Goal: Task Accomplishment & Management: Manage account settings

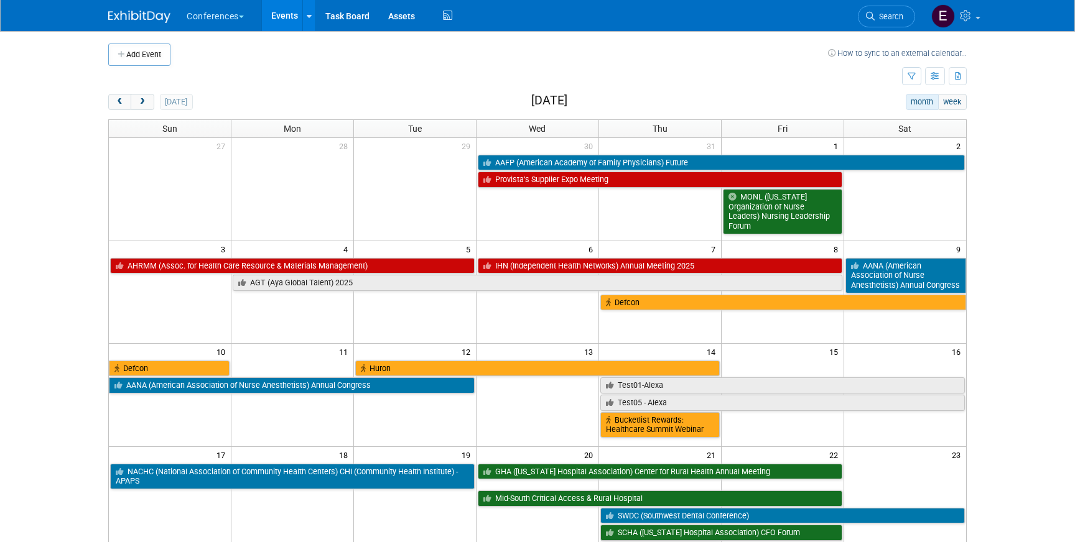
click at [140, 12] on img at bounding box center [139, 17] width 62 height 12
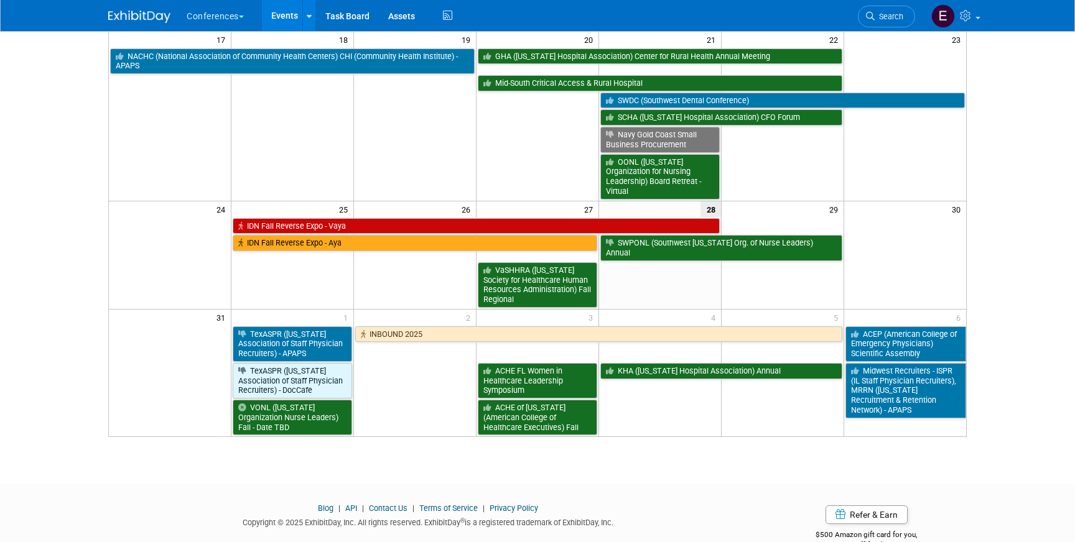
scroll to position [435, 0]
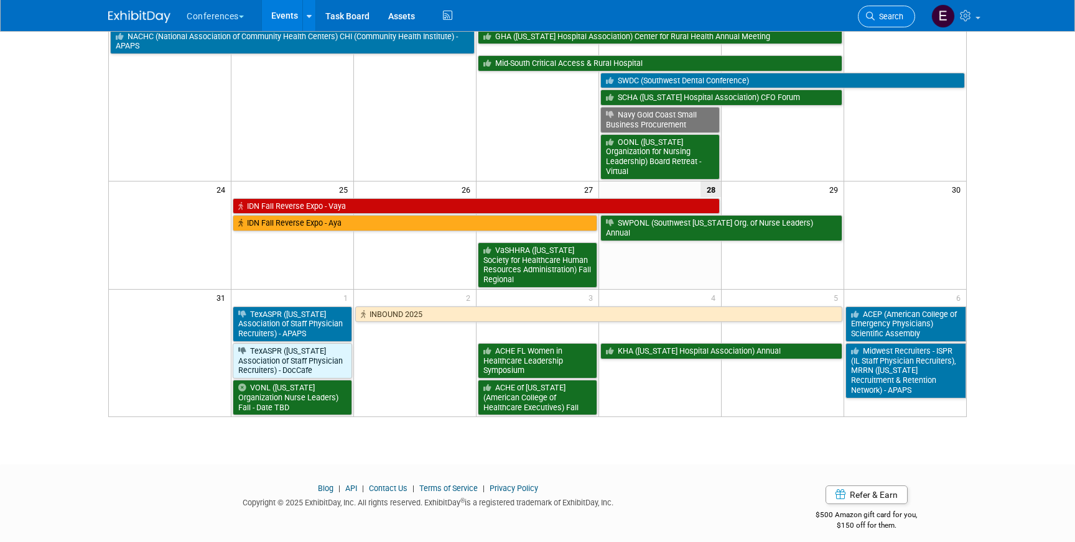
click at [882, 6] on link "Search" at bounding box center [886, 17] width 57 height 22
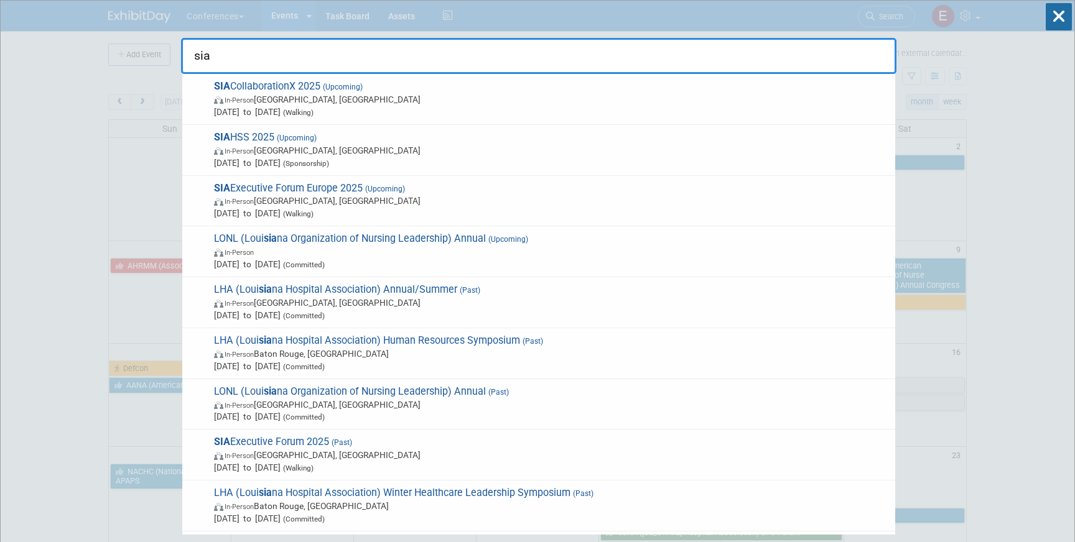
type input "sia"
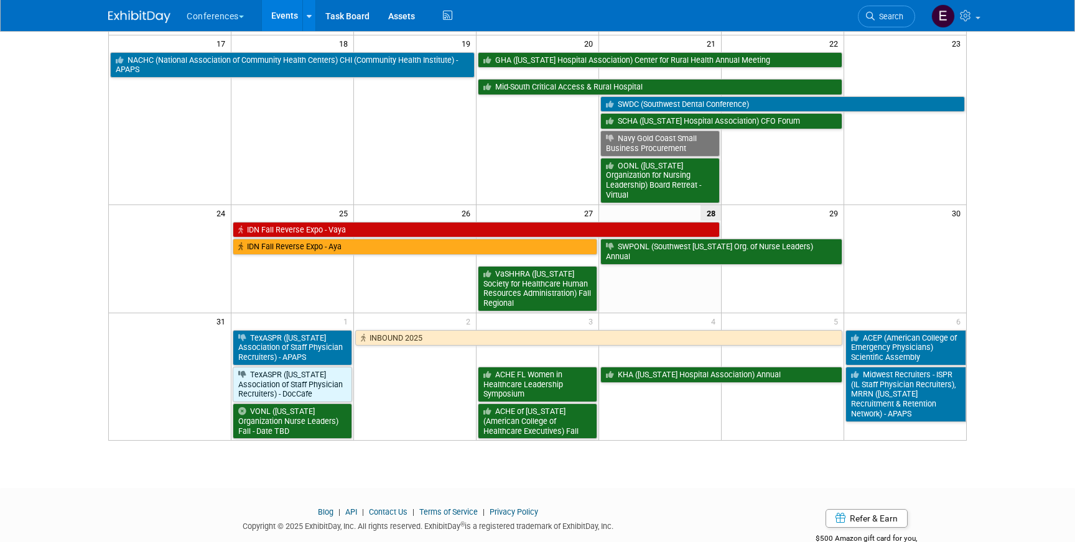
scroll to position [428, 0]
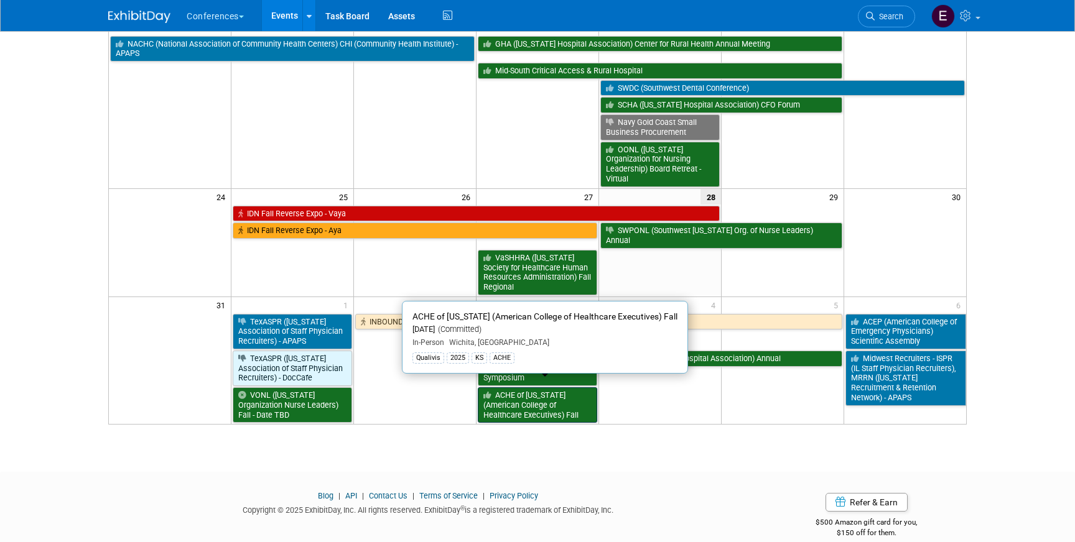
click at [548, 391] on link "ACHE of [US_STATE] (American College of Healthcare Executives) Fall" at bounding box center [537, 404] width 119 height 35
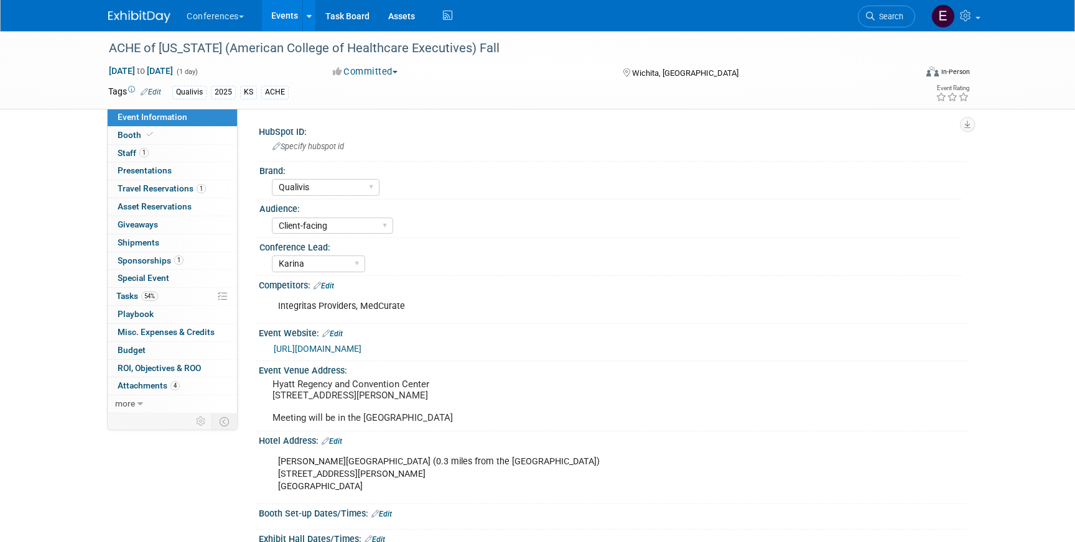
select select "Qualivis"
select select "Client-facing"
select select "Karina"
click at [181, 161] on link "1 Staff 1" at bounding box center [172, 153] width 129 height 17
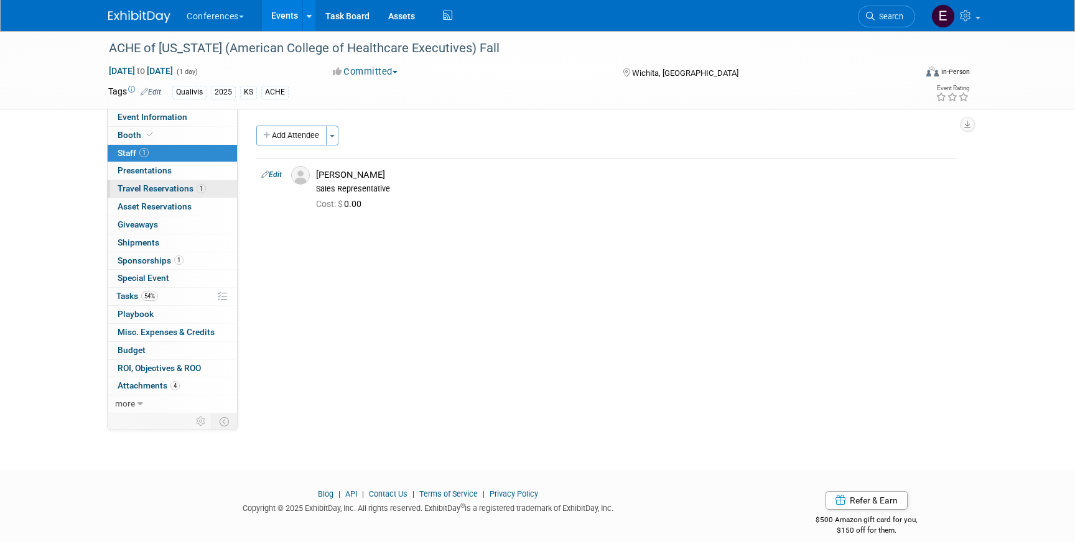
click at [184, 189] on span "Travel Reservations 1" at bounding box center [162, 188] width 88 height 10
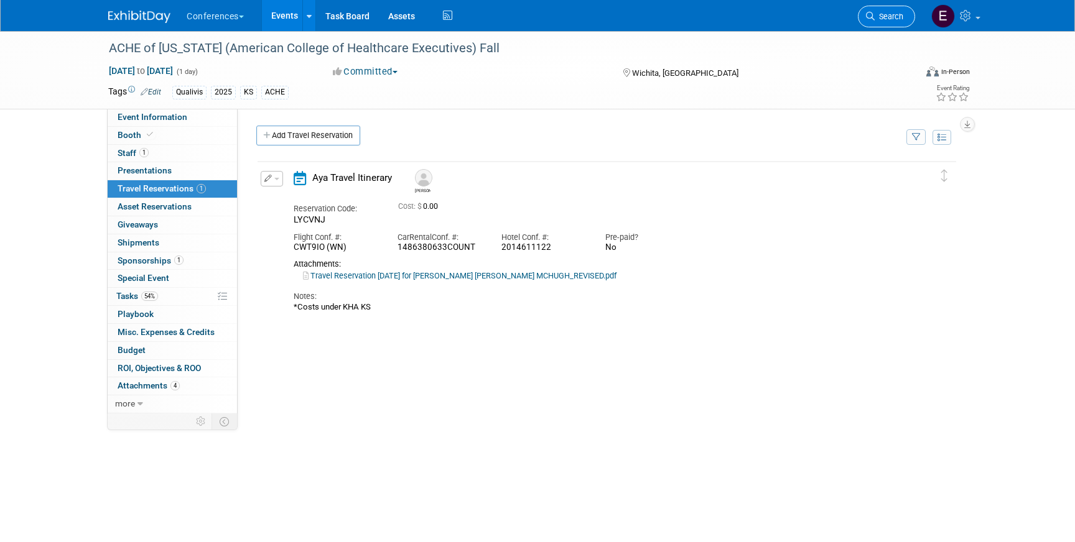
click at [880, 11] on link "Search" at bounding box center [886, 17] width 57 height 22
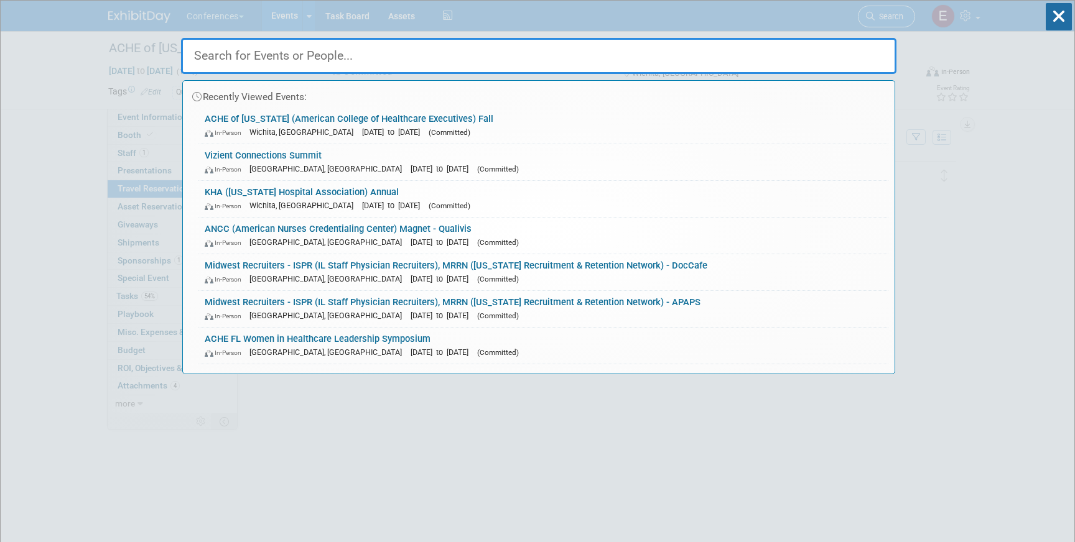
type input "k"
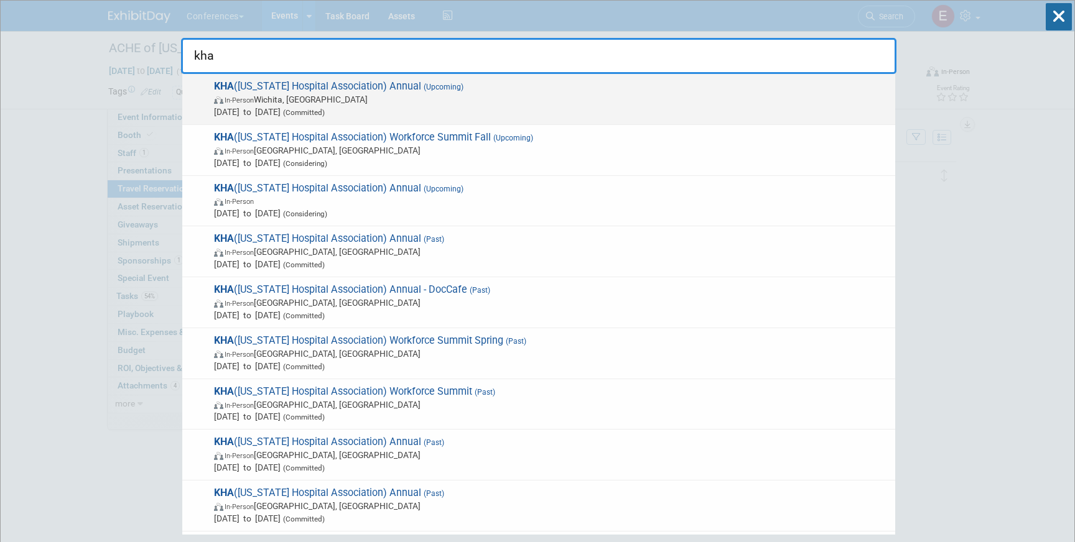
type input "kha"
click at [441, 103] on span "In-Person Wichita, KS" at bounding box center [551, 99] width 675 height 12
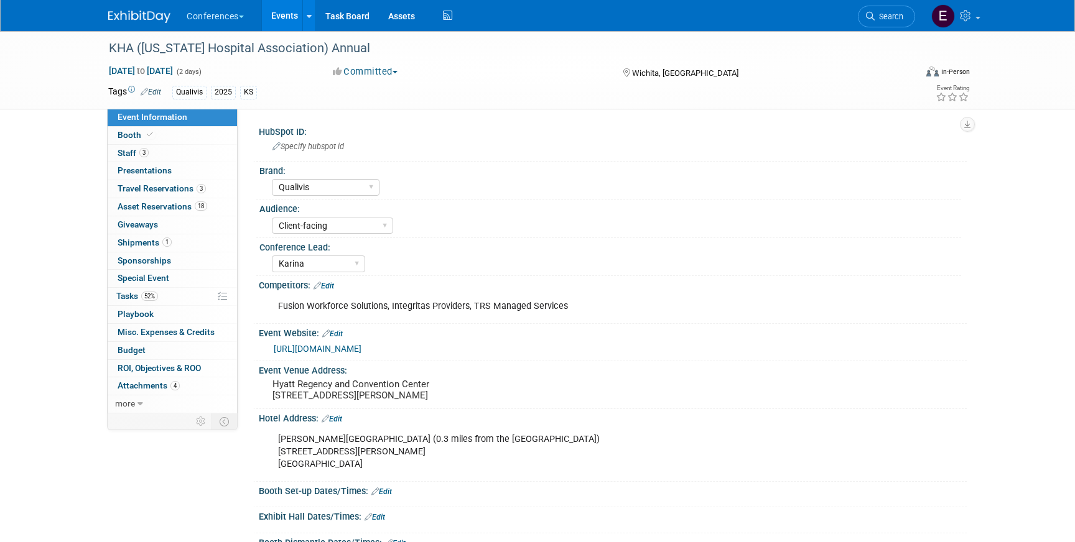
select select "Qualivis"
select select "Client-facing"
select select "Karina"
click at [185, 186] on span "Travel Reservations 3" at bounding box center [162, 188] width 88 height 10
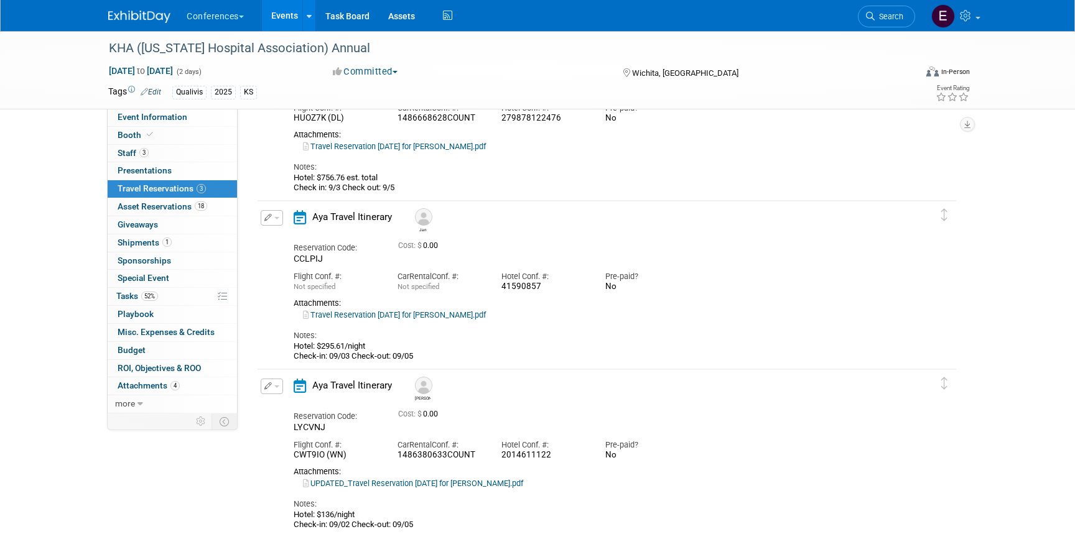
scroll to position [118, 0]
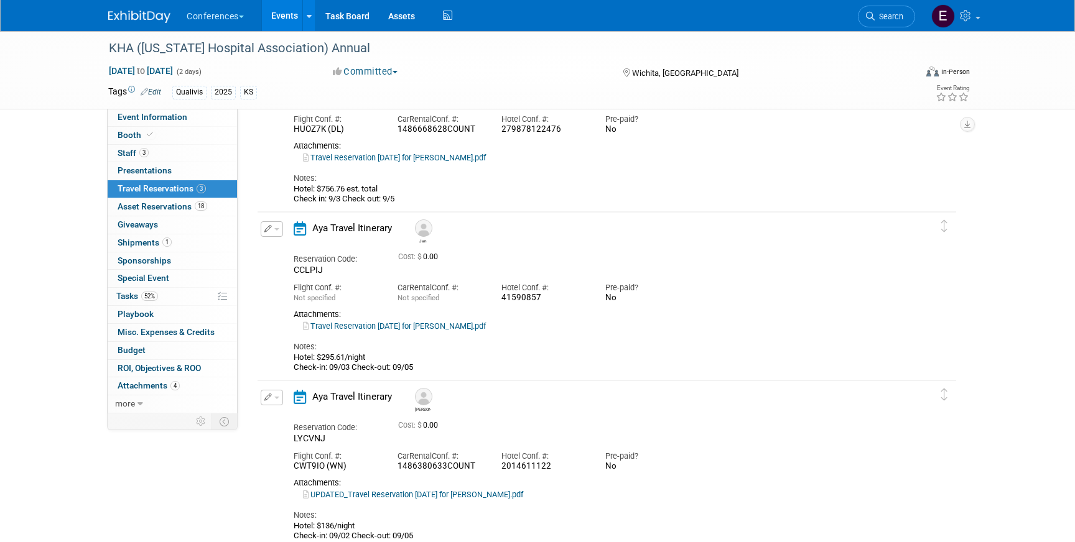
click at [451, 161] on link "Travel Reservation September 02 for WILLIAM J KOWSKE III.pdf" at bounding box center [394, 157] width 183 height 9
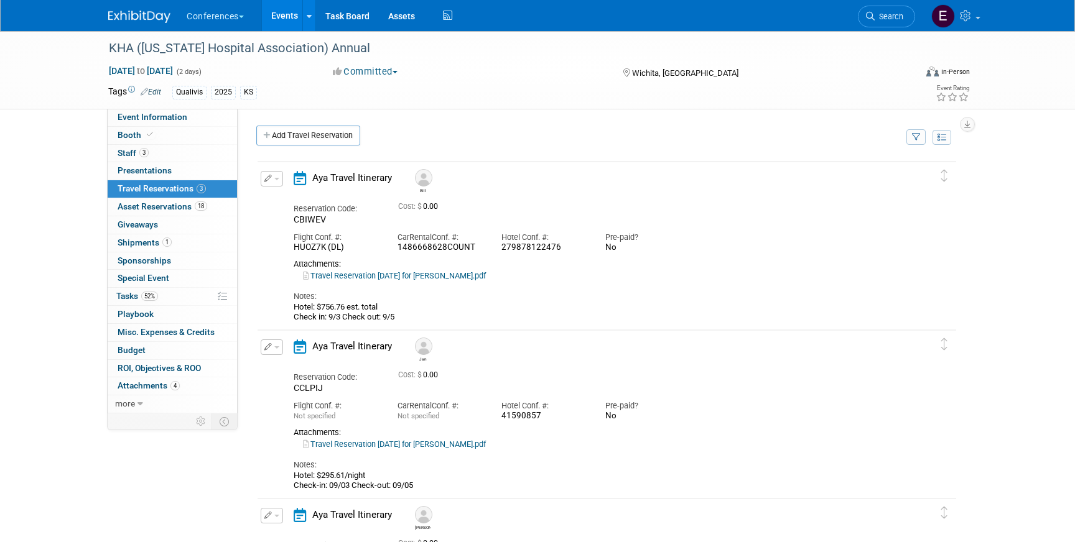
click at [456, 441] on link "Travel Reservation September 03 for JANICE OBRIEN.pdf" at bounding box center [394, 444] width 183 height 9
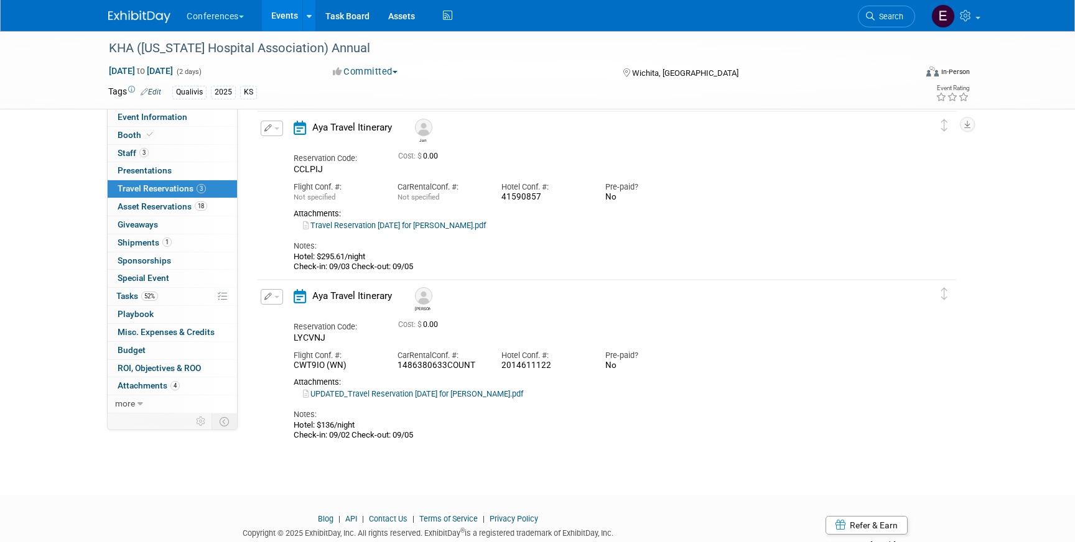
scroll to position [225, 0]
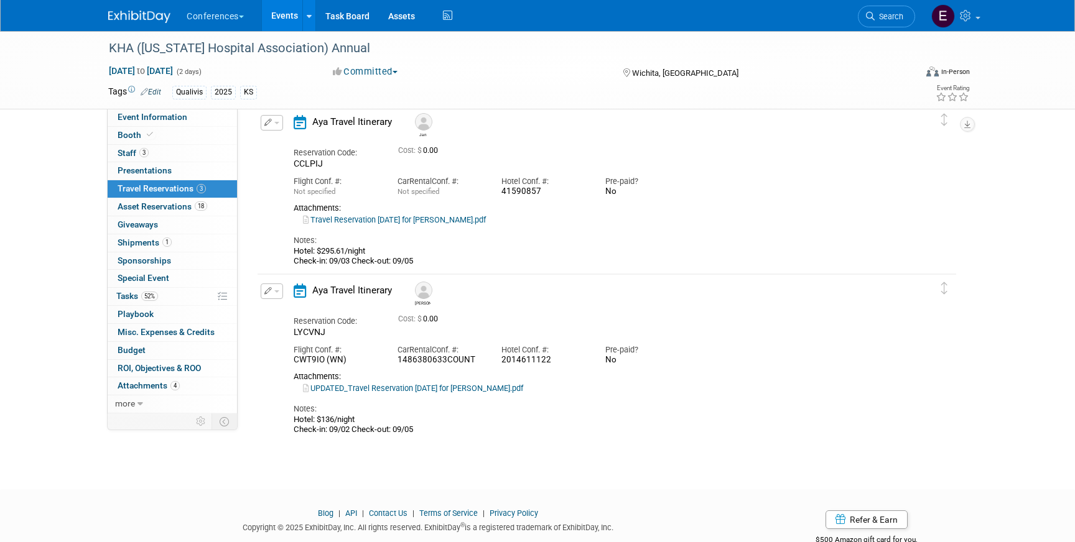
click at [411, 386] on link "UPDATED_Travel Reservation September 02 for JENNIFER CHRISTINE MCHUGH.pdf" at bounding box center [413, 388] width 220 height 9
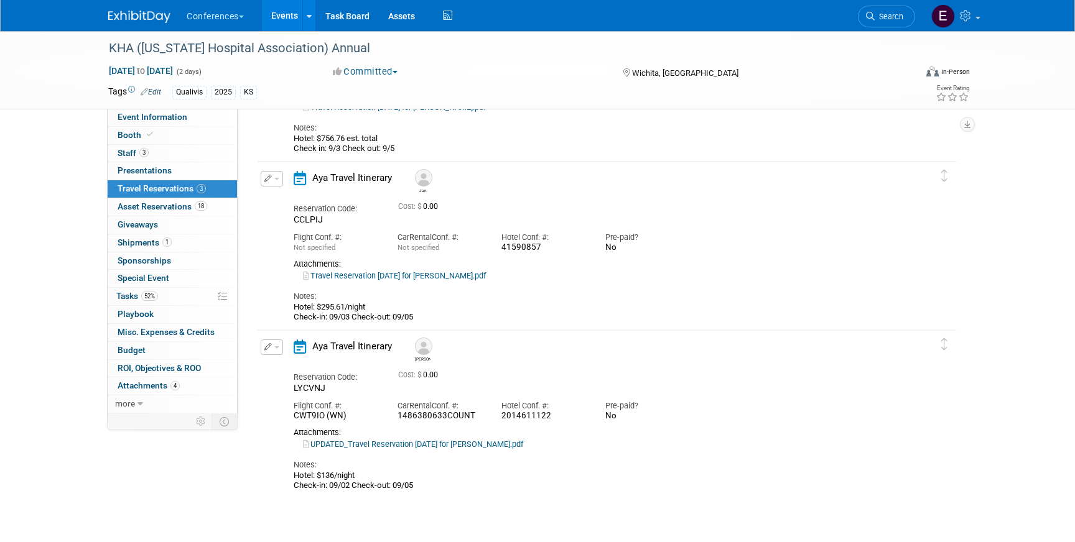
scroll to position [0, 0]
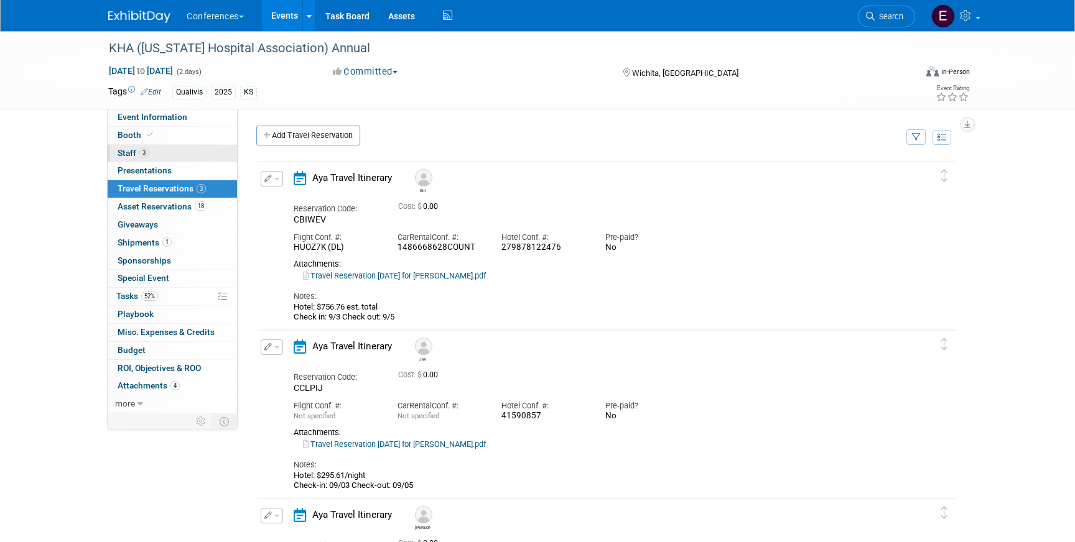
click at [177, 155] on link "3 Staff 3" at bounding box center [172, 153] width 129 height 17
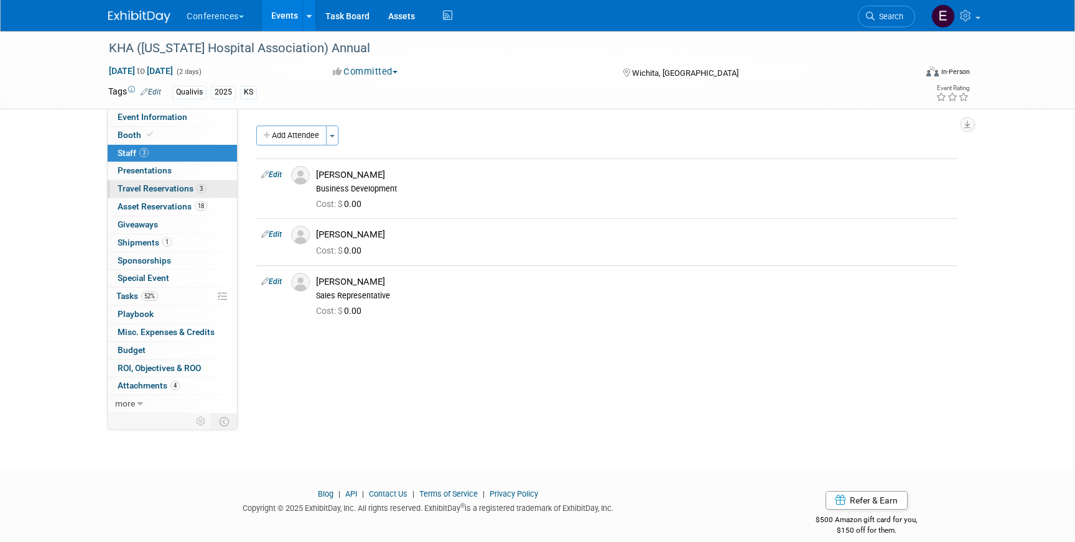
click at [222, 194] on link "3 Travel Reservations 3" at bounding box center [172, 188] width 129 height 17
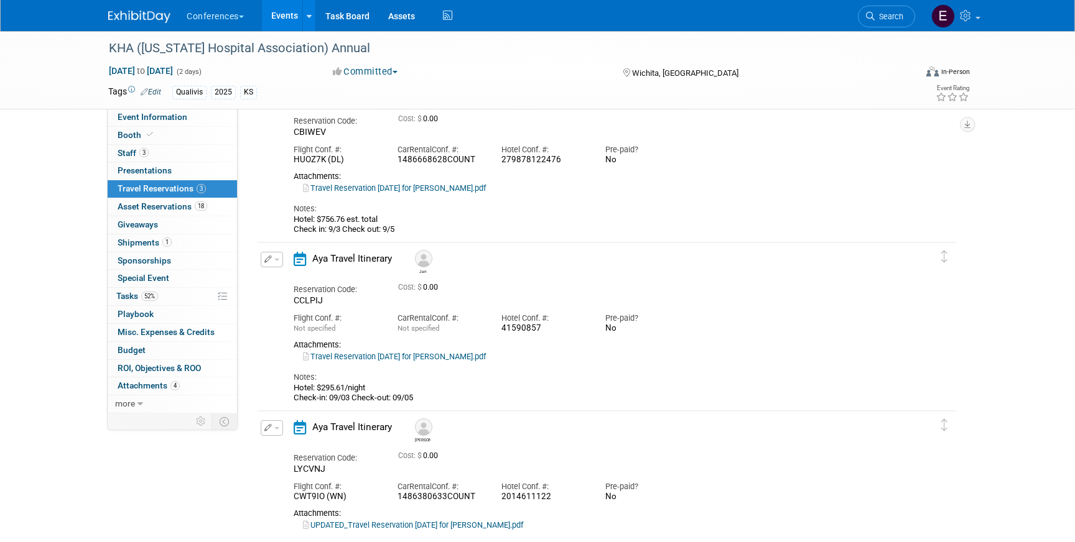
scroll to position [92, 0]
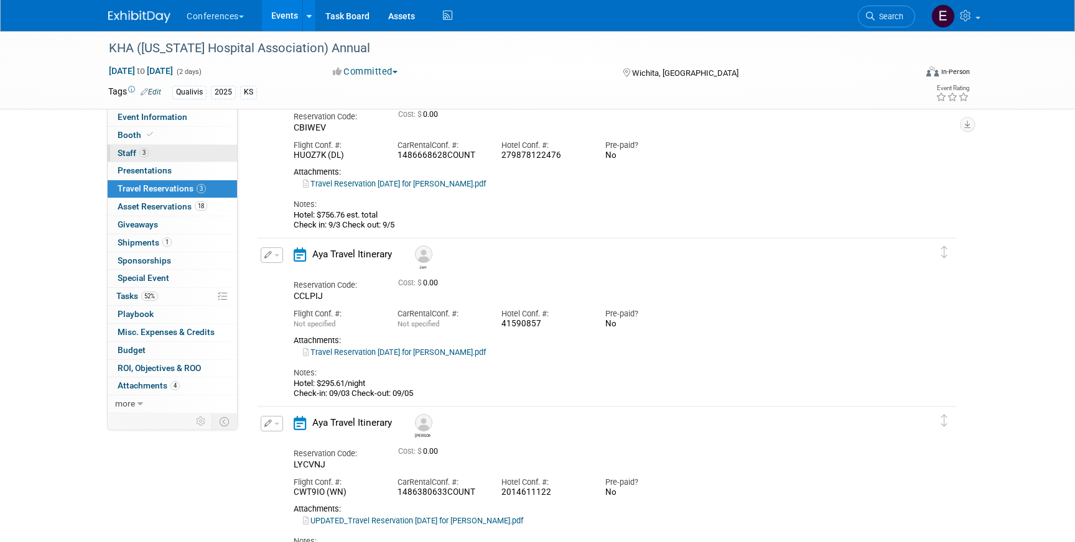
click at [190, 149] on link "3 Staff 3" at bounding box center [172, 153] width 129 height 17
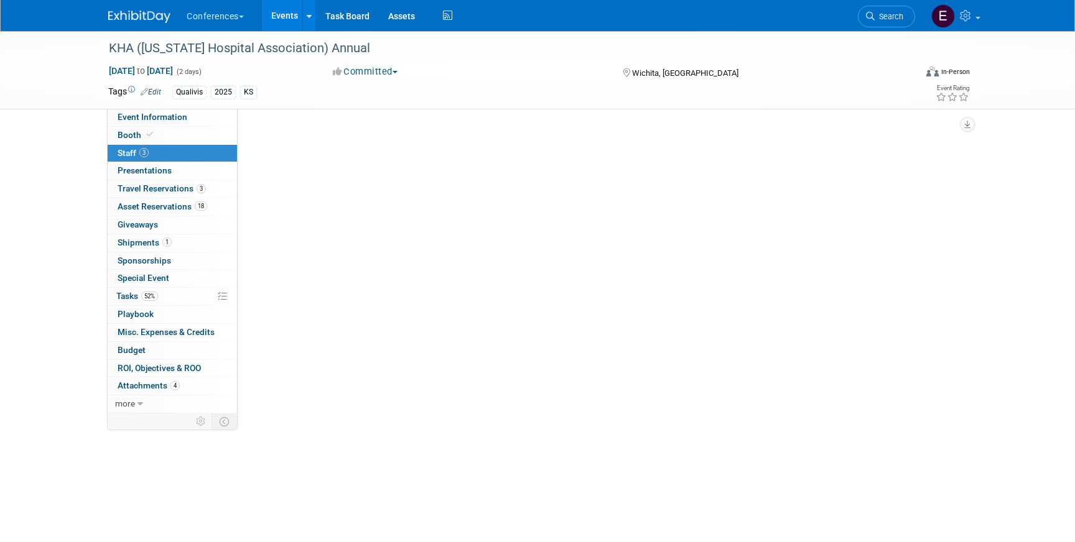
scroll to position [0, 0]
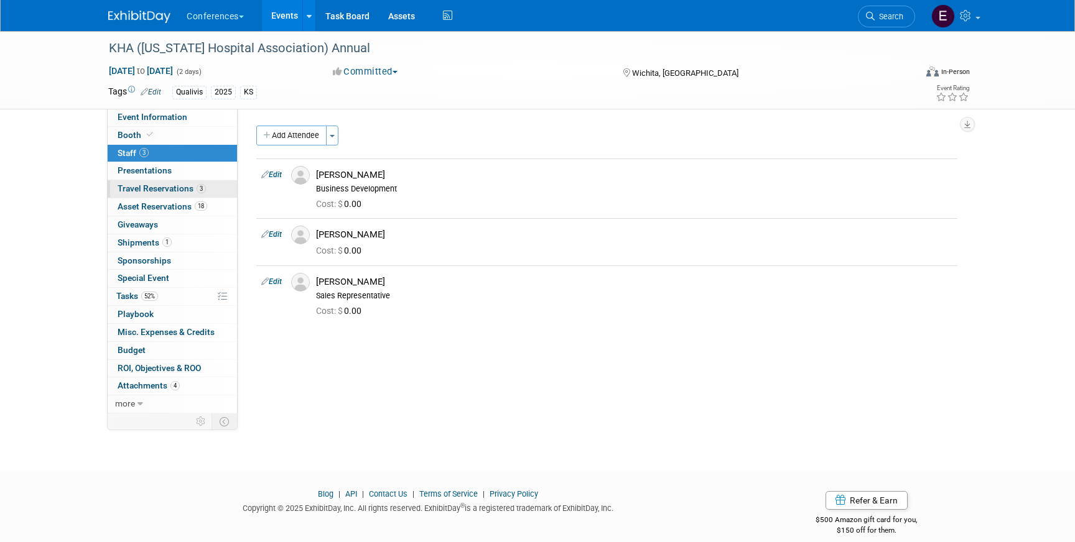
click at [139, 188] on span "Travel Reservations 3" at bounding box center [162, 188] width 88 height 10
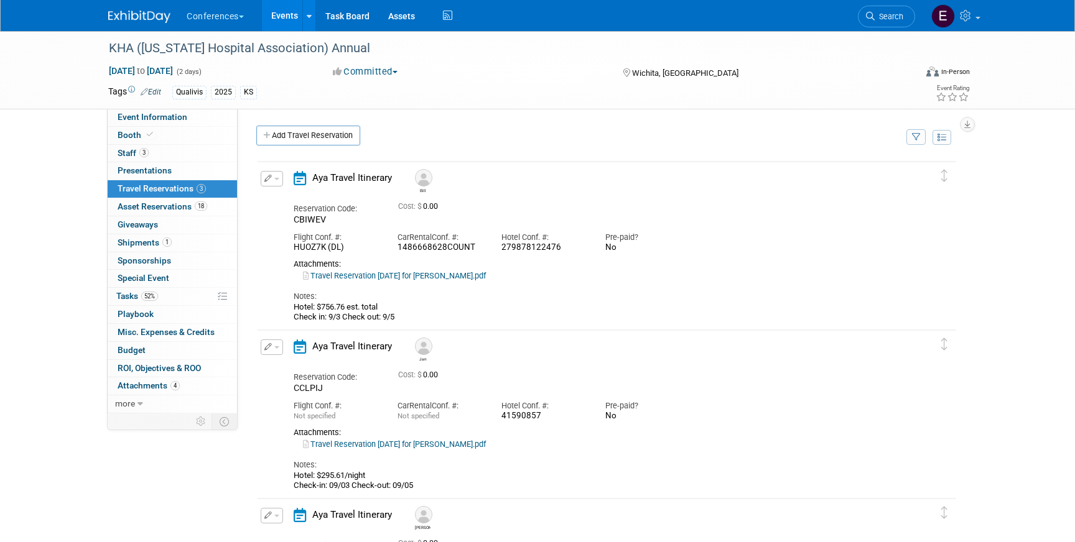
click at [279, 176] on button "button" at bounding box center [272, 179] width 22 height 16
click at [292, 196] on button "Edit Reservation" at bounding box center [313, 201] width 105 height 18
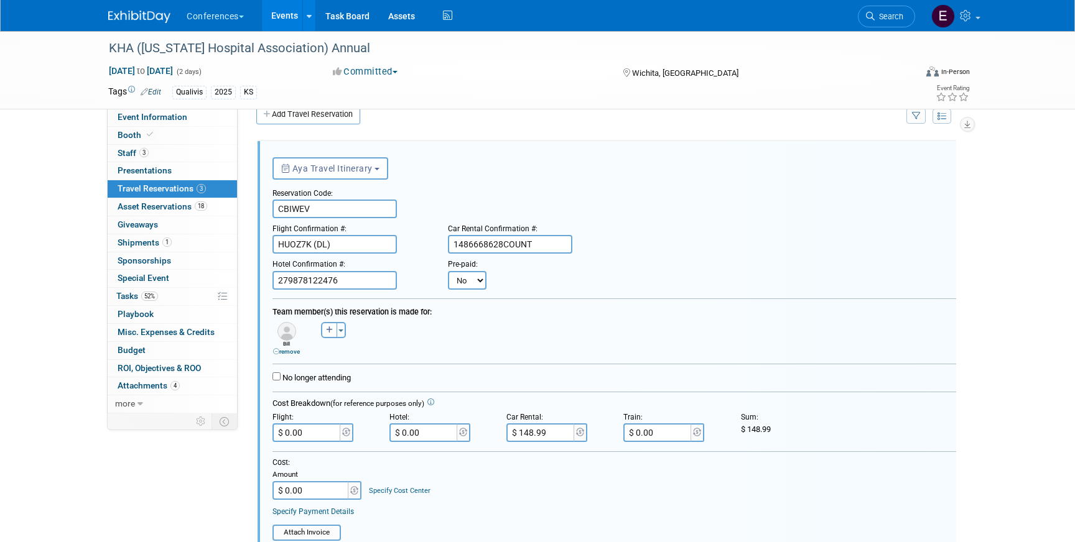
click at [475, 282] on select "No Yes" at bounding box center [467, 280] width 39 height 19
select select "1"
click at [448, 271] on select "No Yes" at bounding box center [467, 280] width 39 height 19
click at [515, 281] on input "text" at bounding box center [543, 280] width 75 height 19
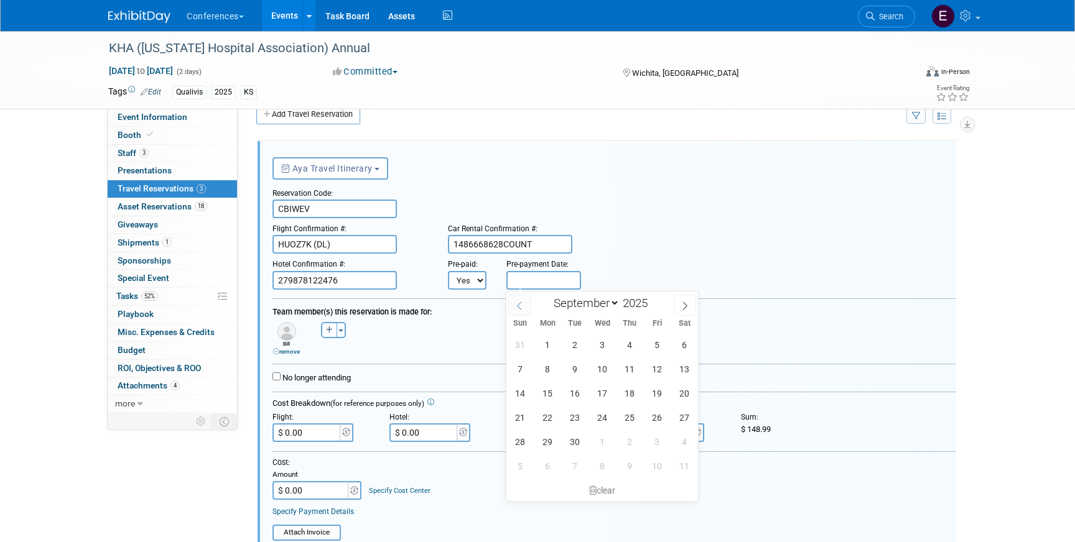
click at [520, 304] on icon at bounding box center [519, 306] width 9 height 9
select select "7"
click at [630, 446] on span "28" at bounding box center [630, 442] width 24 height 24
type input "Aug 28, 2025"
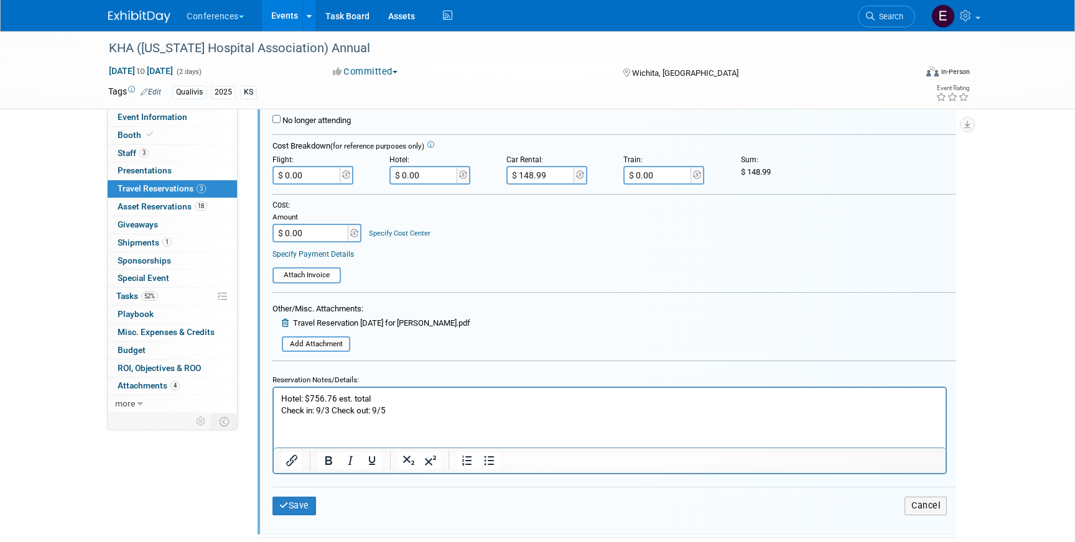
scroll to position [335, 0]
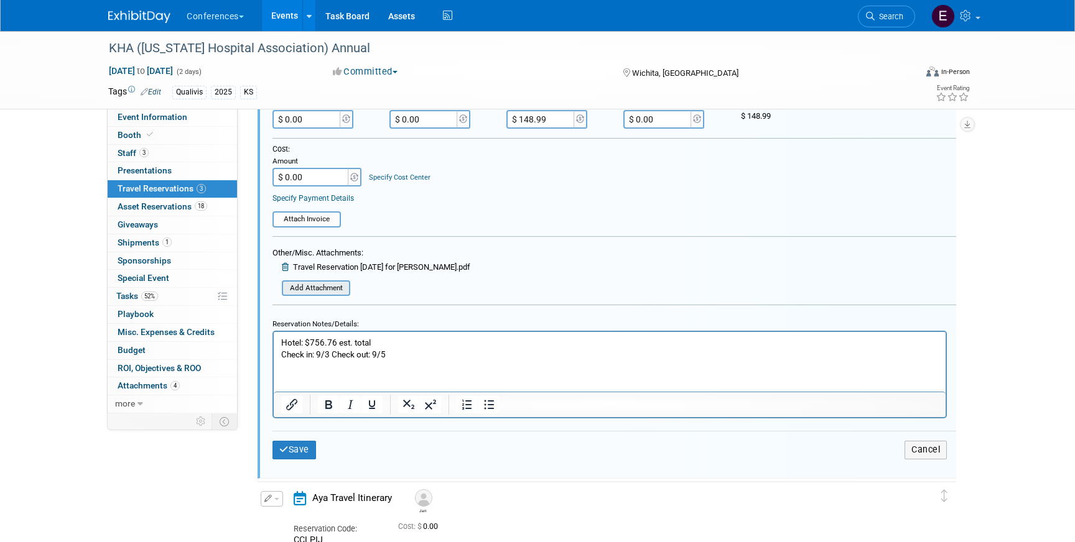
click at [323, 290] on input "file" at bounding box center [275, 289] width 148 height 14
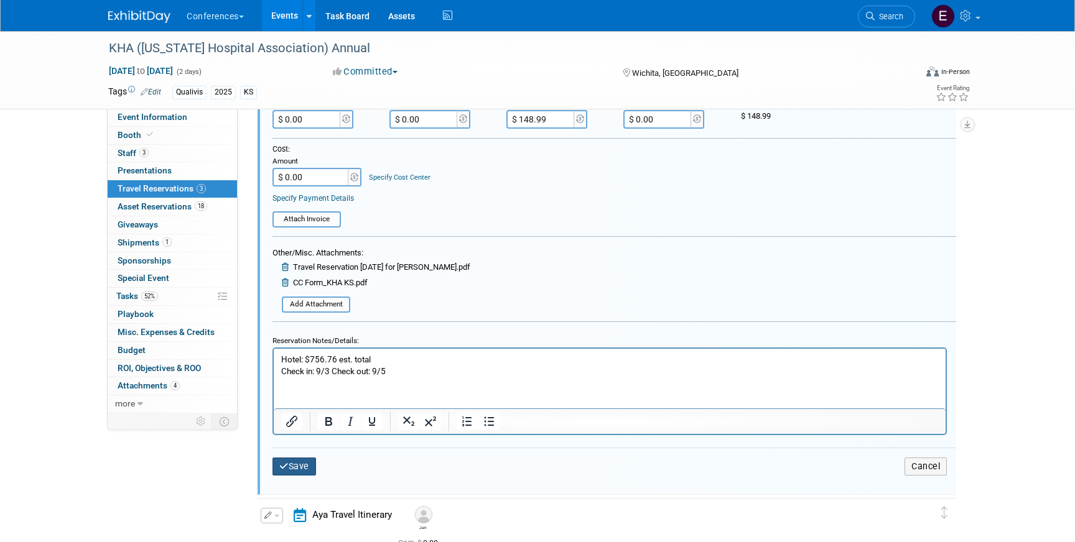
click at [295, 470] on button "Save" at bounding box center [294, 467] width 44 height 18
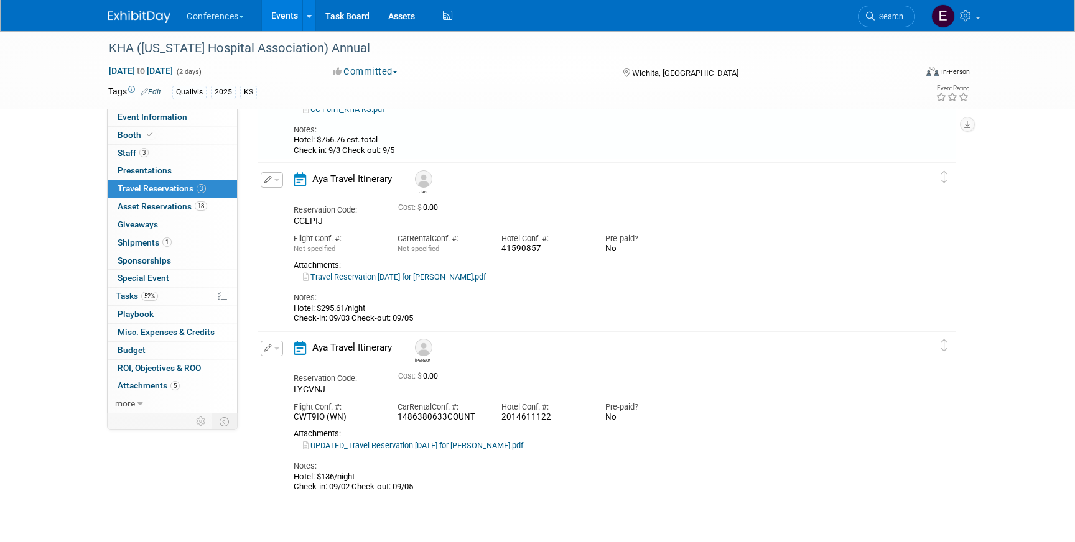
scroll to position [21, 0]
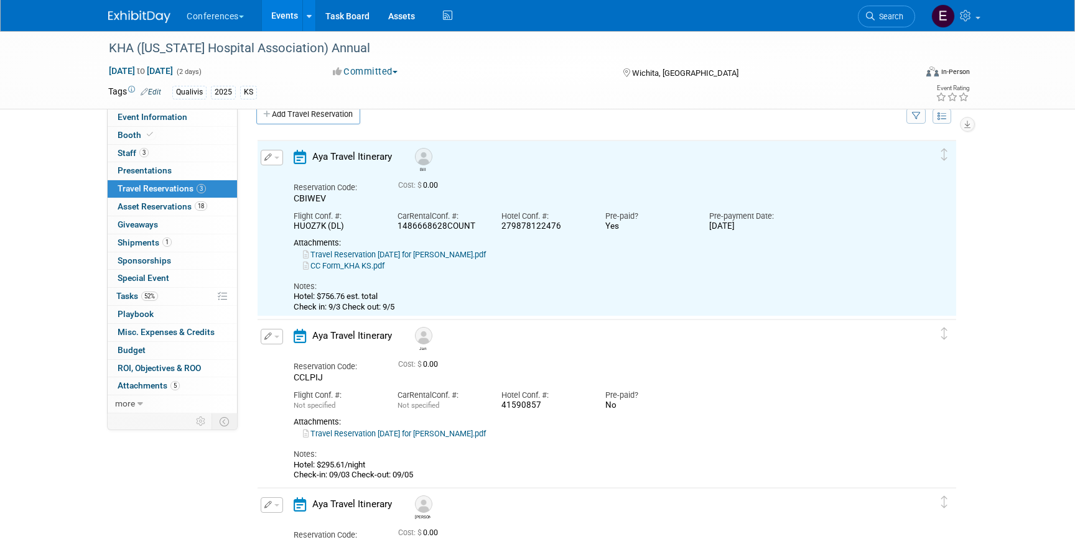
click at [266, 330] on button "button" at bounding box center [272, 337] width 22 height 16
click at [283, 350] on button "Edit Reservation" at bounding box center [313, 359] width 105 height 18
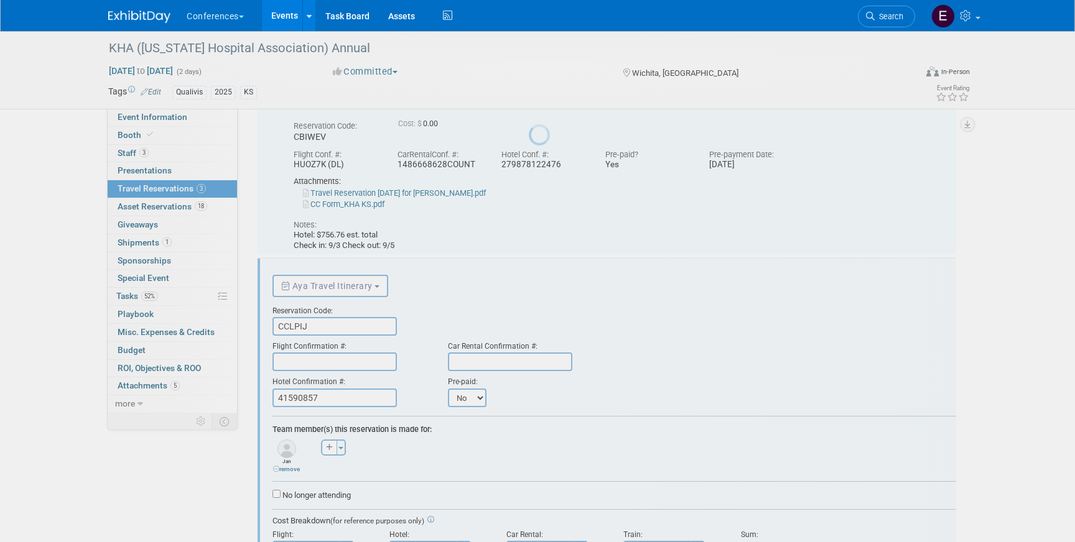
scroll to position [200, 0]
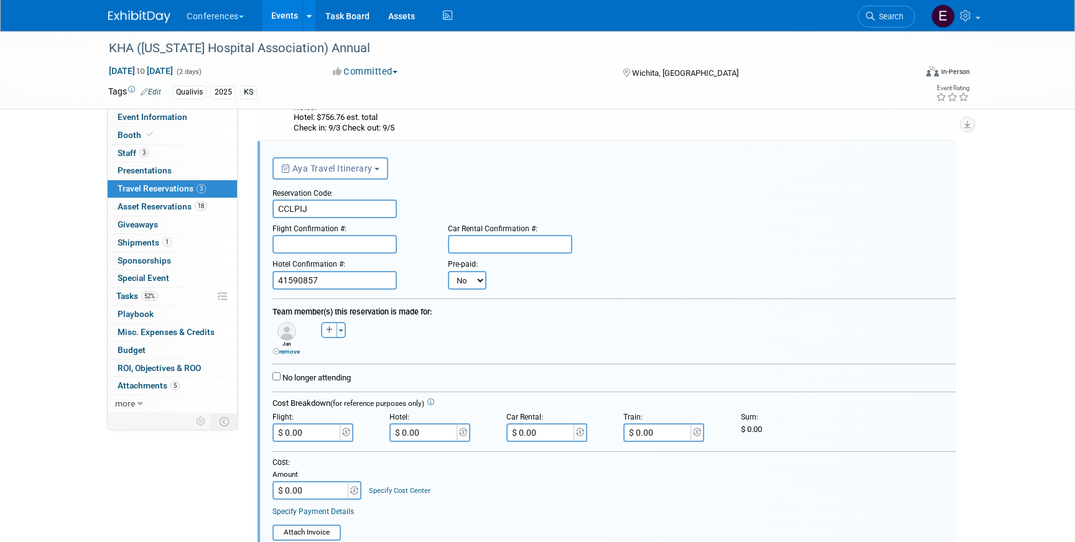
click at [466, 271] on div "Pre-paid:" at bounding box center [468, 262] width 40 height 17
click at [466, 278] on select "No Yes" at bounding box center [467, 280] width 39 height 19
select select "1"
click at [448, 271] on select "No Yes" at bounding box center [467, 280] width 39 height 19
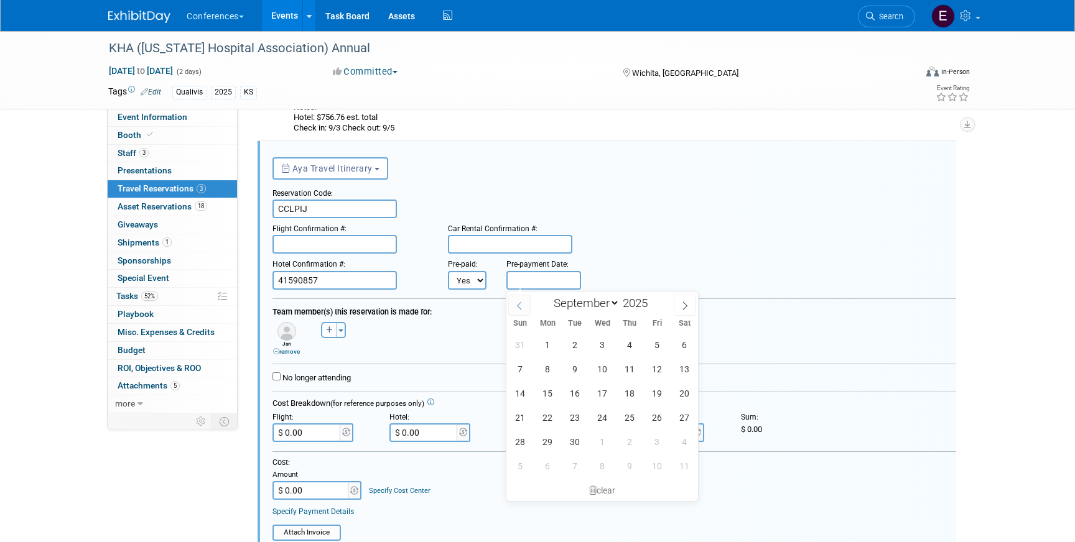
click at [520, 286] on input "text" at bounding box center [543, 280] width 75 height 19
click at [512, 304] on span at bounding box center [519, 305] width 22 height 21
select select "7"
click at [637, 439] on span "28" at bounding box center [630, 442] width 24 height 24
type input "Aug 28, 2025"
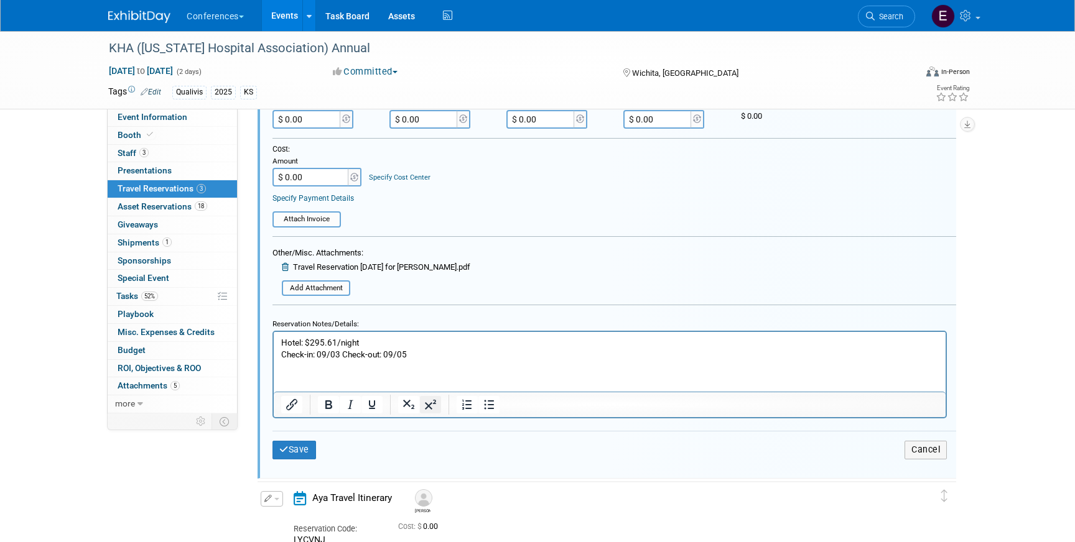
scroll to position [529, 0]
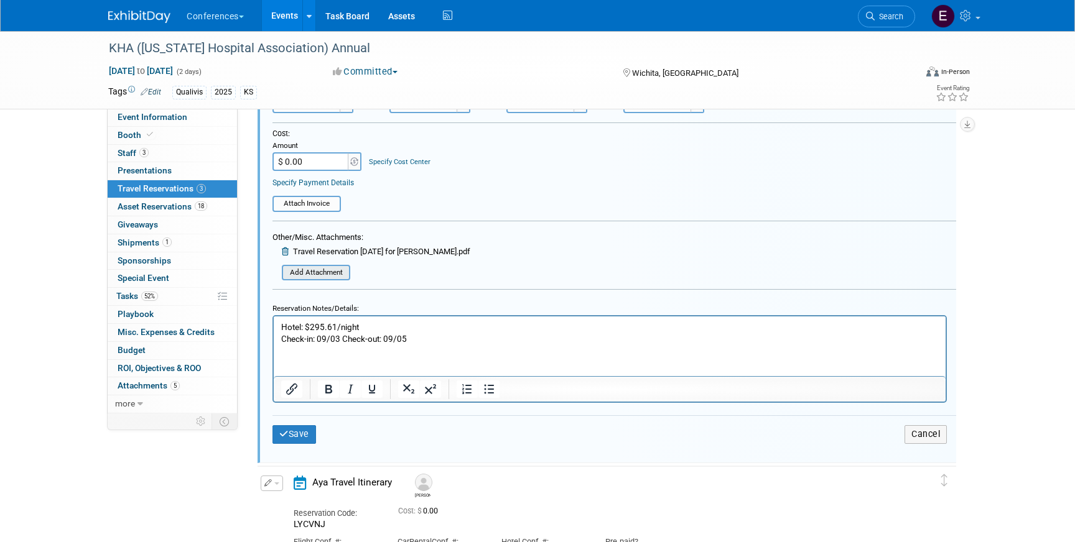
click at [304, 267] on input "file" at bounding box center [275, 273] width 148 height 14
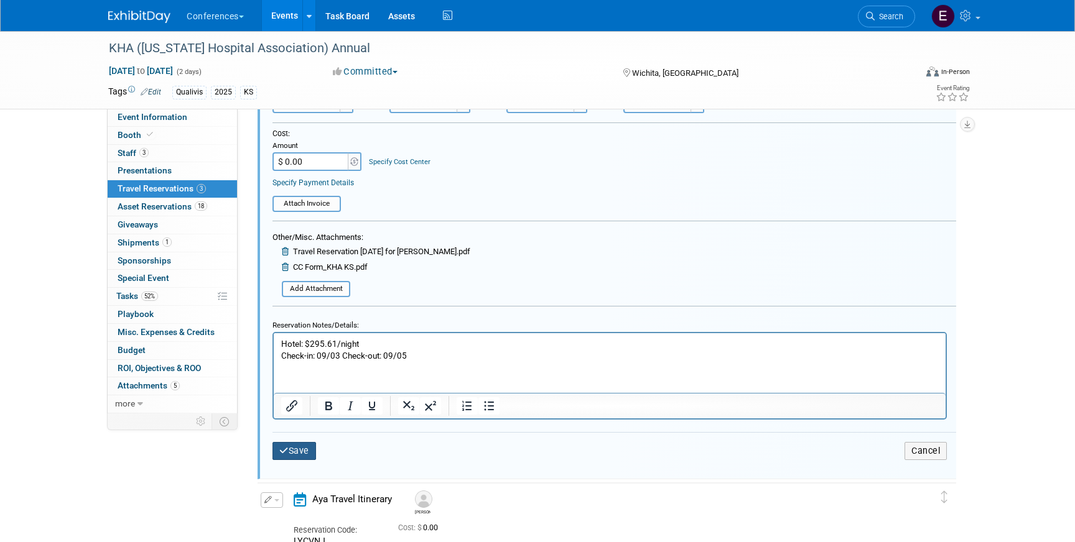
click at [294, 451] on button "Save" at bounding box center [294, 451] width 44 height 18
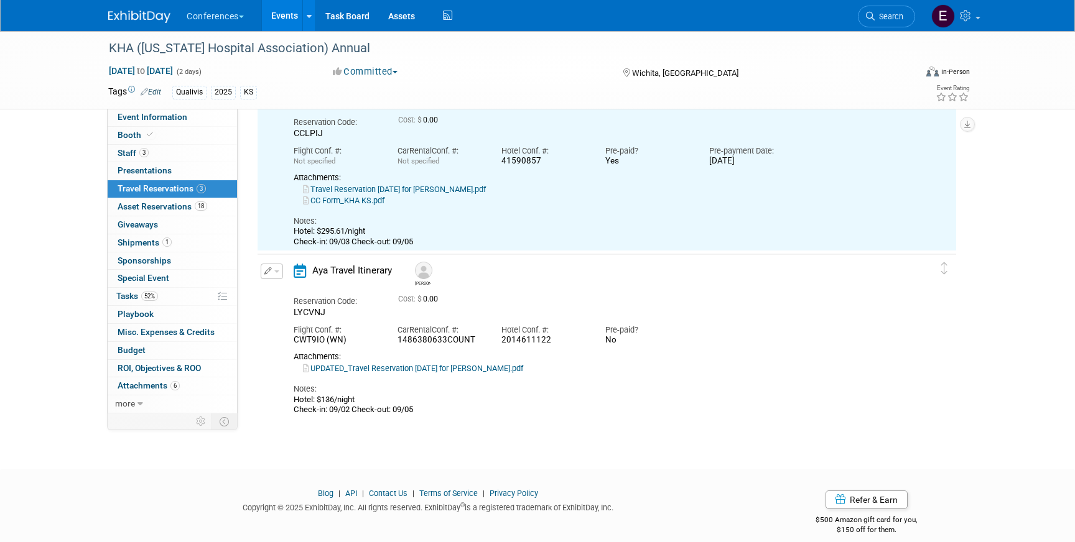
scroll to position [280, 0]
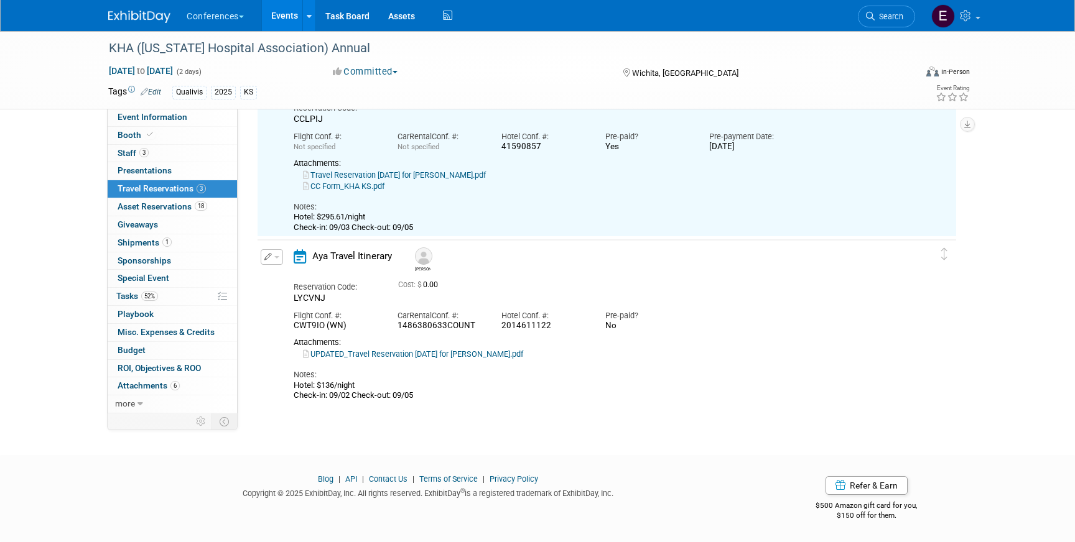
click at [273, 254] on button "button" at bounding box center [272, 257] width 22 height 16
click at [294, 278] on button "Edit Reservation" at bounding box center [313, 279] width 105 height 18
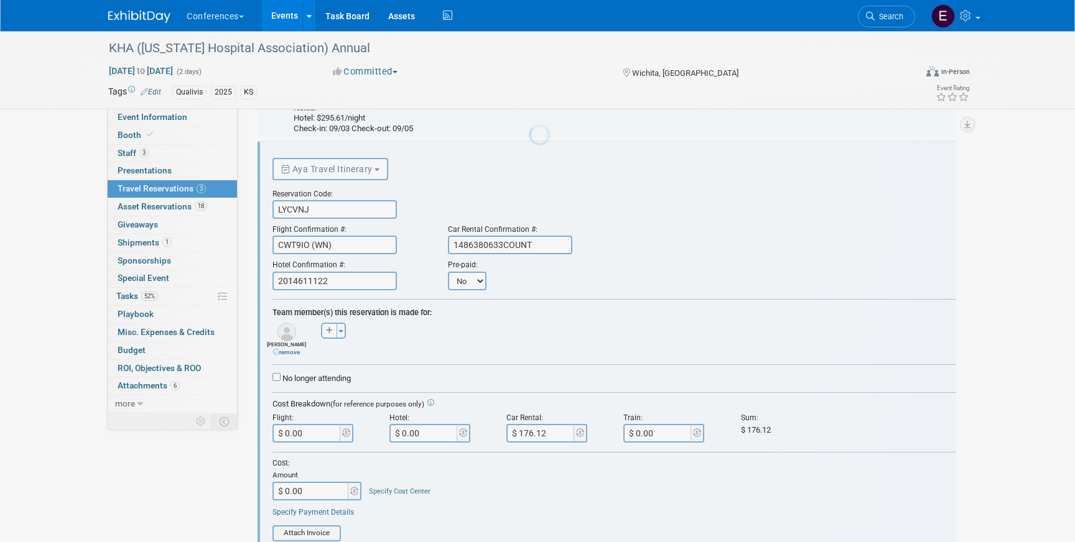
scroll to position [379, 0]
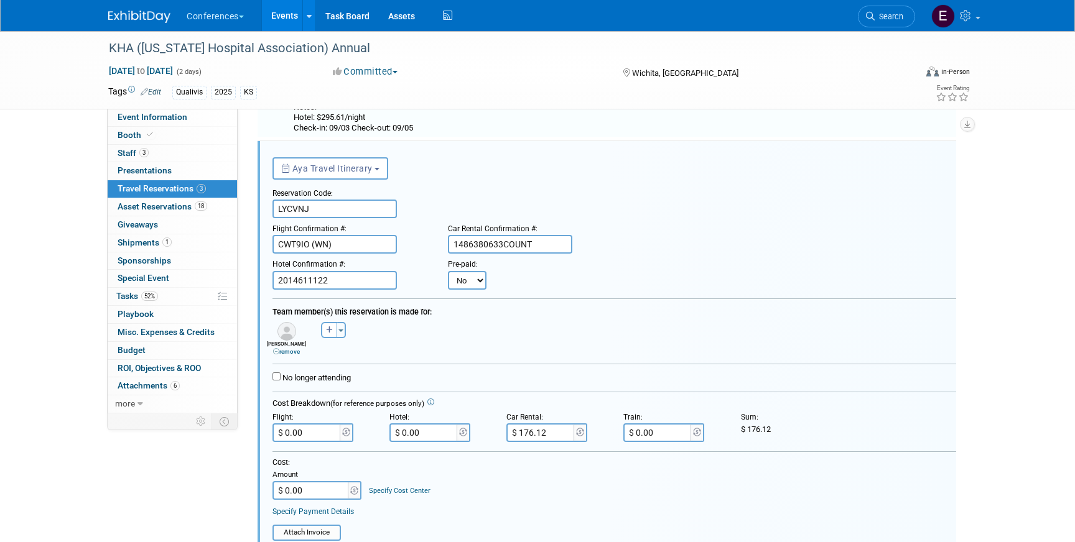
click at [472, 279] on select "No Yes" at bounding box center [467, 280] width 39 height 19
select select "1"
click at [448, 271] on select "No Yes" at bounding box center [467, 280] width 39 height 19
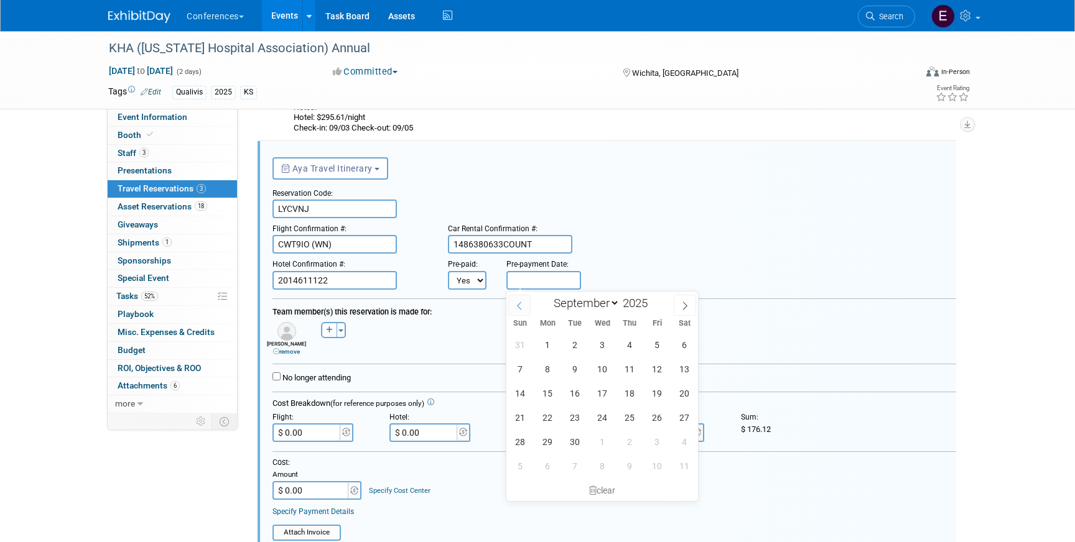
click at [521, 307] on icon at bounding box center [519, 306] width 9 height 9
select select "7"
click at [635, 441] on span "28" at bounding box center [630, 442] width 24 height 24
type input "Aug 28, 2025"
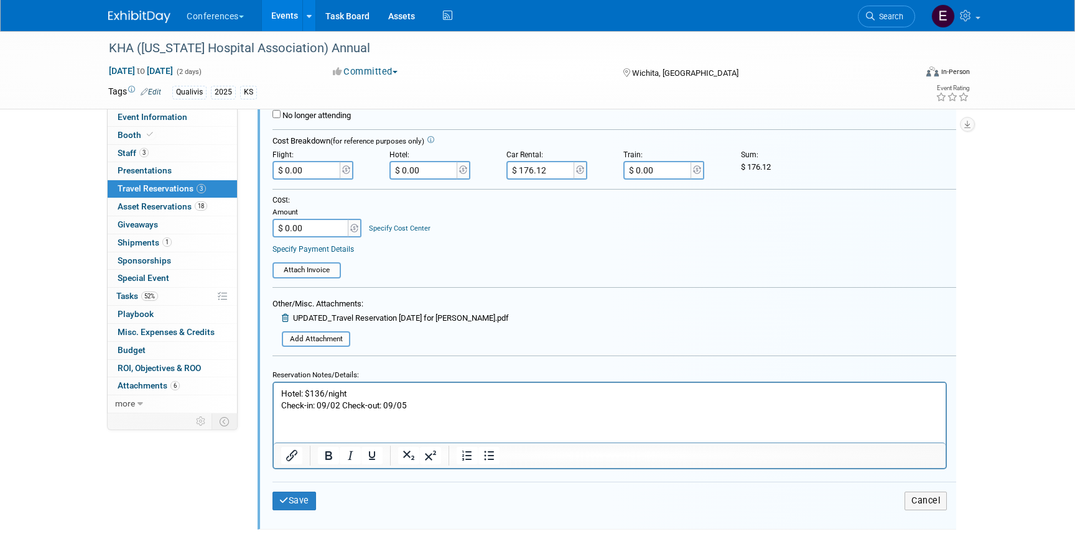
scroll to position [731, 0]
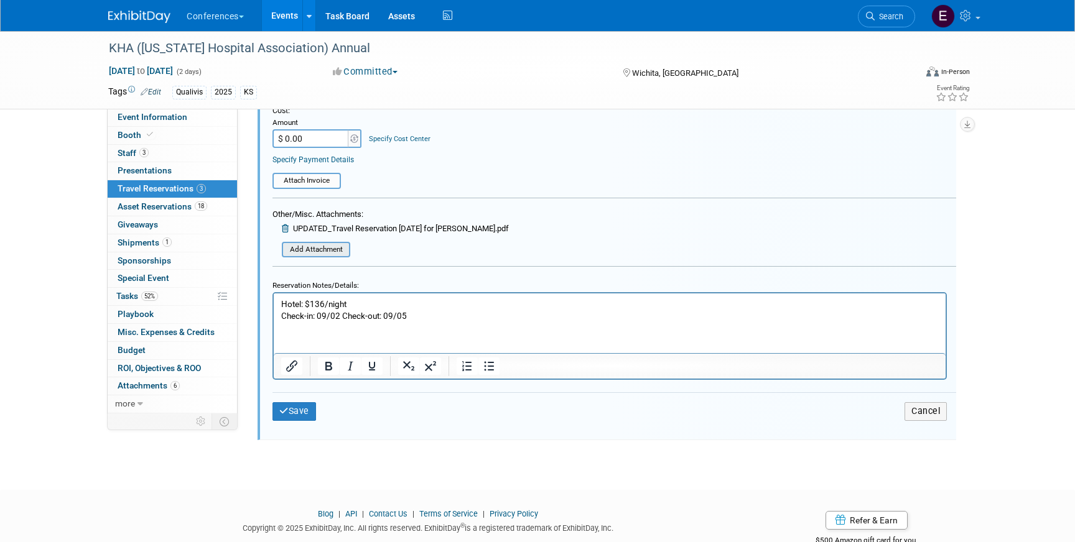
click at [321, 245] on input "file" at bounding box center [275, 250] width 148 height 14
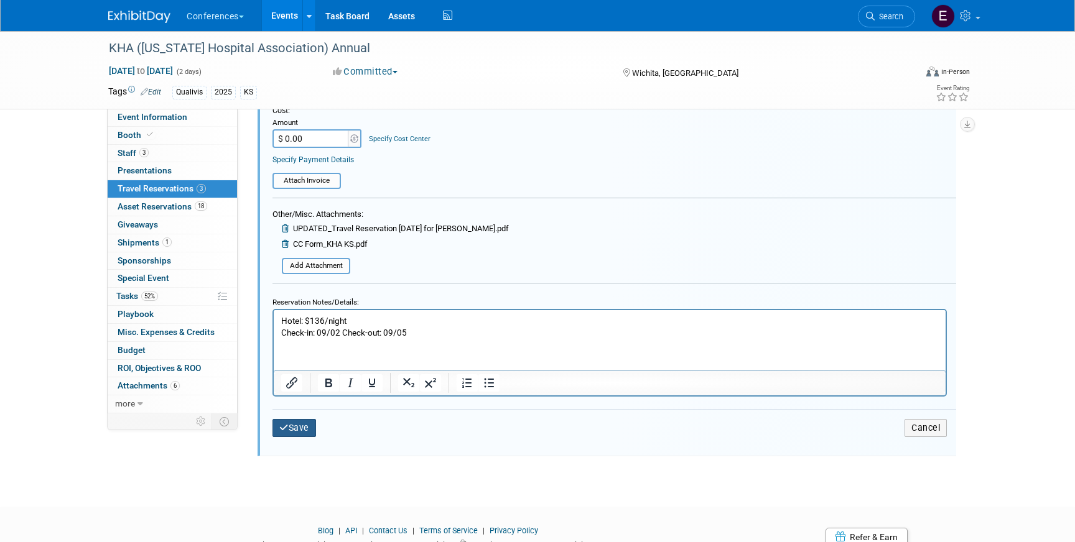
click at [293, 422] on button "Save" at bounding box center [294, 428] width 44 height 18
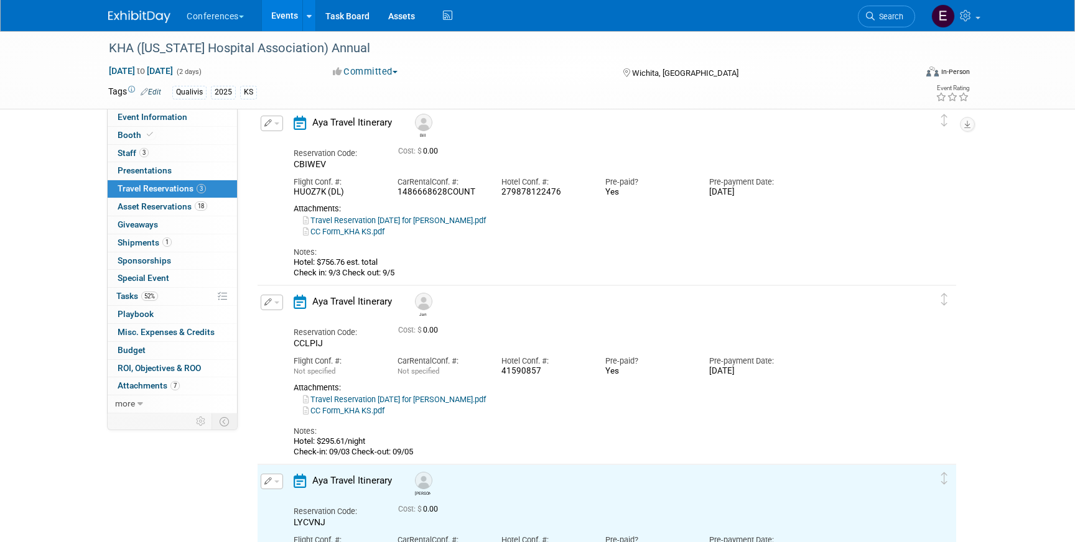
scroll to position [0, 0]
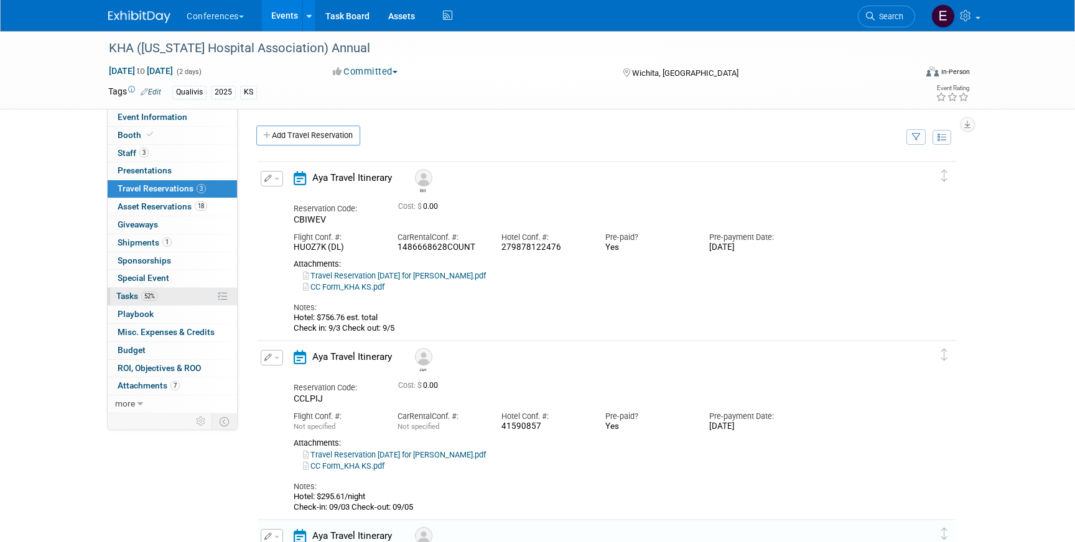
click at [125, 302] on link "52% Tasks 52%" at bounding box center [172, 296] width 129 height 17
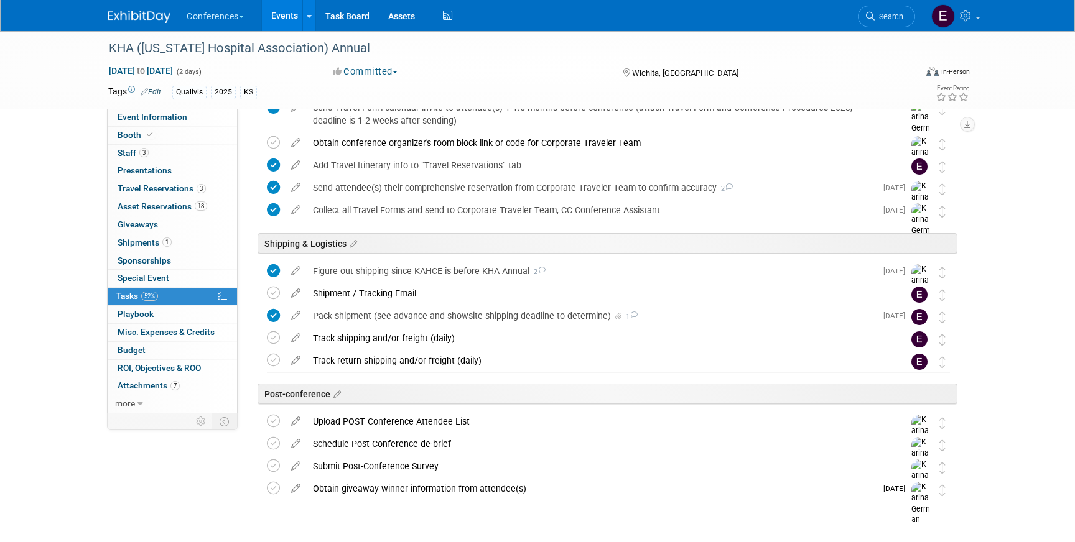
scroll to position [494, 0]
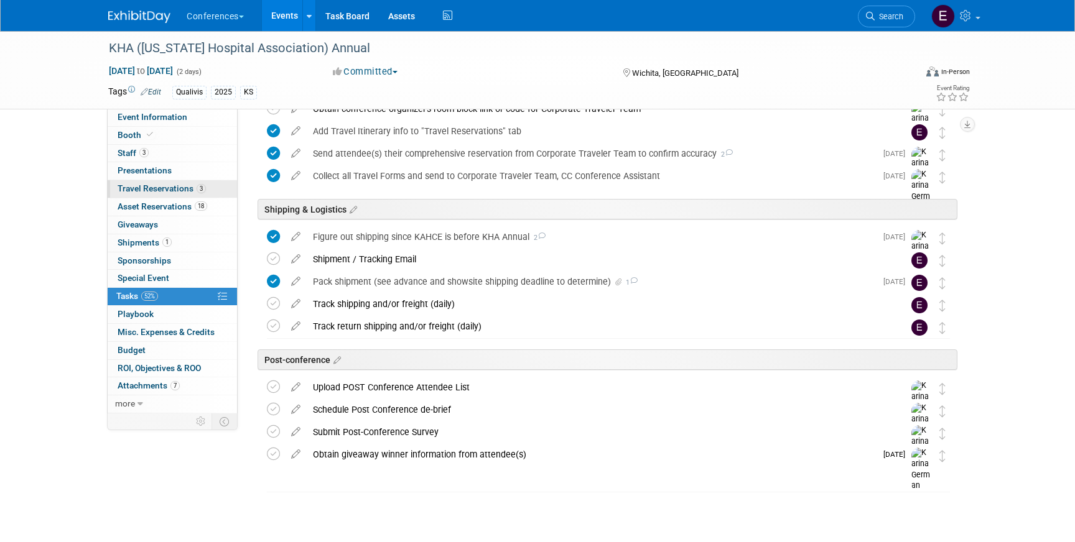
click at [162, 192] on span "Travel Reservations 3" at bounding box center [162, 188] width 88 height 10
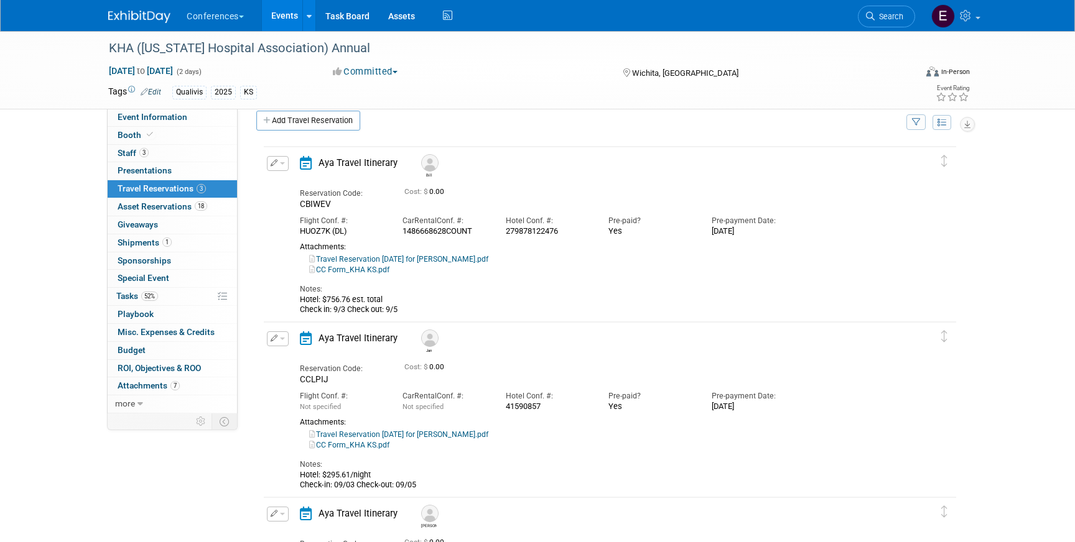
scroll to position [18, 0]
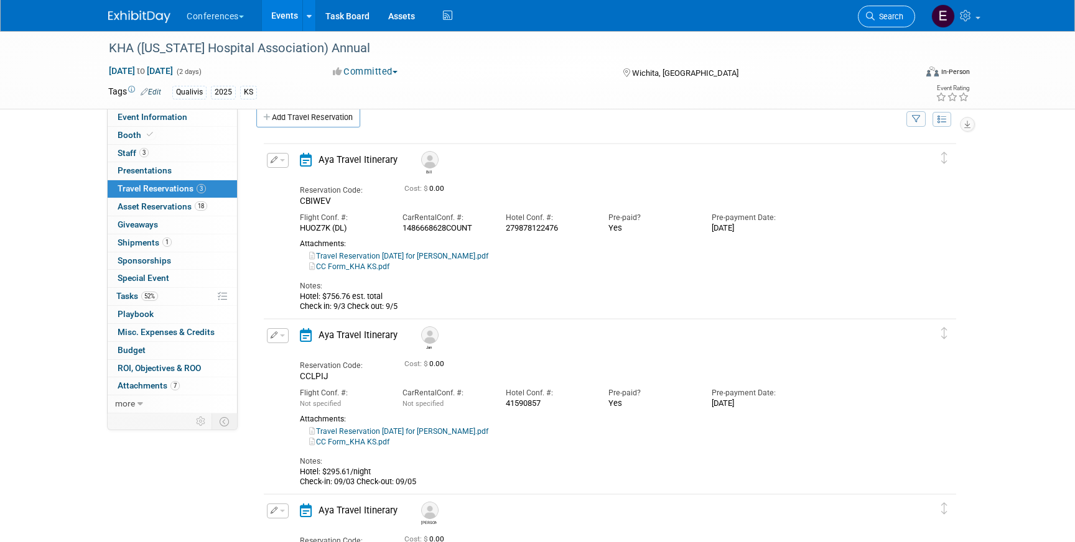
click at [896, 7] on link "Search" at bounding box center [886, 17] width 57 height 22
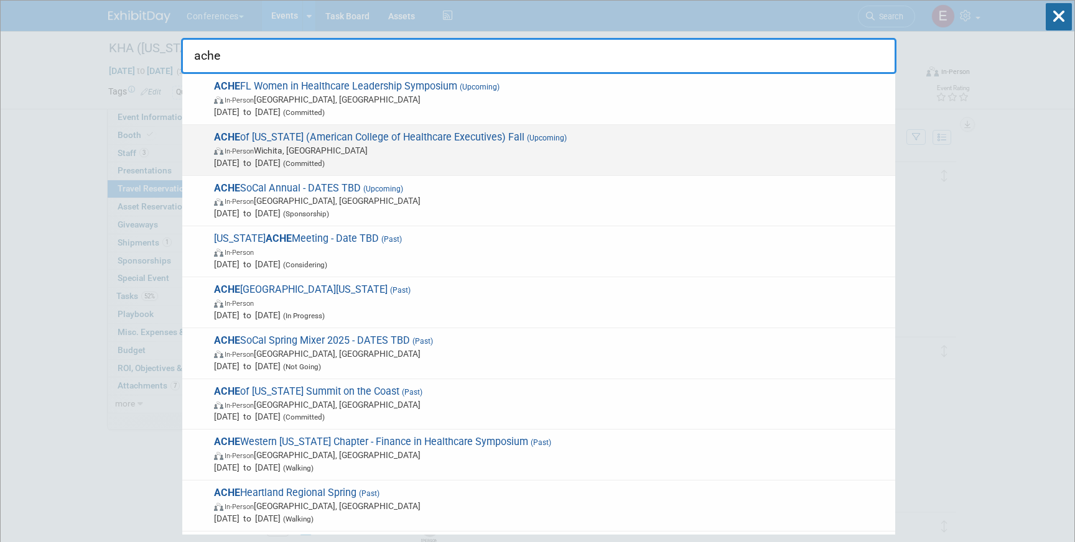
type input "ache"
click at [422, 145] on span "In-Person Wichita, KS" at bounding box center [551, 150] width 675 height 12
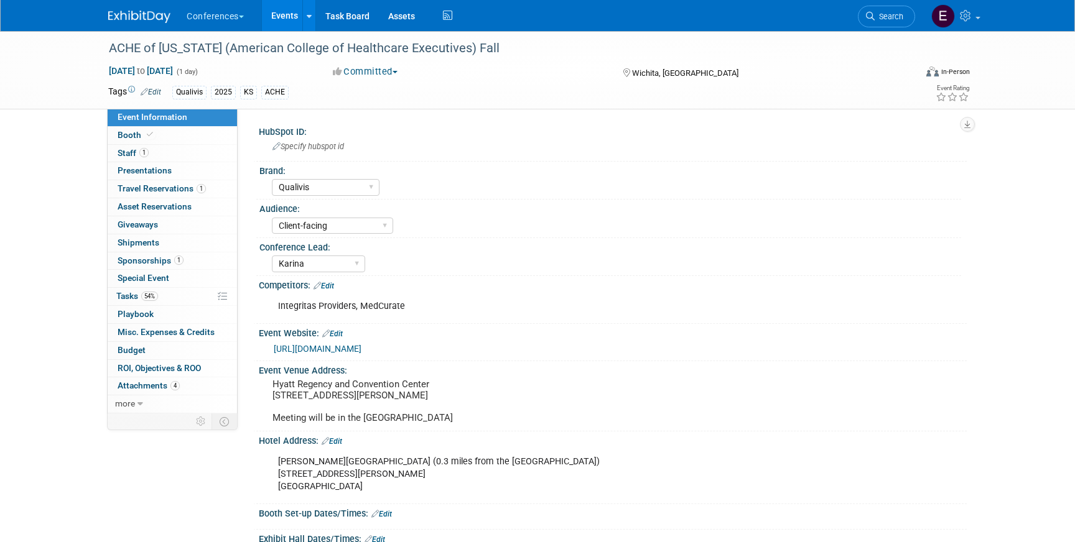
select select "Qualivis"
select select "Client-facing"
select select "Karina"
click at [174, 189] on span "Travel Reservations 1" at bounding box center [162, 188] width 88 height 10
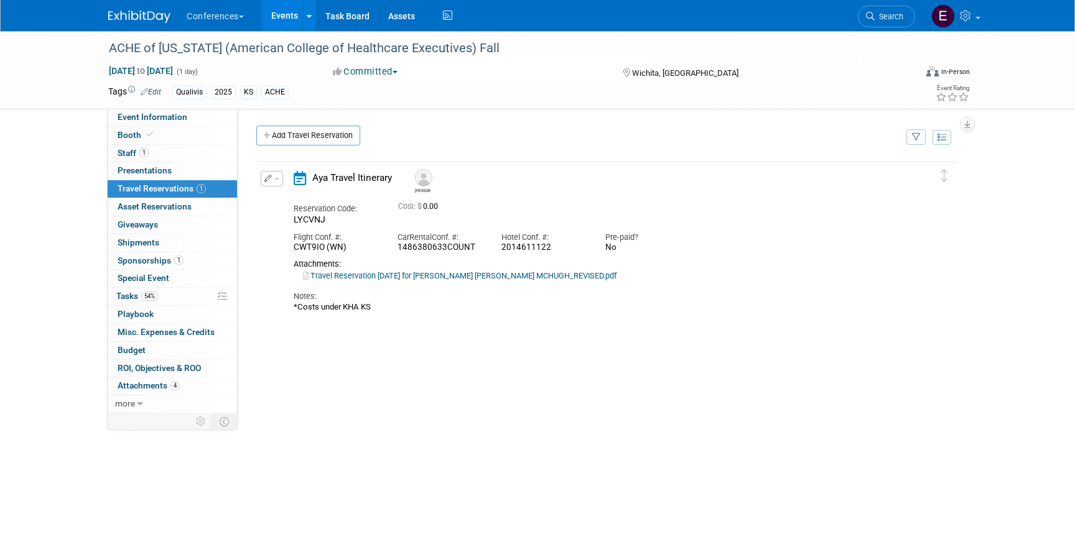
click at [277, 183] on button "button" at bounding box center [272, 179] width 22 height 16
click at [285, 201] on button "Edit Reservation" at bounding box center [313, 201] width 105 height 18
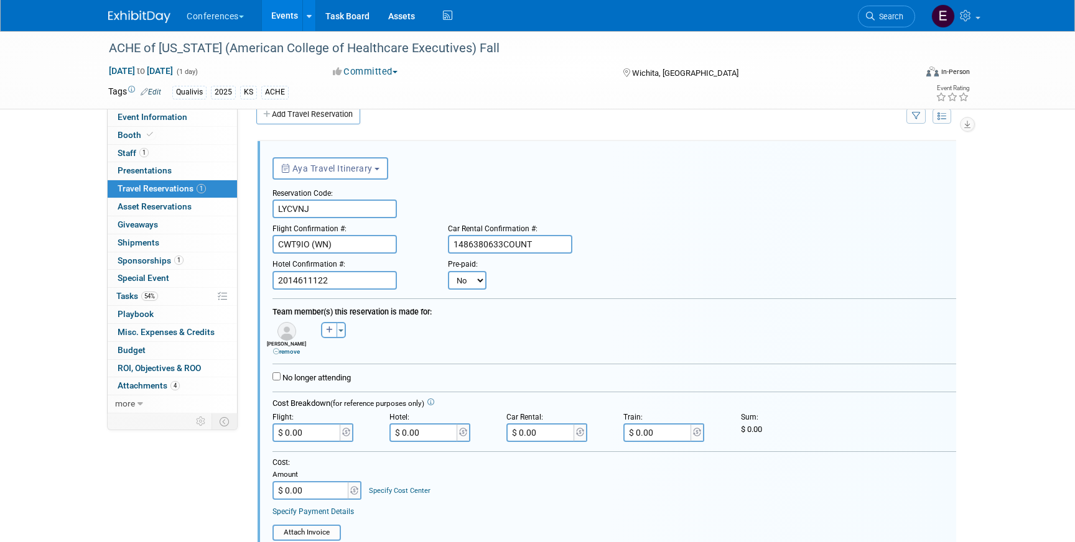
click at [484, 273] on select "No Yes" at bounding box center [467, 280] width 39 height 19
select select "1"
click at [448, 271] on select "No Yes" at bounding box center [467, 280] width 39 height 19
click at [537, 283] on input "text" at bounding box center [543, 280] width 75 height 19
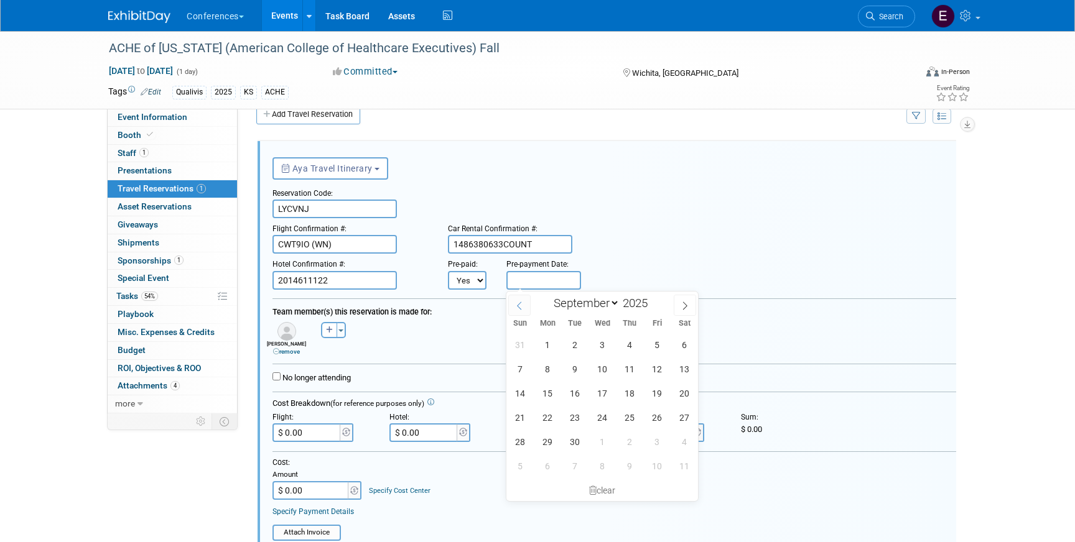
click at [519, 308] on icon at bounding box center [519, 306] width 9 height 9
select select "7"
click at [631, 439] on span "28" at bounding box center [630, 442] width 24 height 24
type input "Aug 28, 2025"
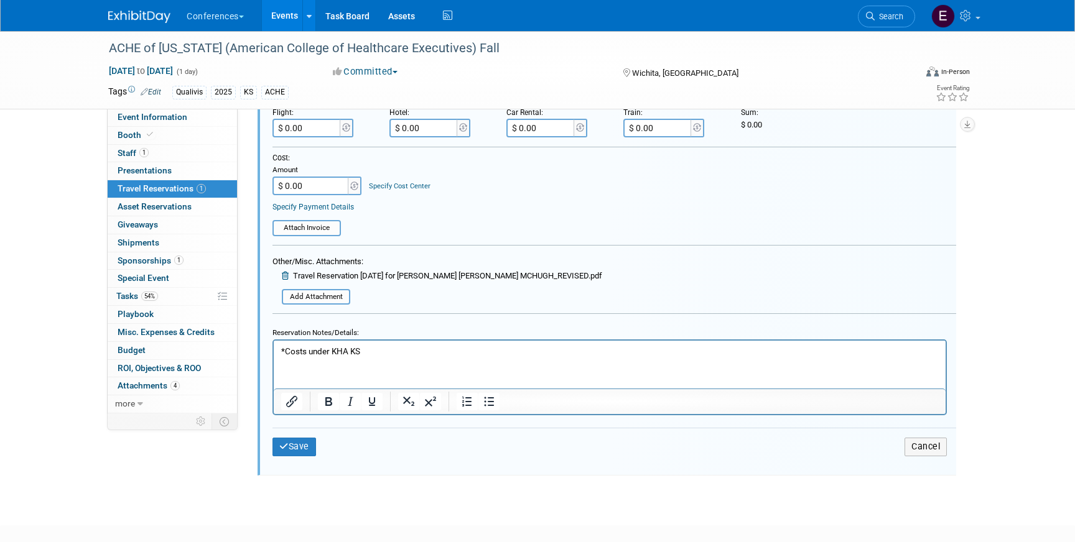
scroll to position [392, 0]
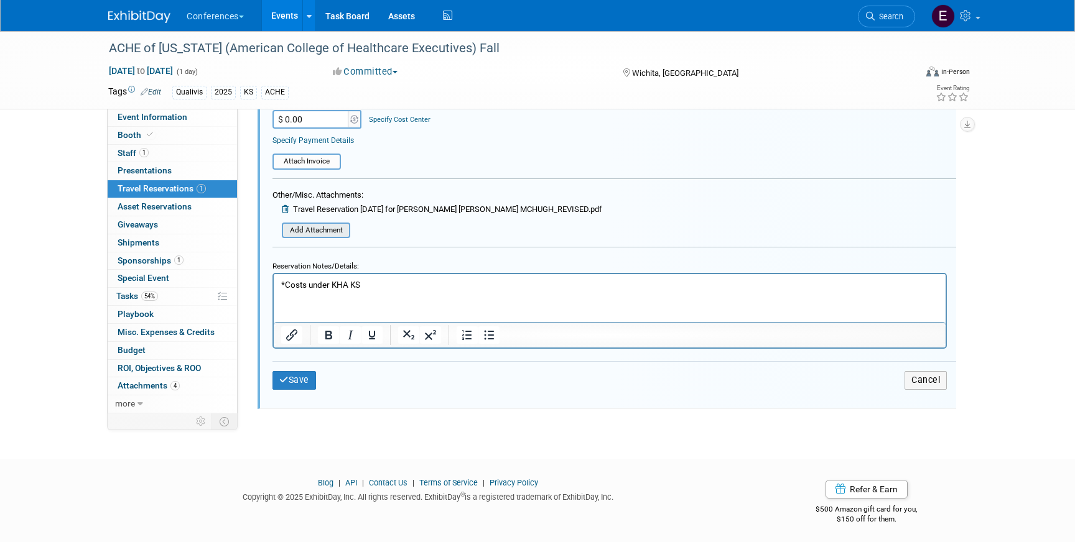
click at [289, 224] on input "file" at bounding box center [275, 231] width 148 height 14
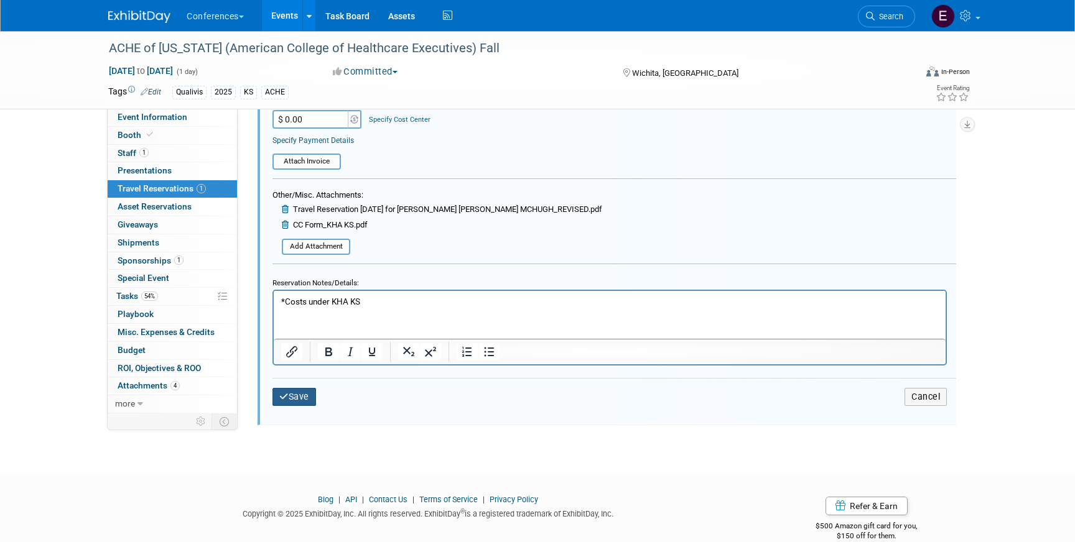
click at [311, 391] on button "Save" at bounding box center [294, 397] width 44 height 18
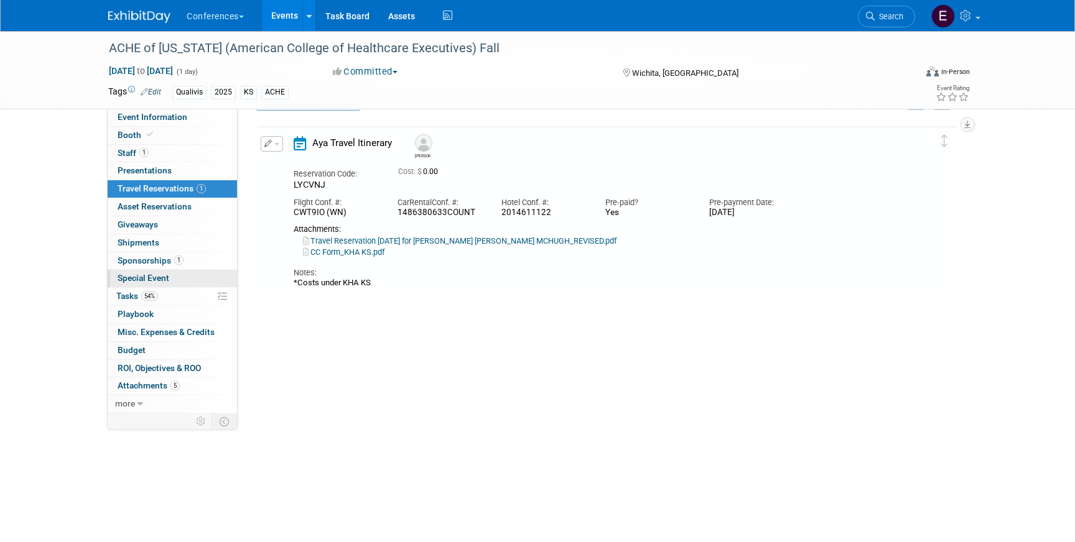
scroll to position [21, 0]
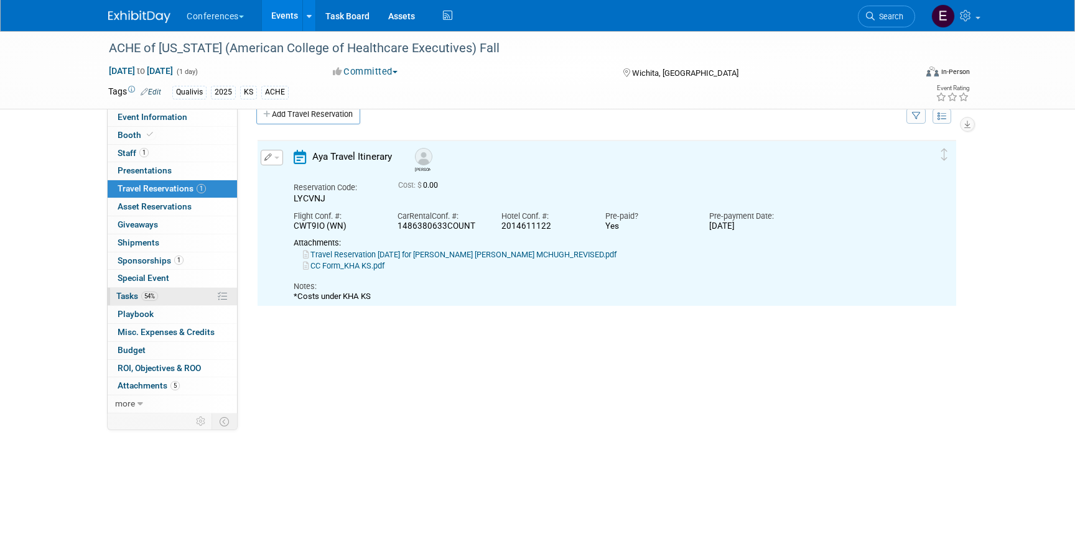
click at [173, 295] on link "54% Tasks 54%" at bounding box center [172, 296] width 129 height 17
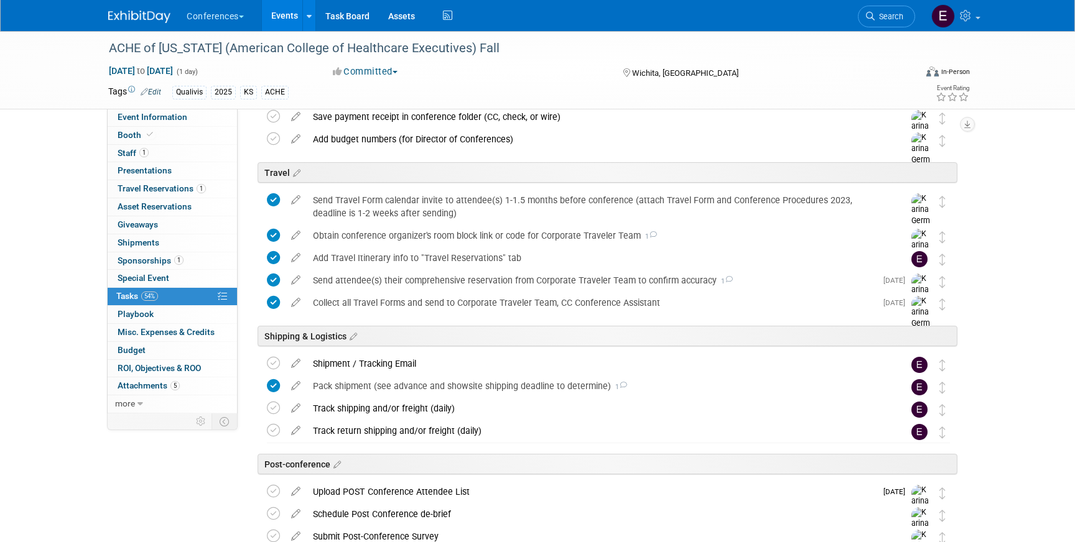
scroll to position [471, 0]
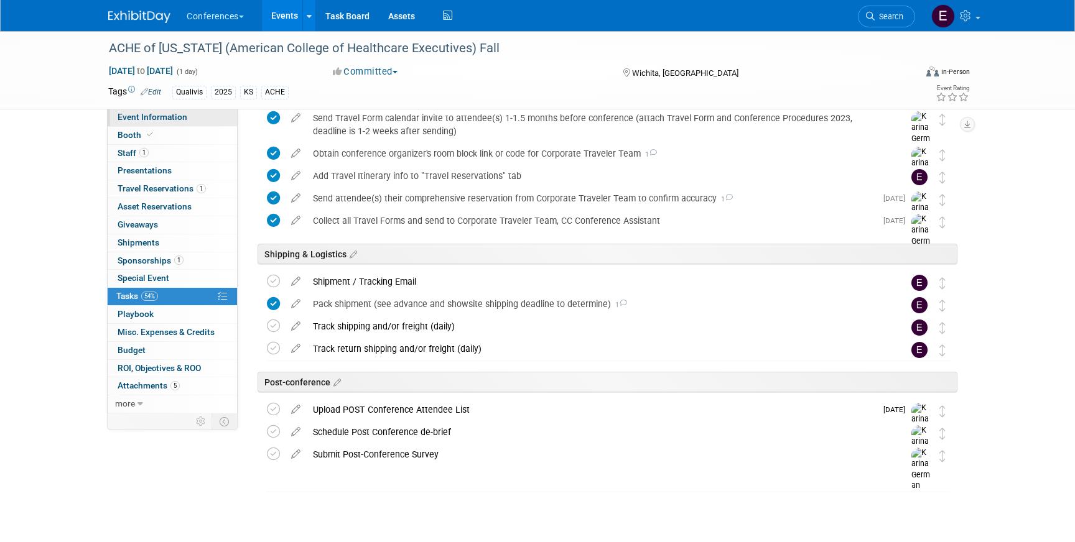
click at [169, 118] on span "Event Information" at bounding box center [153, 117] width 70 height 10
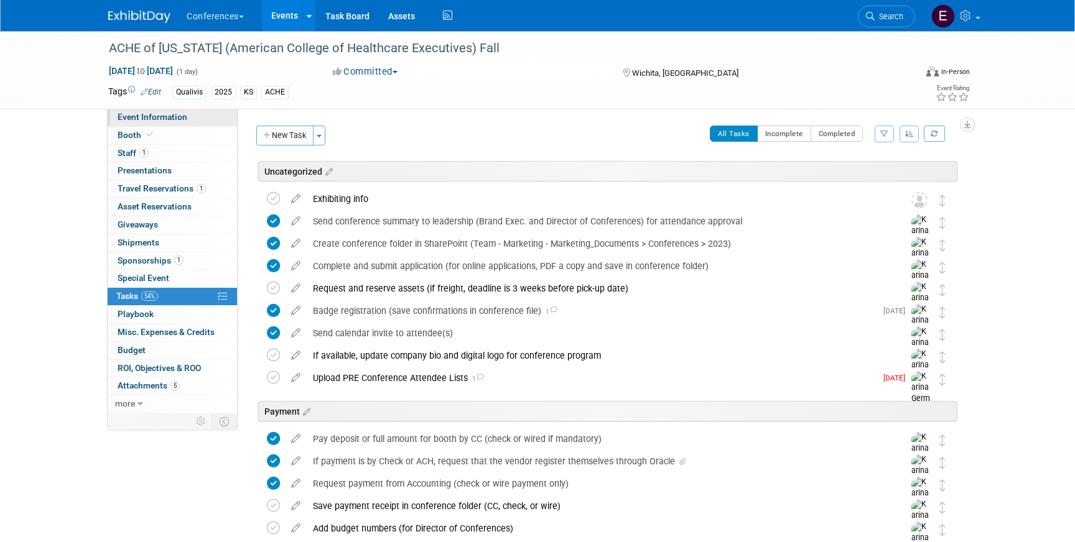
select select "Qualivis"
select select "Client-facing"
select select "Karina"
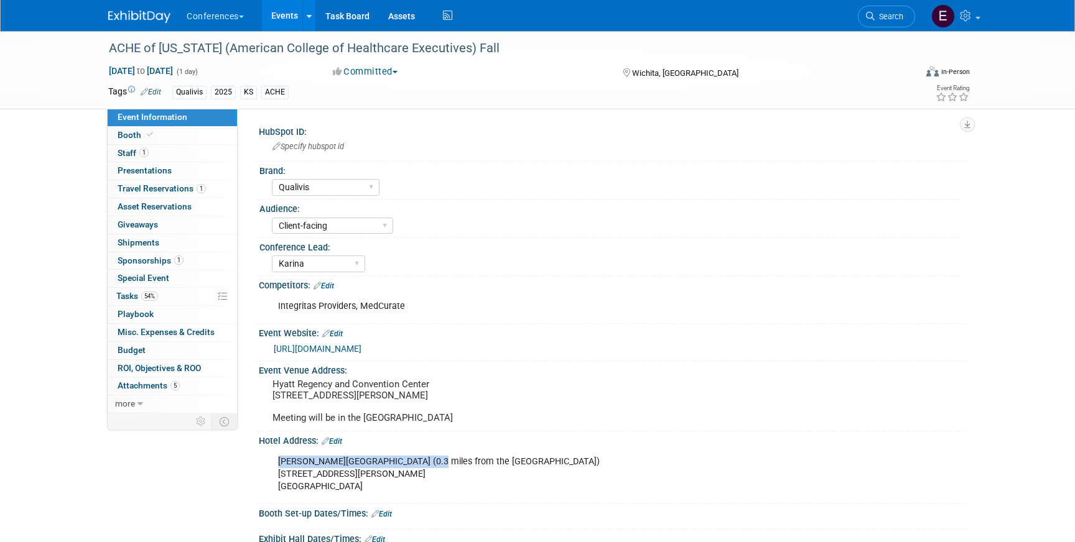
drag, startPoint x: 279, startPoint y: 472, endPoint x: 422, endPoint y: 473, distance: 143.1
click at [422, 473] on div "Drury Plaza Hotel Broadview Wichita (0.3 miles from the Hyatt) 400 W Douglas Av…" at bounding box center [549, 475] width 560 height 50
copy div "Drury Plaza Hotel Broadview Wichita"
click at [331, 346] on link "https://ksache.org/meetinginfo.php?id=2&ts=1754491937" at bounding box center [318, 349] width 88 height 10
click at [894, 22] on link "Search" at bounding box center [886, 17] width 57 height 22
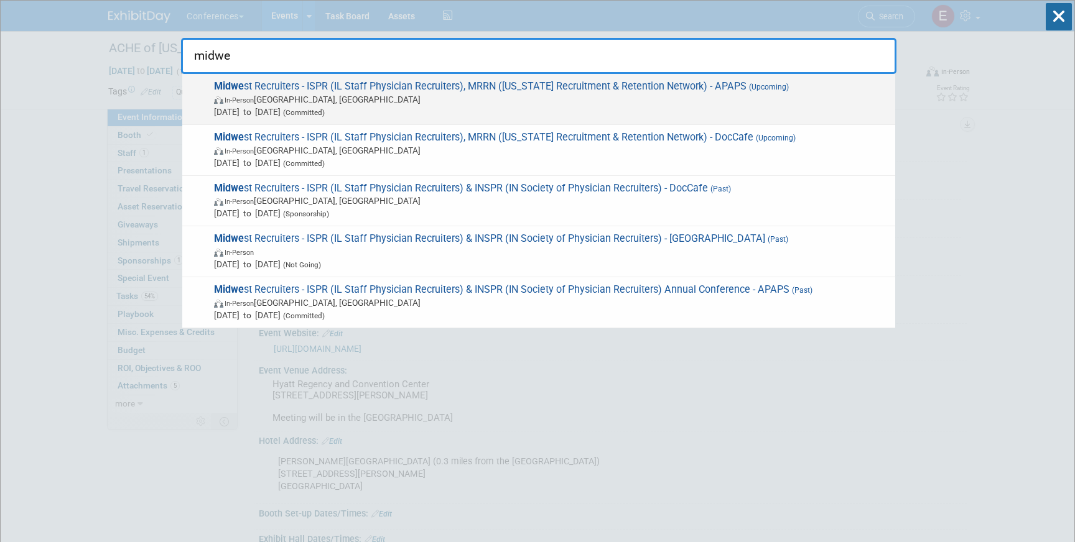
type input "midwe"
click at [817, 111] on span "Sep 6, 2025 to Sep 9, 2025 (Committed)" at bounding box center [551, 112] width 675 height 12
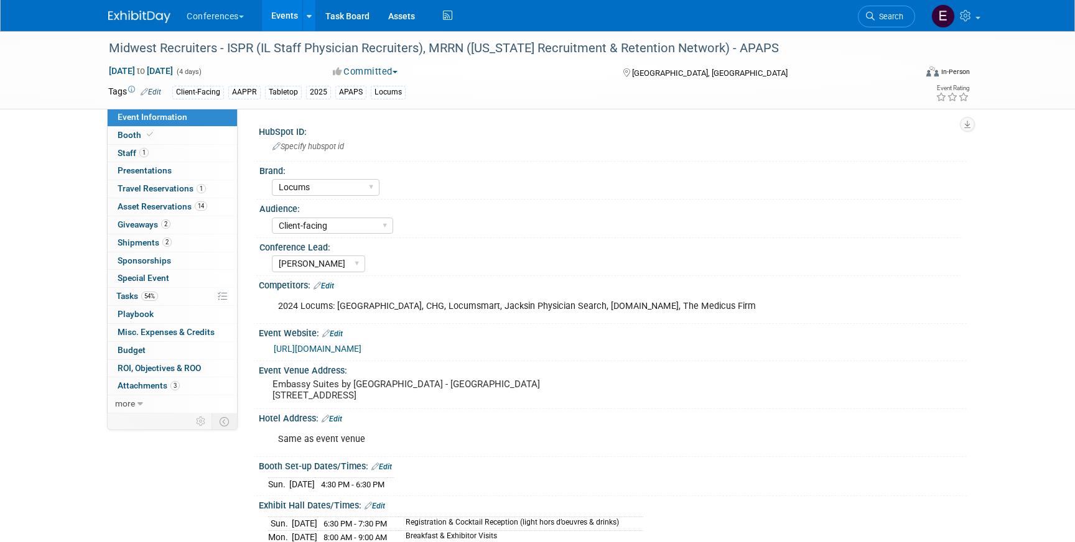
select select "Locums"
select select "Client-facing"
select select "[PERSON_NAME]"
click at [170, 191] on span "Travel Reservations 1" at bounding box center [162, 188] width 88 height 10
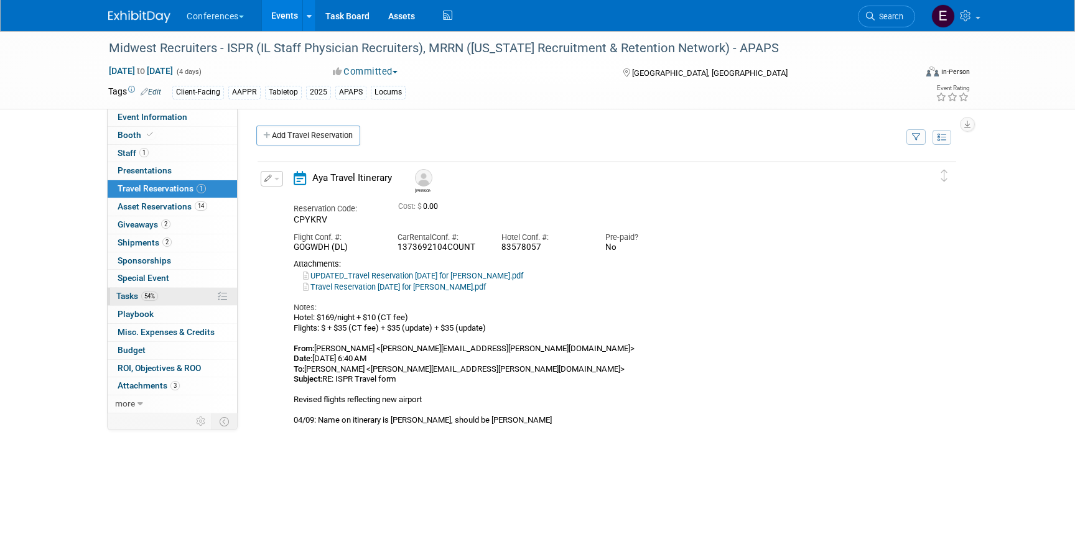
click at [147, 304] on link "54% Tasks 54%" at bounding box center [172, 296] width 129 height 17
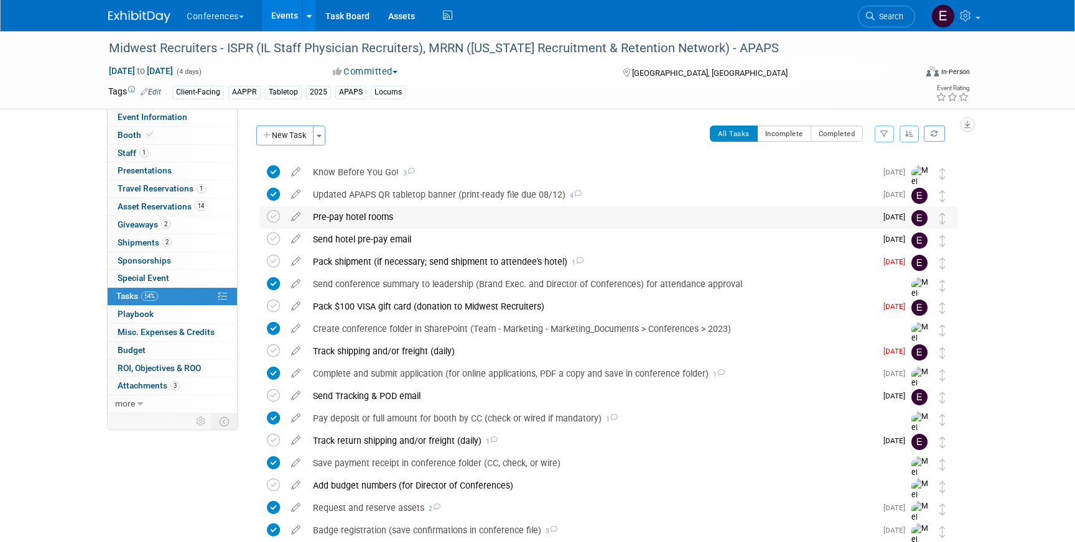
click at [358, 223] on div "Pre-pay hotel rooms" at bounding box center [591, 216] width 569 height 21
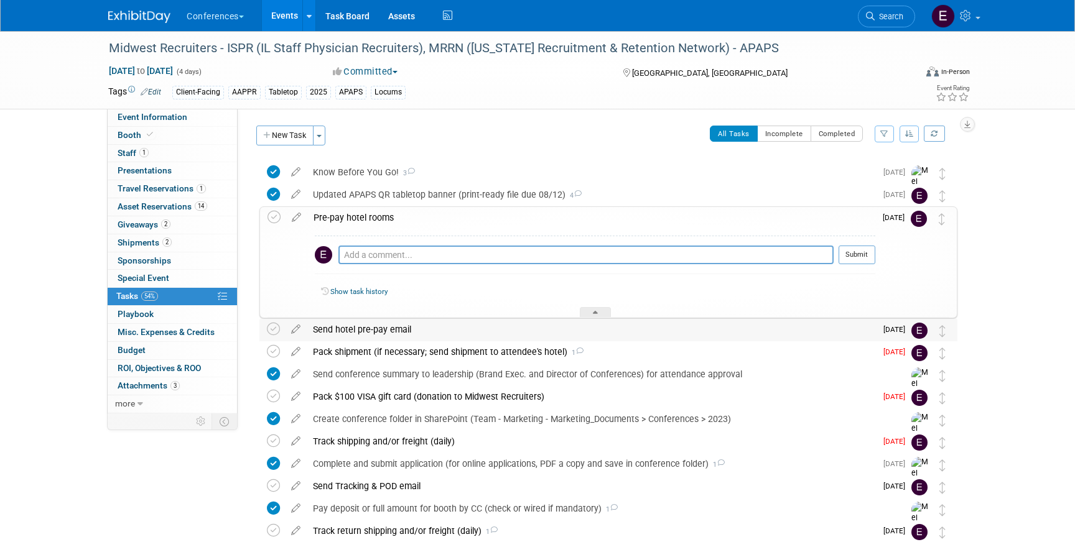
click at [347, 325] on div "Send hotel pre-pay email" at bounding box center [591, 329] width 569 height 21
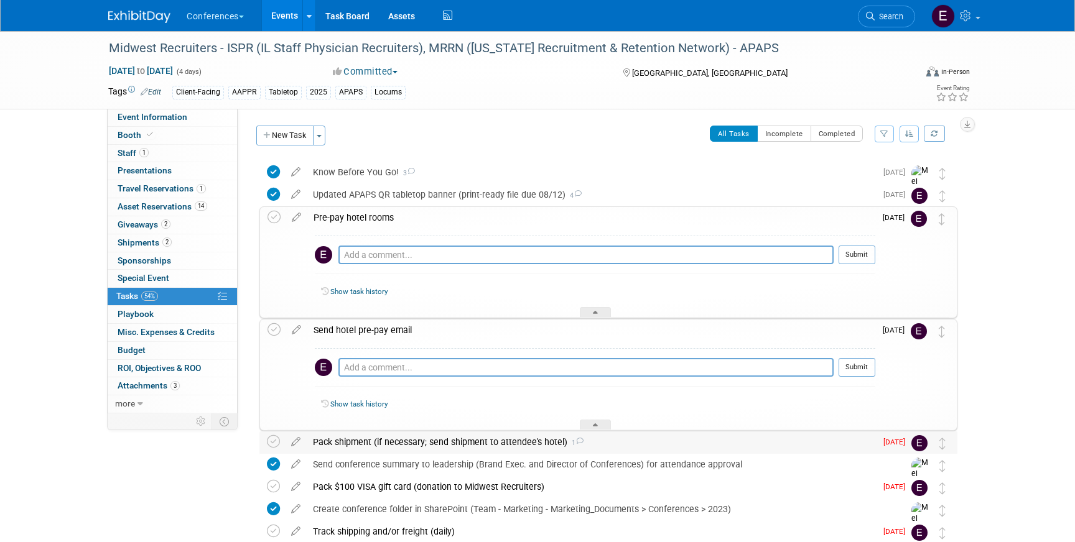
click at [355, 437] on div "Pack shipment (if necessary; send shipment to attendee's hotel) 1" at bounding box center [591, 442] width 569 height 21
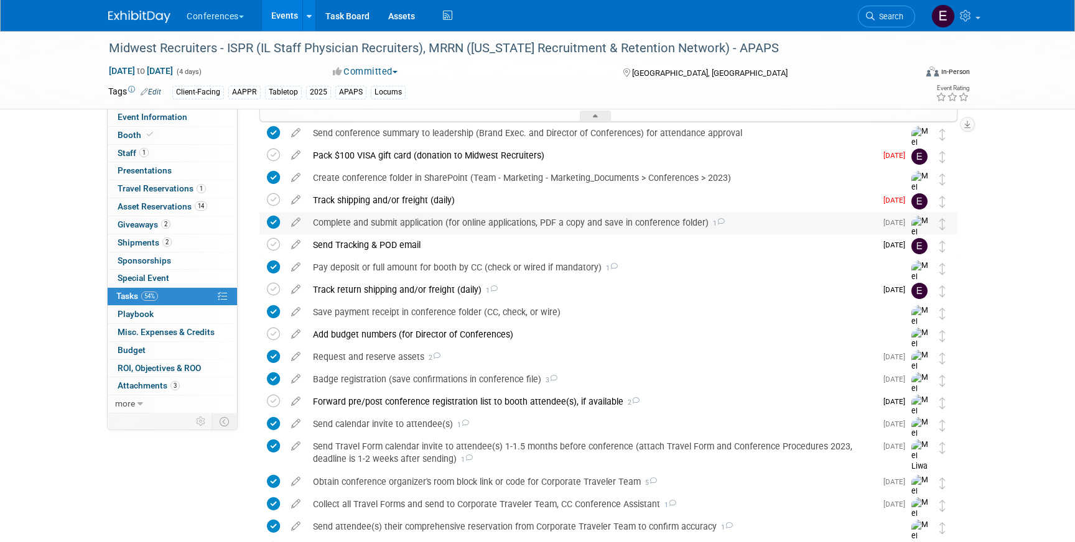
scroll to position [583, 0]
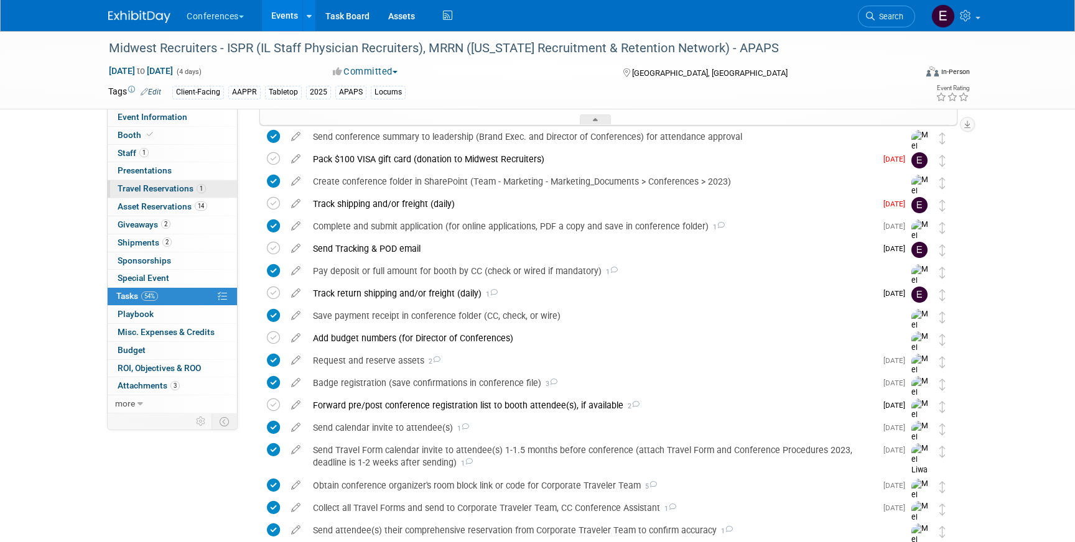
click at [185, 195] on link "1 Travel Reservations 1" at bounding box center [172, 188] width 129 height 17
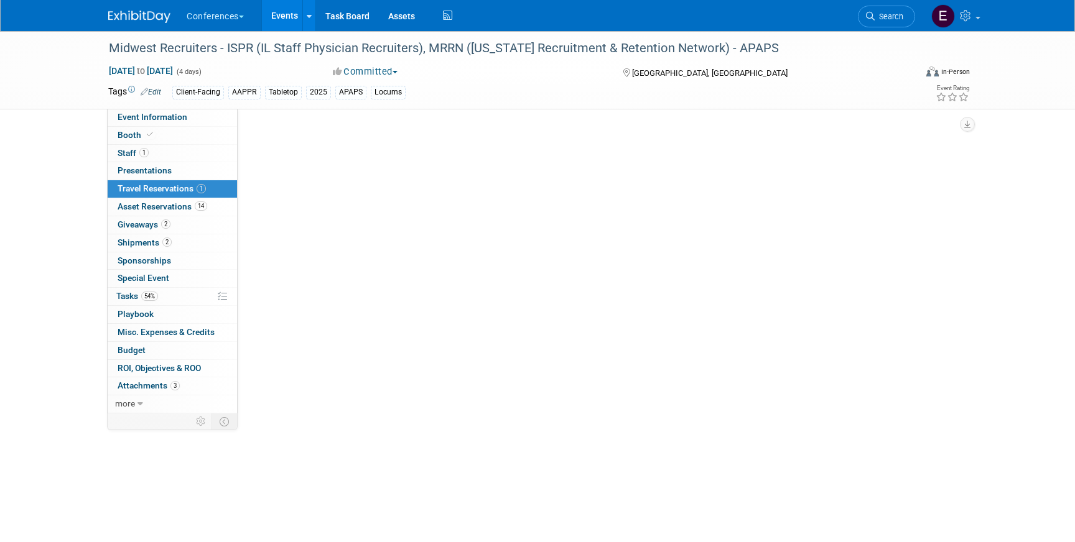
scroll to position [0, 0]
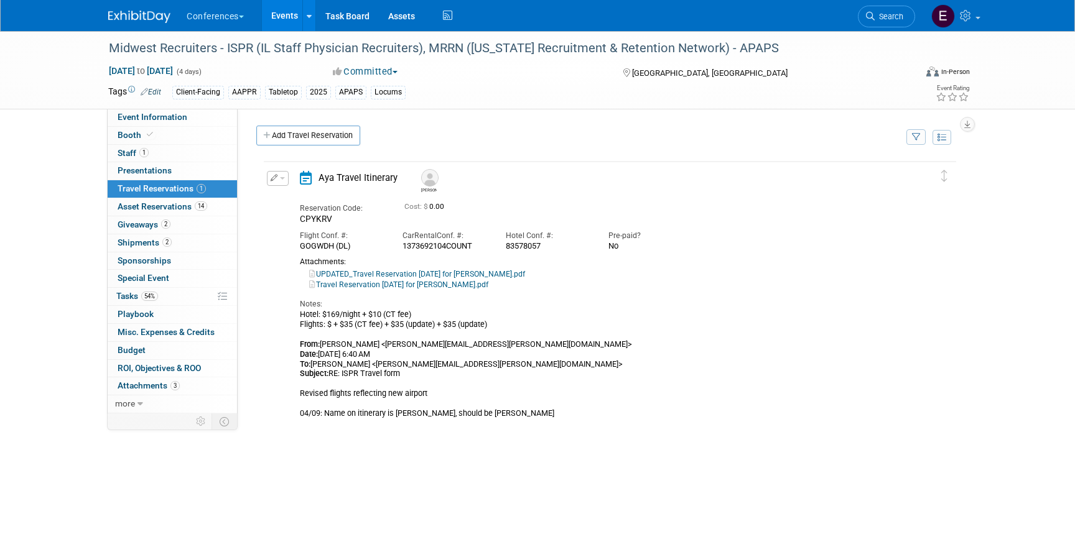
click at [406, 271] on link "UPDATED_Travel Reservation September 07 for JERRY L LIMONTA.pdf" at bounding box center [417, 274] width 216 height 9
click at [335, 287] on link "Travel Reservation September 07 for JEROME LORENZO LIMONTA.pdf" at bounding box center [398, 284] width 179 height 9
click at [886, 27] on li "Search" at bounding box center [886, 15] width 57 height 30
click at [889, 18] on span "Search" at bounding box center [888, 16] width 29 height 9
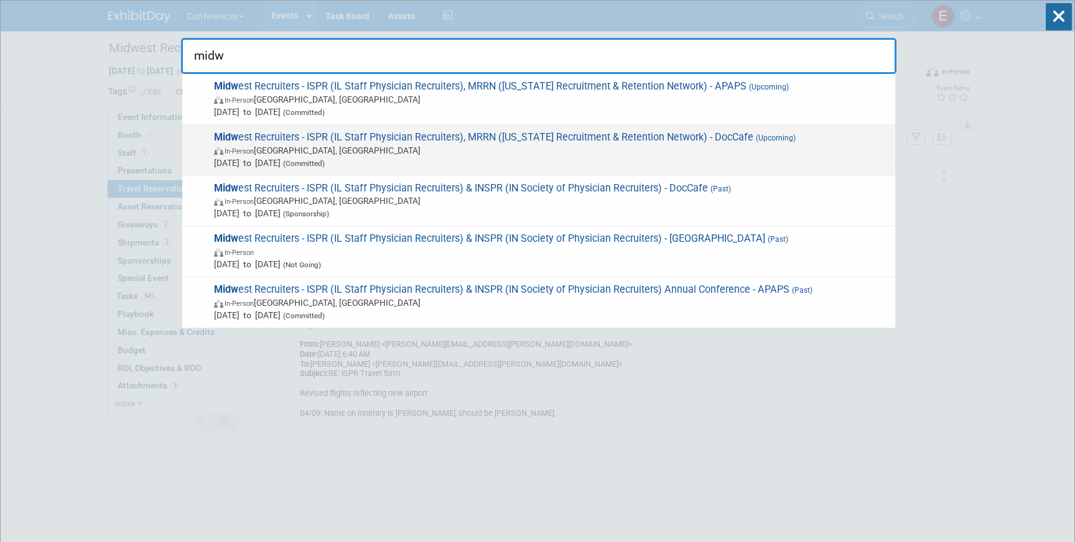
type input "midw"
click at [660, 138] on span "Midw est Recruiters - ISPR (IL Staff Physician Recruiters), MRRN (Michigan Recr…" at bounding box center [549, 150] width 679 height 38
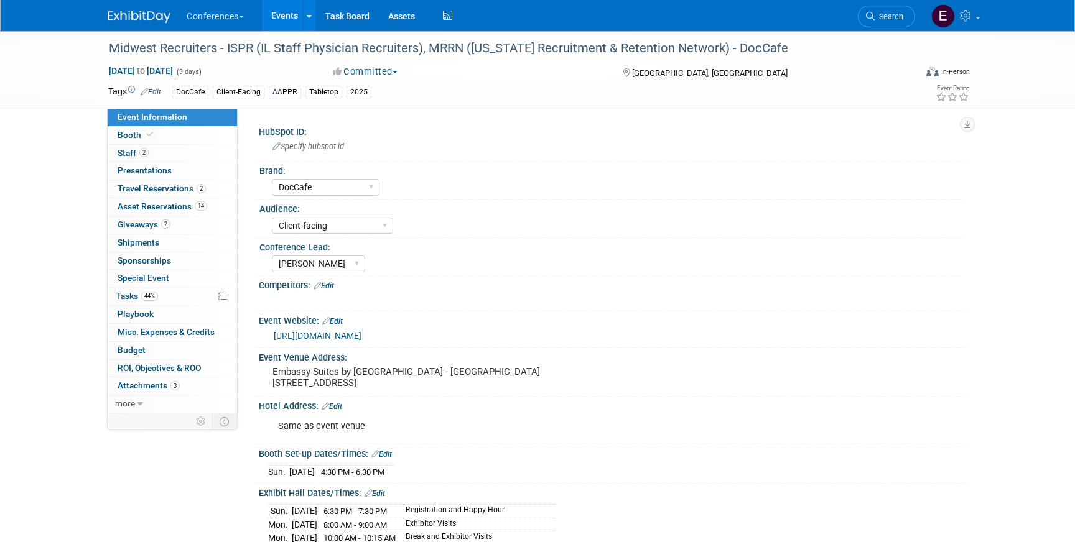
select select "DocCafe"
select select "Client-facing"
select select "[PERSON_NAME]"
click at [175, 190] on span "Travel Reservations 2" at bounding box center [162, 188] width 88 height 10
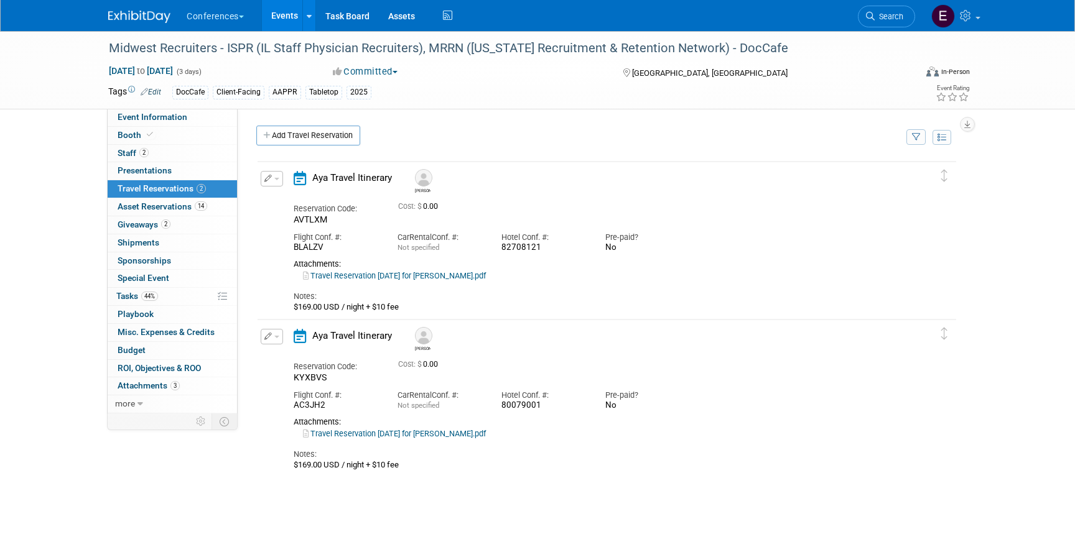
click at [396, 277] on link "Travel Reservation [DATE] for [PERSON_NAME].pdf" at bounding box center [394, 275] width 183 height 9
click at [424, 435] on link "Travel Reservation [DATE] for [PERSON_NAME].pdf" at bounding box center [394, 433] width 183 height 9
click at [165, 296] on link "44% Tasks 44%" at bounding box center [172, 296] width 129 height 17
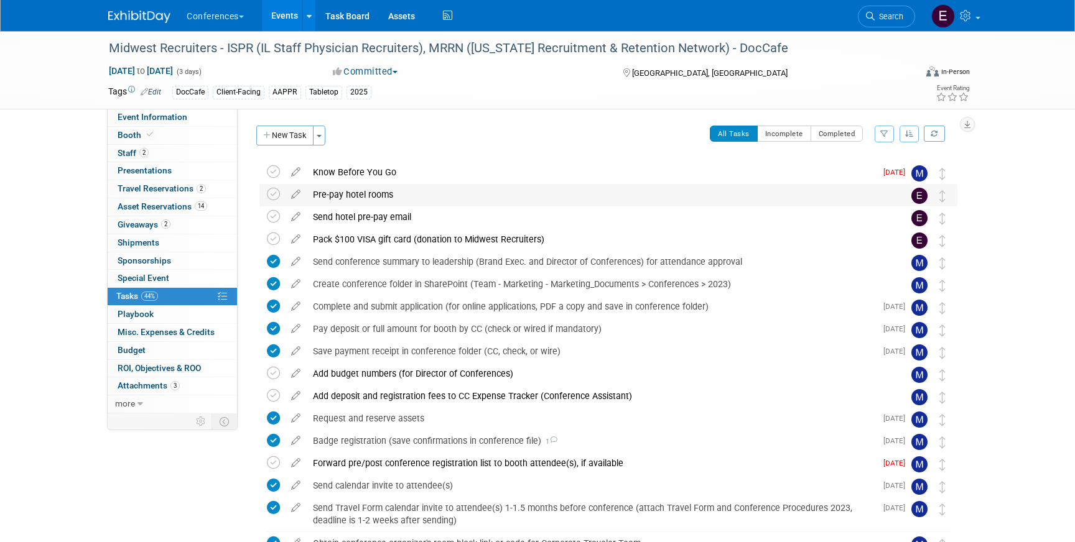
click at [386, 194] on div "Pre-pay hotel rooms" at bounding box center [597, 194] width 580 height 21
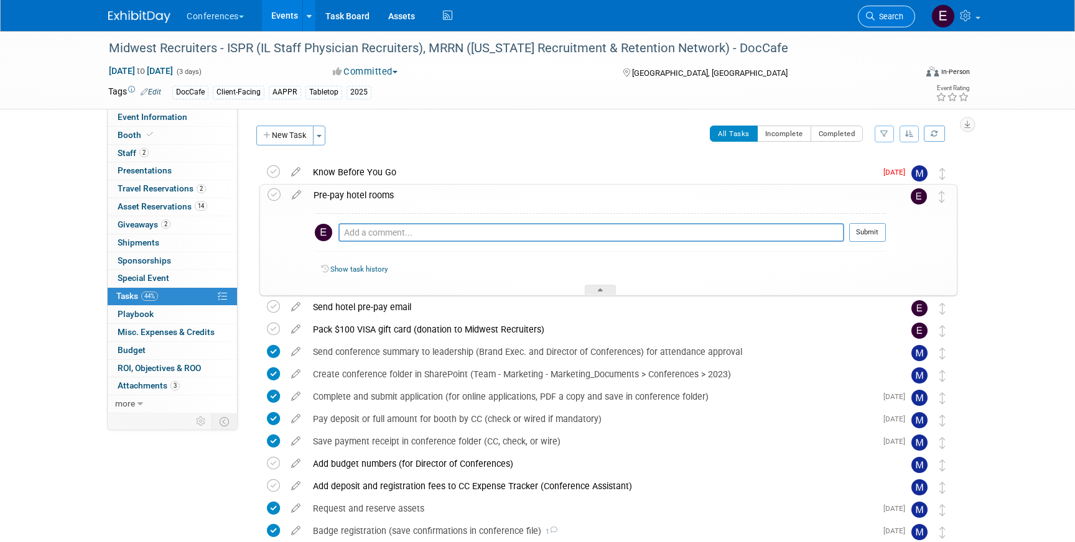
click at [886, 11] on link "Search" at bounding box center [886, 17] width 57 height 22
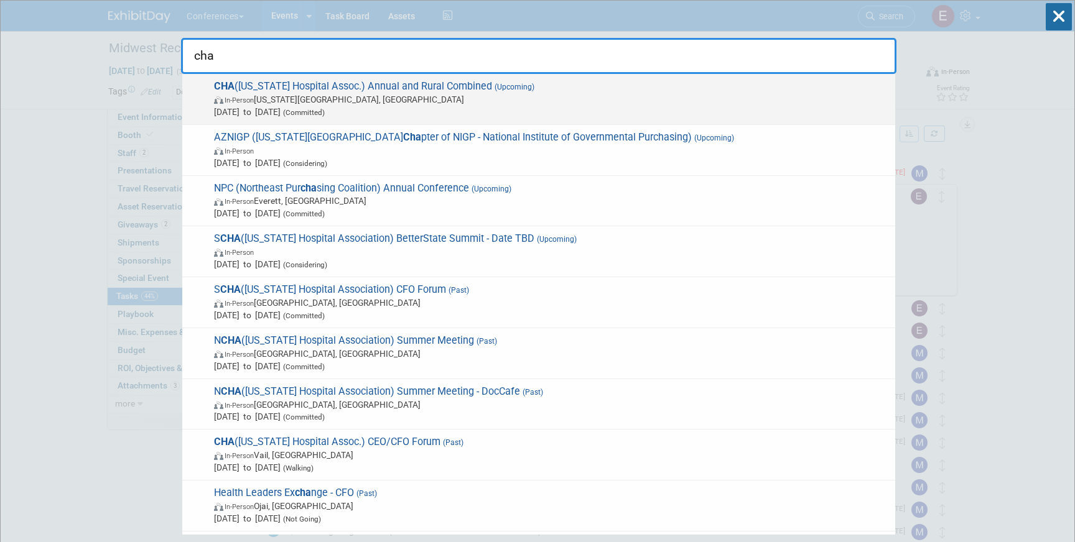
type input "cha"
click at [445, 98] on span "In-Person [US_STATE][GEOGRAPHIC_DATA], [GEOGRAPHIC_DATA]" at bounding box center [551, 99] width 675 height 12
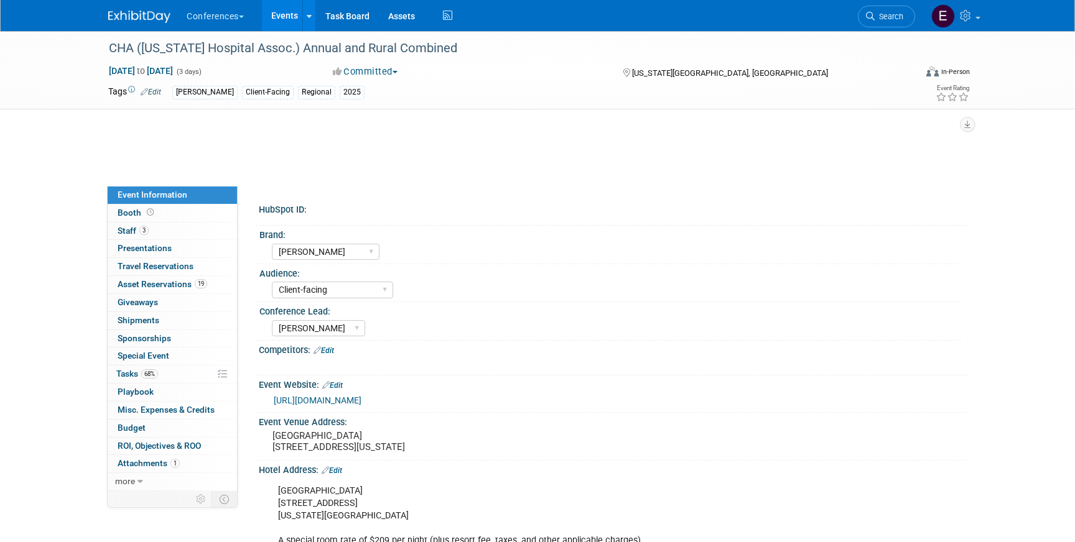
select select "[PERSON_NAME]"
select select "Client-facing"
select select "[PERSON_NAME]"
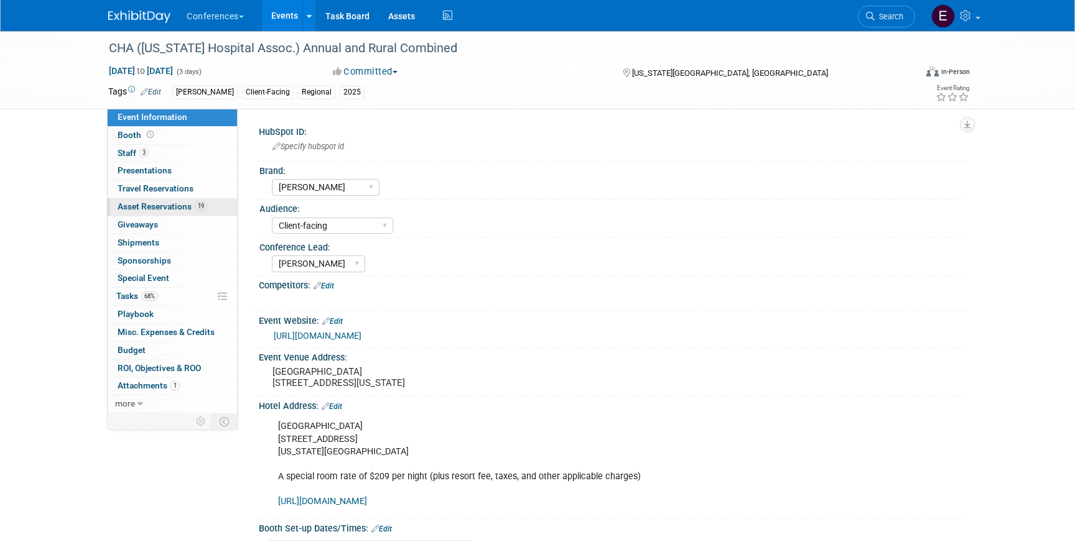
click at [161, 201] on link "19 Asset Reservations 19" at bounding box center [172, 206] width 129 height 17
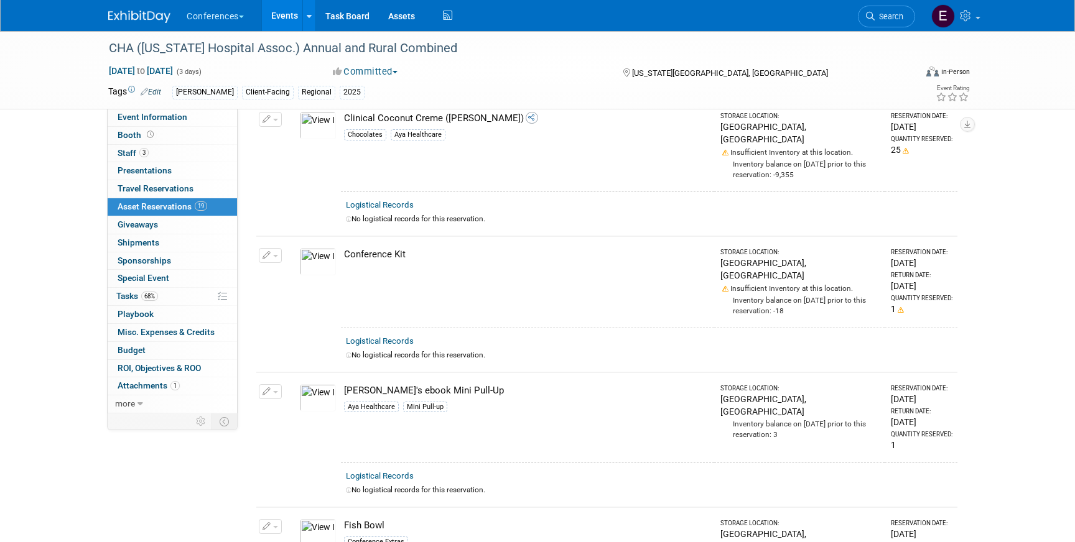
scroll to position [1180, 0]
click at [322, 383] on img at bounding box center [318, 396] width 36 height 27
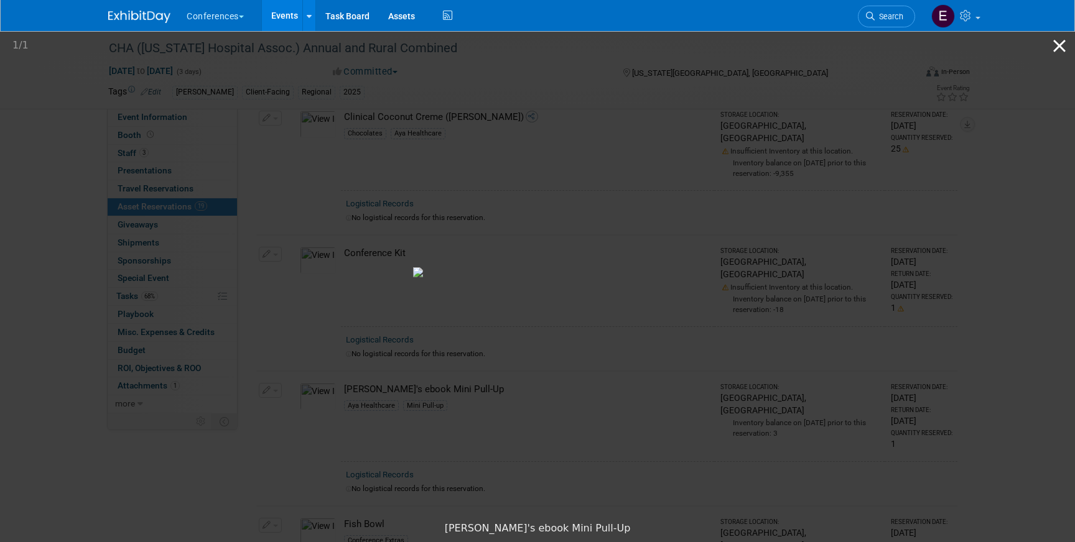
click at [1060, 45] on button "Close gallery" at bounding box center [1059, 45] width 31 height 29
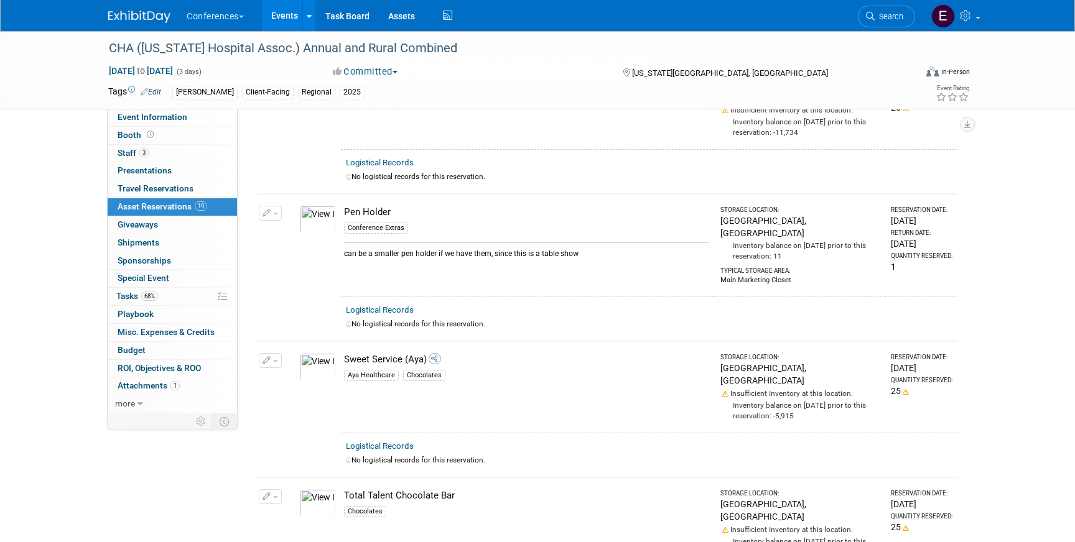
scroll to position [2222, 0]
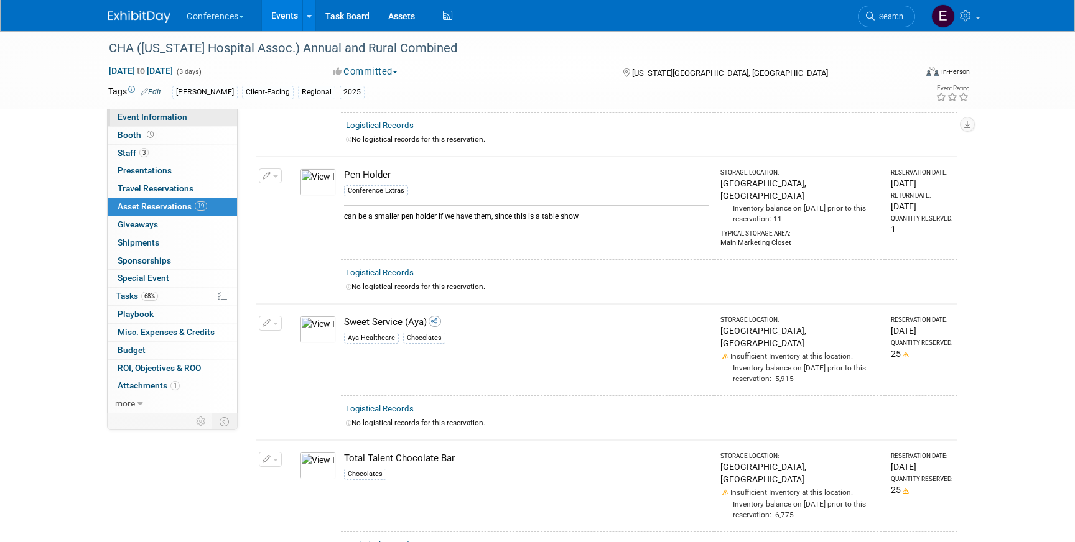
click at [143, 119] on span "Event Information" at bounding box center [153, 117] width 70 height 10
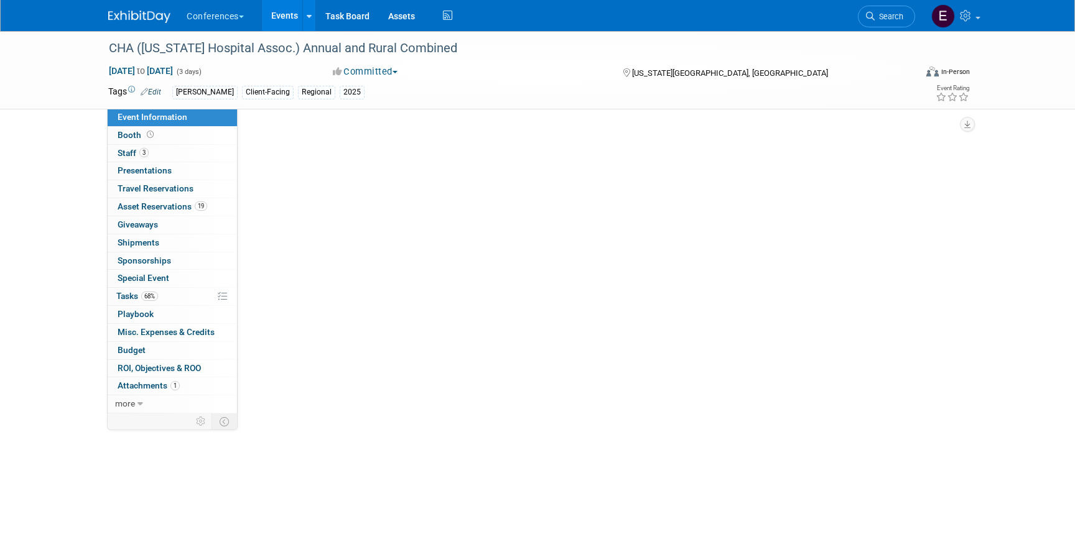
select select "[PERSON_NAME]"
select select "Client-facing"
select select "Stephanie"
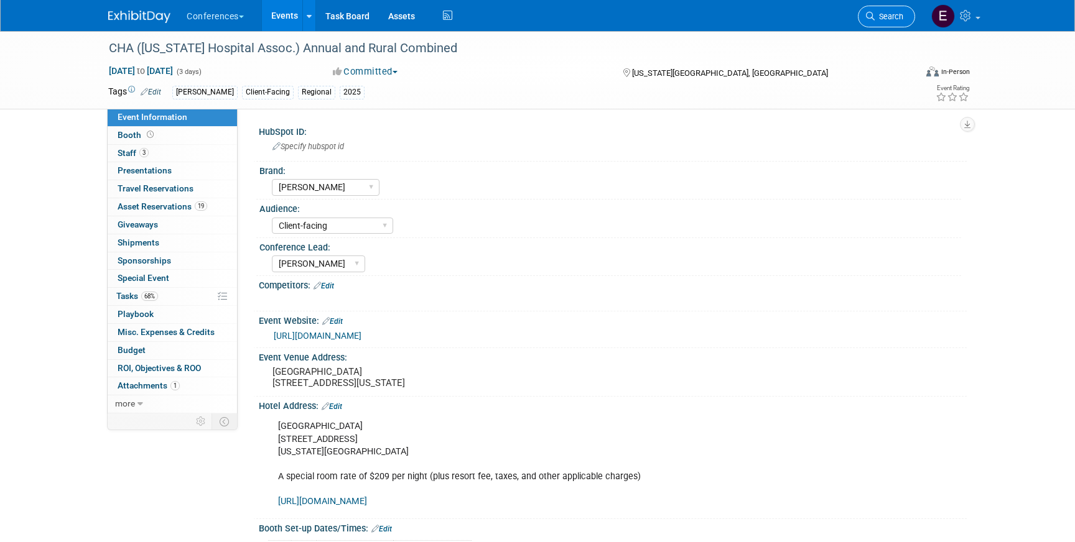
click at [861, 20] on link "Search" at bounding box center [886, 17] width 57 height 22
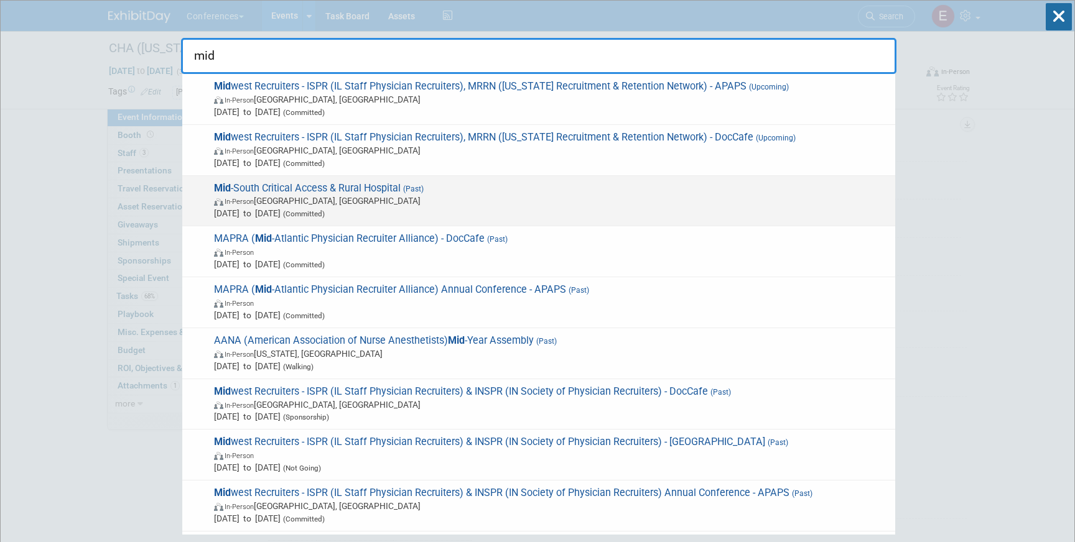
type input "mid"
click at [375, 209] on span "Aug 20, 2025 to Aug 22, 2025 (Committed)" at bounding box center [551, 213] width 675 height 12
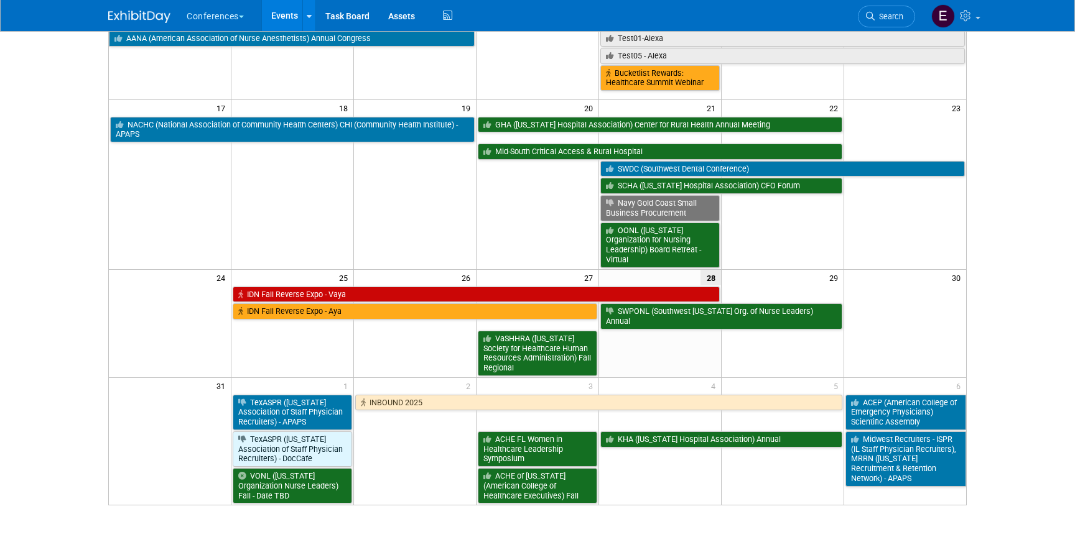
scroll to position [435, 0]
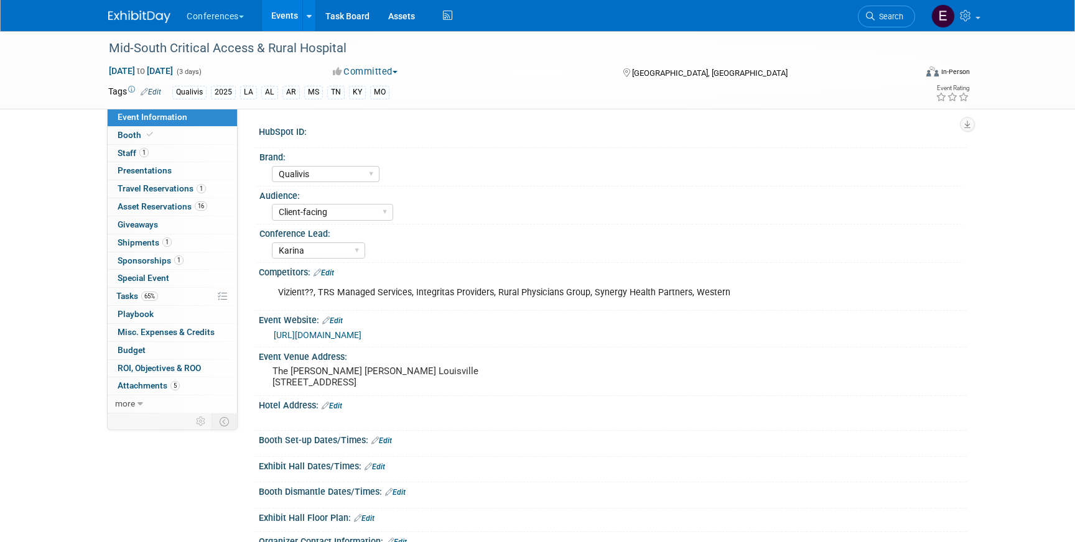
select select "Qualivis"
select select "Client-facing"
select select "Karina"
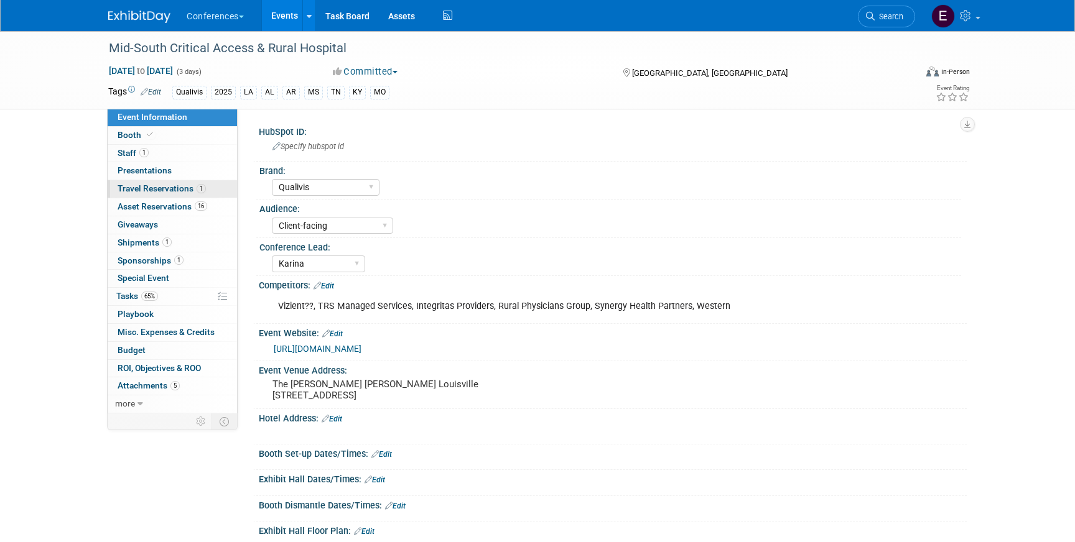
click at [185, 195] on link "1 Travel Reservations 1" at bounding box center [172, 188] width 129 height 17
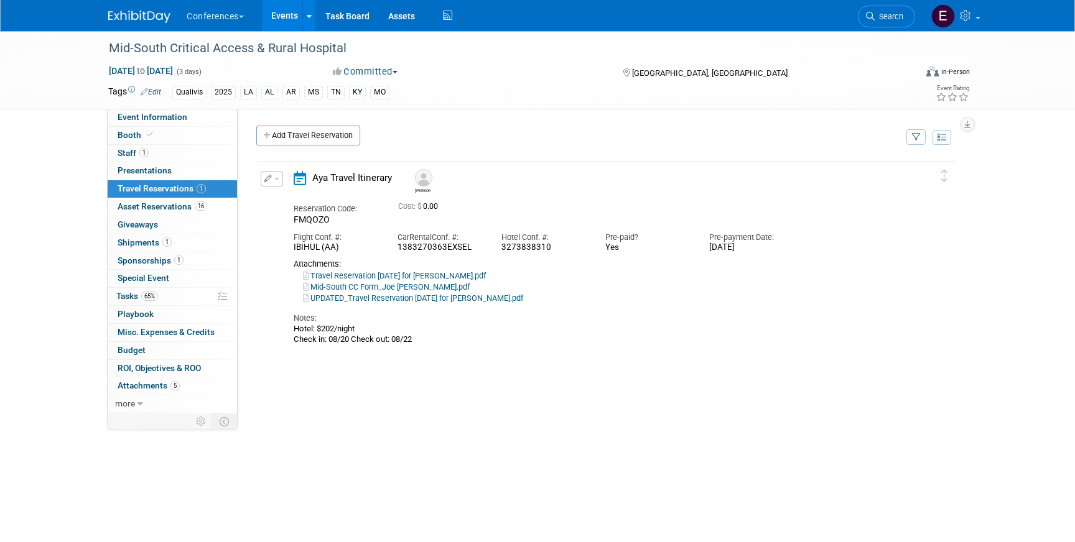
click at [131, 20] on img at bounding box center [139, 17] width 62 height 12
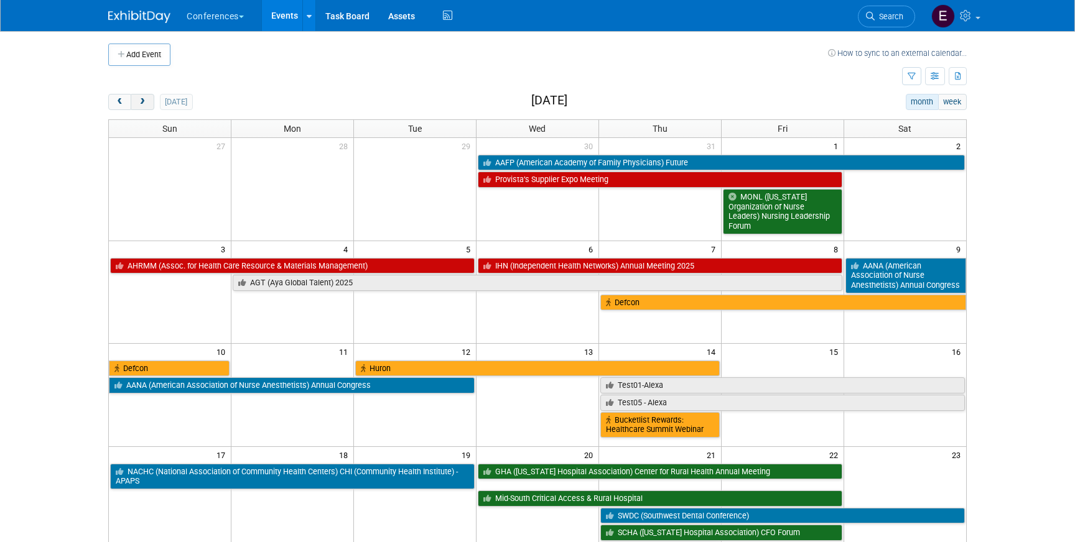
click at [141, 106] on span "next" at bounding box center [141, 102] width 9 height 8
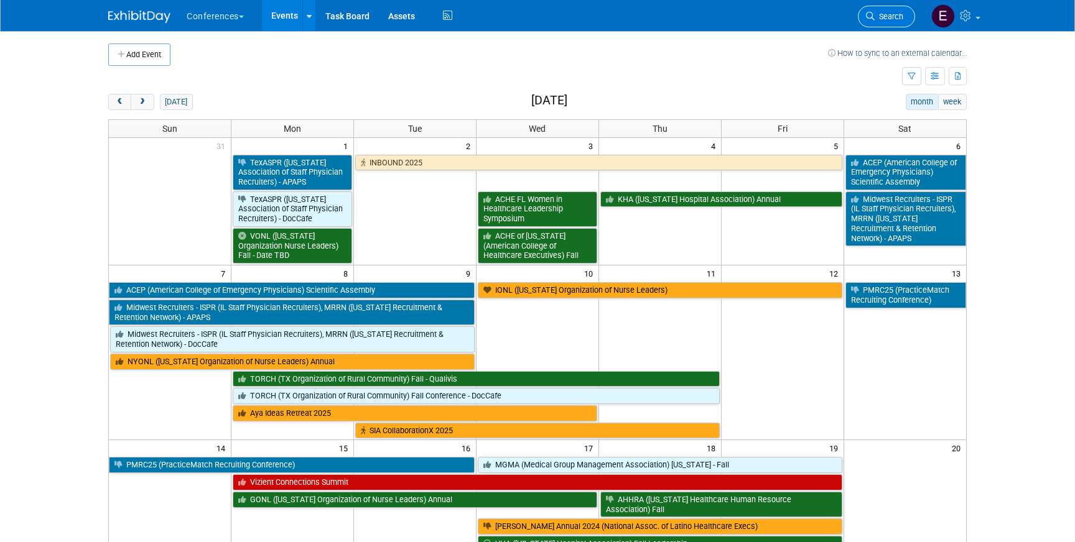
click at [882, 16] on span "Search" at bounding box center [888, 16] width 29 height 9
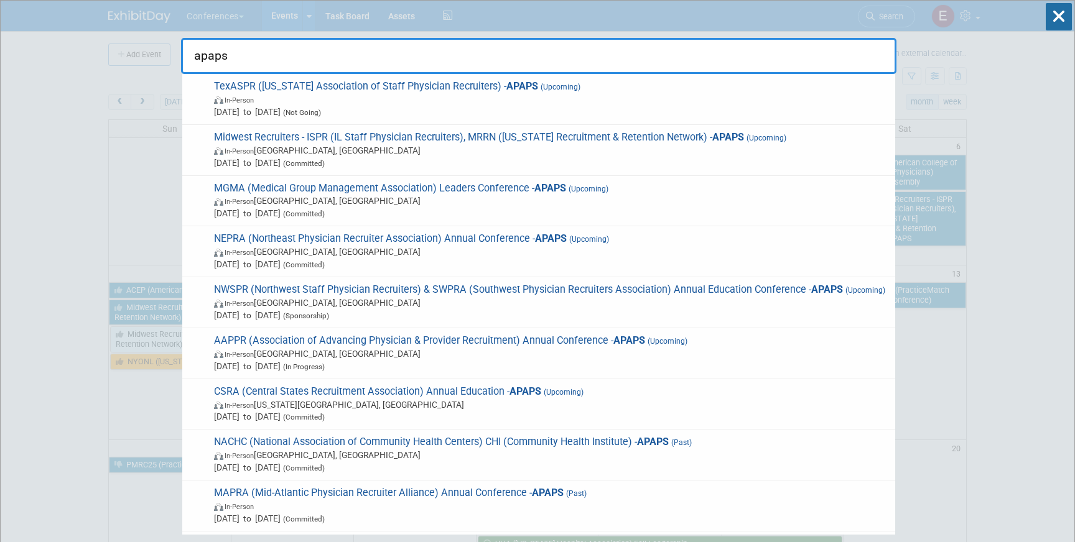
type input "apaps"
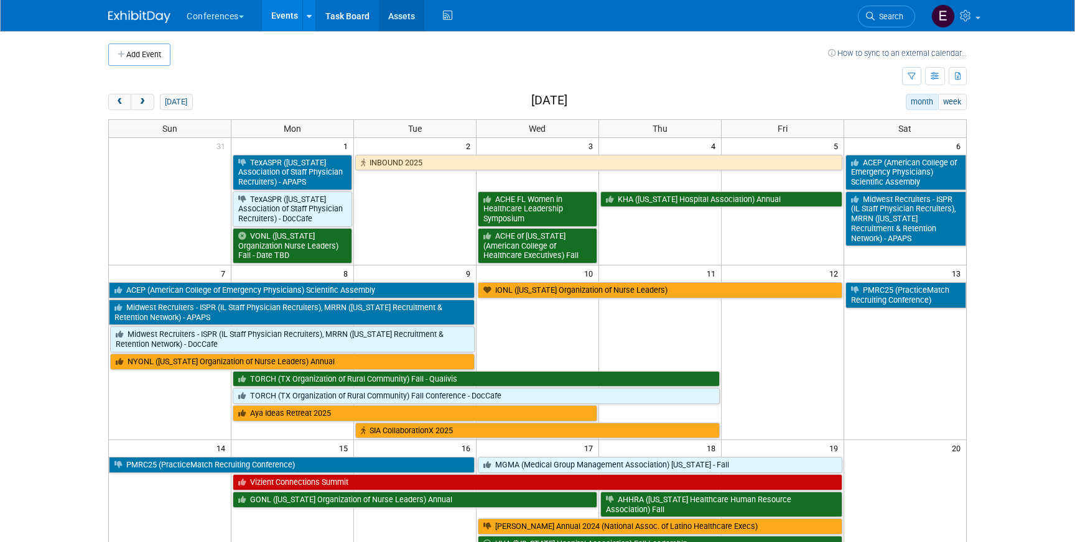
click at [399, 19] on link "Assets" at bounding box center [401, 15] width 45 height 31
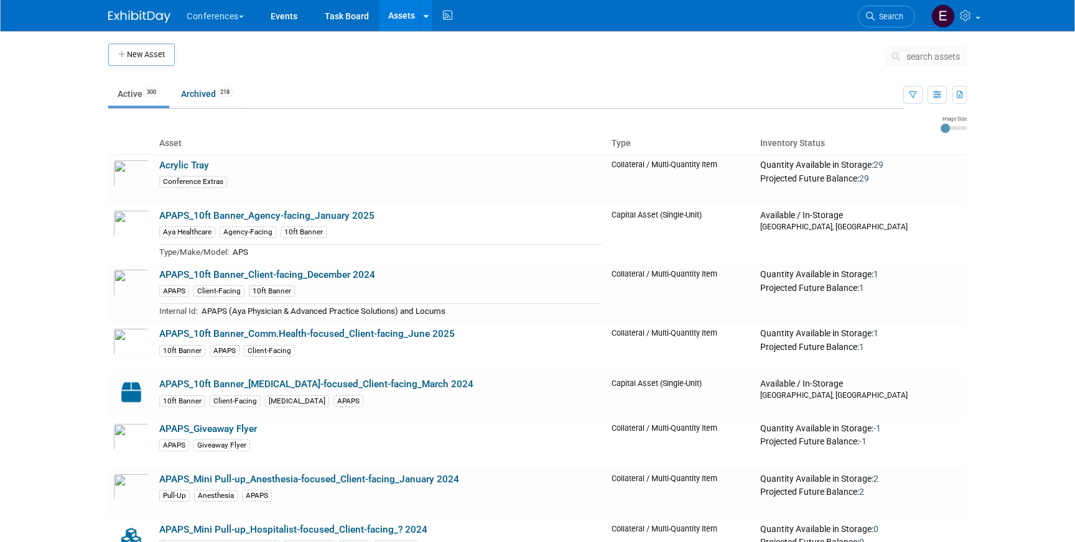
click at [934, 57] on span "search assets" at bounding box center [932, 57] width 53 height 10
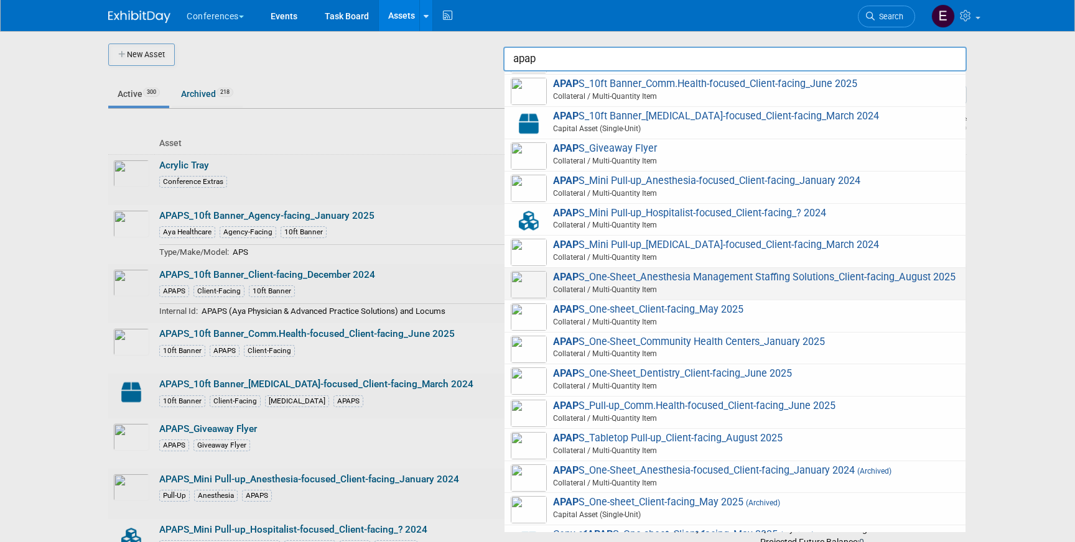
scroll to position [98, 0]
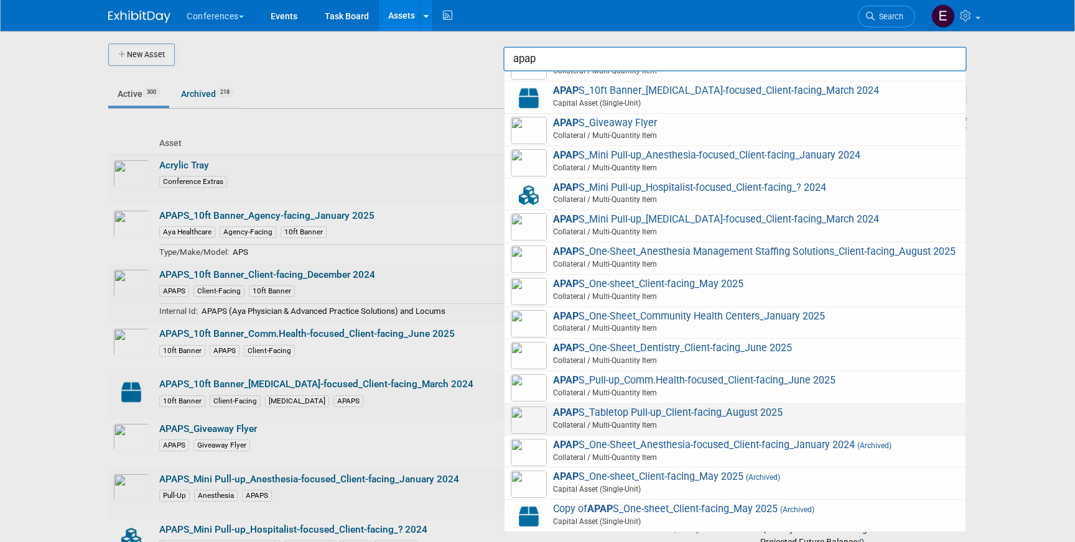
click at [731, 415] on span "APAP S_Tabletop Pull-up_Client-facing_August 2025 Collateral / Multi-Quantity I…" at bounding box center [735, 419] width 448 height 25
type input "APAPS_Tabletop Pull-up_Client-facing_August 2025"
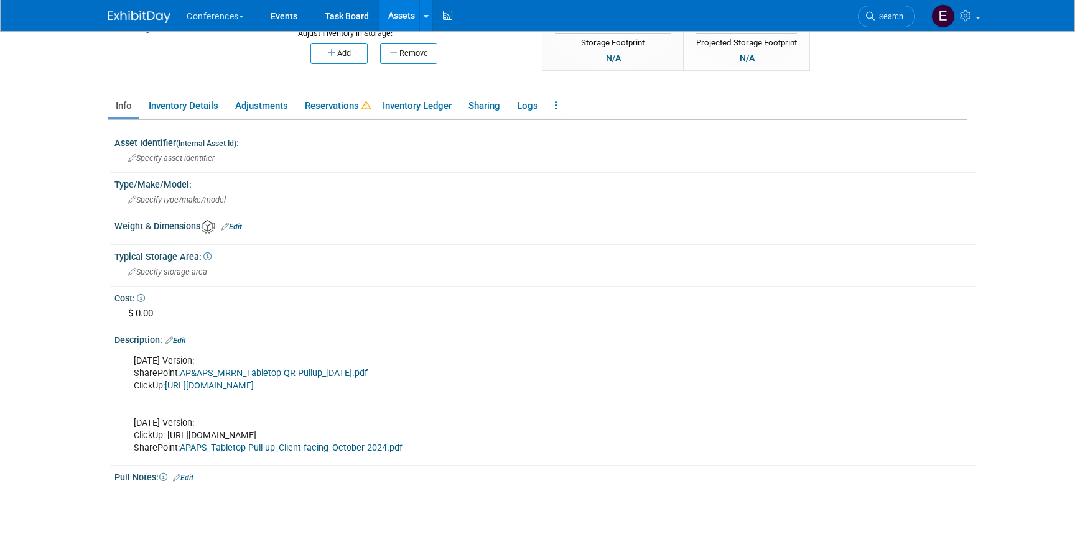
scroll to position [155, 0]
click at [256, 372] on link "AP&APS_MRRN_Tabletop QR Pullup_[DATE].pdf" at bounding box center [274, 373] width 188 height 11
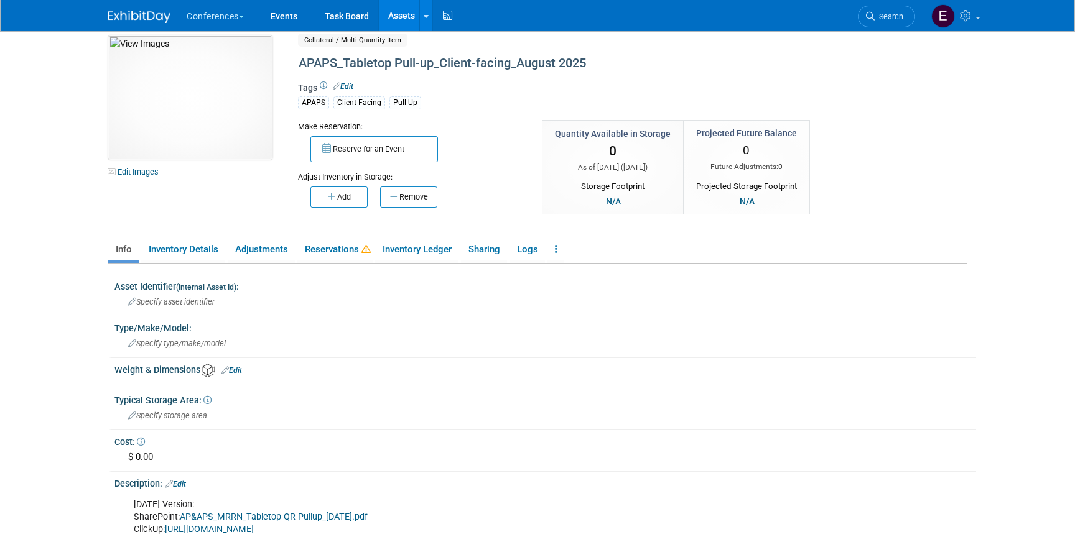
scroll to position [14, 0]
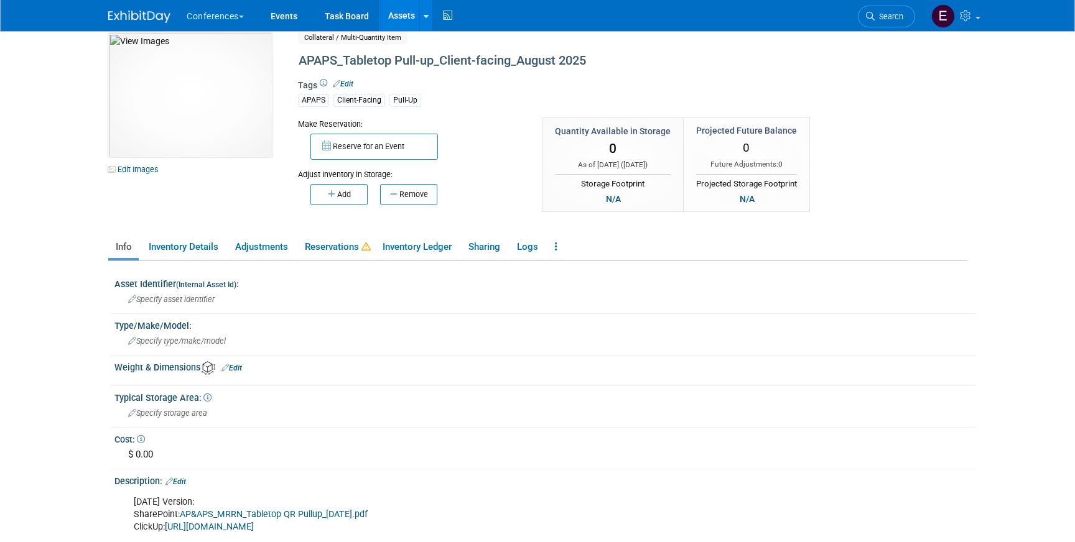
click at [335, 269] on div "Asset Identifier (Internal Asset Id) : Specify asset identifier Type/Make/Model…" at bounding box center [540, 453] width 852 height 384
click at [335, 252] on link "Reservations" at bounding box center [334, 247] width 75 height 22
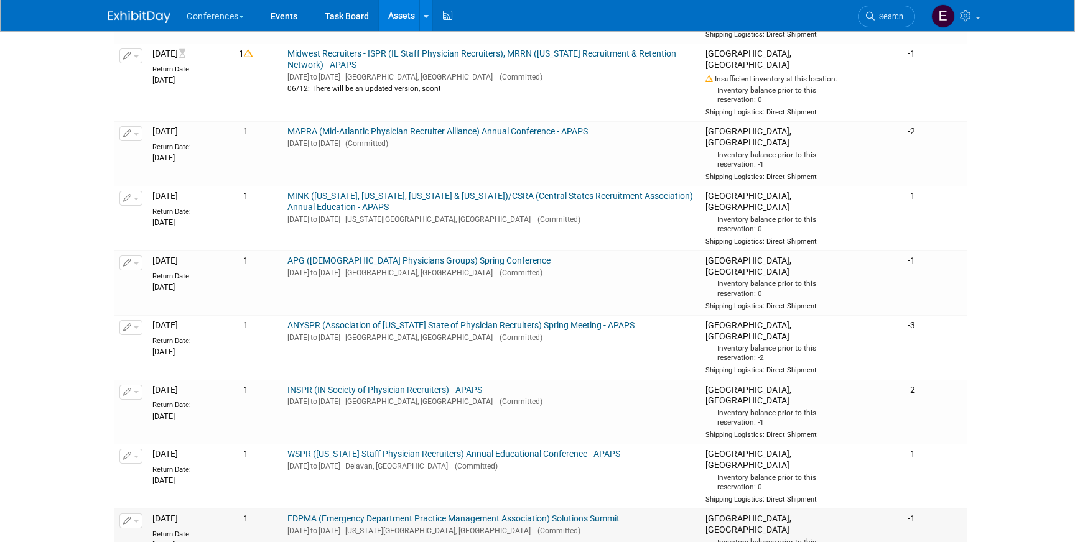
scroll to position [420, 0]
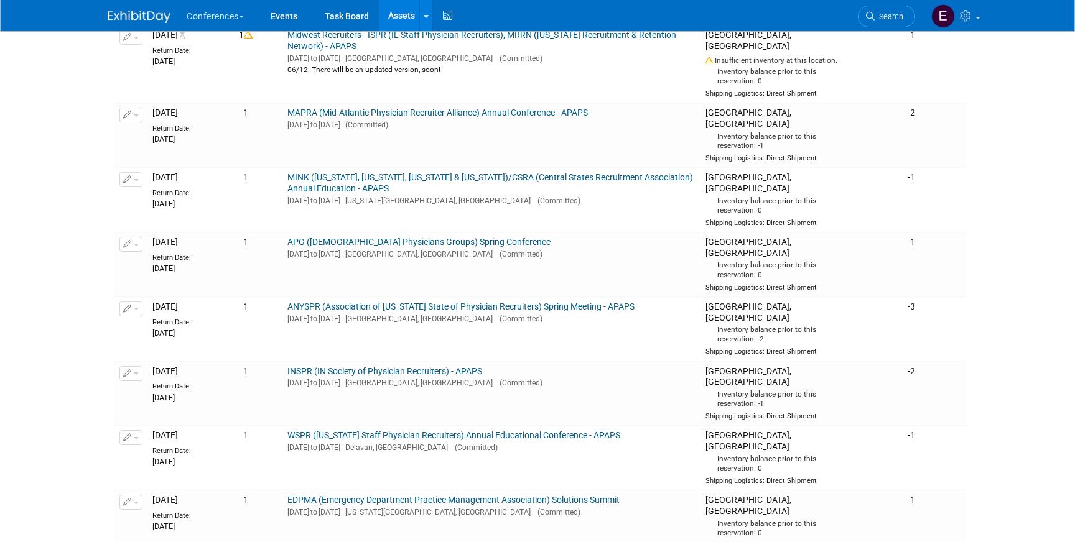
click at [890, 1] on li "Search" at bounding box center [886, 15] width 57 height 30
click at [890, 9] on link "Search" at bounding box center [886, 17] width 57 height 22
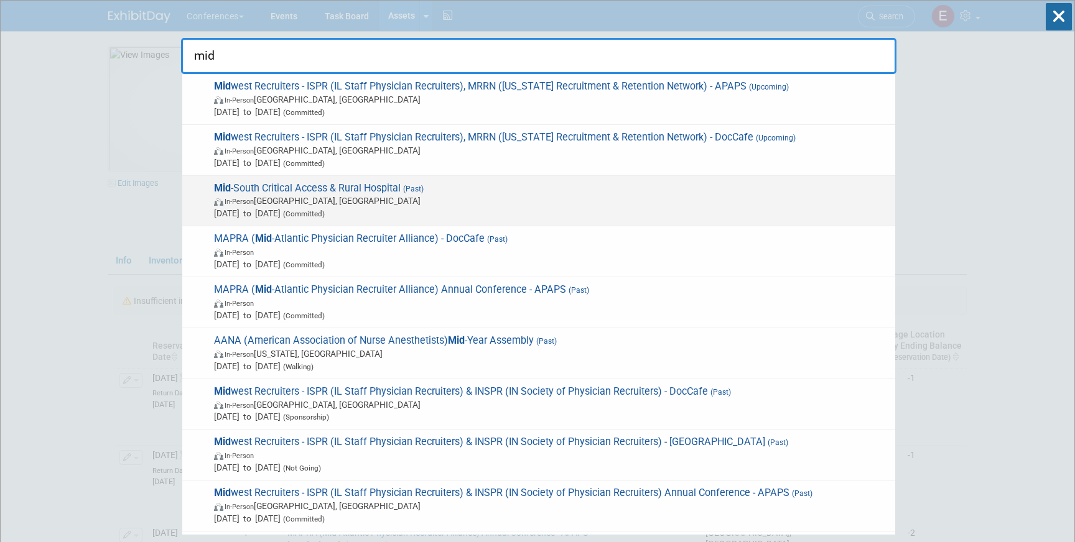
type input "mid"
click at [414, 201] on span "In-Person [GEOGRAPHIC_DATA], [GEOGRAPHIC_DATA]" at bounding box center [551, 201] width 675 height 12
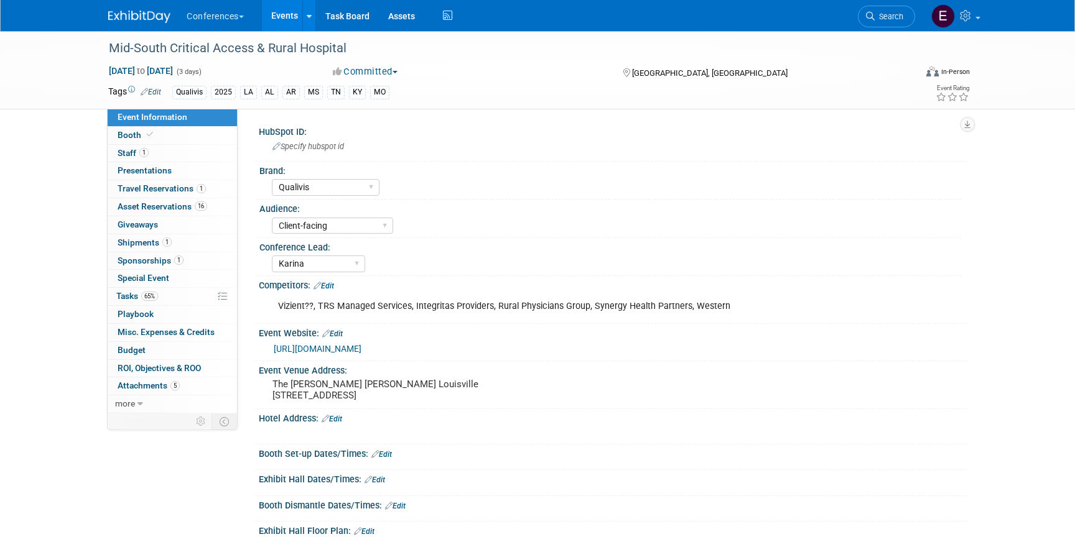
select select "Qualivis"
select select "Client-facing"
select select "Karina"
click at [137, 182] on link "1 Travel Reservations 1" at bounding box center [172, 188] width 129 height 17
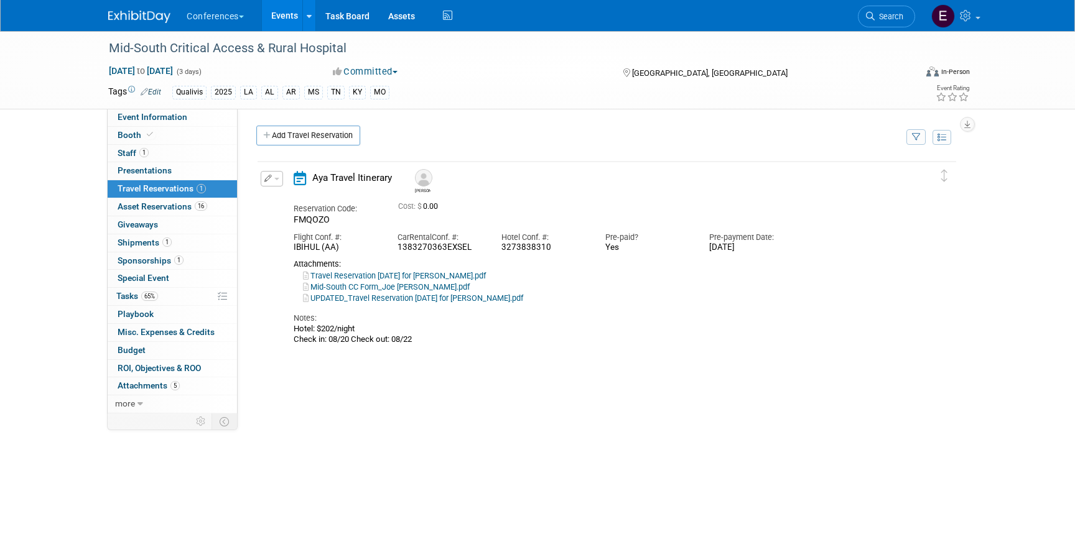
drag, startPoint x: 554, startPoint y: 248, endPoint x: 494, endPoint y: 249, distance: 60.3
click at [494, 249] on div "Hotel Conf. #: 3273838310" at bounding box center [544, 240] width 104 height 28
copy div "3273838310"
click at [870, 24] on link "Search" at bounding box center [886, 17] width 57 height 22
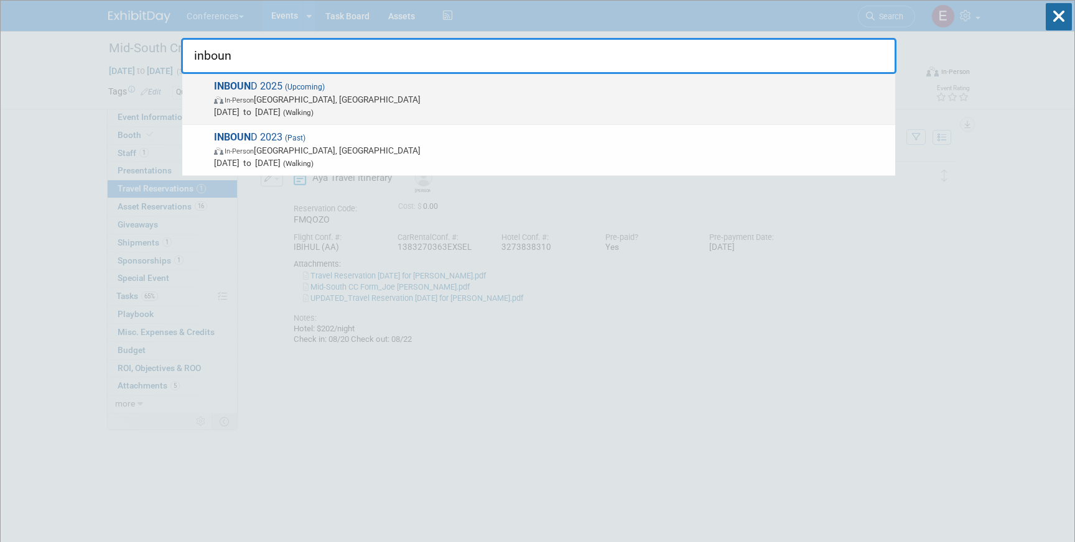
type input "inboun"
click at [561, 74] on div "INBOUN D 2025 (Upcoming) In-Person San Francisco, CA Sep 2, 2025 to Sep 5, 2025…" at bounding box center [538, 99] width 713 height 51
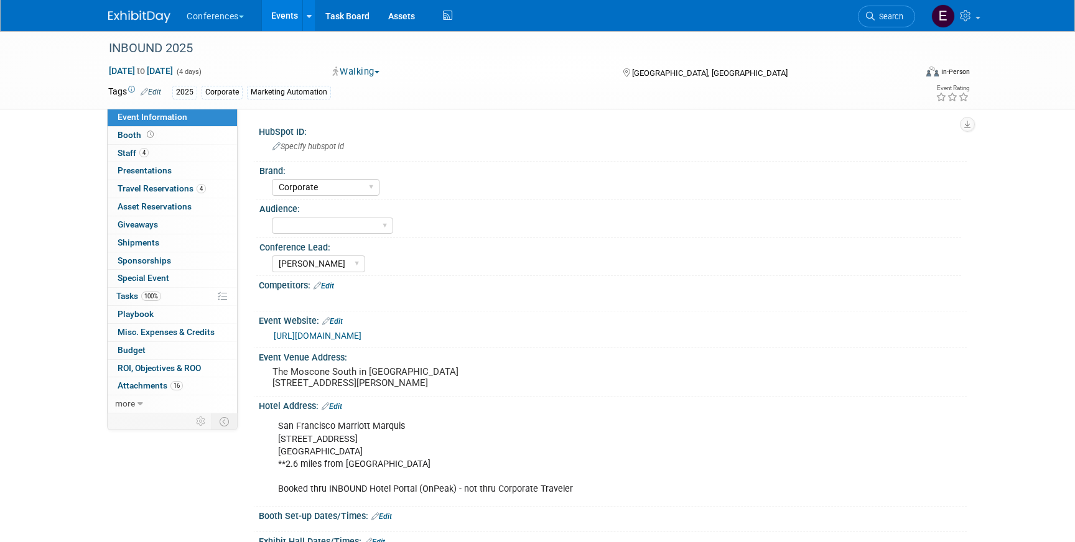
select select "Corporate"
select select "[PERSON_NAME]"
click at [158, 190] on span "Travel Reservations 4" at bounding box center [162, 188] width 88 height 10
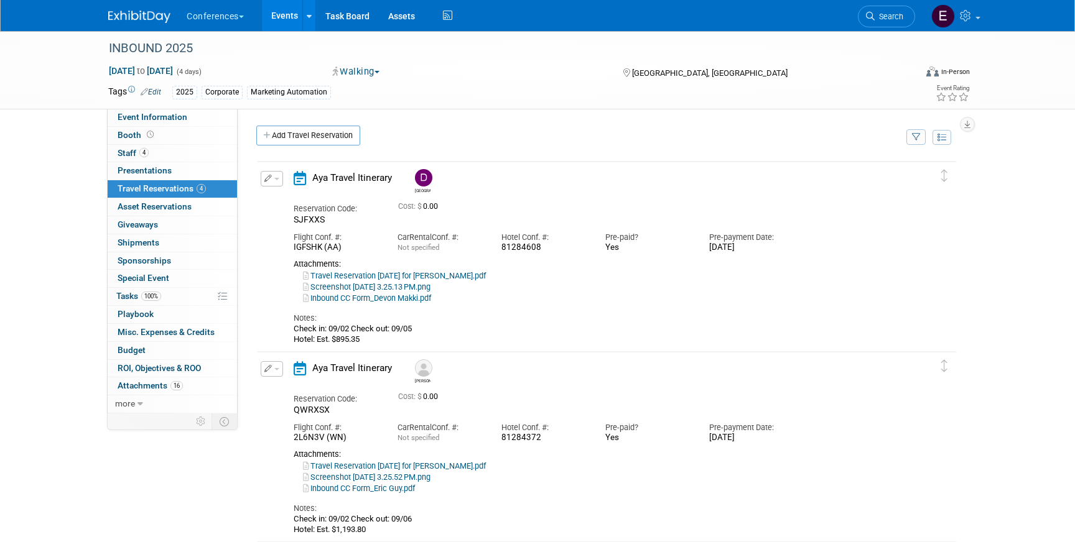
click at [267, 177] on icon "button" at bounding box center [268, 178] width 8 height 7
click at [285, 194] on button "Edit Reservation" at bounding box center [313, 201] width 105 height 18
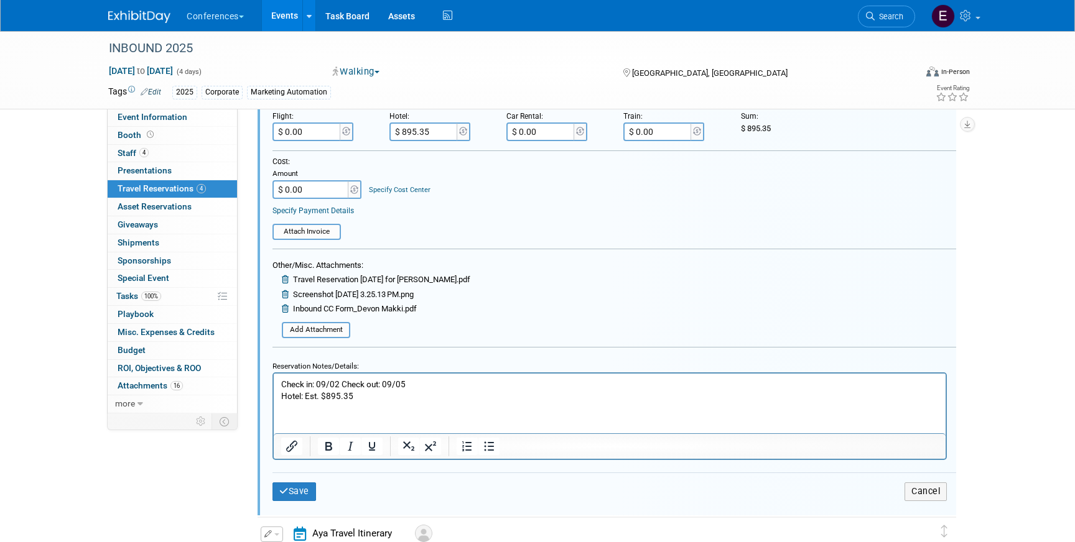
scroll to position [344, 0]
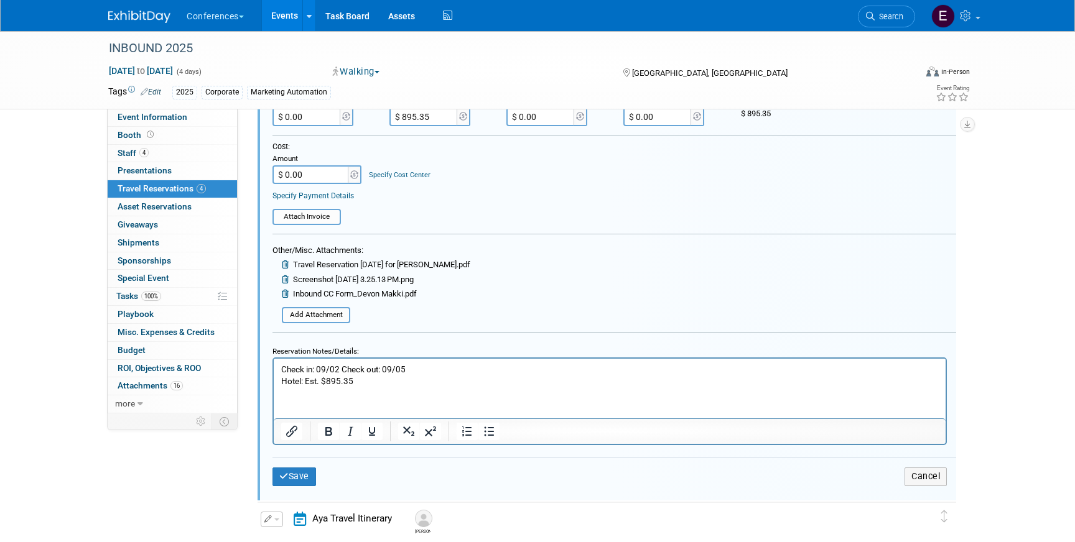
drag, startPoint x: 364, startPoint y: 383, endPoint x: 303, endPoint y: 383, distance: 61.6
click at [303, 383] on p "Check in: 09/02 Check out: 09/05 Hotel: Est. $895.35" at bounding box center [609, 376] width 657 height 24
click at [305, 380] on p "Check in: 09/02 Check out: 09/05 Hotel: 896.54" at bounding box center [609, 376] width 657 height 24
click at [388, 384] on p "Check in: 09/02 Check out: 09/05 Hotel: $896.54" at bounding box center [609, 376] width 657 height 24
drag, startPoint x: 397, startPoint y: 383, endPoint x: 336, endPoint y: 378, distance: 60.6
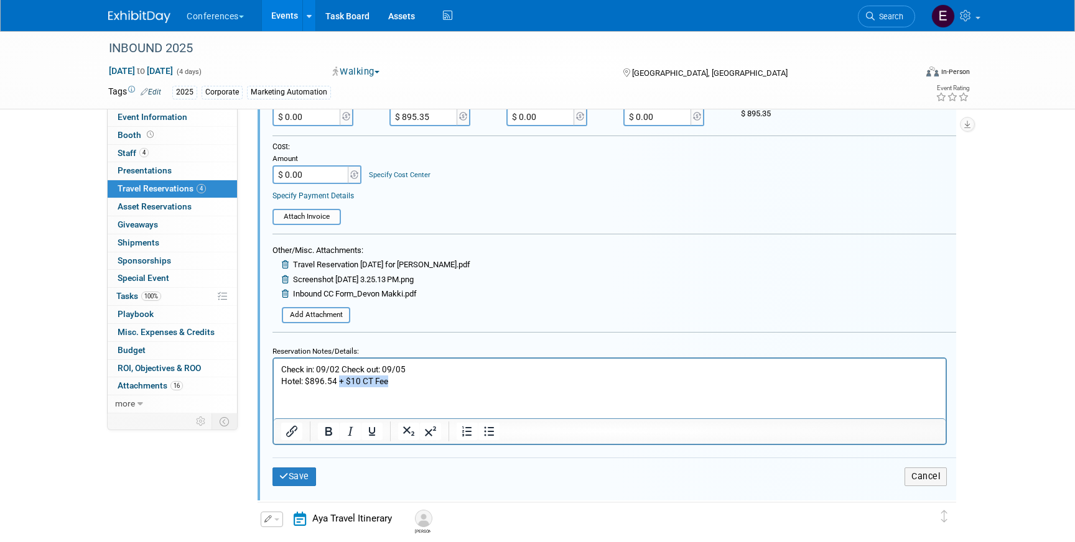
click at [336, 378] on p "Check in: 09/02 Check out: 09/05 Hotel: $896.54 + $10 CT Fee" at bounding box center [609, 376] width 657 height 24
drag, startPoint x: 336, startPoint y: 381, endPoint x: 309, endPoint y: 383, distance: 26.8
click at [309, 383] on p "Check in: 09/02 Check out: 09/05 Hotel: $896.54" at bounding box center [609, 376] width 657 height 24
copy p "896.54"
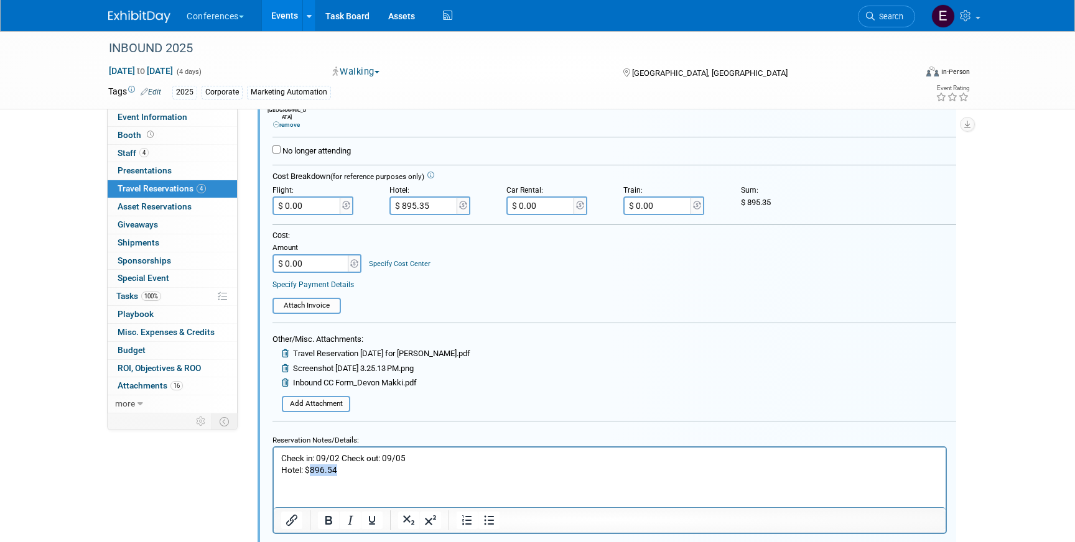
scroll to position [248, 0]
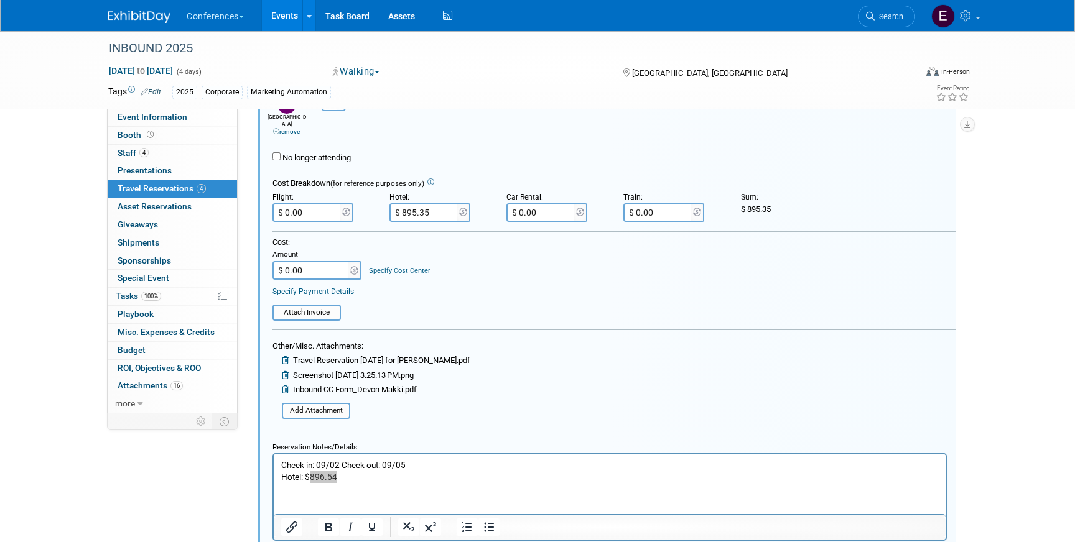
click at [438, 206] on input "$ 895.35" at bounding box center [424, 212] width 70 height 19
type input "$ 896.54"
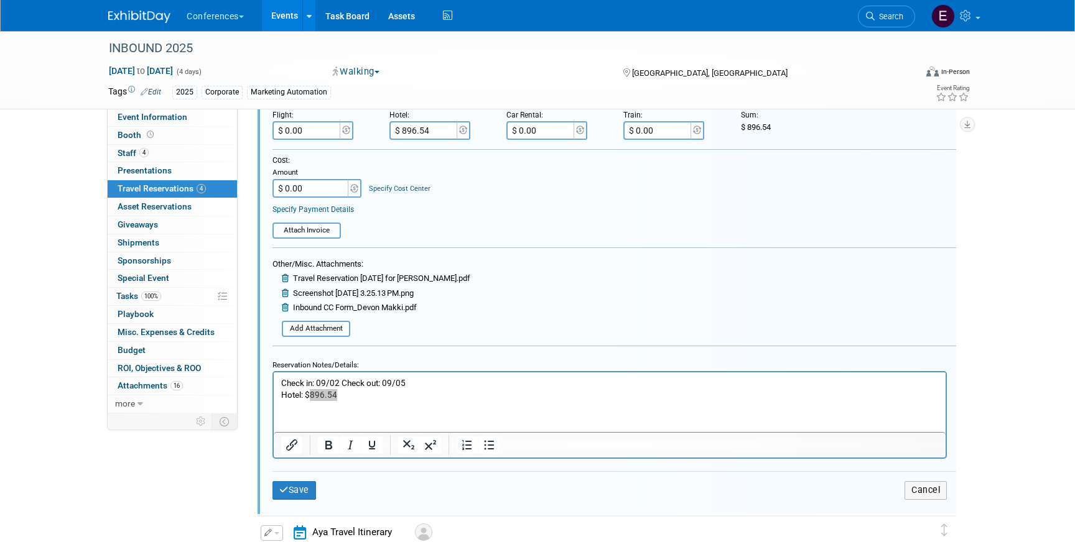
click at [283, 501] on div "Save Cancel" at bounding box center [614, 489] width 684 height 37
click at [285, 492] on button "Save" at bounding box center [294, 490] width 44 height 18
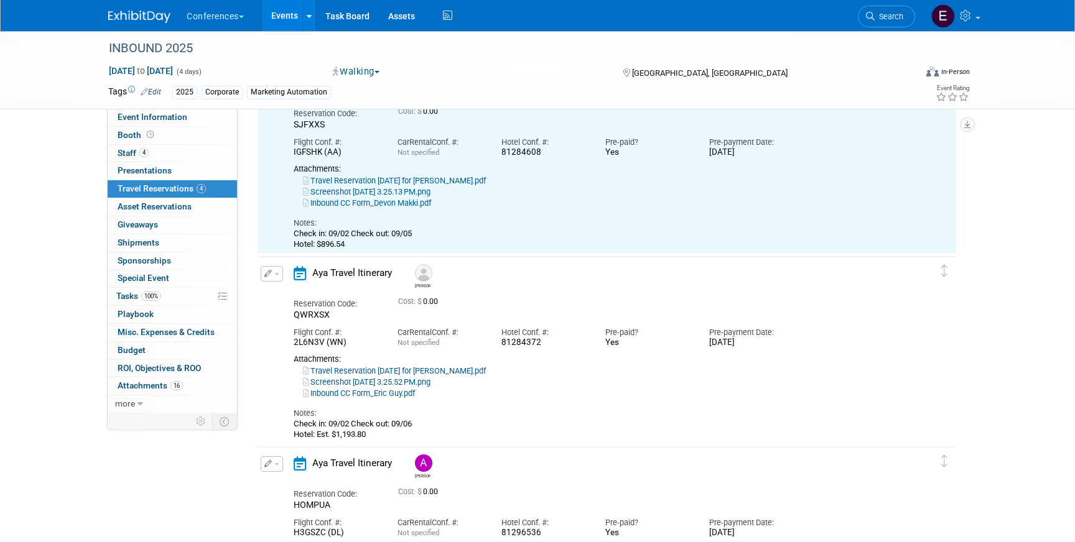
scroll to position [104, 0]
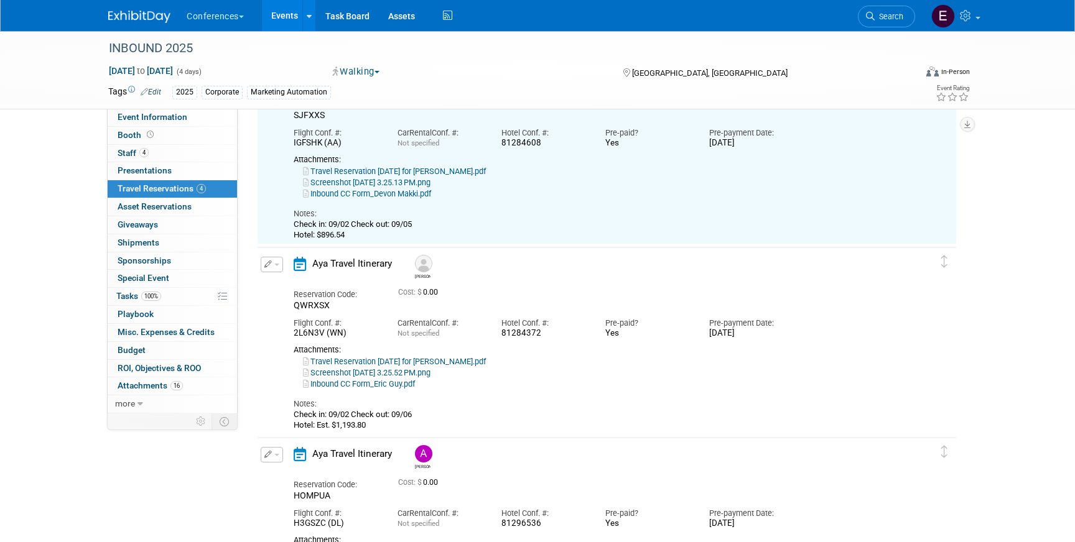
click at [272, 267] on button "button" at bounding box center [272, 265] width 22 height 16
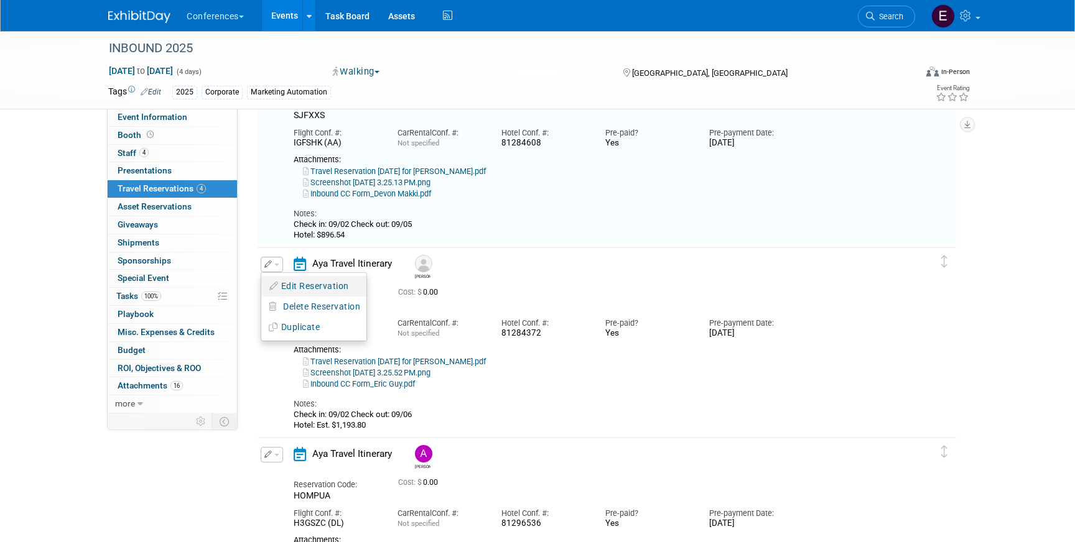
click at [290, 283] on button "Edit Reservation" at bounding box center [313, 286] width 105 height 18
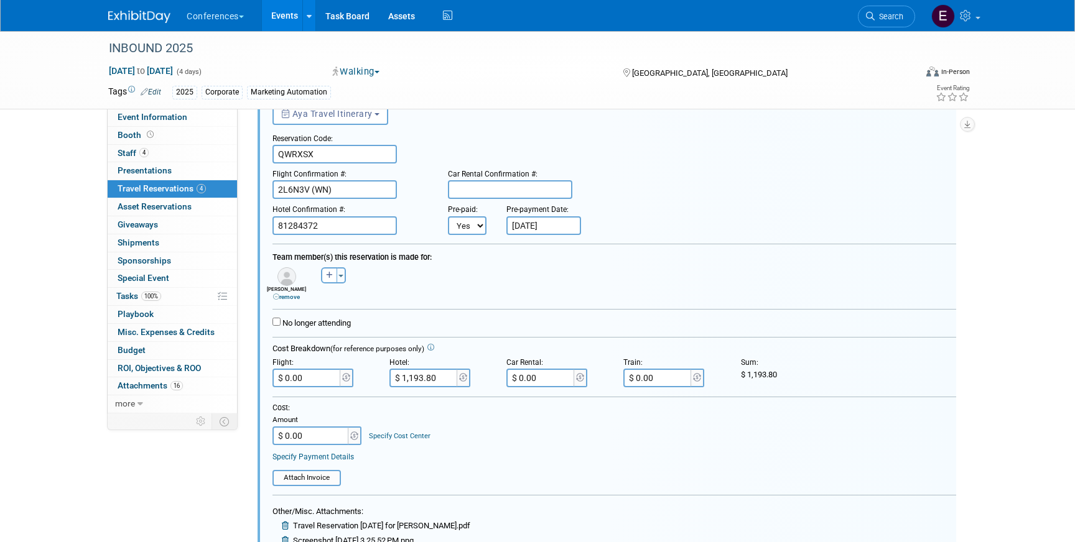
scroll to position [310, 0]
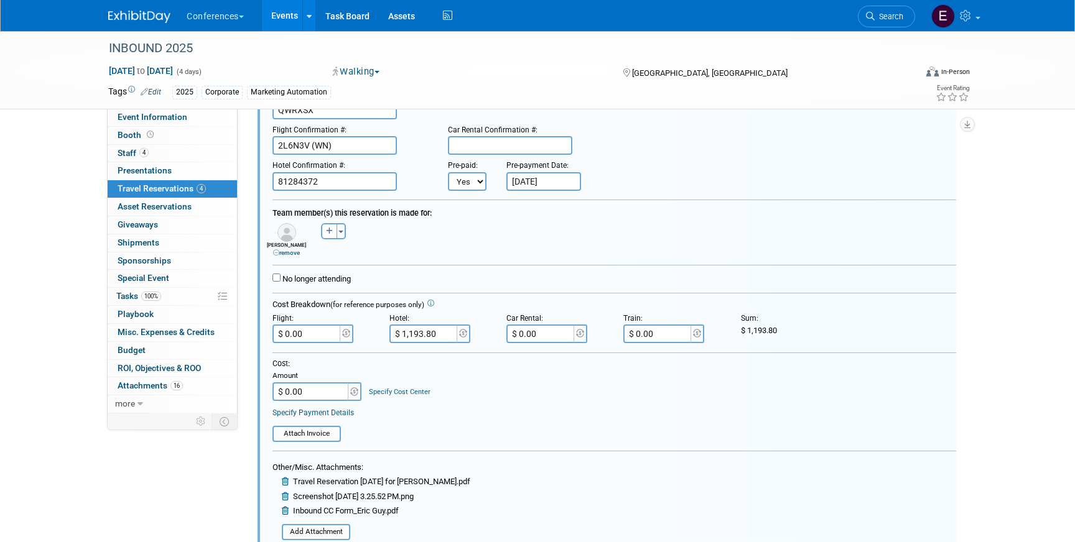
click at [438, 332] on input "$ 1,193.80" at bounding box center [424, 334] width 70 height 19
paste input "1,195.72"
type input "$ 1,195.72"
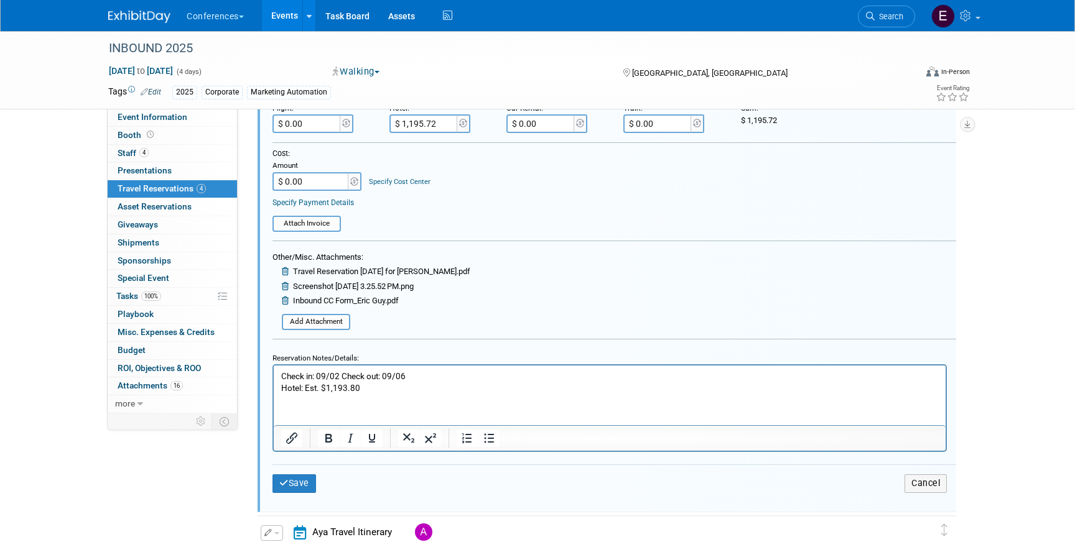
scroll to position [539, 0]
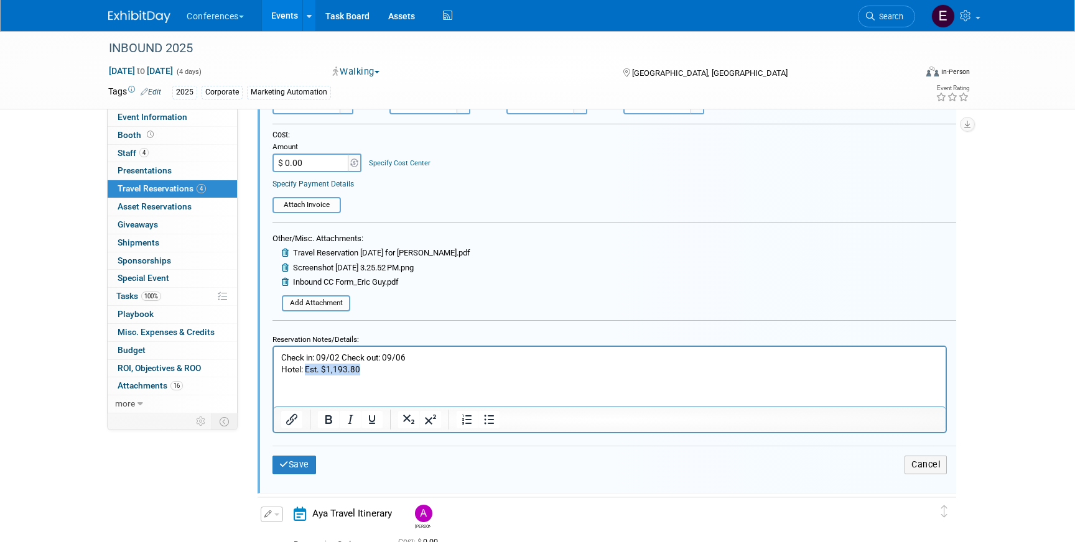
drag, startPoint x: 374, startPoint y: 369, endPoint x: 304, endPoint y: 369, distance: 70.3
click at [304, 369] on p "Check in: 09/02 Check out: 09/06 Hotel: Est. $1,193.80" at bounding box center [609, 364] width 657 height 24
click at [308, 465] on button "Save" at bounding box center [294, 465] width 44 height 18
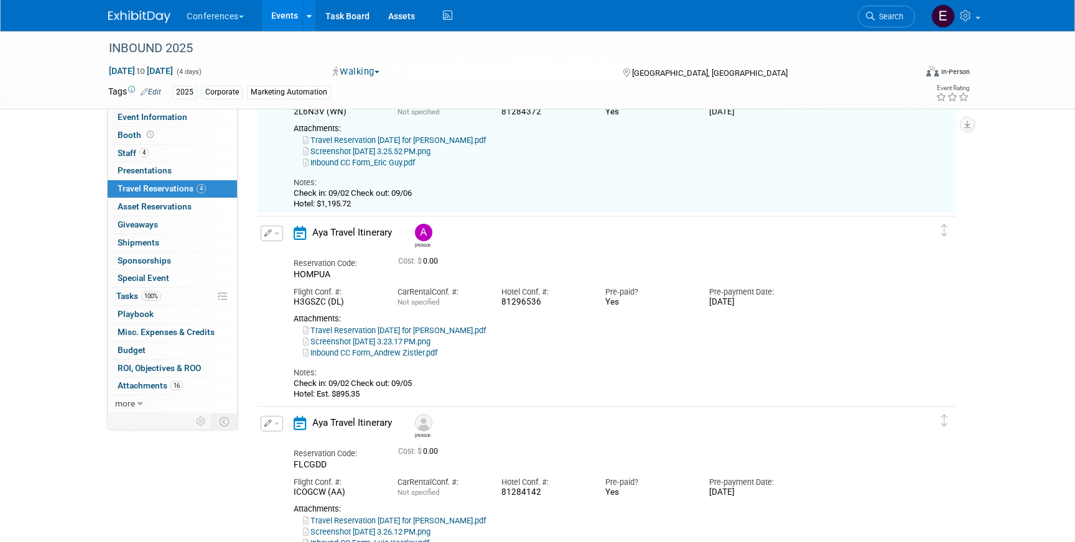
scroll to position [353, 0]
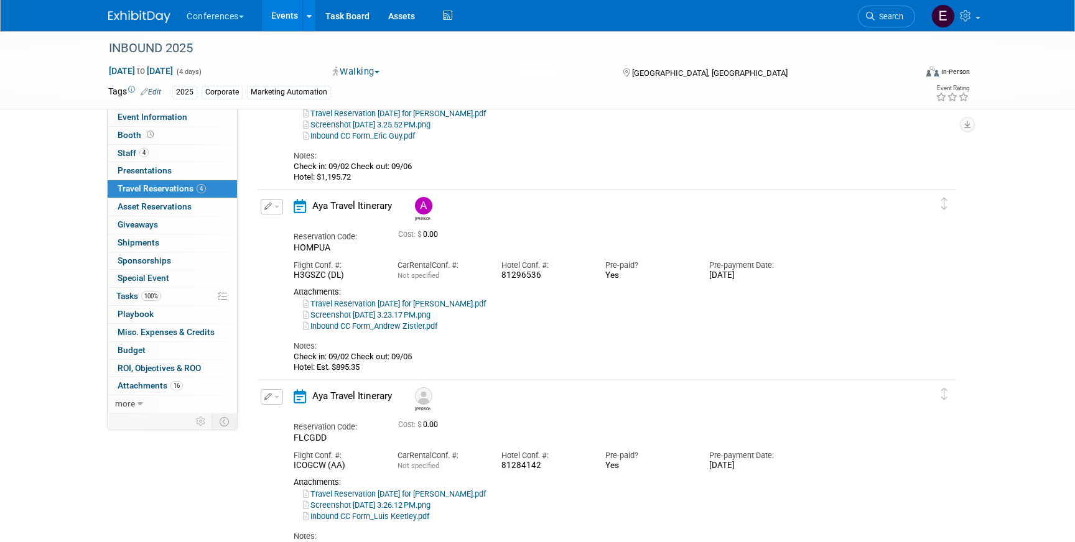
click at [274, 205] on button "button" at bounding box center [272, 207] width 22 height 16
click at [301, 228] on button "Edit Reservation" at bounding box center [313, 229] width 105 height 18
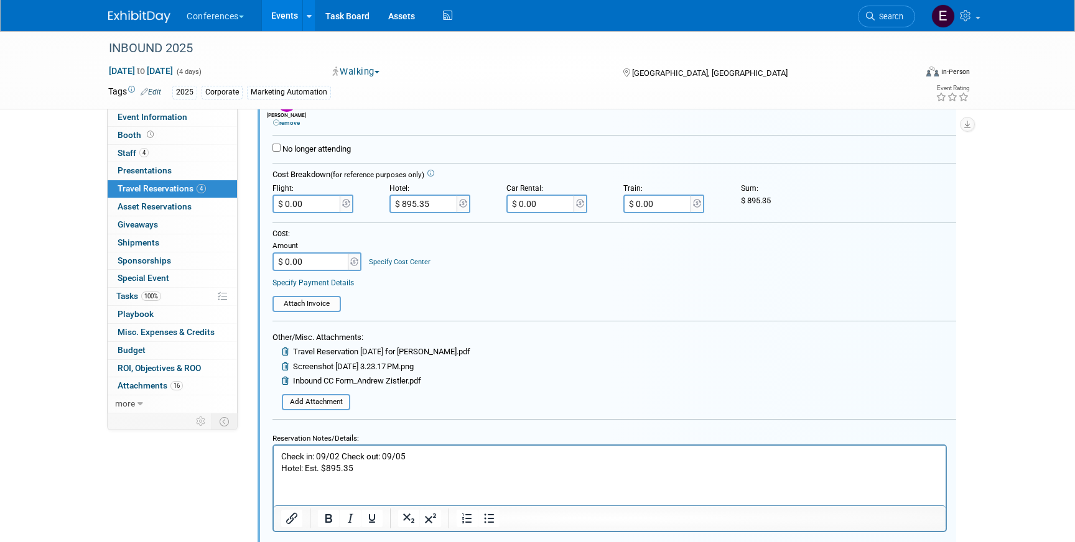
scroll to position [629, 0]
click at [445, 204] on input "$ 895.35" at bounding box center [424, 205] width 70 height 19
paste input "897.54"
type input "$ 897.54"
drag, startPoint x: 366, startPoint y: 471, endPoint x: 308, endPoint y: 468, distance: 57.3
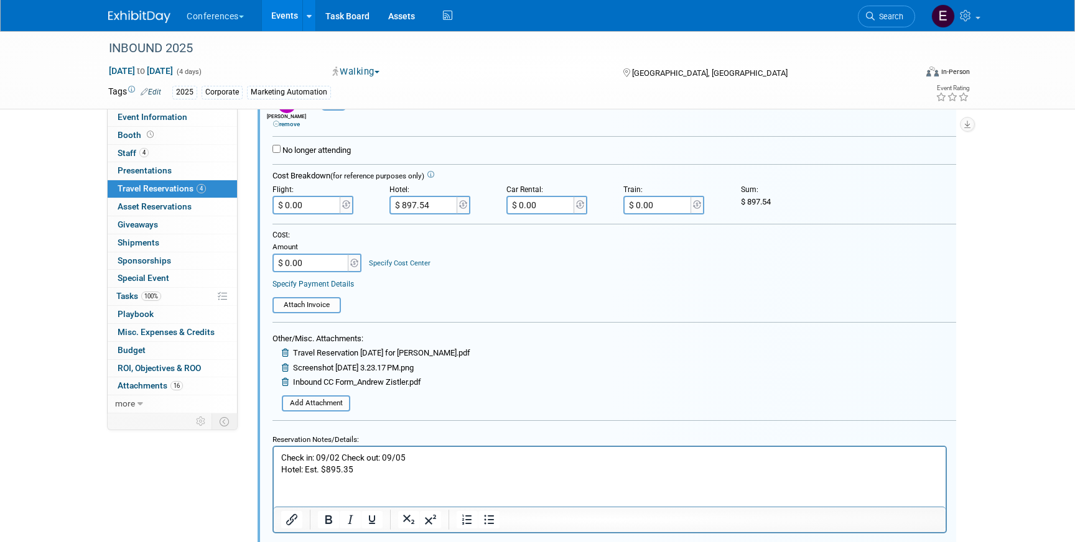
click at [308, 468] on p "Check in: 09/02 Check out: 09/05 Hotel: Est. $895.35" at bounding box center [609, 464] width 657 height 24
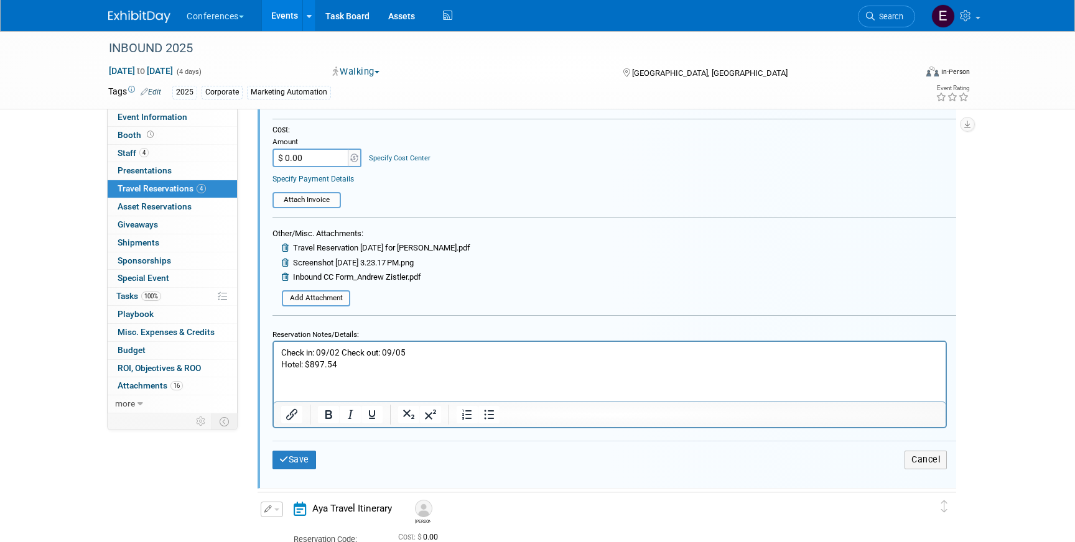
scroll to position [758, 0]
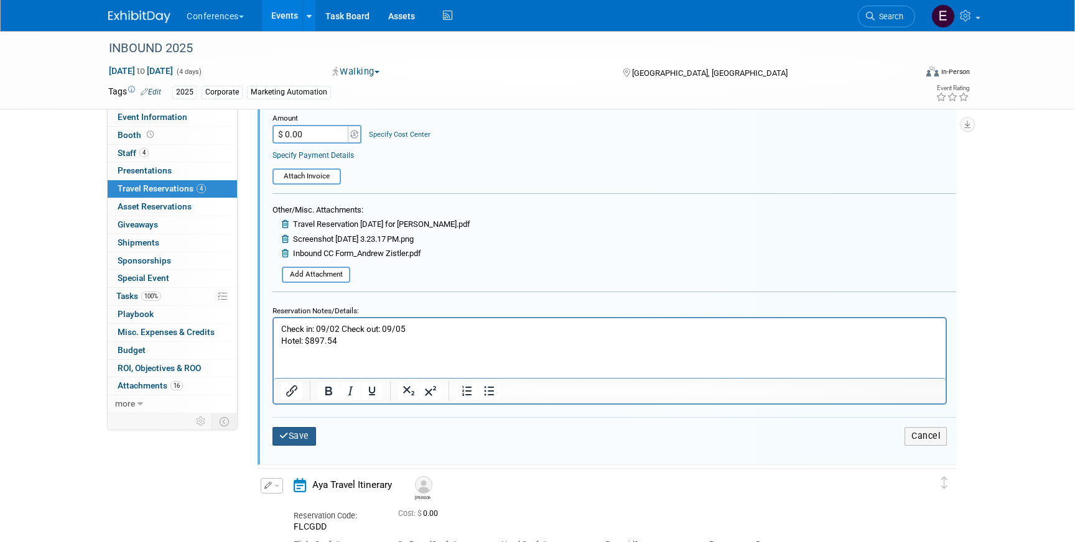
click at [291, 443] on button "Save" at bounding box center [294, 436] width 44 height 18
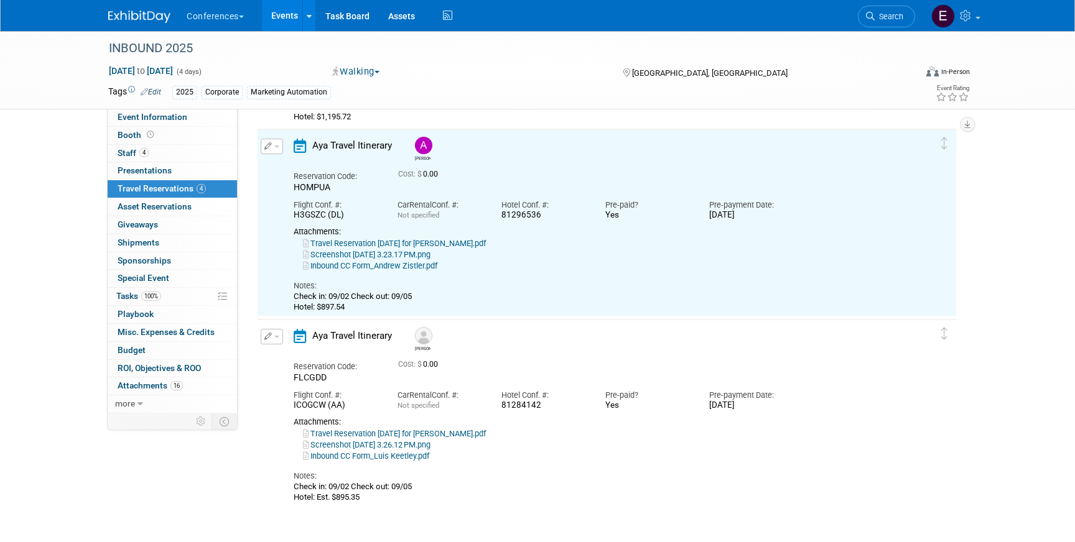
scroll to position [402, 0]
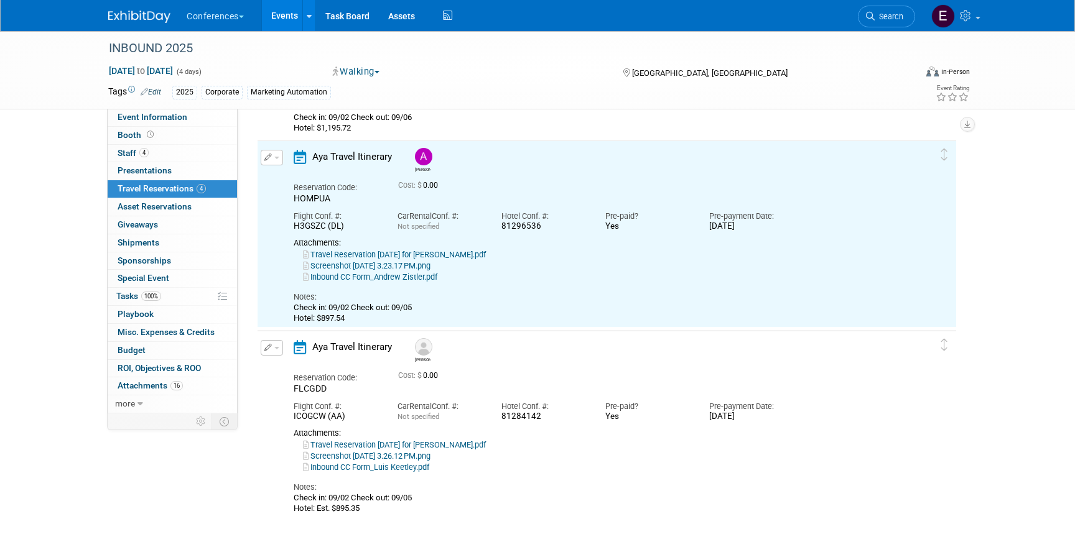
click at [271, 343] on button "button" at bounding box center [272, 348] width 22 height 16
click at [284, 369] on button "Edit Reservation" at bounding box center [313, 370] width 105 height 18
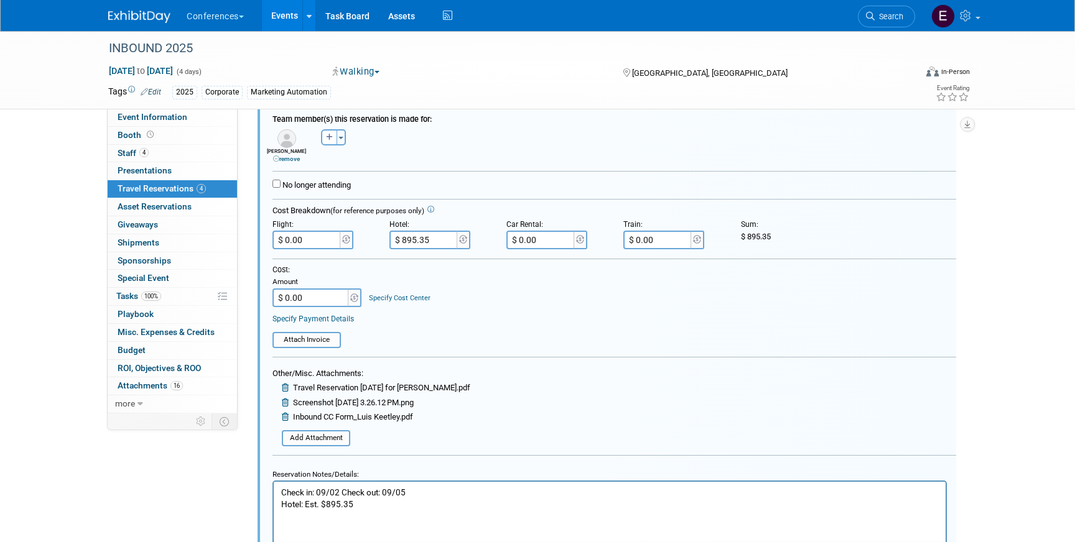
scroll to position [788, 0]
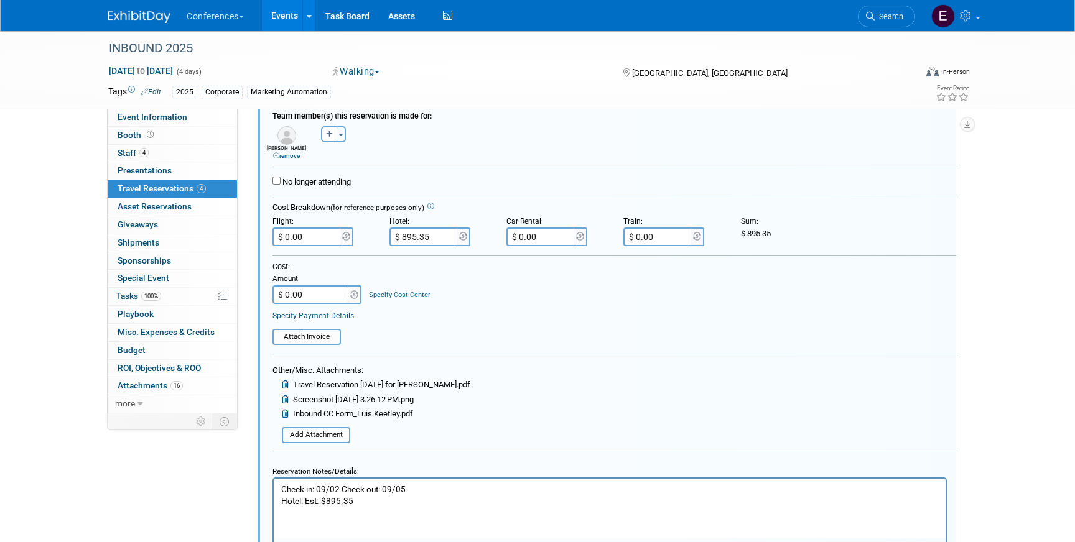
click at [433, 241] on input "$ 895.35" at bounding box center [424, 237] width 70 height 19
paste input "897.54"
type input "$ 897.54"
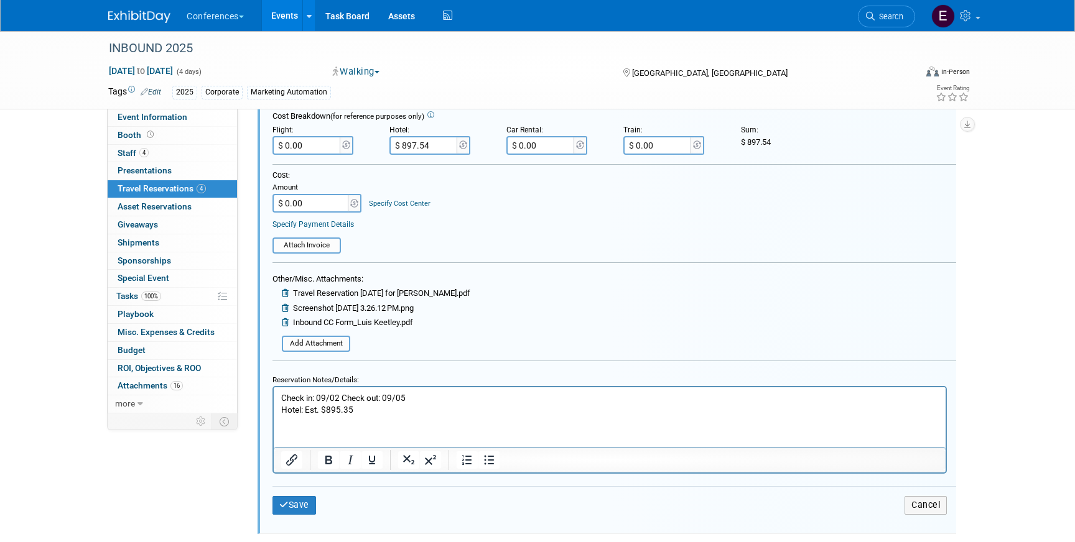
scroll to position [891, 0]
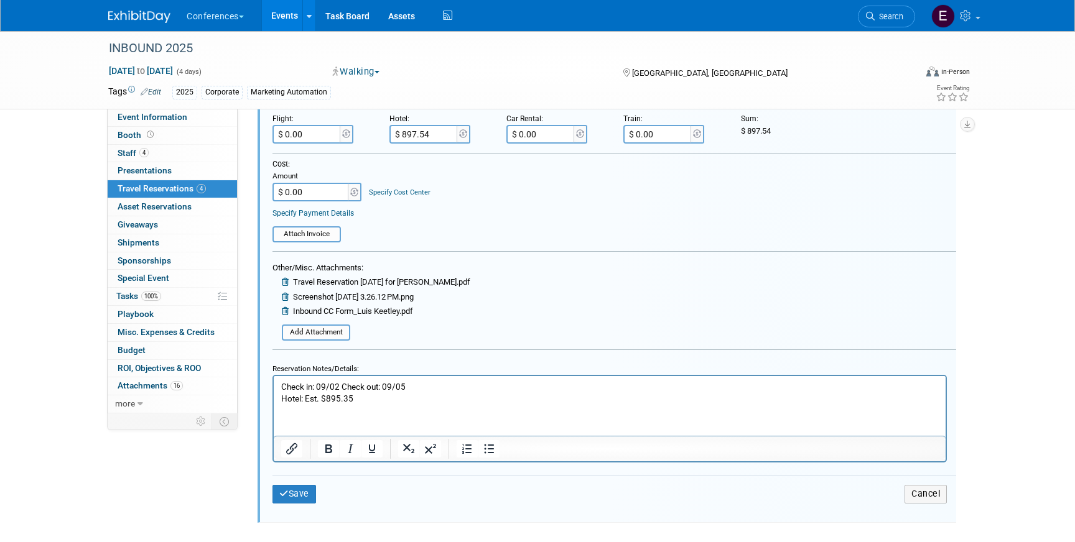
drag, startPoint x: 357, startPoint y: 399, endPoint x: 307, endPoint y: 399, distance: 50.4
click at [307, 399] on p "Check in: 09/02 Check out: 09/05 Hotel: Est. $895.35" at bounding box center [609, 393] width 657 height 24
click at [353, 397] on p "Check in: 09/02 Check out: 09/05 Hotel: $897.54" at bounding box center [609, 393] width 657 height 24
click at [297, 498] on button "Save" at bounding box center [294, 494] width 44 height 18
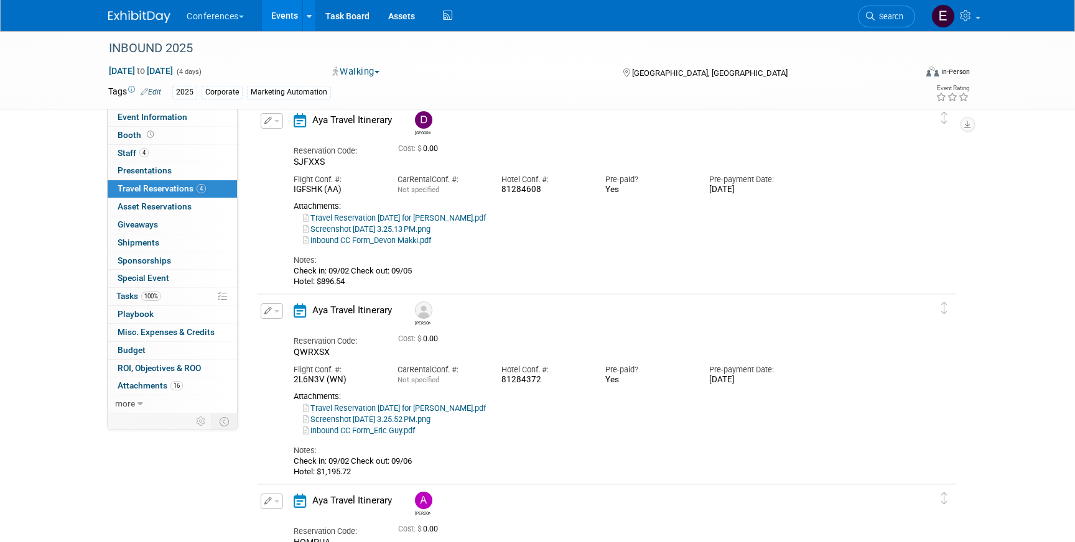
scroll to position [0, 0]
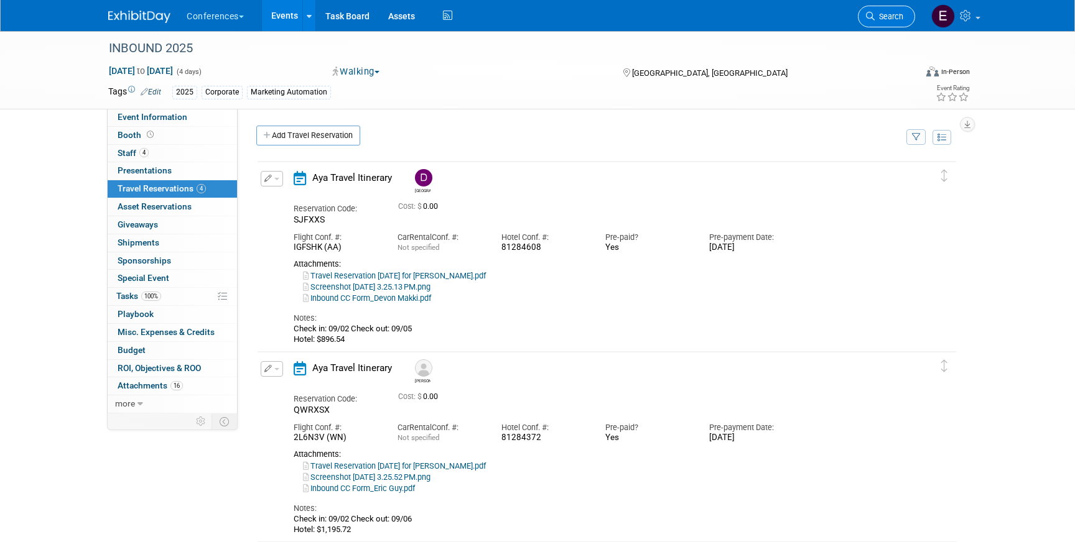
click at [888, 15] on span "Search" at bounding box center [888, 16] width 29 height 9
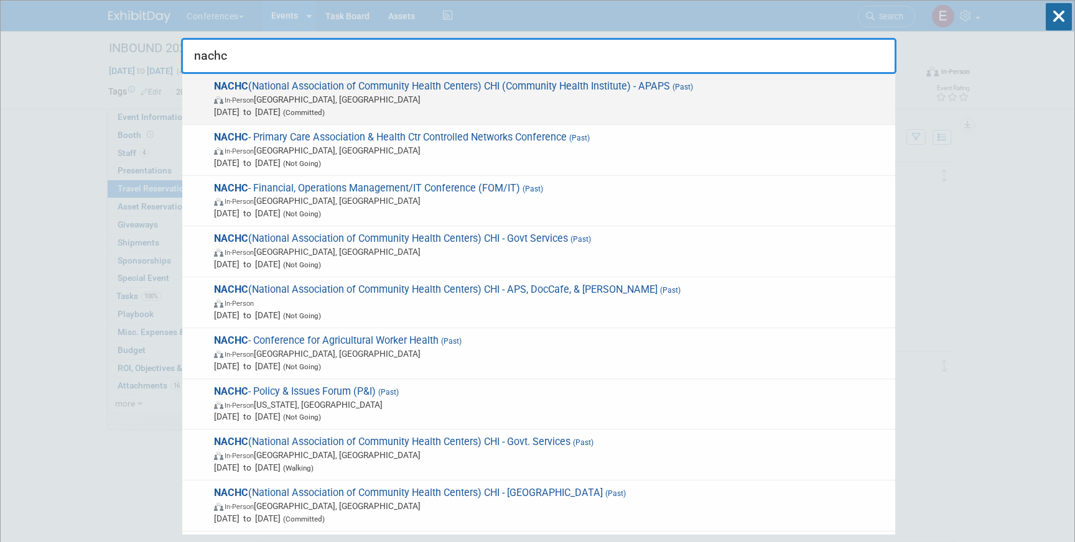
type input "nachc"
click at [494, 95] on span "In-Person Chicago, IL" at bounding box center [551, 99] width 675 height 12
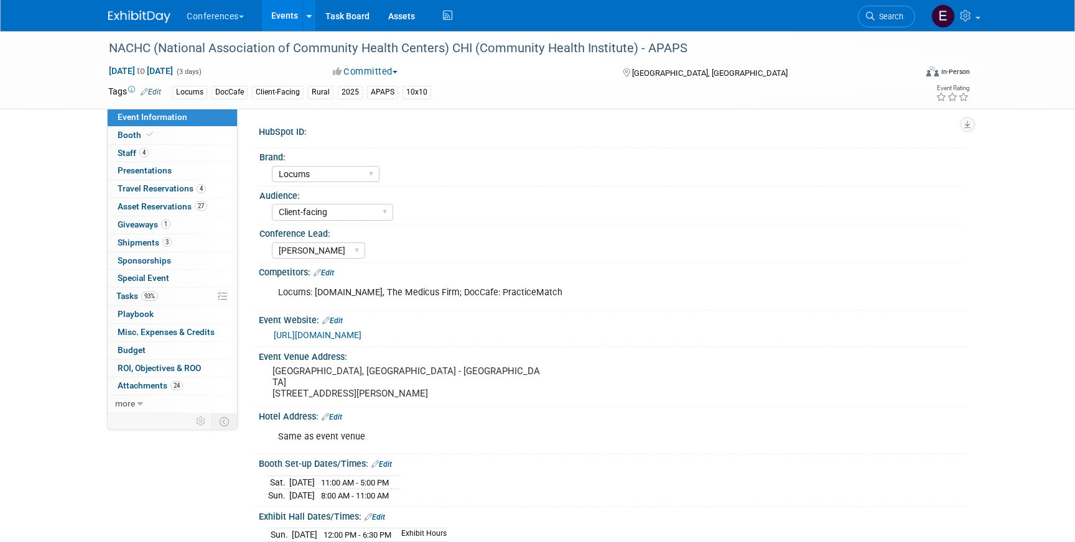
select select "Locums"
select select "Client-facing"
select select "[PERSON_NAME]"
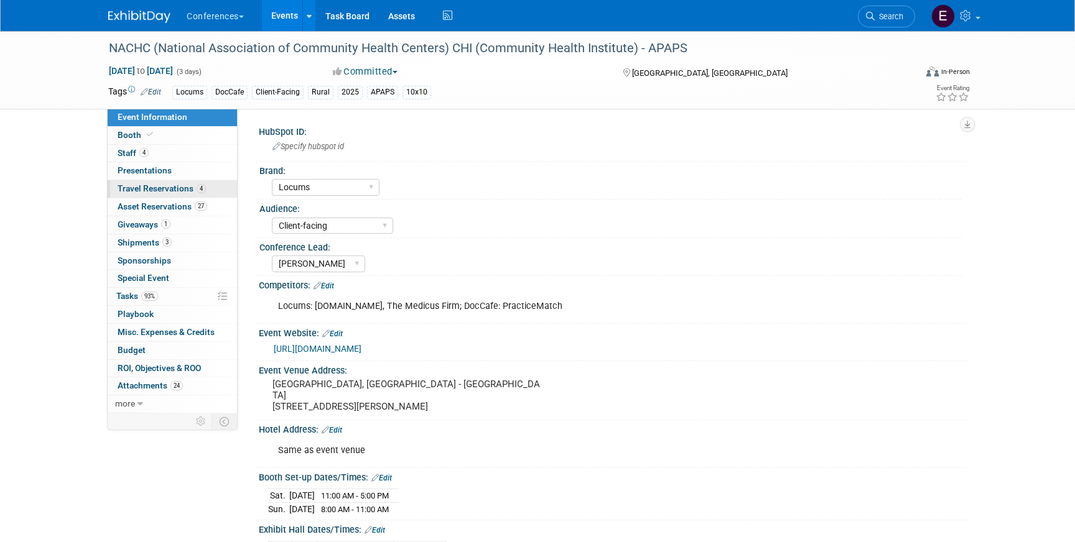
click at [159, 192] on span "Travel Reservations 4" at bounding box center [162, 188] width 88 height 10
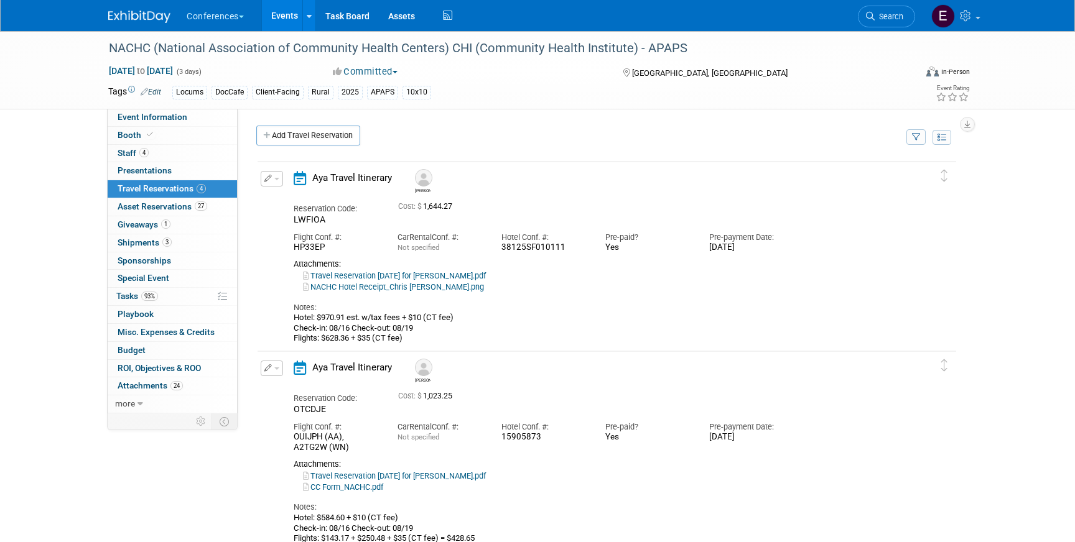
click at [271, 182] on button "button" at bounding box center [272, 179] width 22 height 16
click at [287, 201] on button "Edit Reservation" at bounding box center [313, 201] width 105 height 18
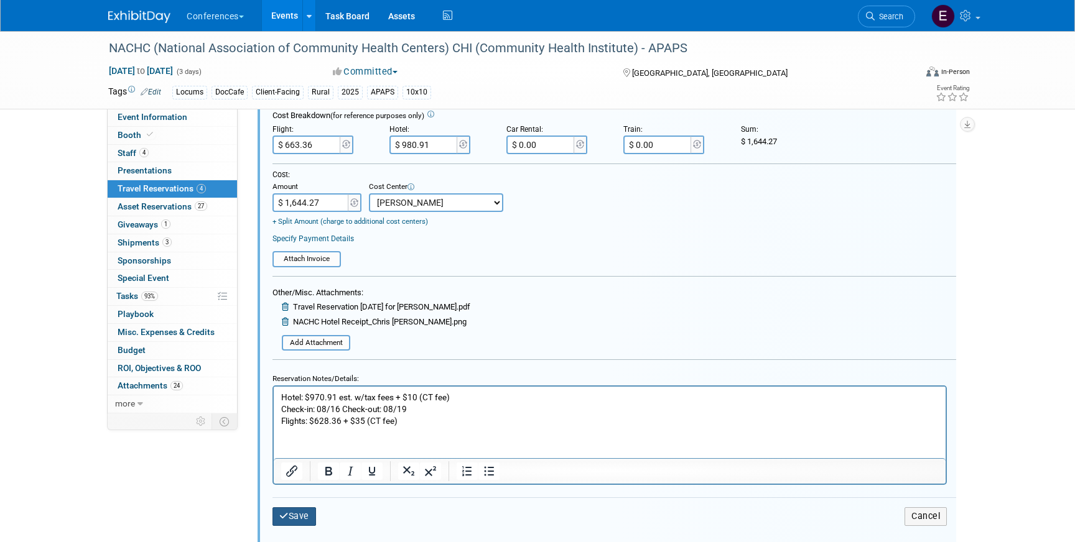
scroll to position [315, 0]
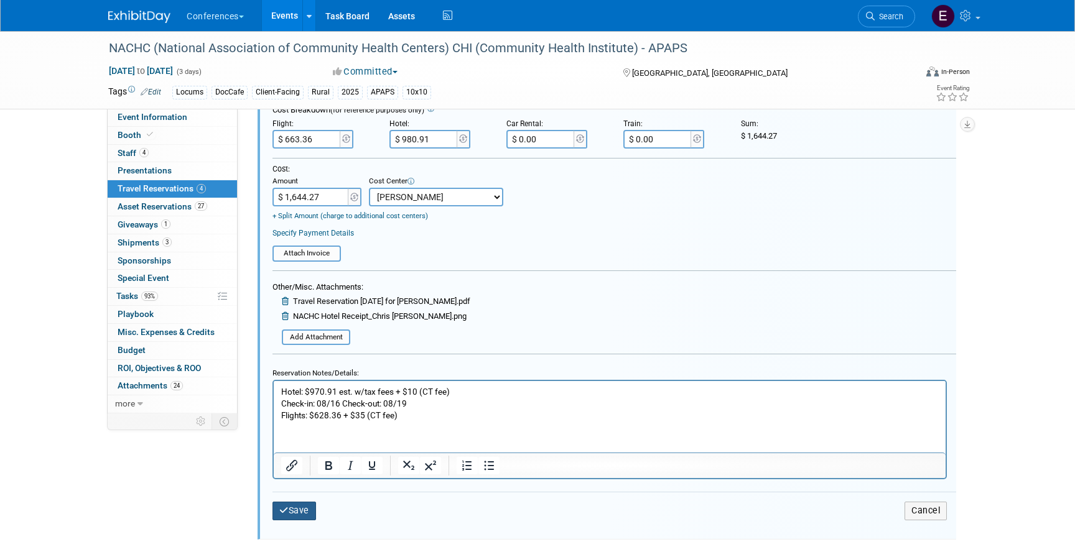
click at [290, 508] on button "Save" at bounding box center [294, 511] width 44 height 18
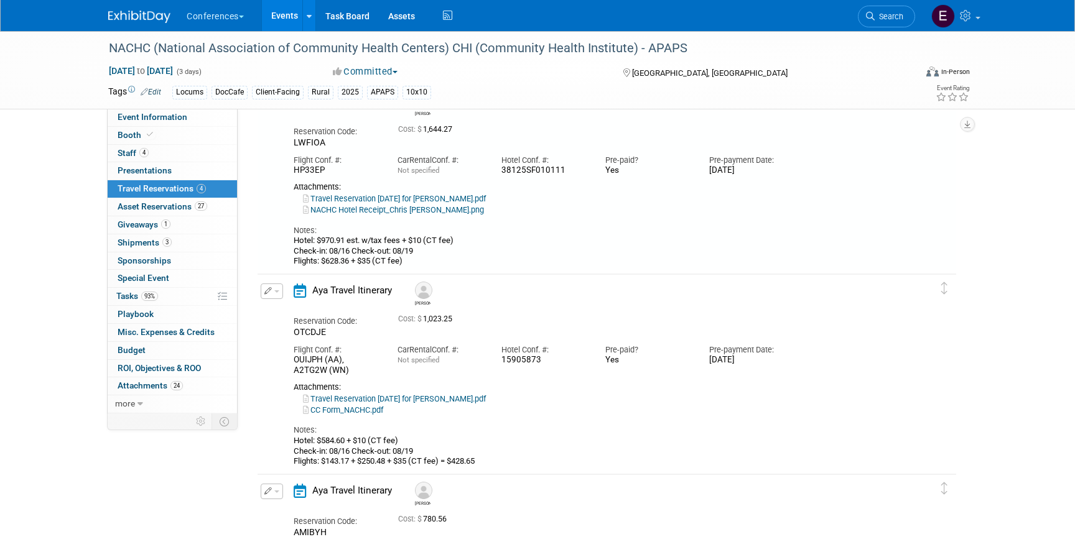
scroll to position [21, 0]
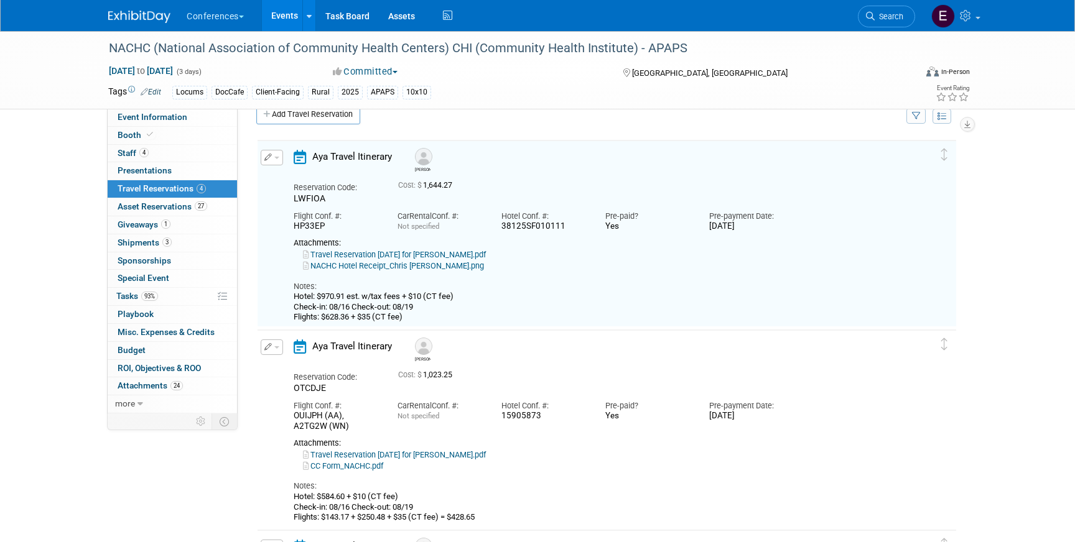
click at [268, 156] on icon "button" at bounding box center [268, 157] width 8 height 7
click at [282, 175] on button "Edit Reservation" at bounding box center [313, 179] width 105 height 18
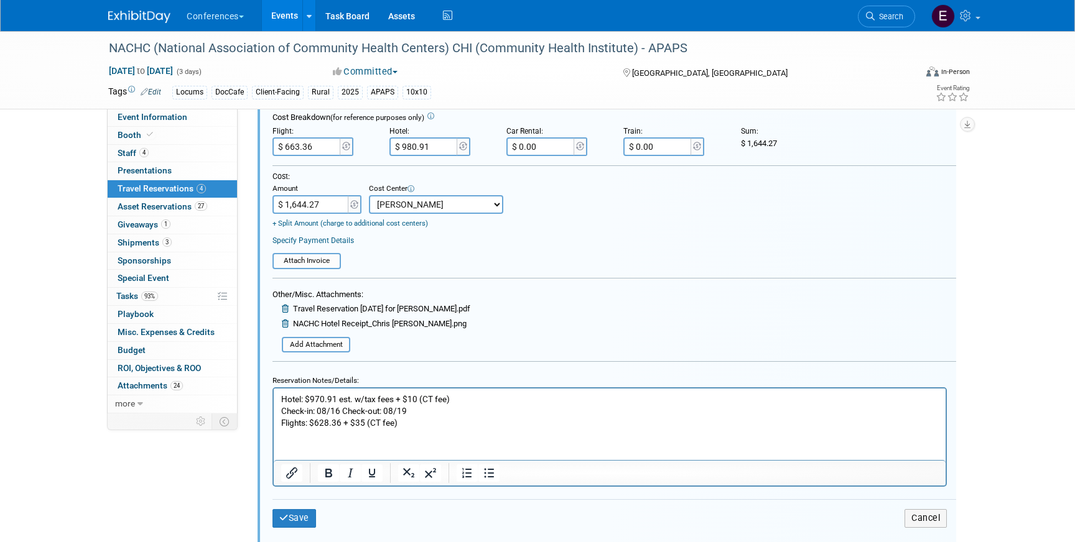
scroll to position [315, 0]
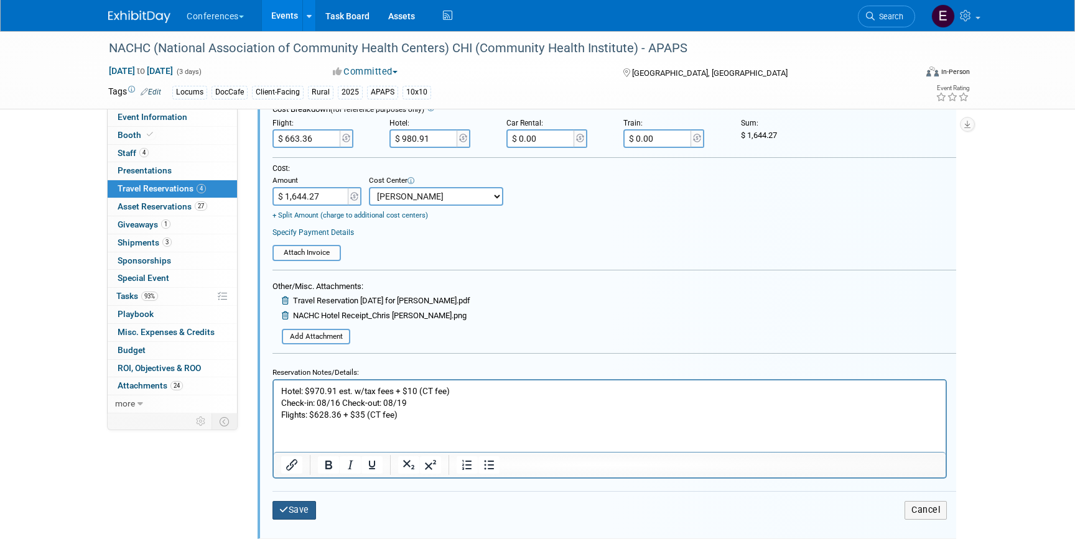
click at [308, 517] on button "Save" at bounding box center [294, 510] width 44 height 18
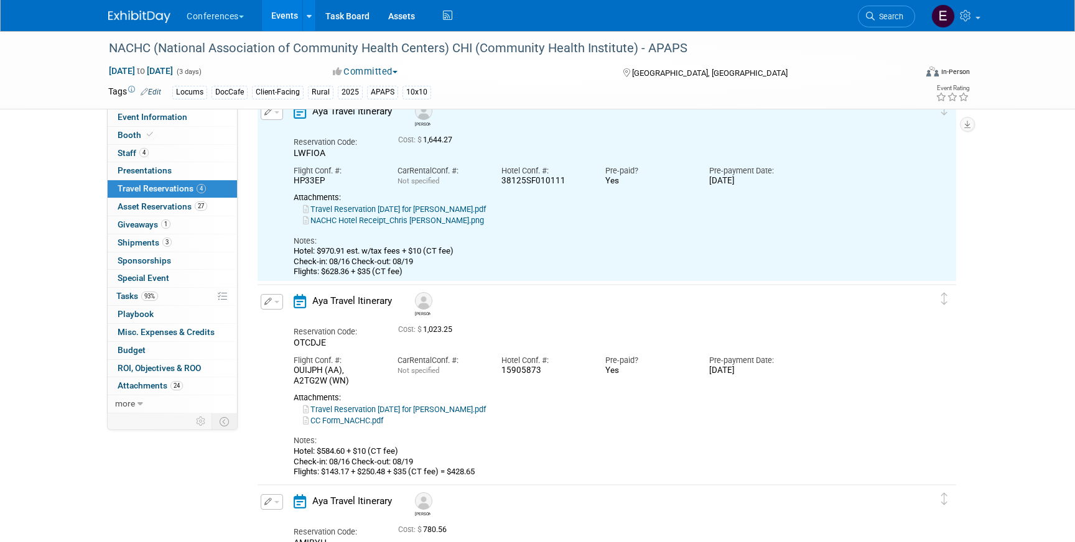
scroll to position [86, 0]
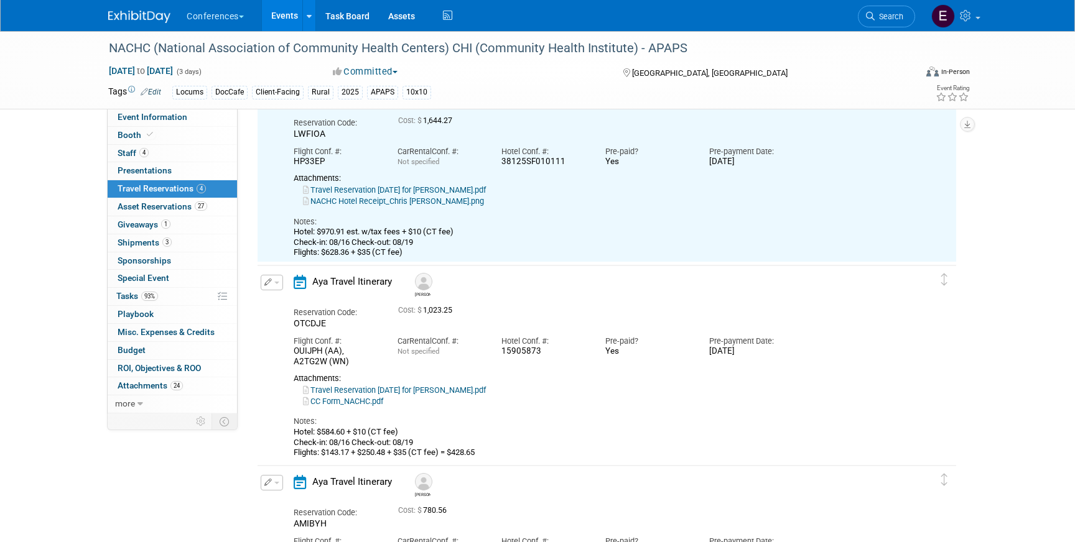
click at [262, 284] on button "button" at bounding box center [272, 283] width 22 height 16
click at [288, 302] on button "Edit Reservation" at bounding box center [313, 304] width 105 height 18
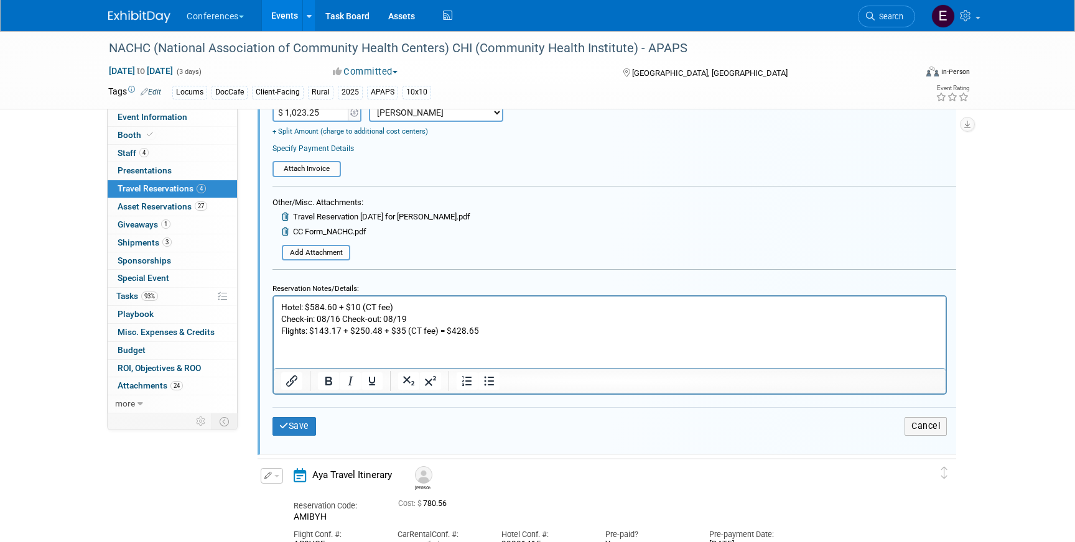
scroll to position [590, 0]
click at [302, 419] on button "Save" at bounding box center [294, 425] width 44 height 18
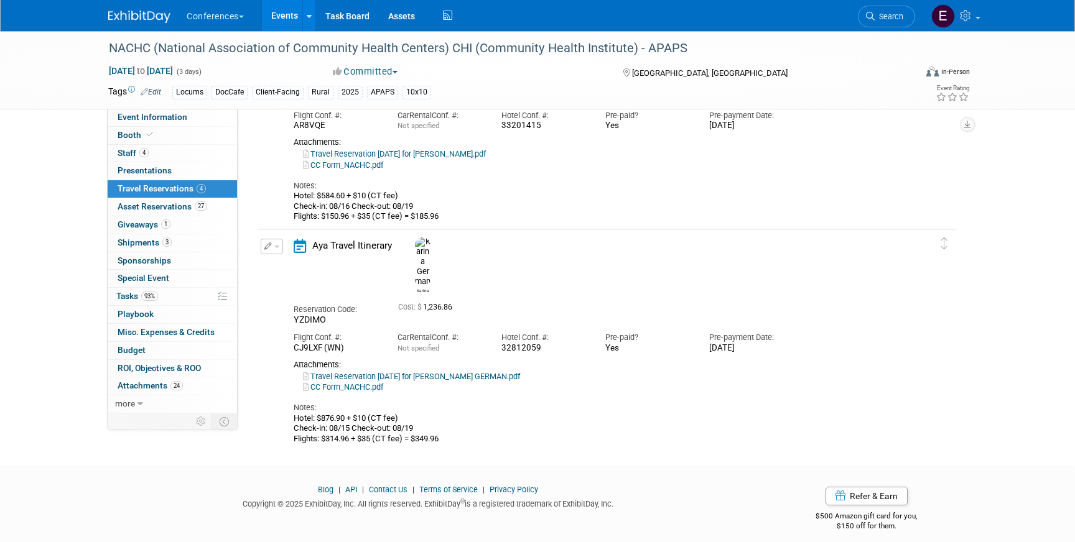
scroll to position [521, 0]
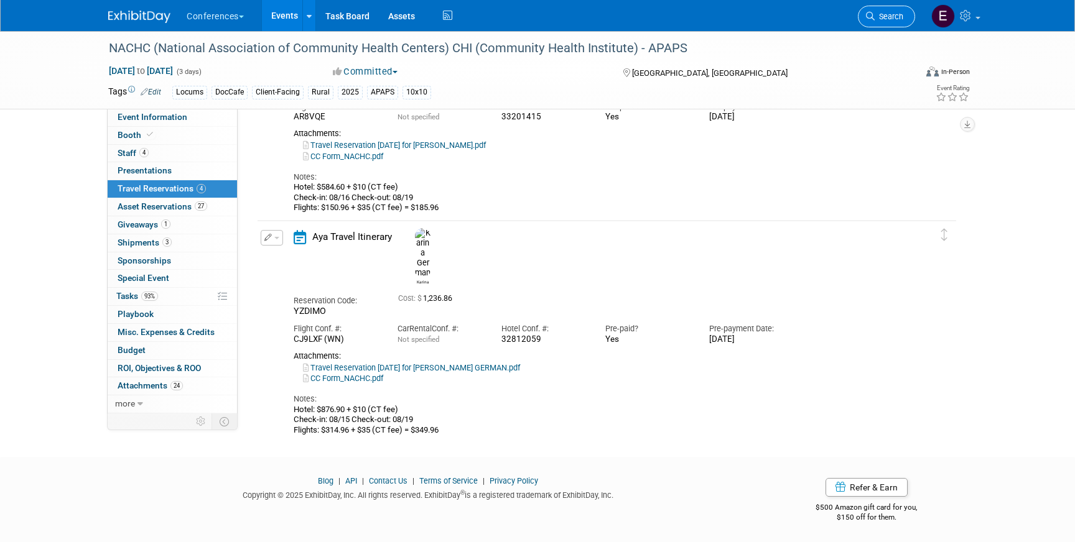
click at [881, 13] on span "Search" at bounding box center [888, 16] width 29 height 9
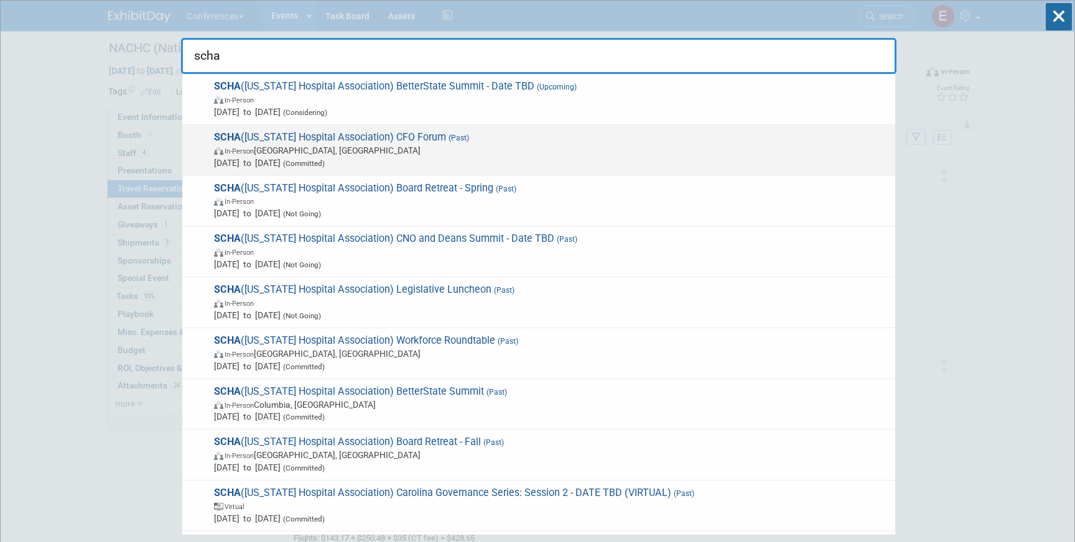
type input "scha"
click at [583, 146] on span "In-Person Charleston, SC" at bounding box center [551, 150] width 675 height 12
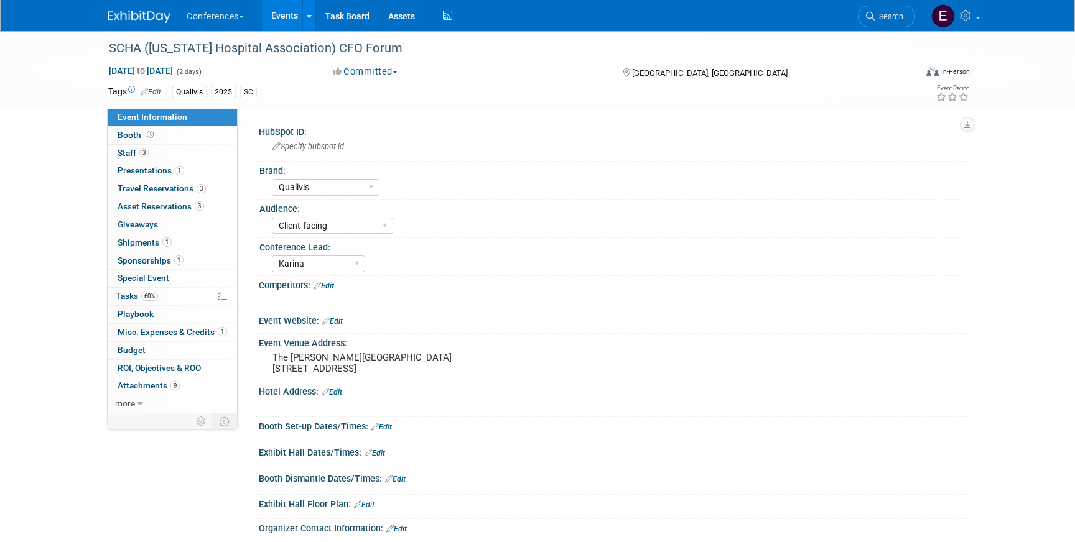
select select "Qualivis"
select select "Client-facing"
select select "Karina"
click at [152, 188] on span "Travel Reservations 3" at bounding box center [162, 188] width 88 height 10
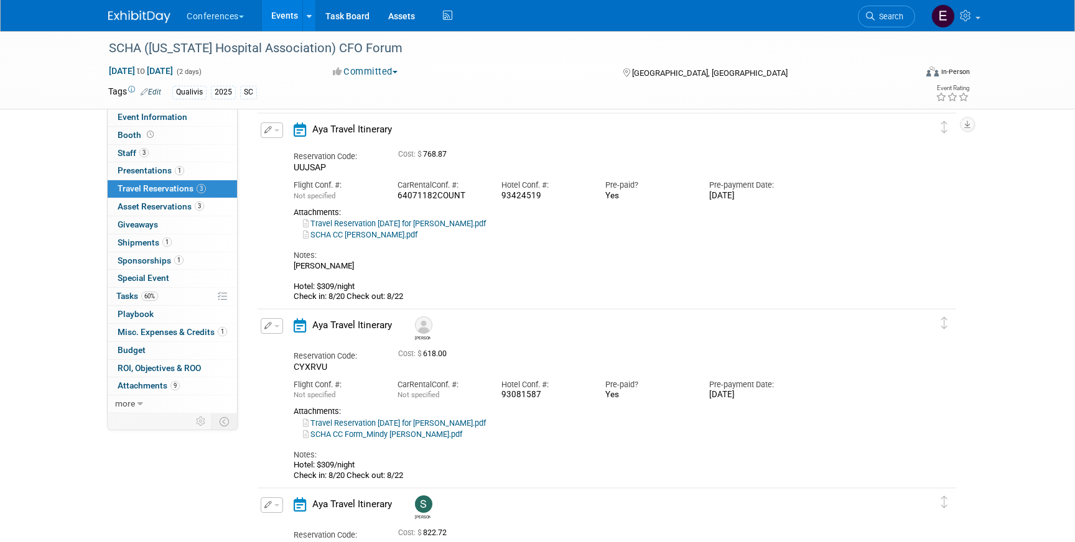
scroll to position [35, 0]
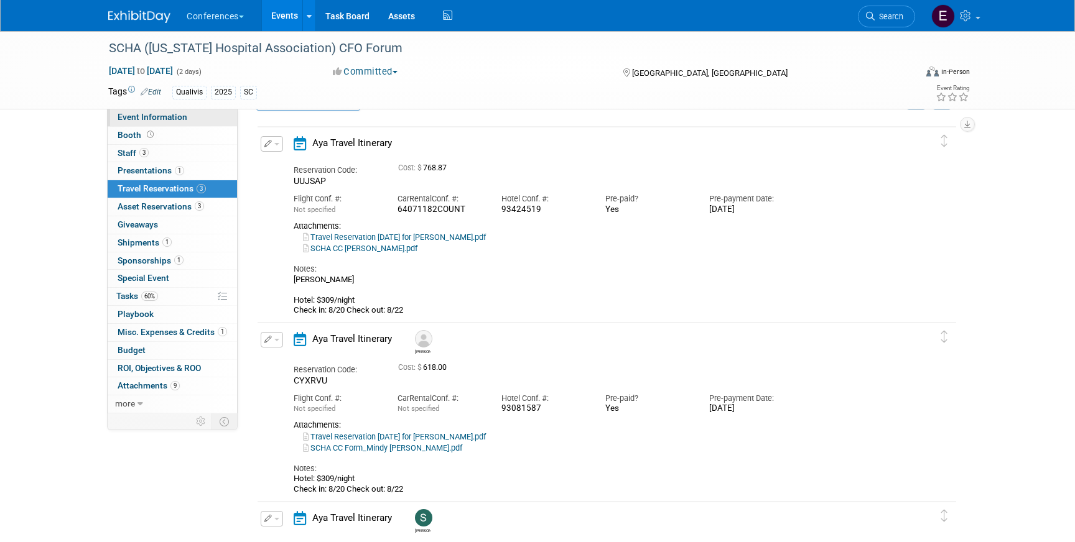
click at [182, 116] on span "Event Information" at bounding box center [153, 117] width 70 height 10
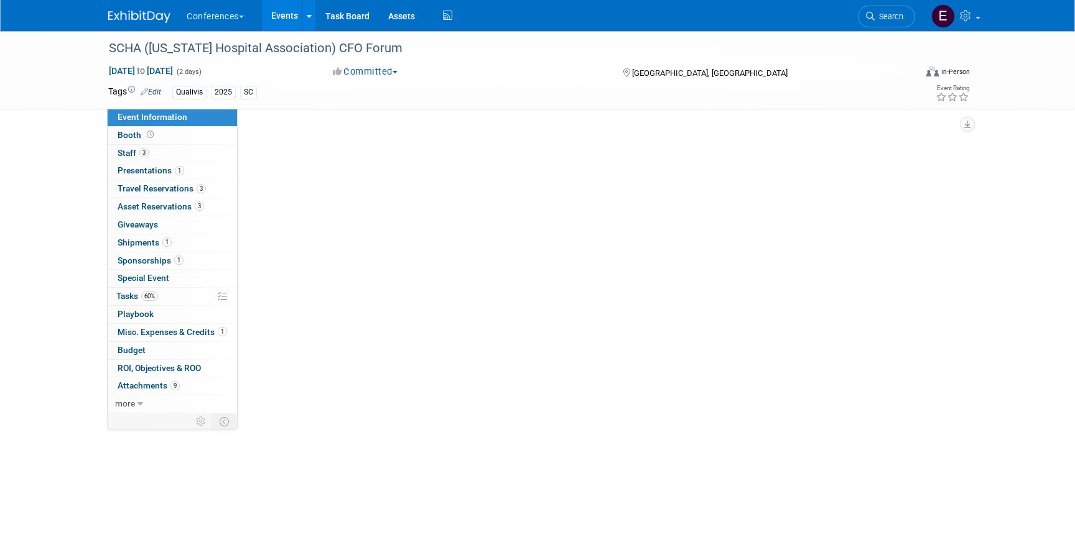
scroll to position [0, 0]
select select "Qualivis"
select select "Client-facing"
select select "Karina"
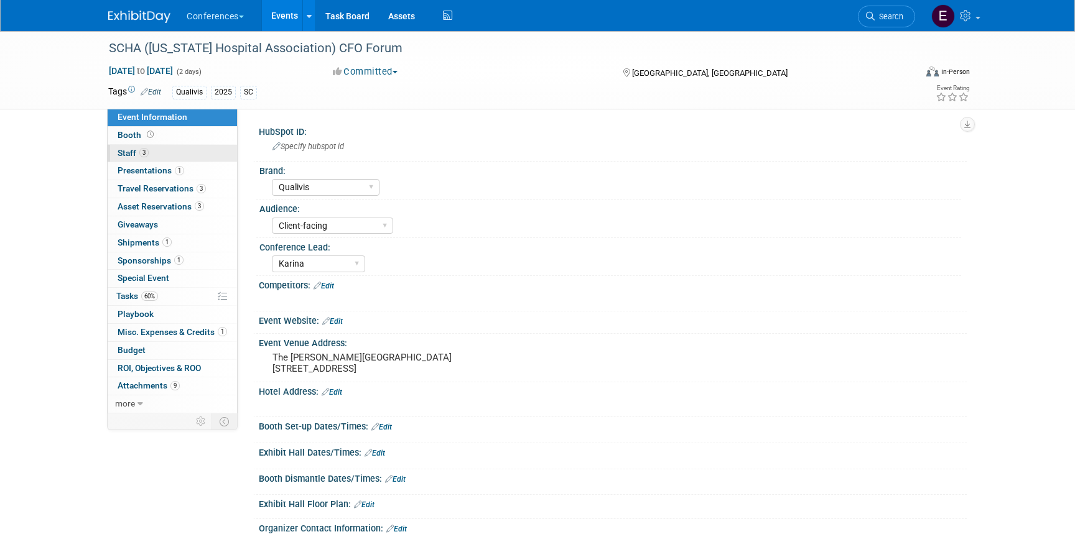
click at [188, 149] on link "3 Staff 3" at bounding box center [172, 153] width 129 height 17
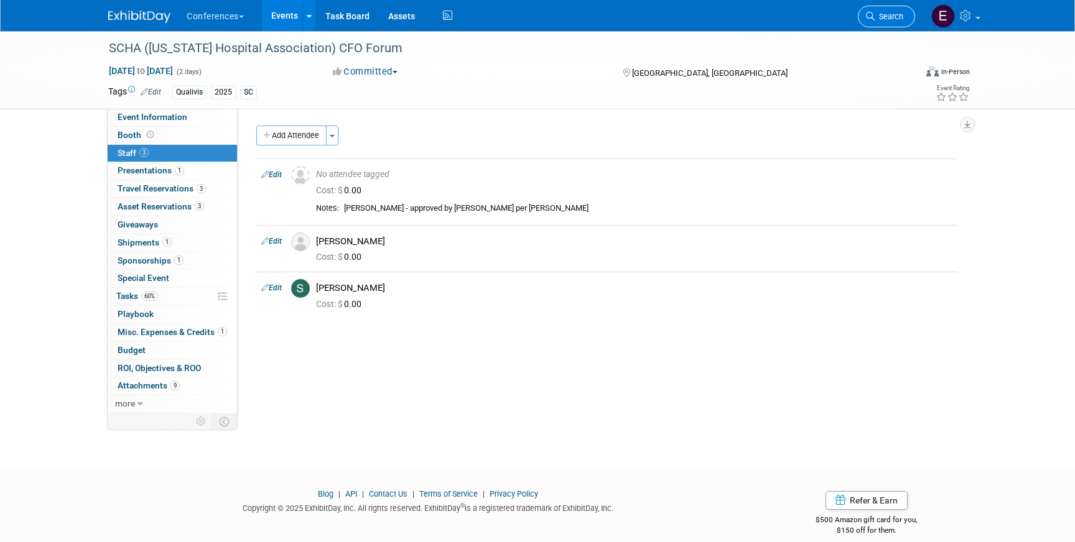
click at [900, 14] on span "Search" at bounding box center [888, 16] width 29 height 9
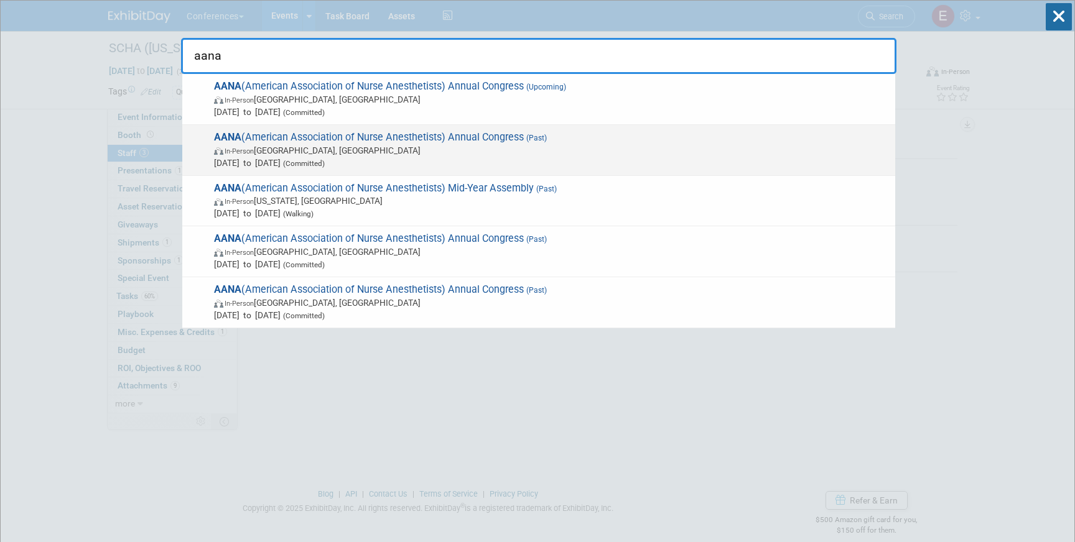
type input "aana"
click at [445, 139] on span "AANA (American Association of Nurse Anesthetists) Annual Congress (Past) In-Per…" at bounding box center [549, 150] width 679 height 38
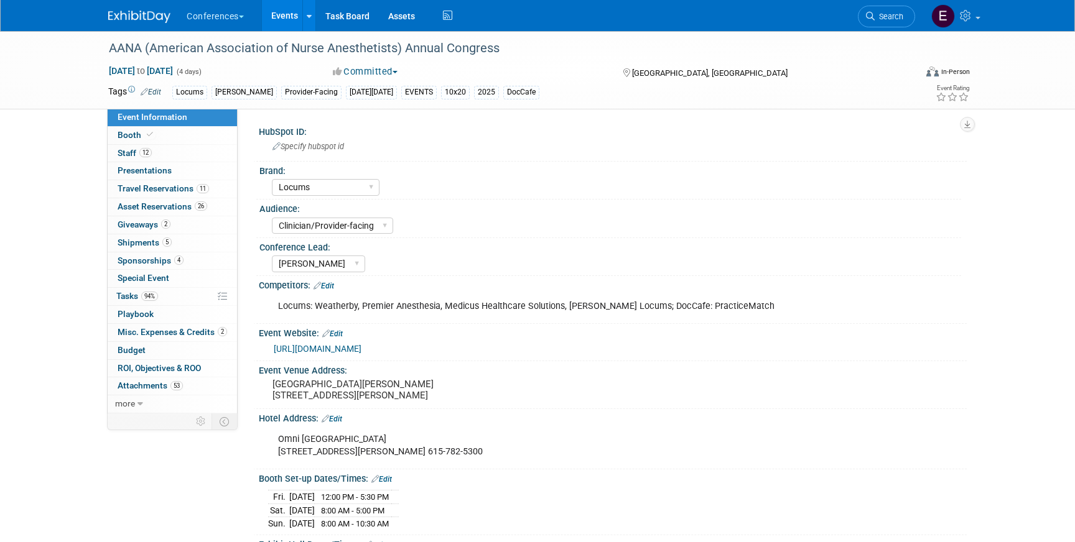
select select "Locums"
select select "Clinician/Provider-facing"
select select "[PERSON_NAME]"
click at [175, 188] on span "Travel Reservations 11" at bounding box center [163, 188] width 91 height 10
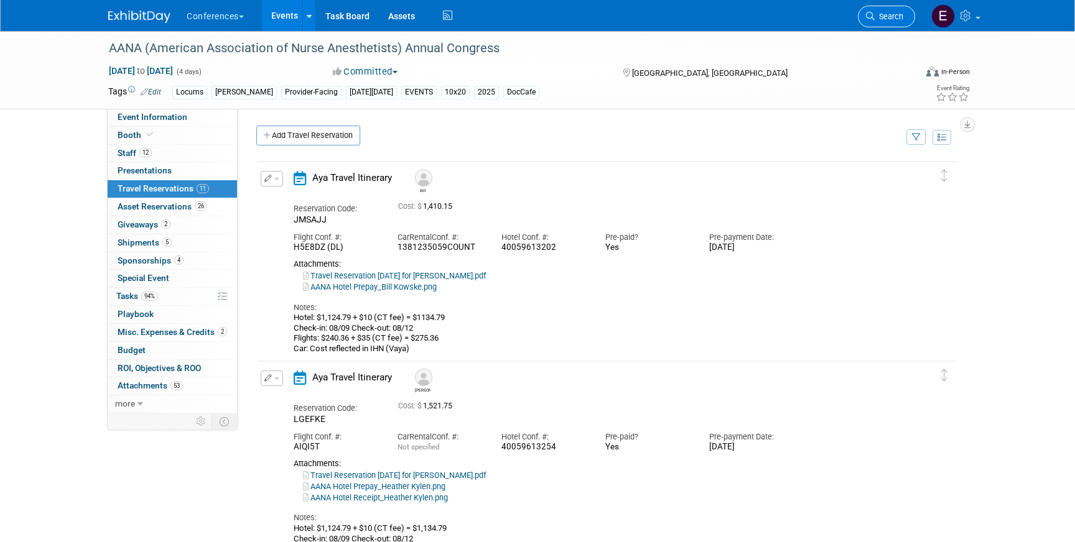
click at [901, 20] on span "Search" at bounding box center [888, 16] width 29 height 9
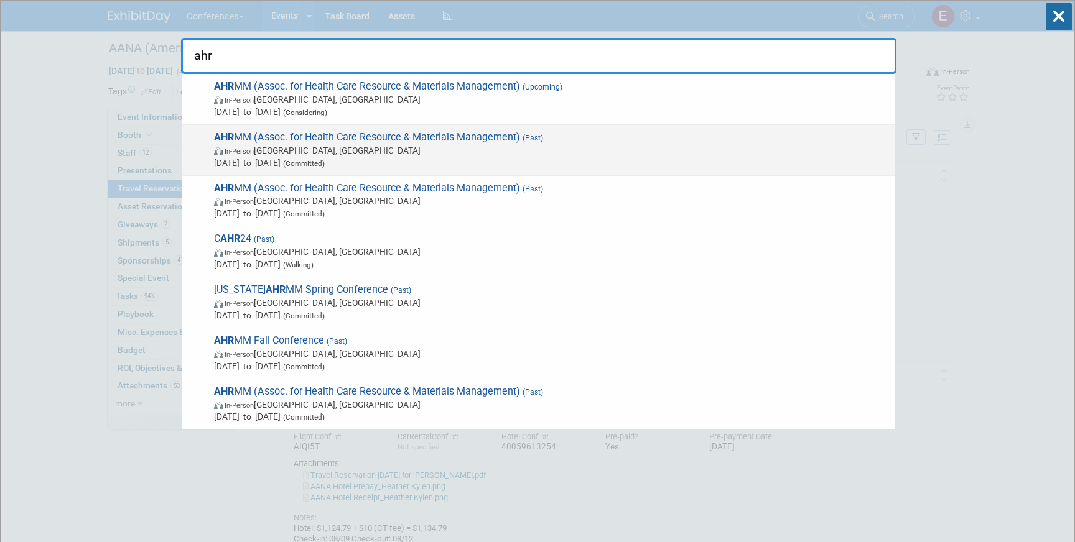
type input "ahr"
click at [464, 153] on span "In-Person [GEOGRAPHIC_DATA], [GEOGRAPHIC_DATA]" at bounding box center [551, 150] width 675 height 12
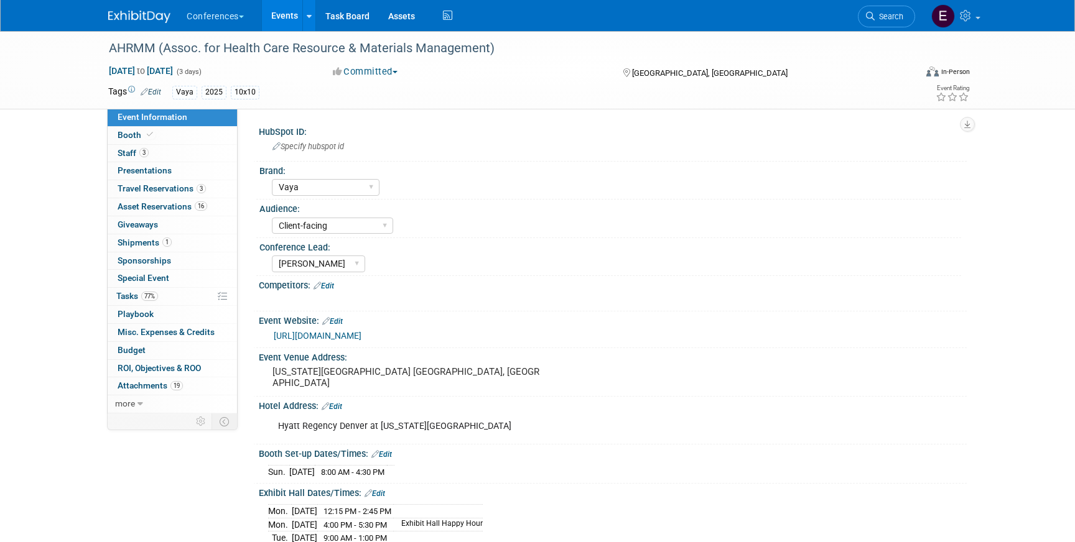
select select "Vaya"
select select "Client-facing"
select select "[PERSON_NAME]"
click at [152, 192] on span "Travel Reservations 3" at bounding box center [162, 188] width 88 height 10
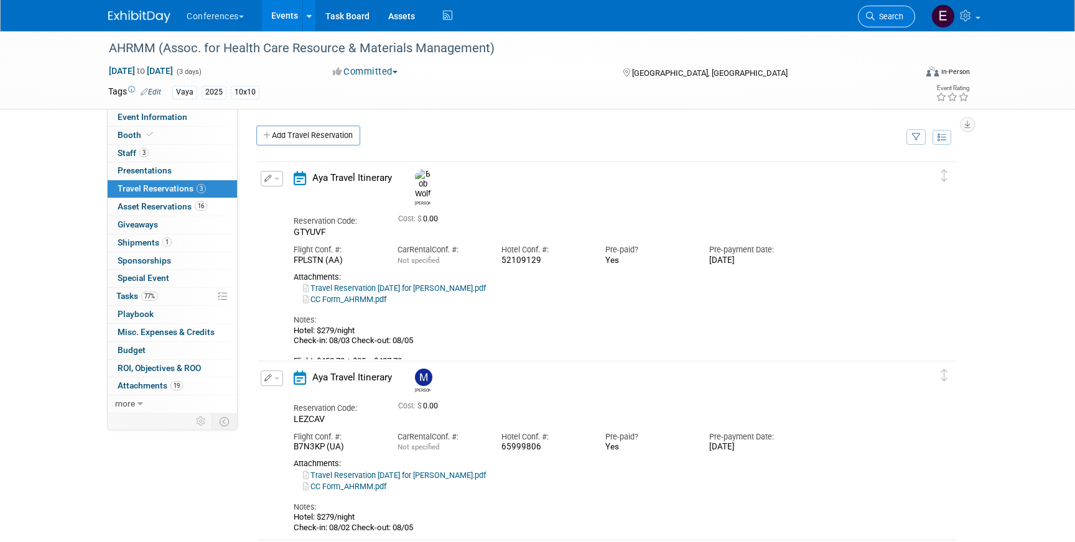
click at [871, 24] on link "Search" at bounding box center [886, 17] width 57 height 22
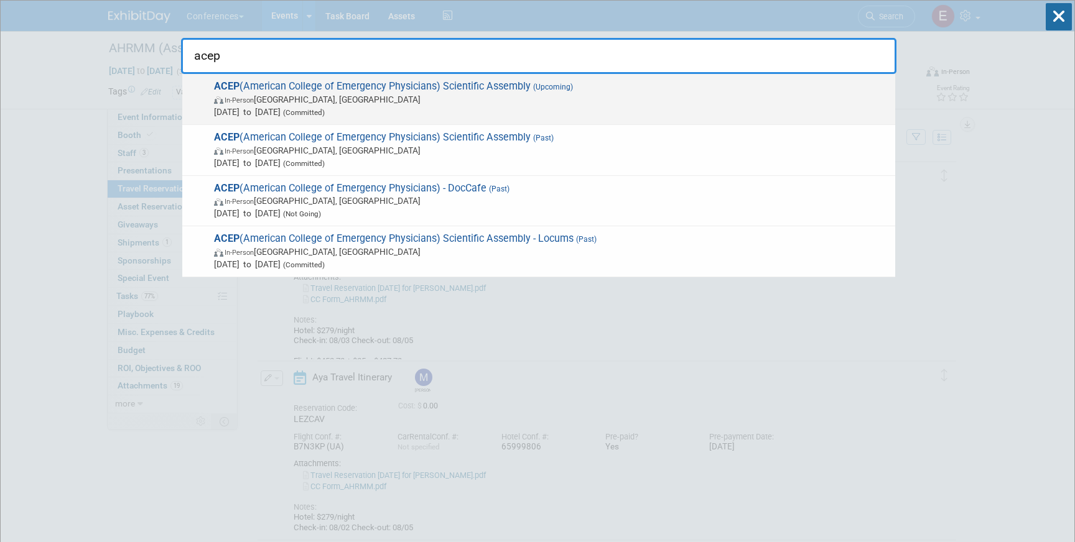
type input "acep"
click at [484, 100] on span "In-Person Salt Lake City, UT" at bounding box center [551, 99] width 675 height 12
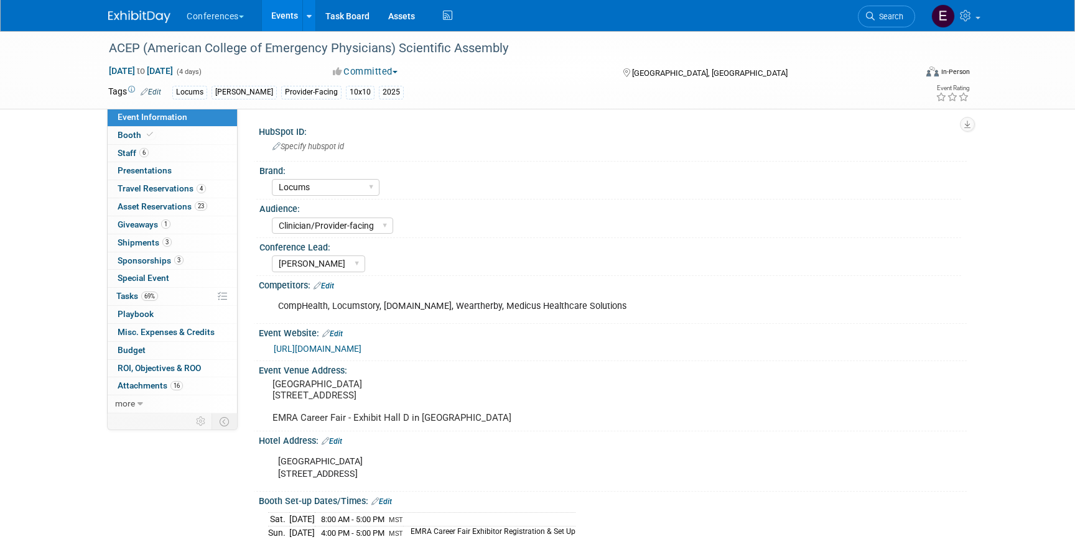
select select "Locums"
select select "Clinician/Provider-facing"
select select "[PERSON_NAME]"
click at [170, 190] on span "Travel Reservations 4" at bounding box center [162, 188] width 88 height 10
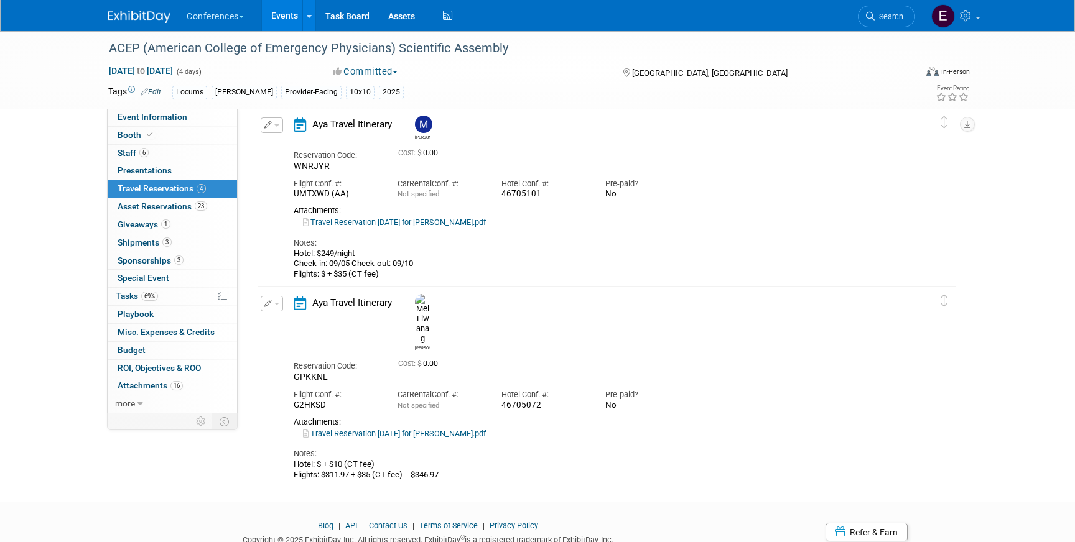
scroll to position [348, 0]
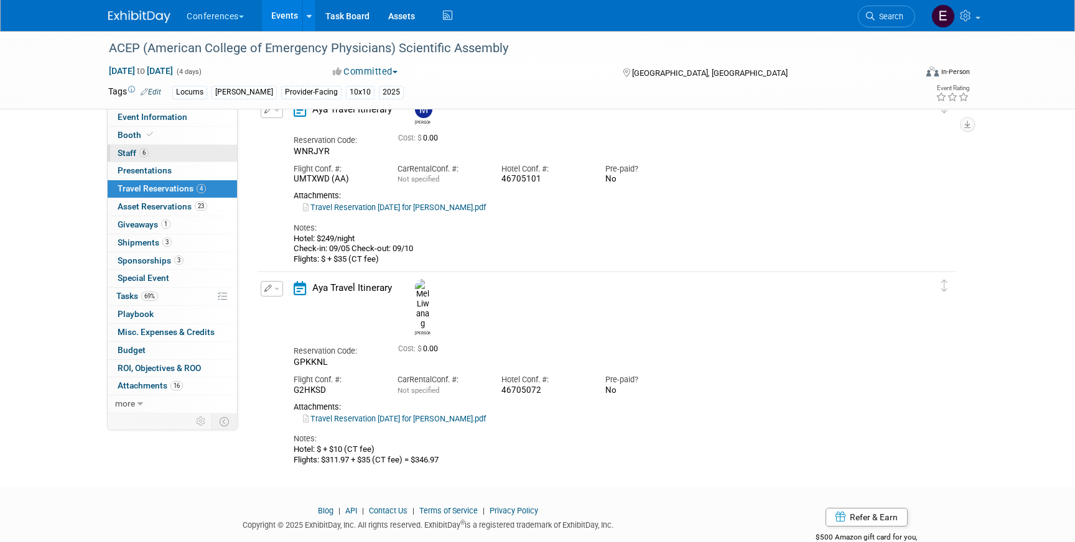
click at [151, 152] on link "6 Staff 6" at bounding box center [172, 153] width 129 height 17
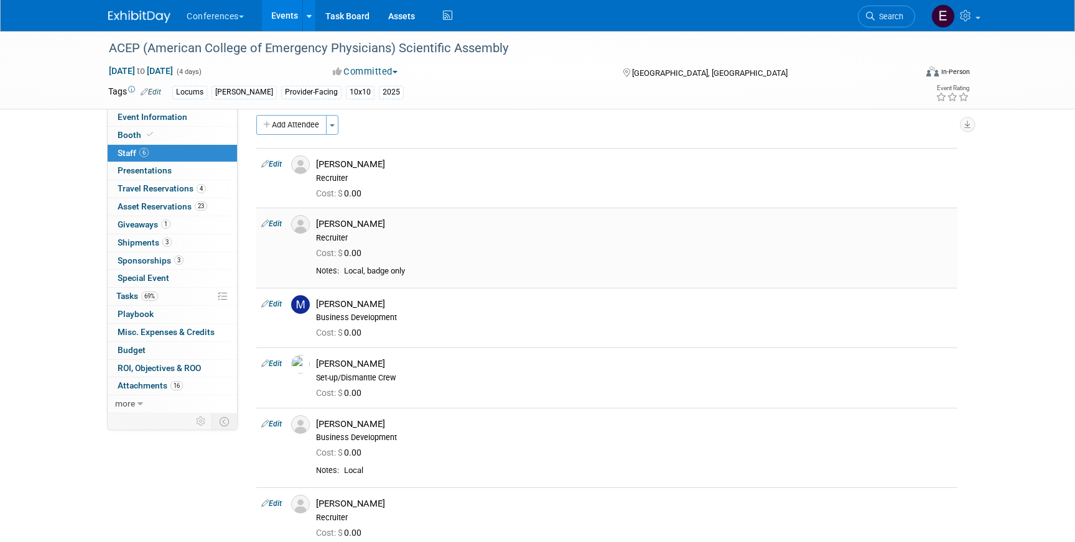
scroll to position [0, 0]
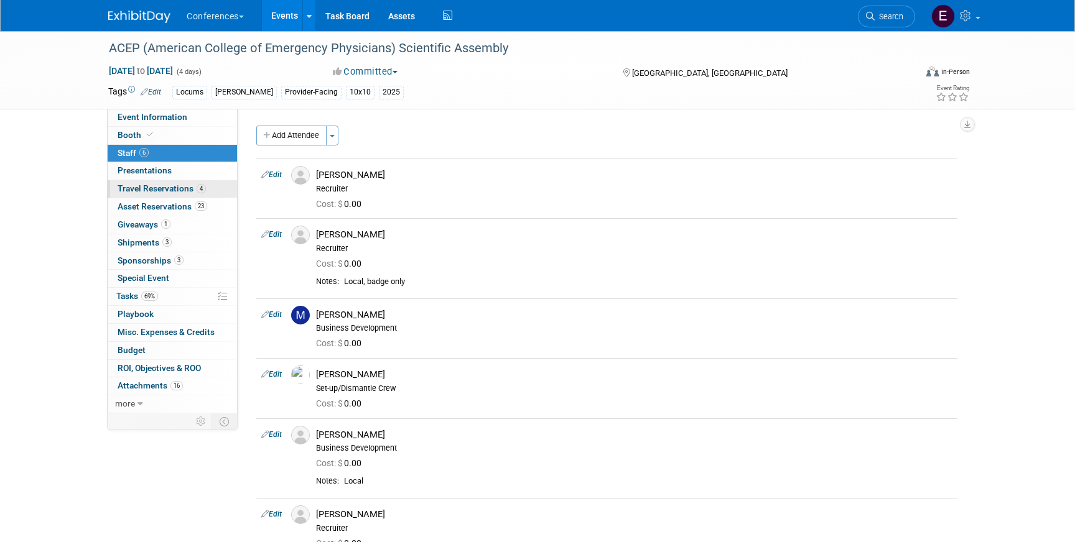
click at [151, 191] on span "Travel Reservations 4" at bounding box center [162, 188] width 88 height 10
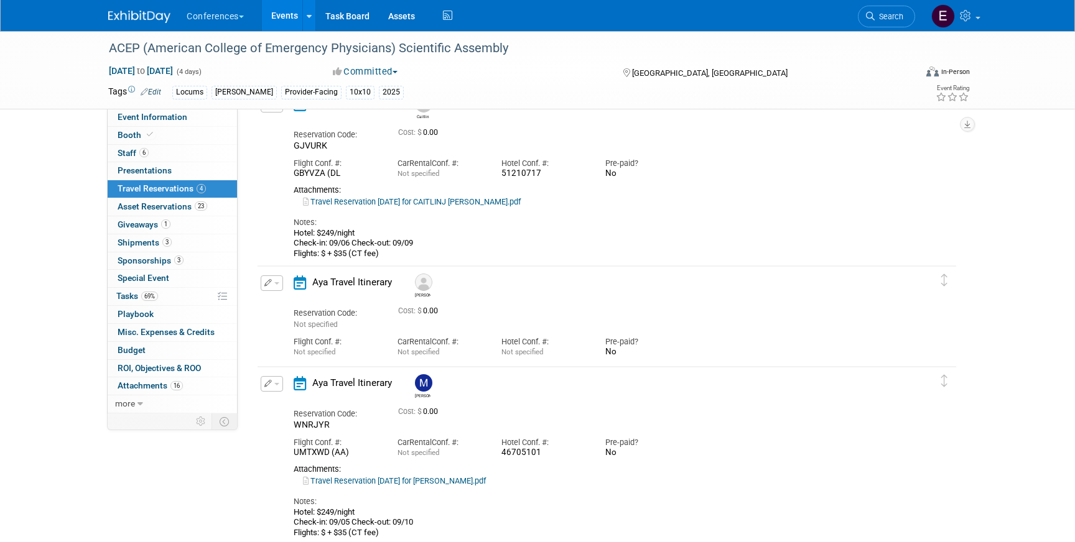
scroll to position [64, 0]
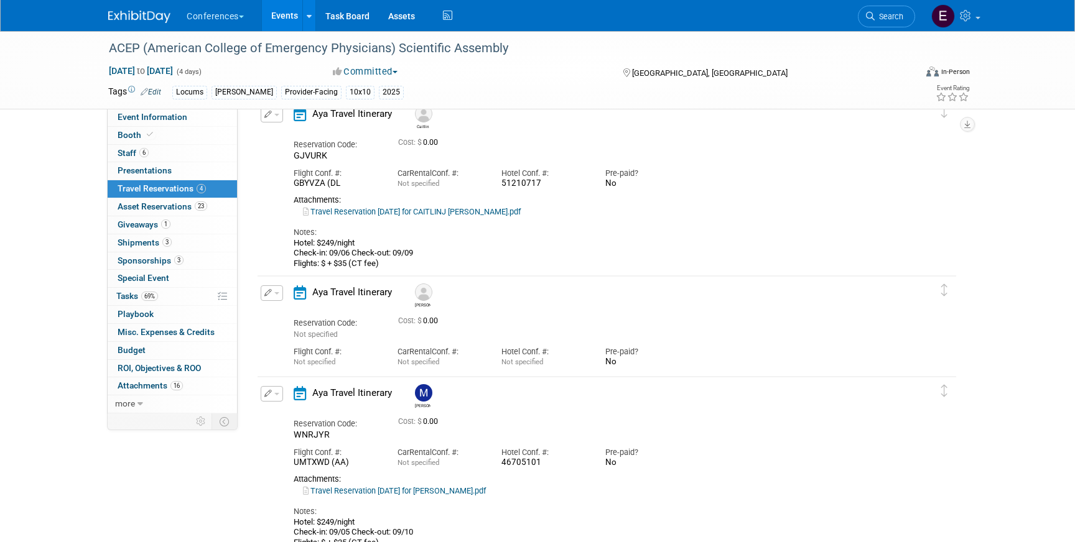
click at [272, 294] on button "button" at bounding box center [272, 293] width 22 height 16
click at [299, 337] on span "Delete Reservation" at bounding box center [321, 335] width 77 height 10
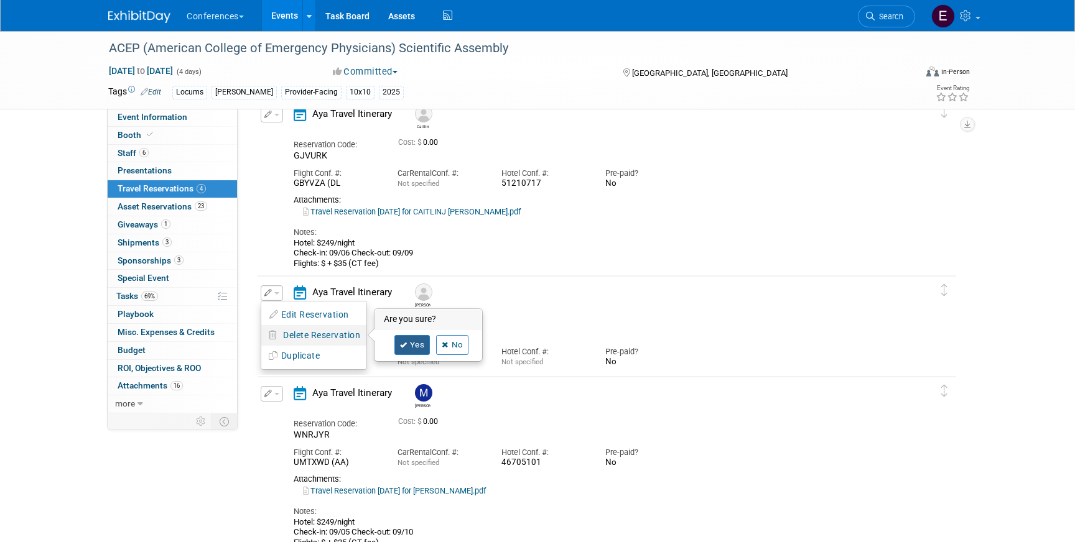
click at [416, 347] on link "Yes" at bounding box center [412, 345] width 36 height 20
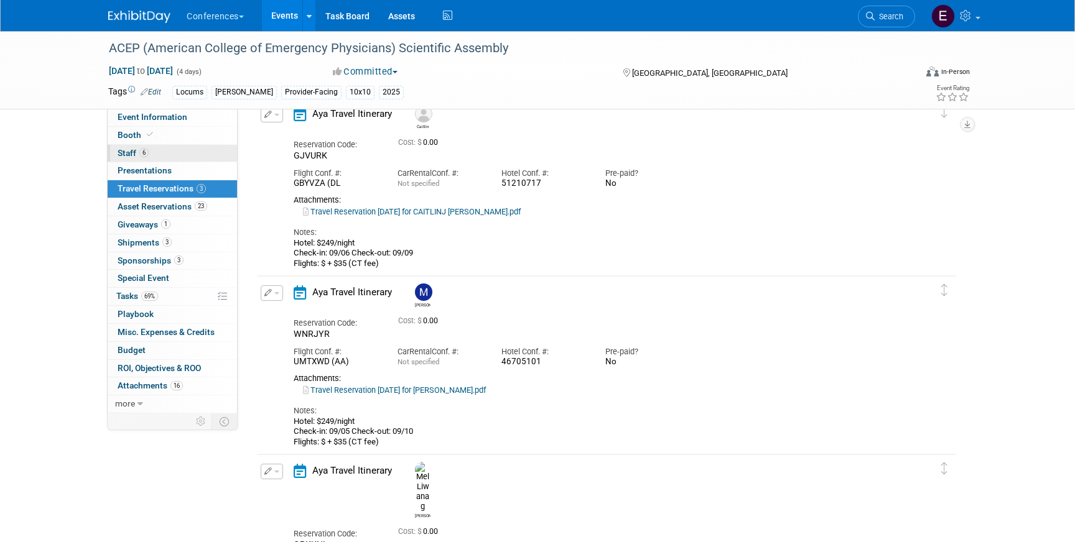
click at [172, 148] on link "6 Staff 6" at bounding box center [172, 153] width 129 height 17
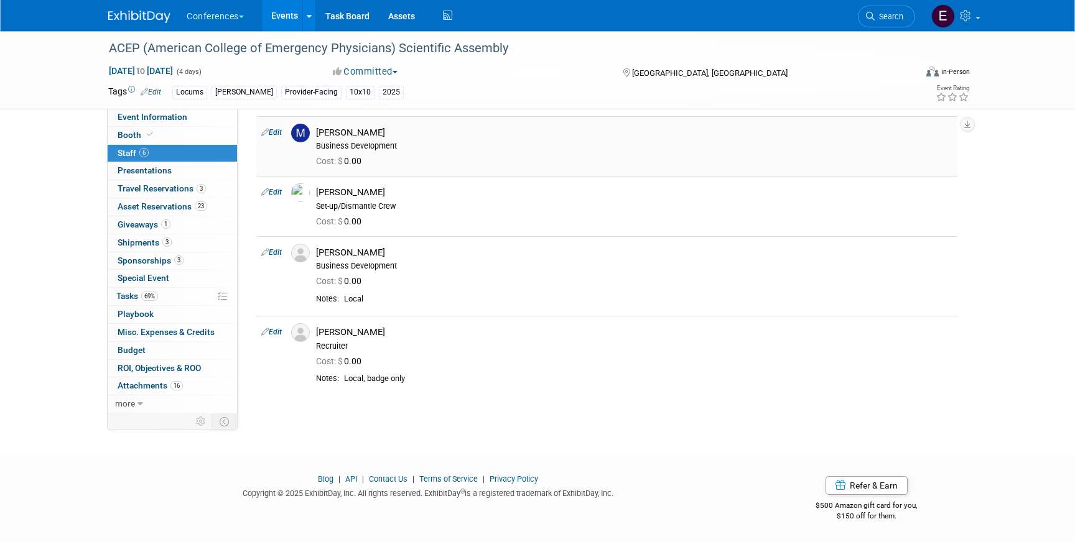
scroll to position [0, 0]
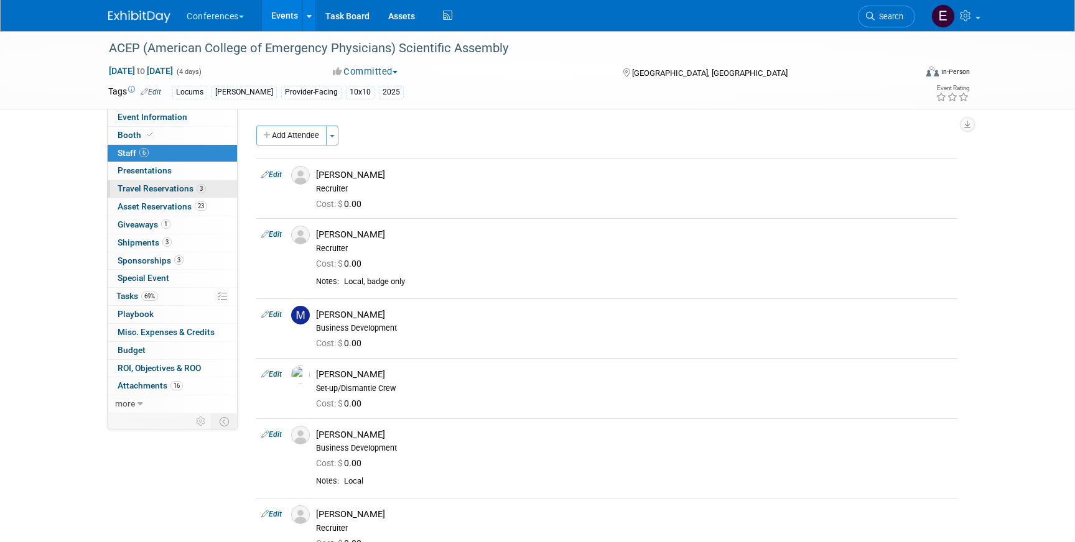
click at [183, 188] on span "Travel Reservations 3" at bounding box center [162, 188] width 88 height 10
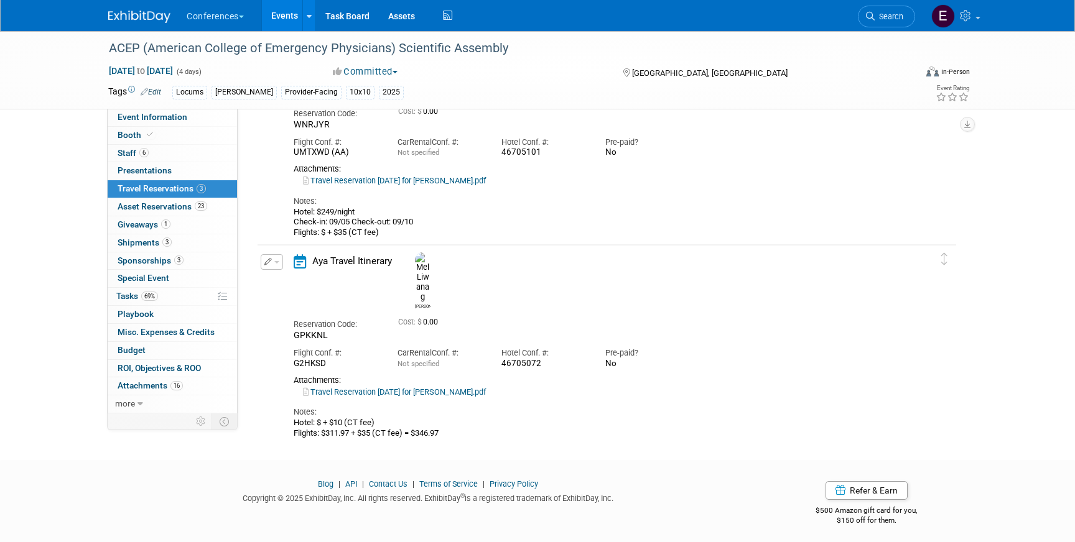
scroll to position [279, 0]
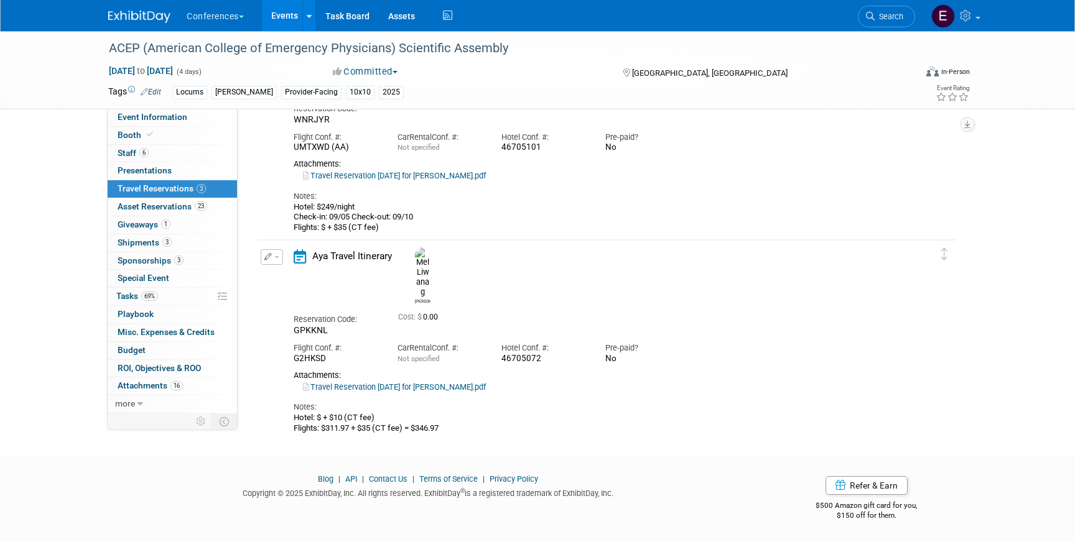
click at [436, 382] on link "Travel Reservation September 05 for MELINDA MANALANG LIWANAG.pdf" at bounding box center [394, 386] width 183 height 9
click at [270, 261] on button "button" at bounding box center [272, 257] width 22 height 16
click at [280, 274] on button "Edit Reservation" at bounding box center [313, 279] width 105 height 18
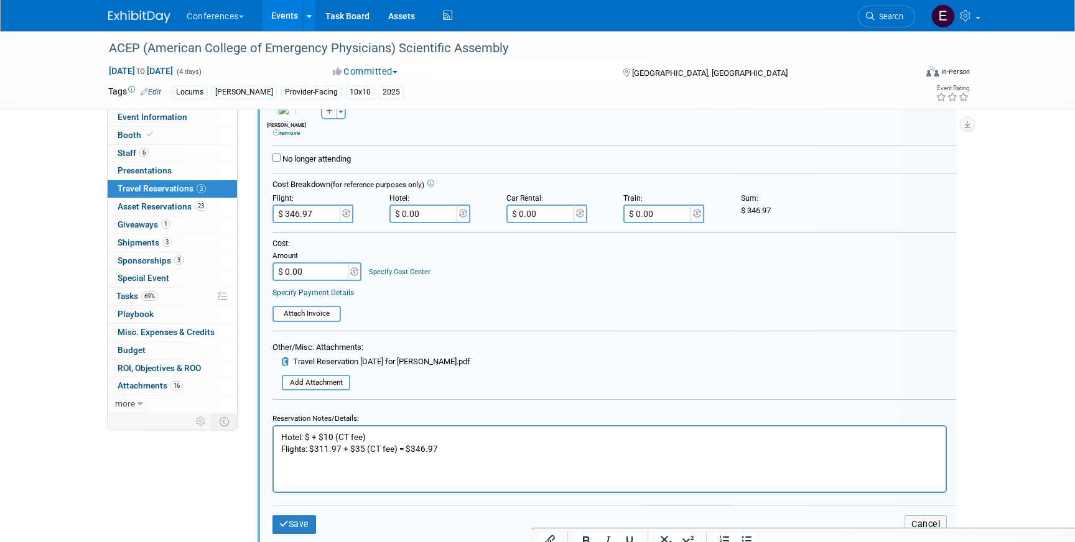
scroll to position [606, 0]
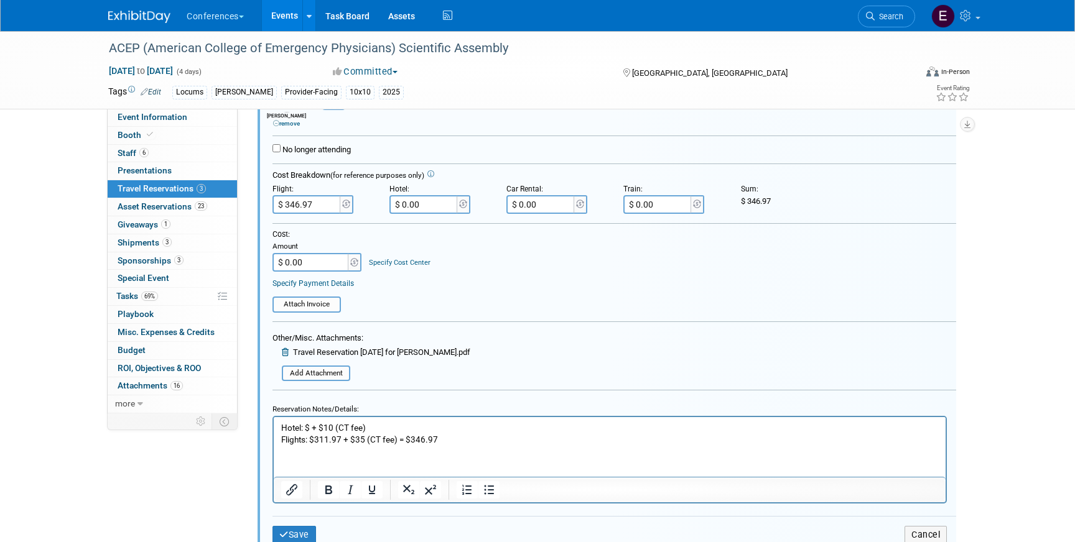
click at [376, 427] on p "Hotel: $ + $10 (CT fee) Flights: $311.97 + $35 (CT fee) = $346.97" at bounding box center [609, 434] width 657 height 24
click at [310, 430] on p "Hotel: $ + $10 (CT fee) Flights: $311.97 + $35 (CT fee) = $346.97" at bounding box center [609, 434] width 657 height 24
click at [412, 422] on html "Hotel: $249/night + $10 (CT fee) Flights: $311.97 + $35 (CT fee) = $346.97" at bounding box center [610, 431] width 672 height 29
click at [412, 424] on p "Hotel: $249/night + $10 (CT fee) Flights: $311.97 + $35 (CT fee) = $346.97" at bounding box center [609, 434] width 657 height 24
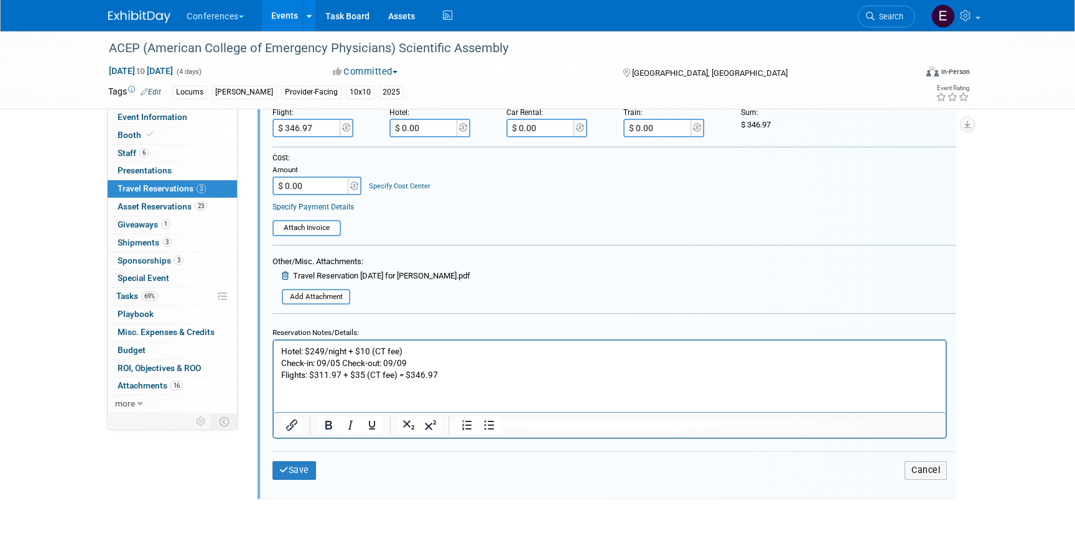
scroll to position [777, 0]
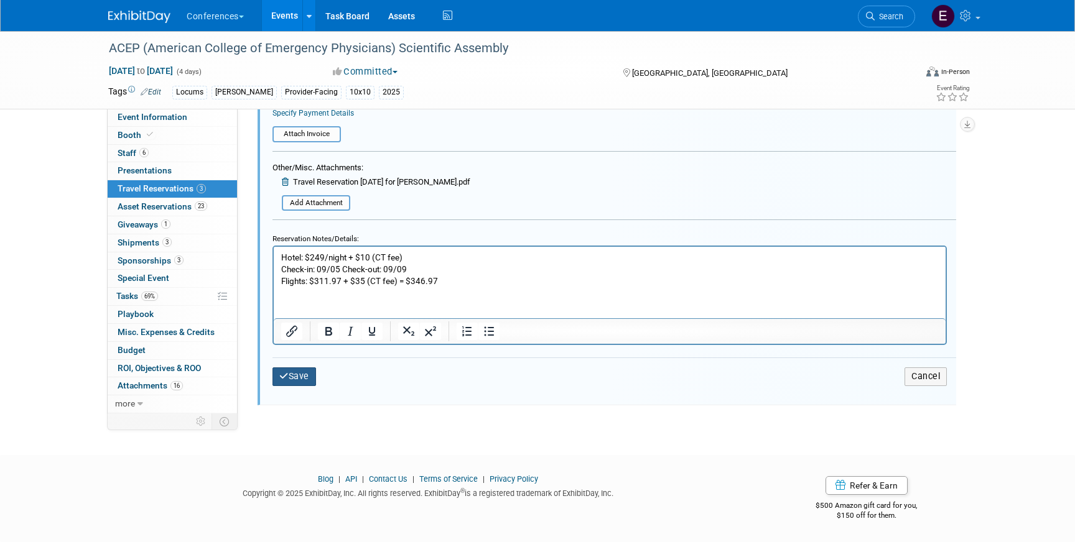
click at [308, 378] on button "Save" at bounding box center [294, 377] width 44 height 18
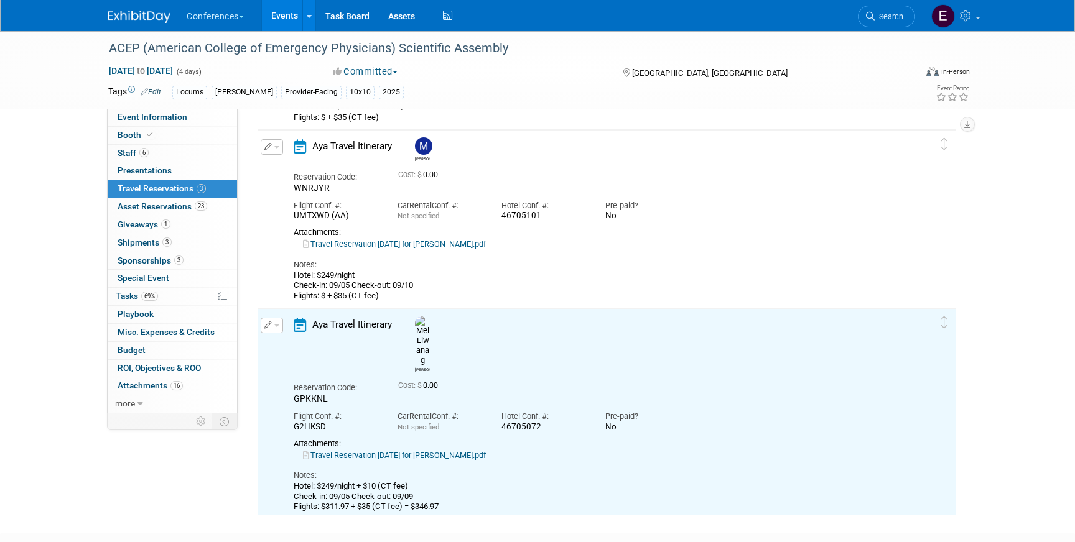
scroll to position [204, 0]
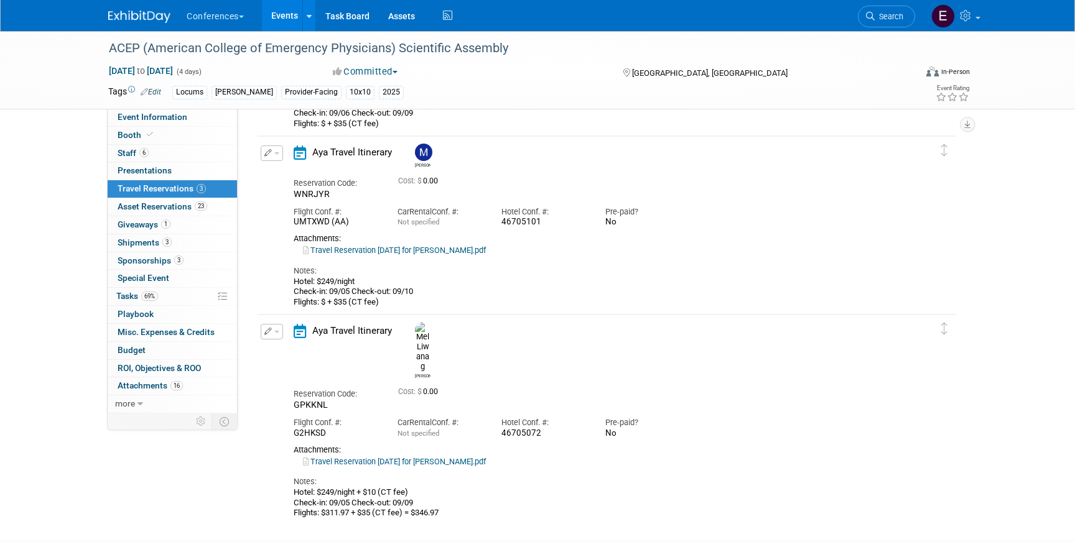
click at [433, 252] on link "Travel Reservation September 05 for MADELINE A CUMMINGS.pdf" at bounding box center [394, 250] width 183 height 9
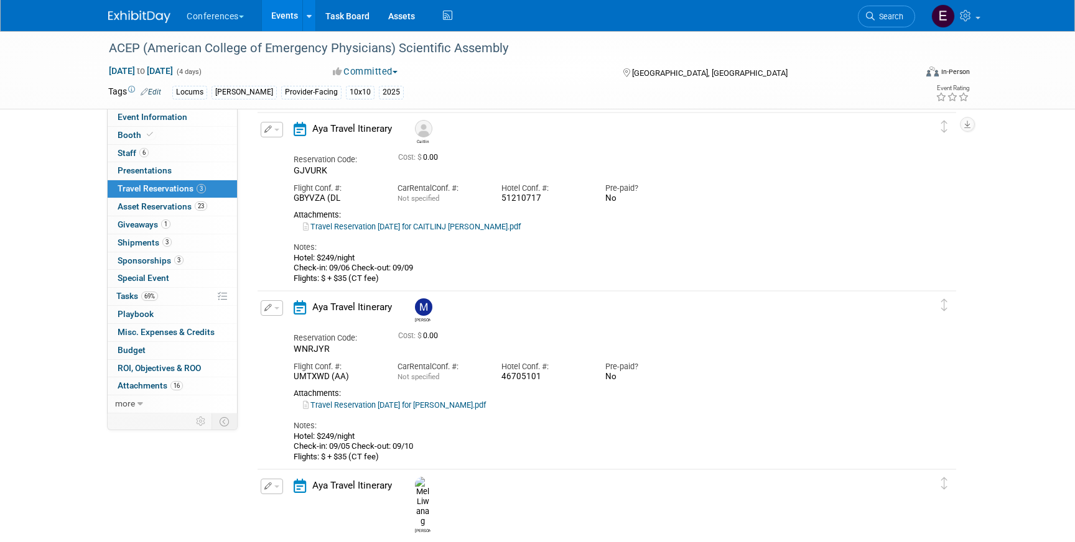
scroll to position [43, 0]
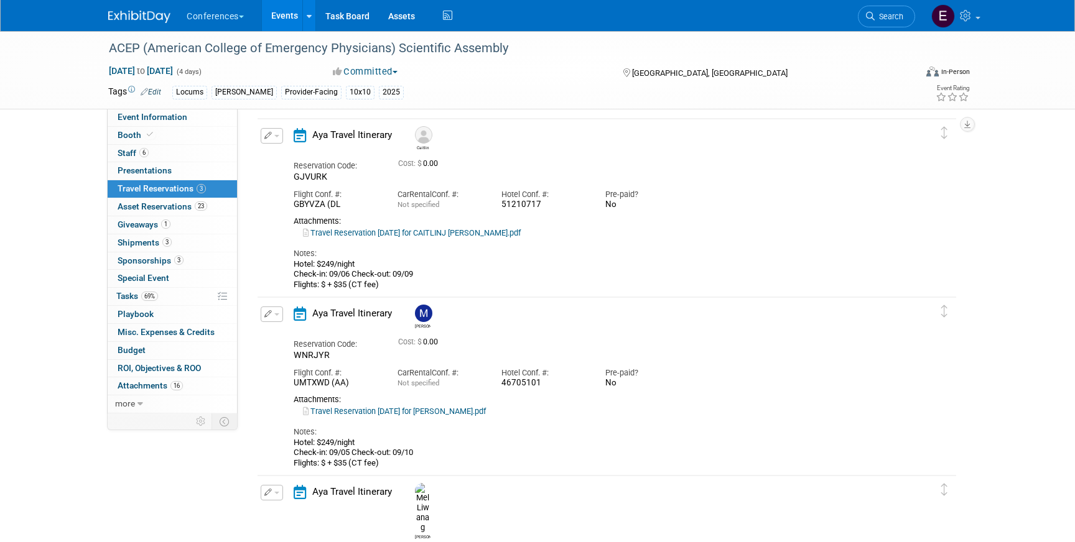
click at [403, 234] on link "Travel Reservation September 06 for CAITLINJ SPISAK.pdf" at bounding box center [412, 232] width 218 height 9
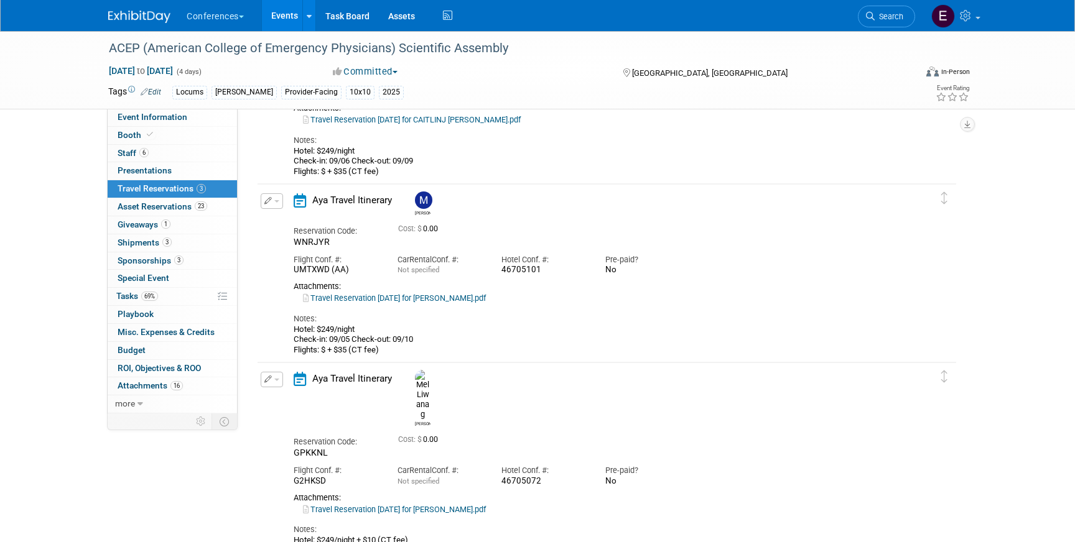
scroll to position [161, 0]
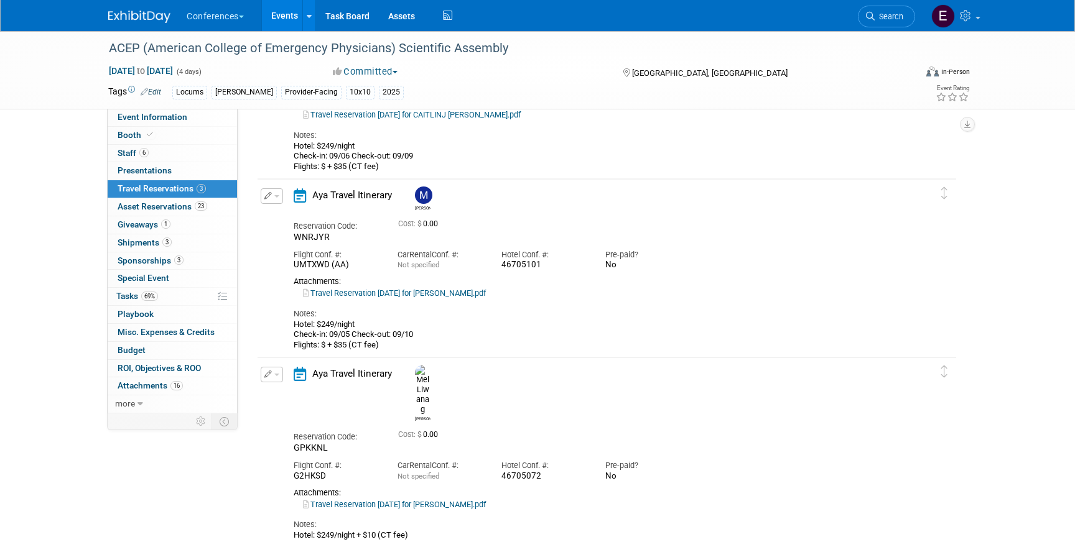
click at [461, 500] on link "Travel Reservation September 05 for MELINDA MANALANG LIWANAG.pdf" at bounding box center [394, 504] width 183 height 9
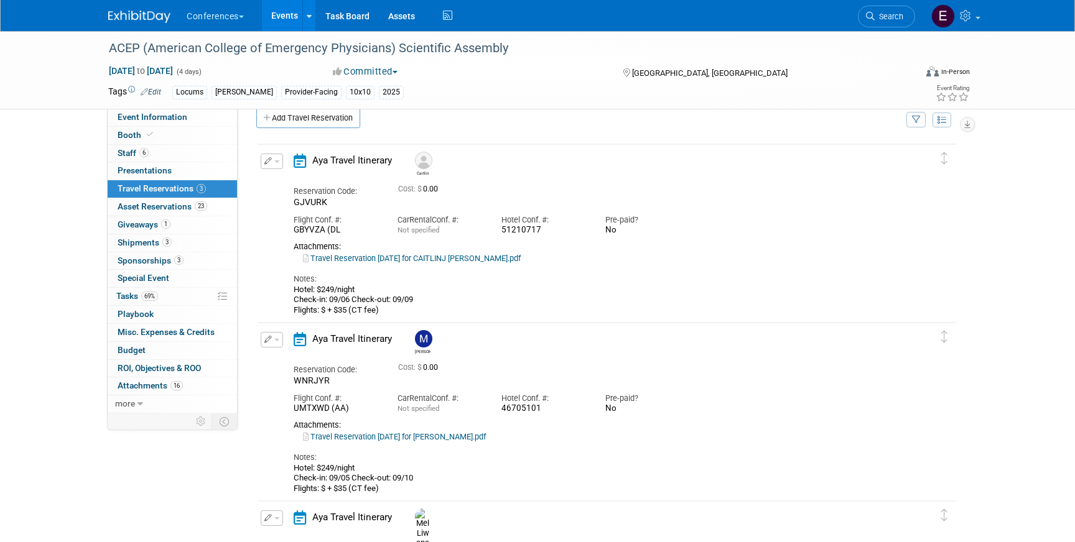
scroll to position [0, 0]
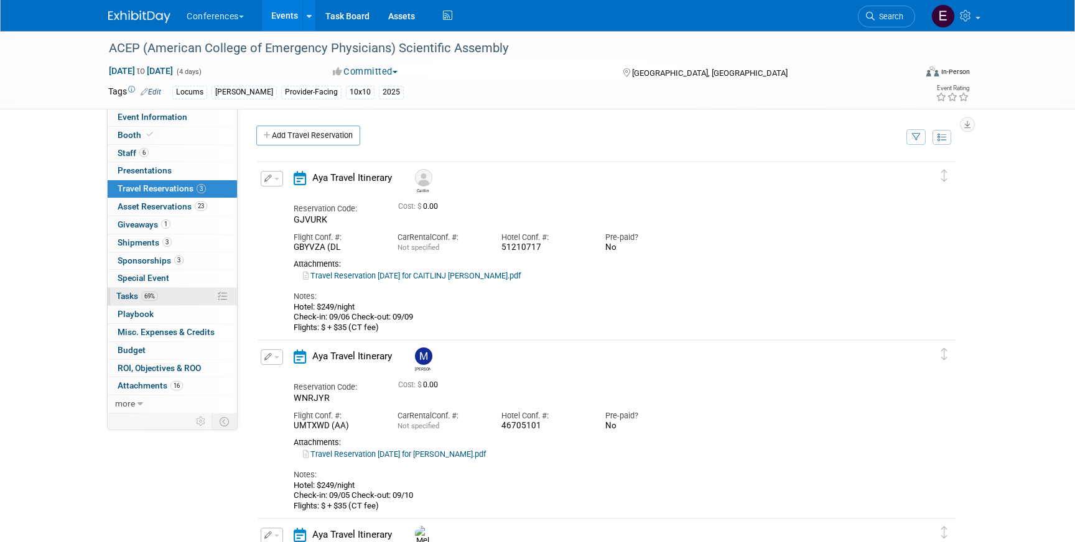
click at [166, 299] on link "69% Tasks 69%" at bounding box center [172, 296] width 129 height 17
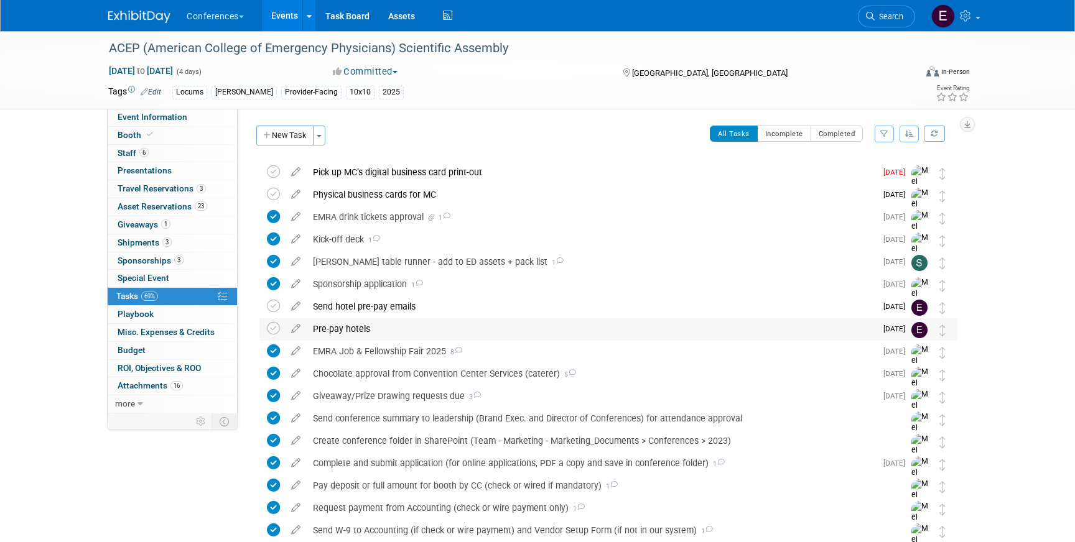
click at [345, 328] on div "Pre-pay hotels" at bounding box center [591, 328] width 569 height 21
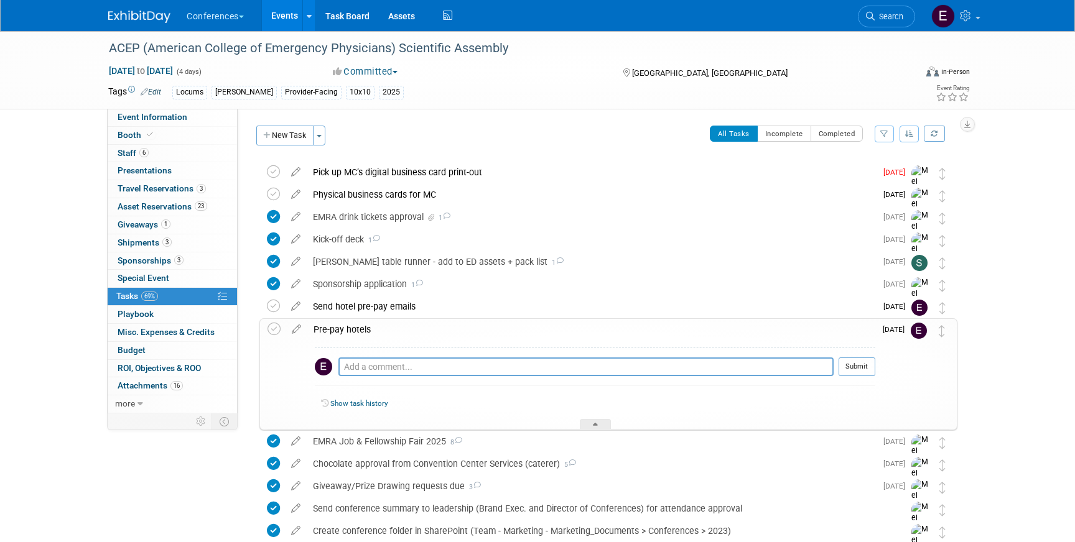
scroll to position [8, 0]
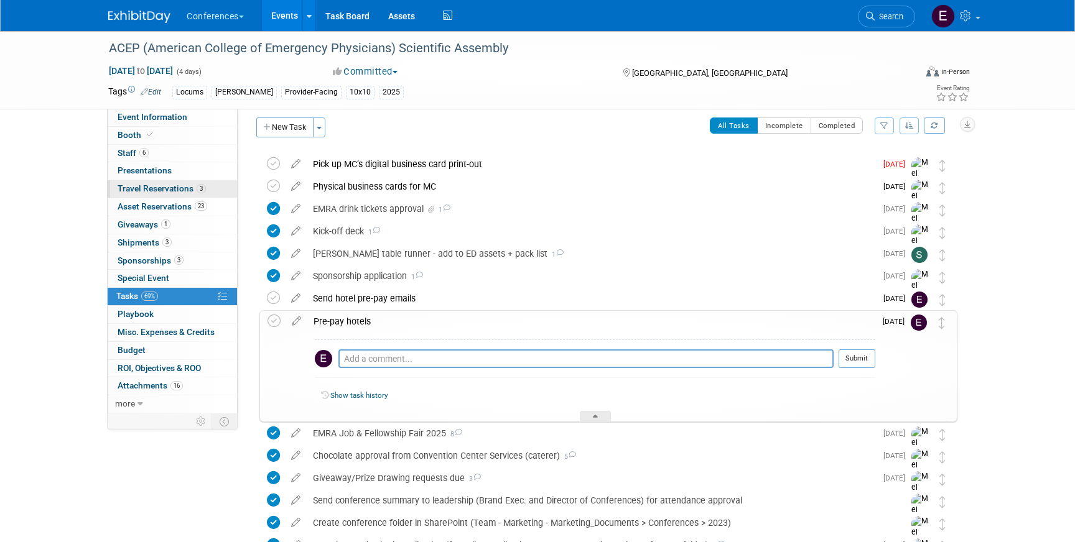
click at [197, 185] on span "3" at bounding box center [201, 188] width 9 height 9
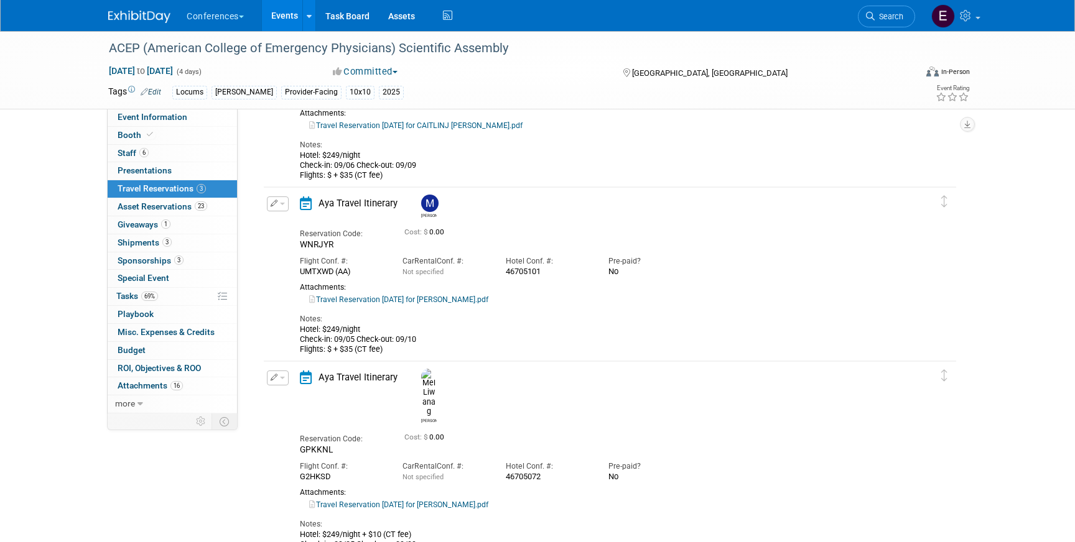
scroll to position [156, 0]
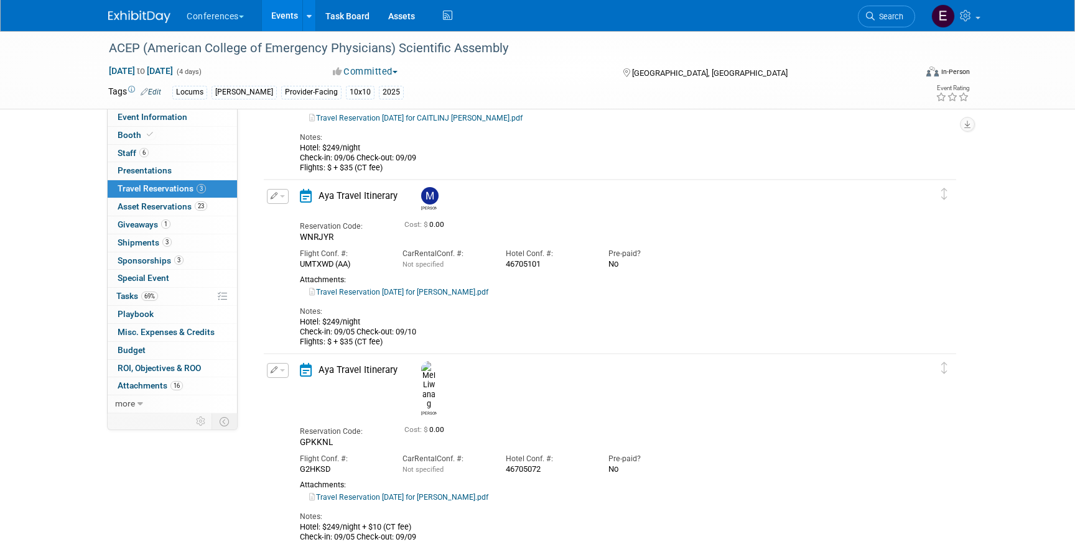
click at [134, 29] on div "Conferences Explore: My Workspaces 2 Go to Workspace: Conferences Marketing Req…" at bounding box center [537, 15] width 858 height 31
click at [129, 22] on img at bounding box center [139, 17] width 62 height 12
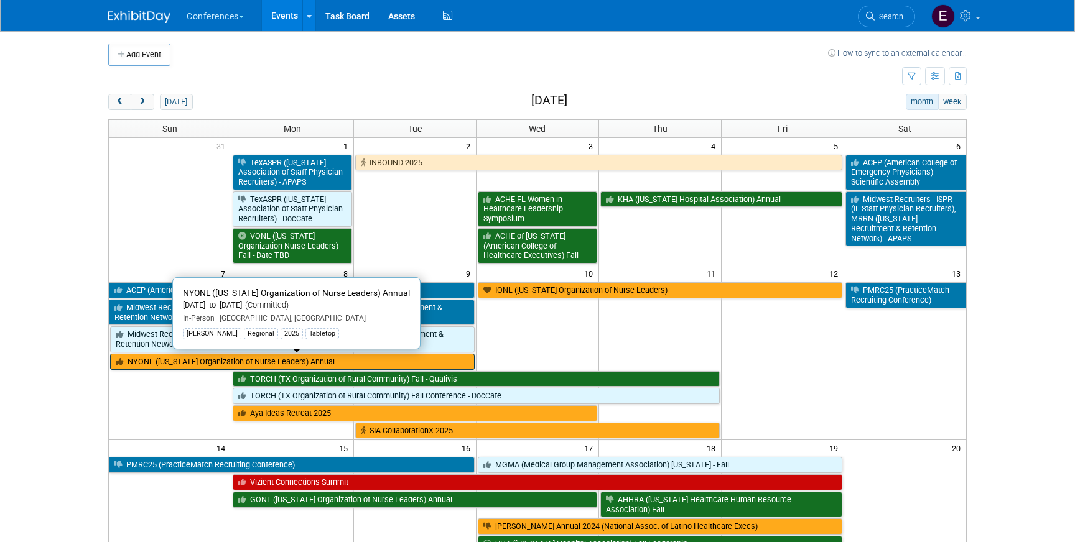
click at [340, 359] on link "NYONL ([US_STATE] Organization of Nurse Leaders) Annual" at bounding box center [292, 362] width 364 height 16
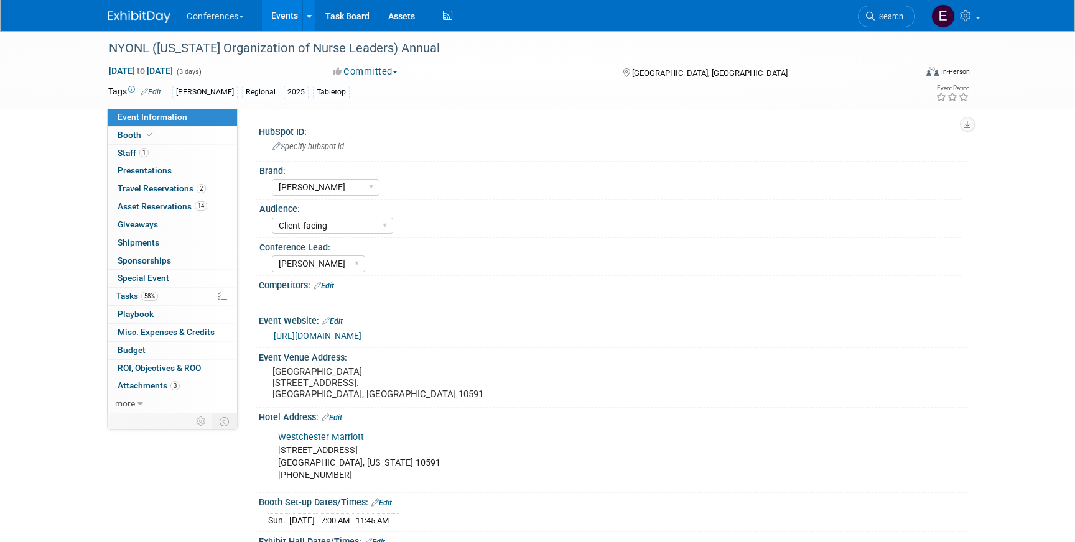
select select "[PERSON_NAME]"
select select "Client-facing"
select select "[PERSON_NAME]"
click at [184, 188] on span "Travel Reservations 2" at bounding box center [162, 188] width 88 height 10
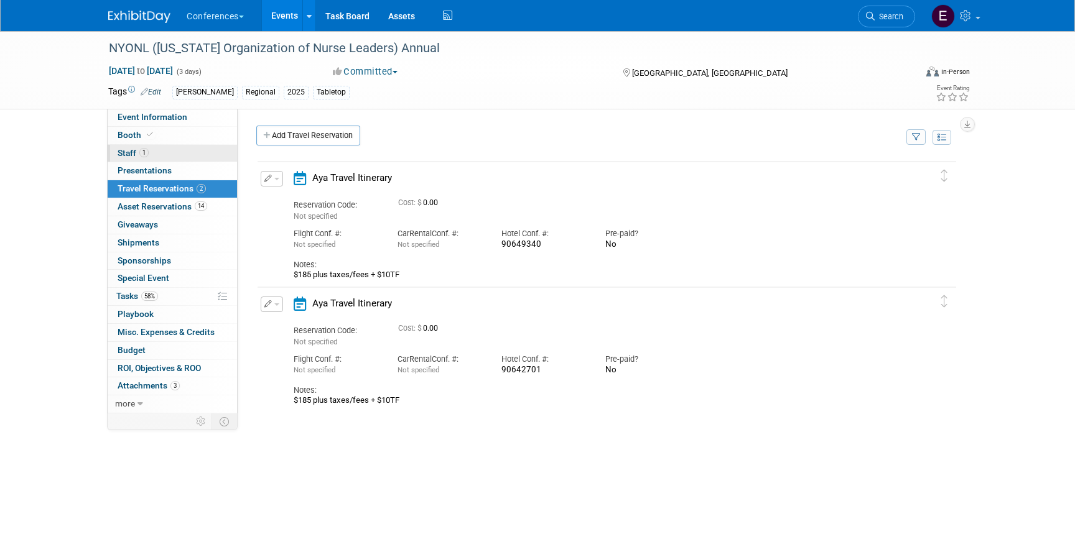
click at [186, 146] on link "1 Staff 1" at bounding box center [172, 153] width 129 height 17
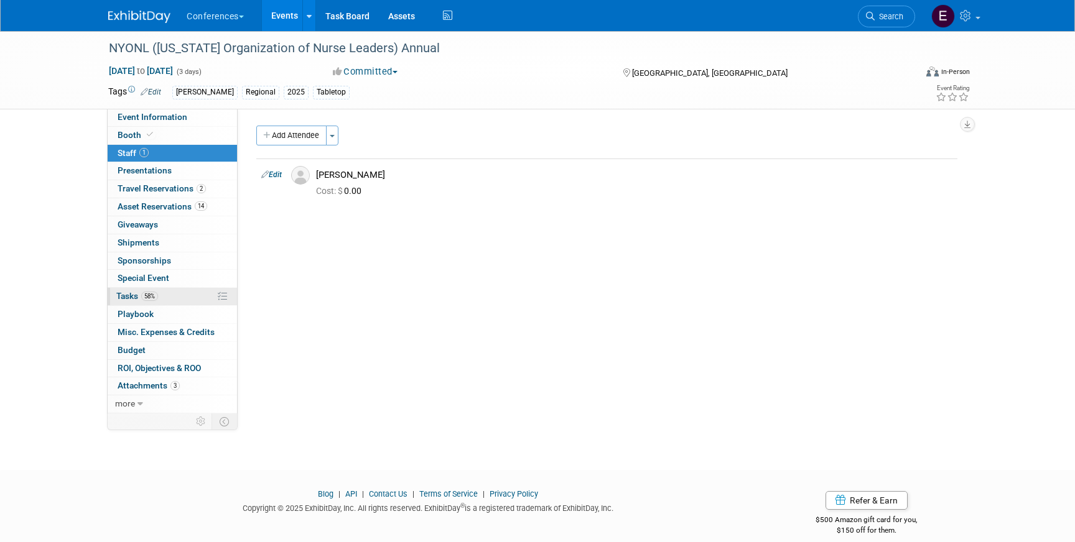
click at [142, 295] on span "58%" at bounding box center [149, 296] width 17 height 9
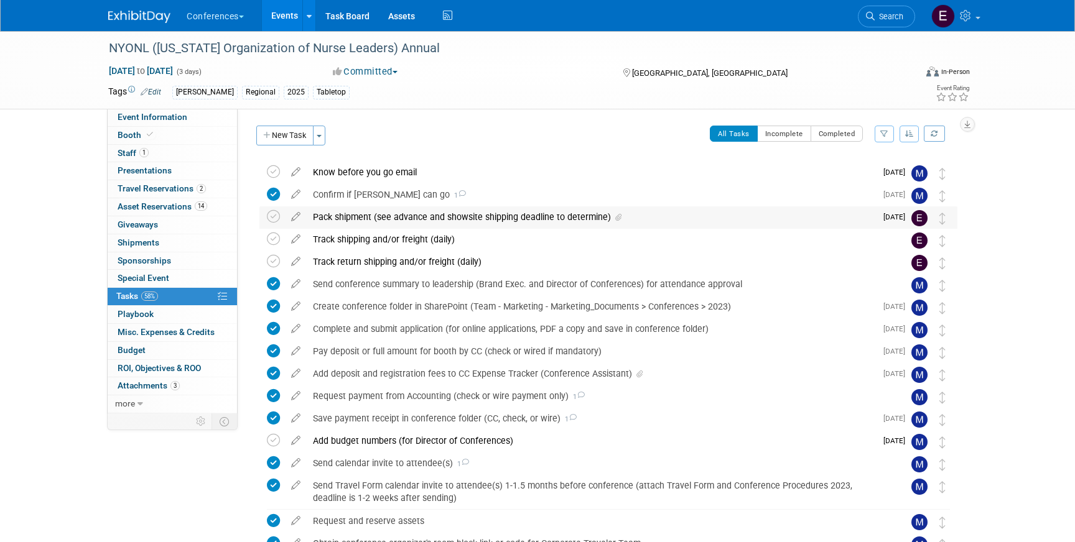
click at [396, 221] on div "Pack shipment (see advance and showsite shipping deadline to determine)" at bounding box center [591, 216] width 569 height 21
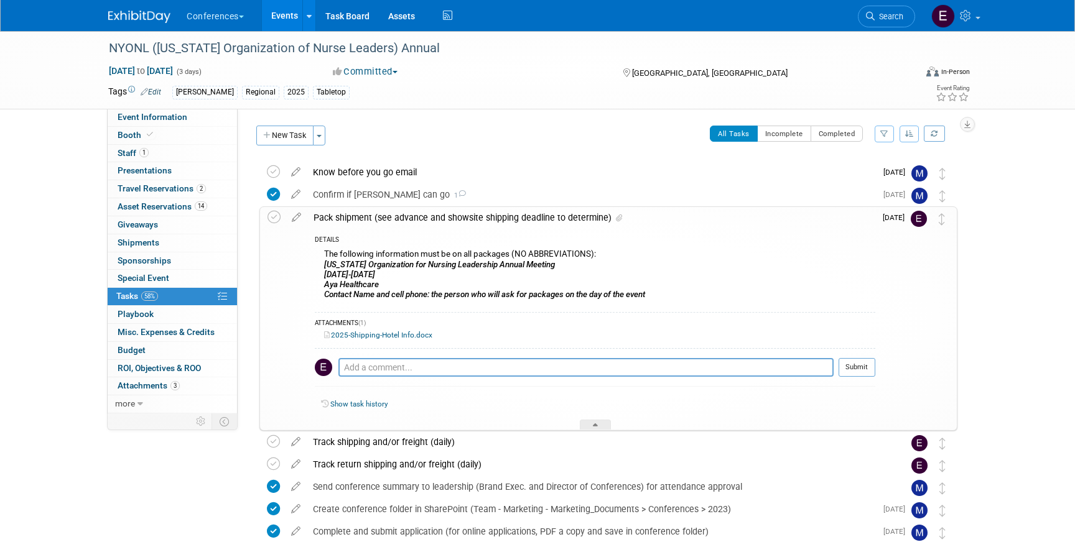
scroll to position [4, 0]
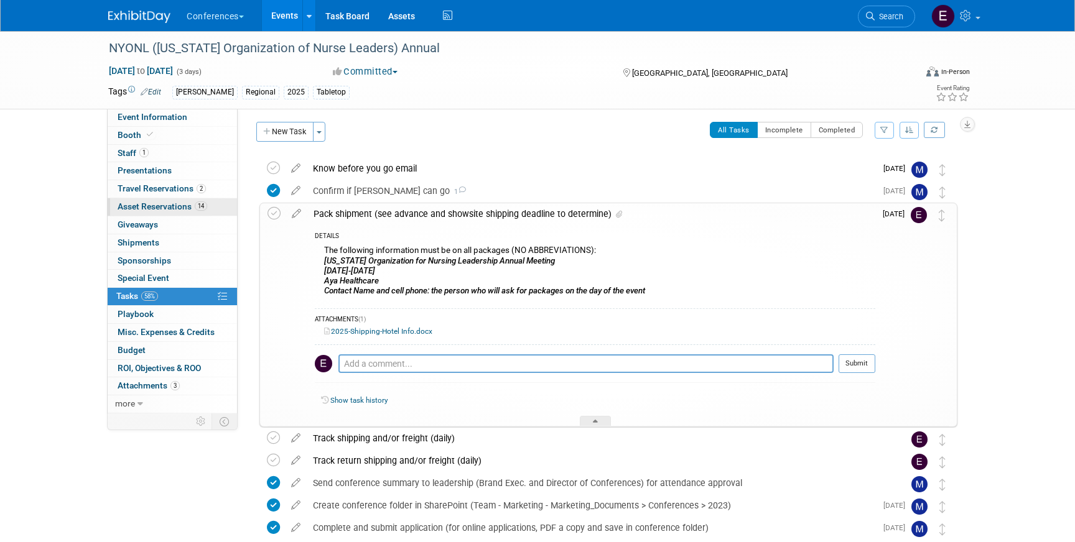
click at [182, 210] on span "Asset Reservations 14" at bounding box center [163, 207] width 90 height 10
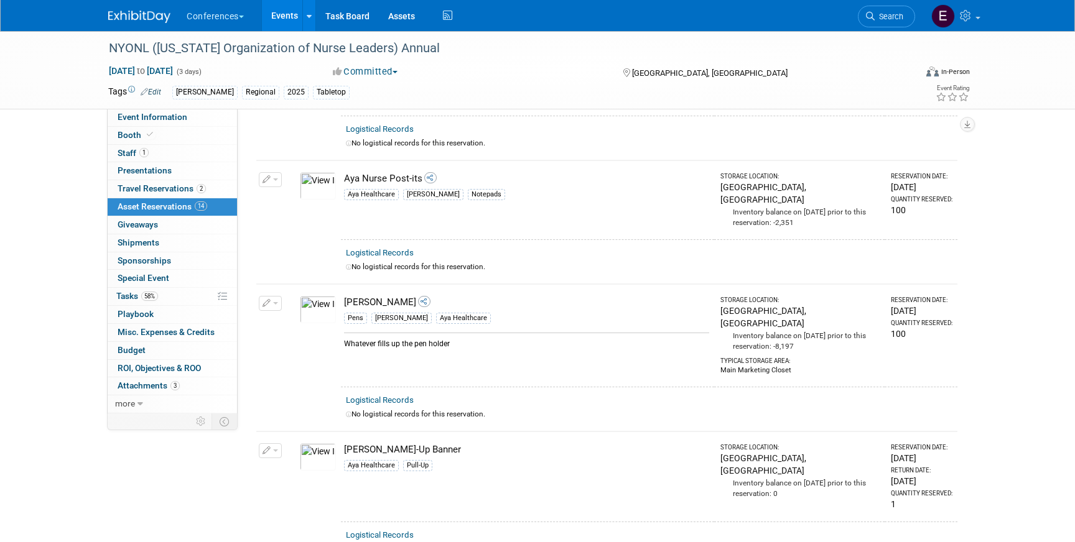
scroll to position [531, 0]
click at [151, 295] on span "58%" at bounding box center [149, 296] width 17 height 9
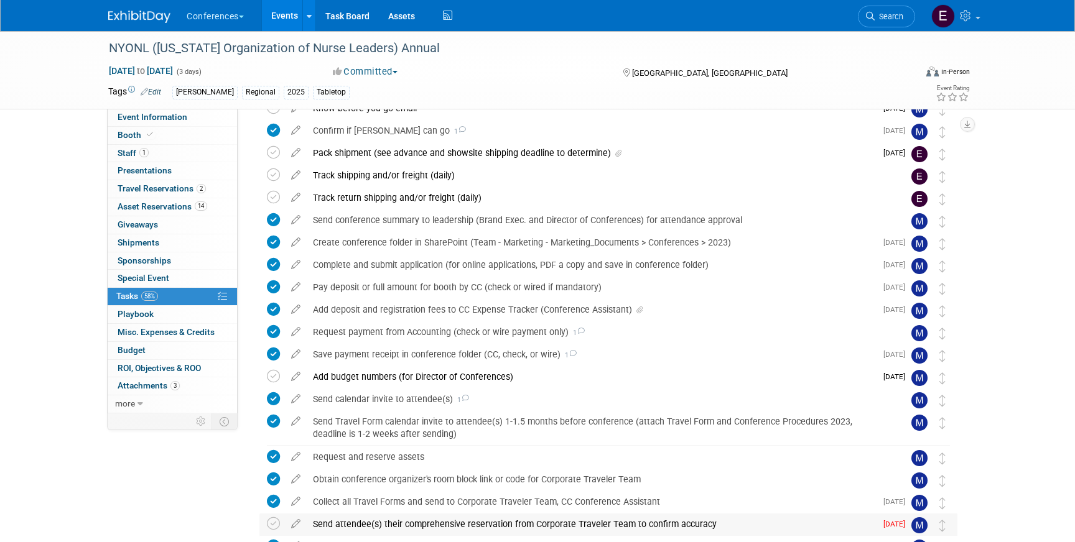
scroll to position [0, 0]
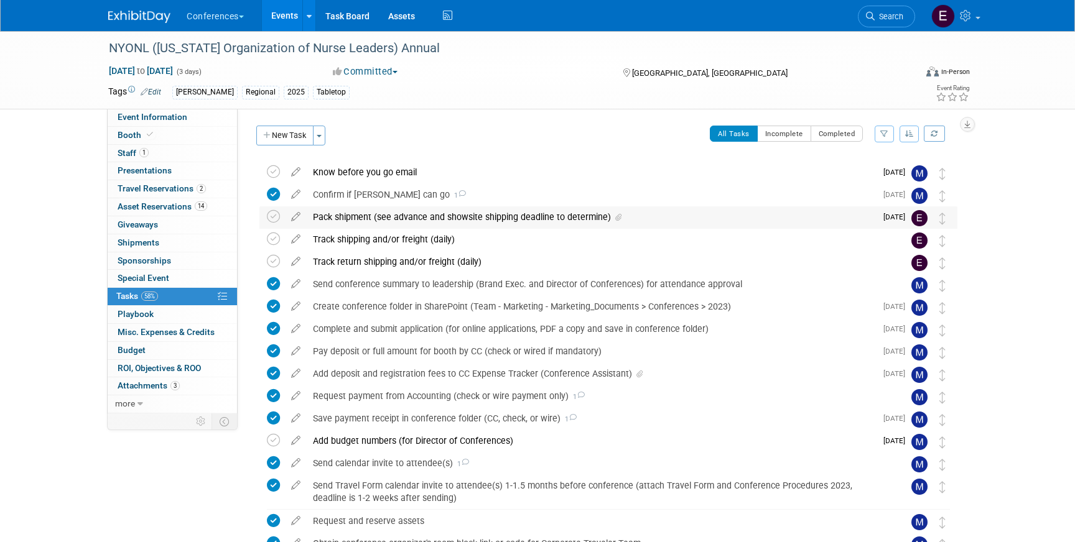
click at [429, 218] on div "Pack shipment (see advance and showsite shipping deadline to determine)" at bounding box center [591, 216] width 569 height 21
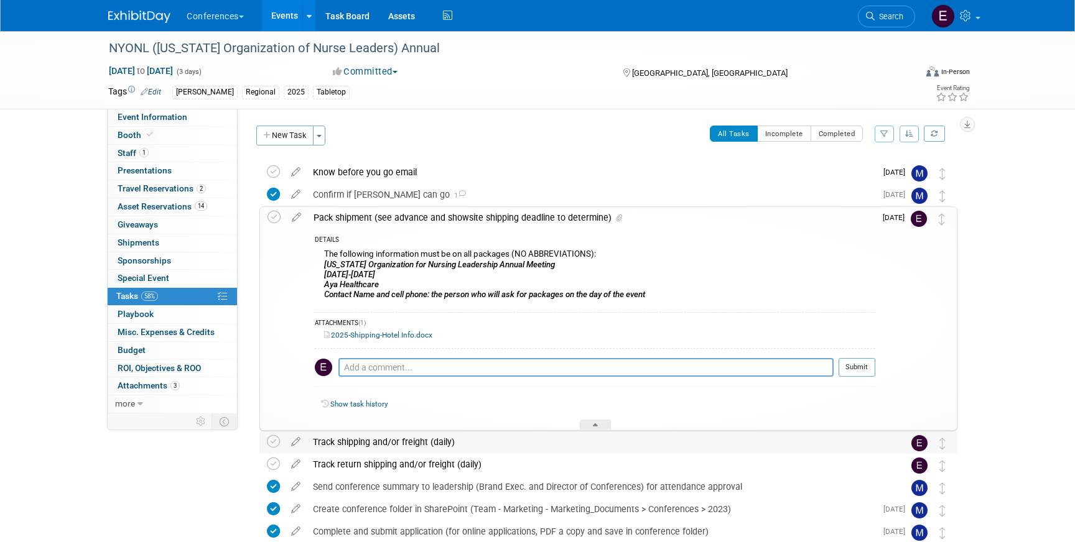
click at [390, 440] on div "Track shipping and/or freight (daily)" at bounding box center [597, 442] width 580 height 21
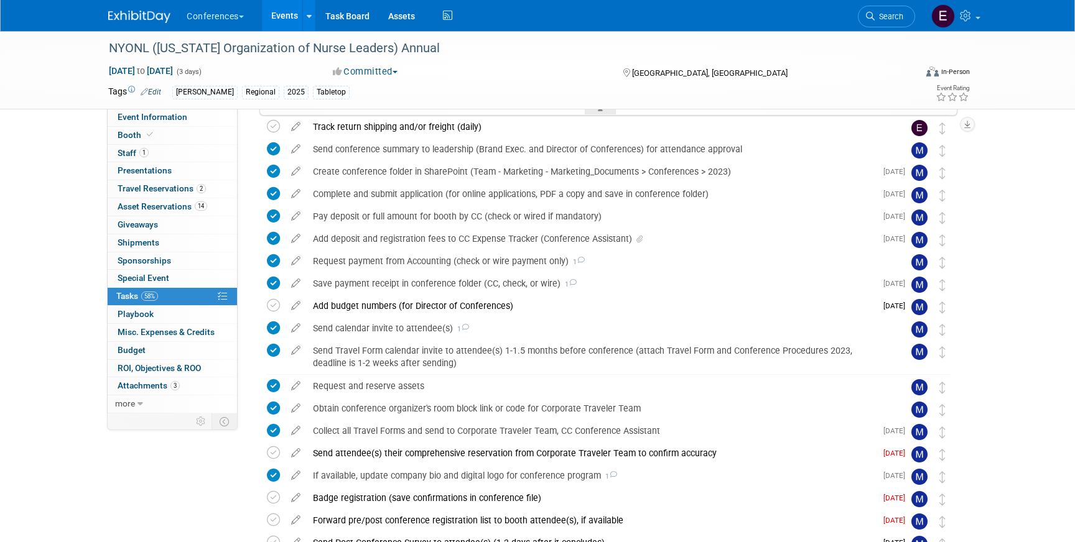
scroll to position [494, 0]
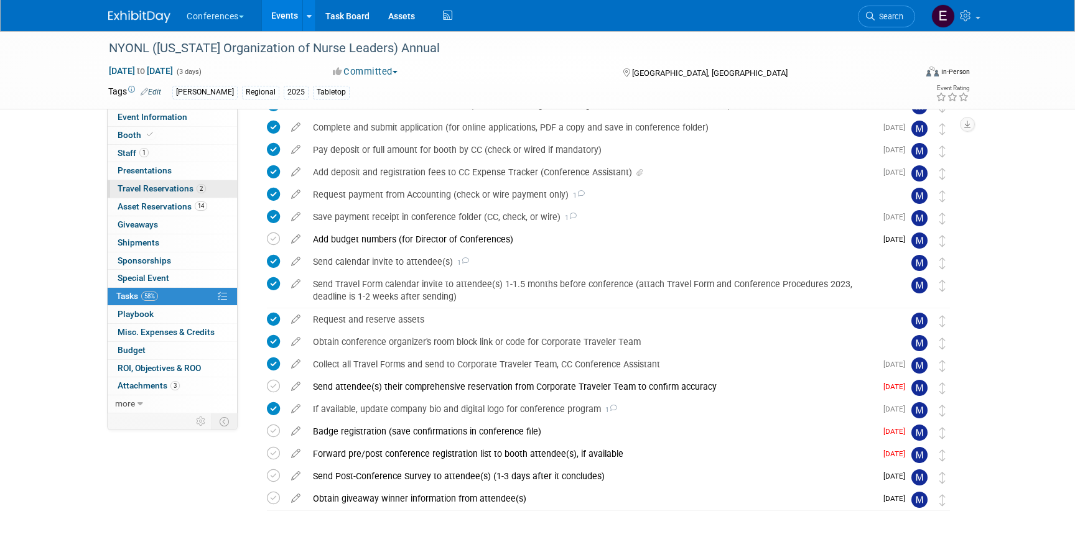
click at [205, 191] on span "Travel Reservations 2" at bounding box center [162, 188] width 88 height 10
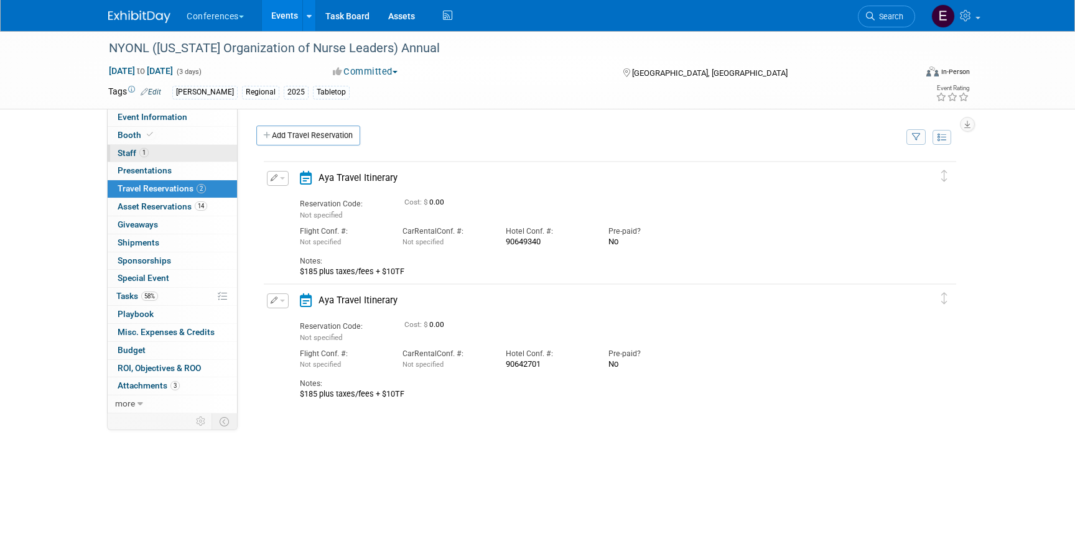
click at [188, 152] on link "1 Staff 1" at bounding box center [172, 153] width 129 height 17
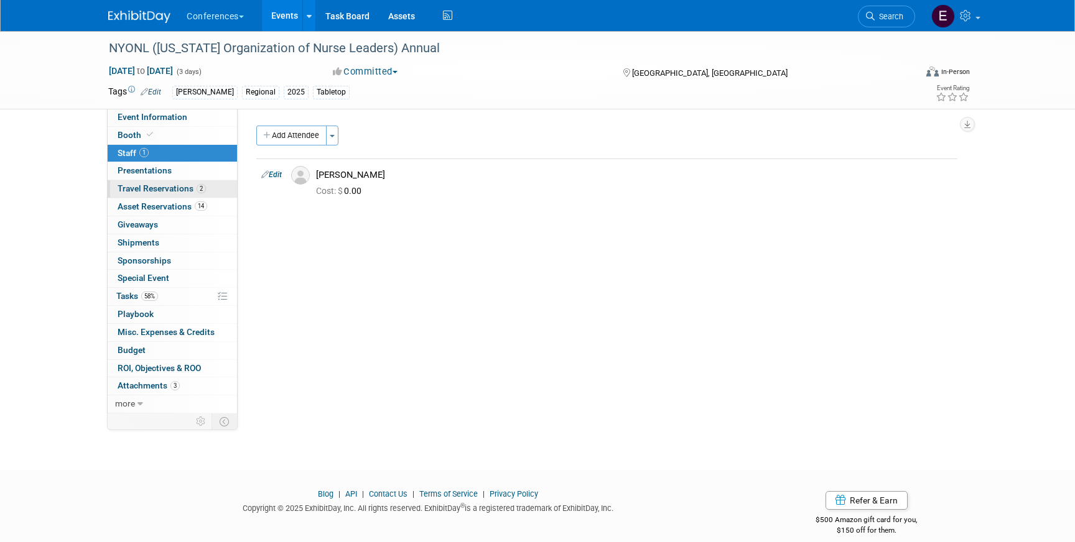
click at [184, 192] on span "Travel Reservations 2" at bounding box center [162, 188] width 88 height 10
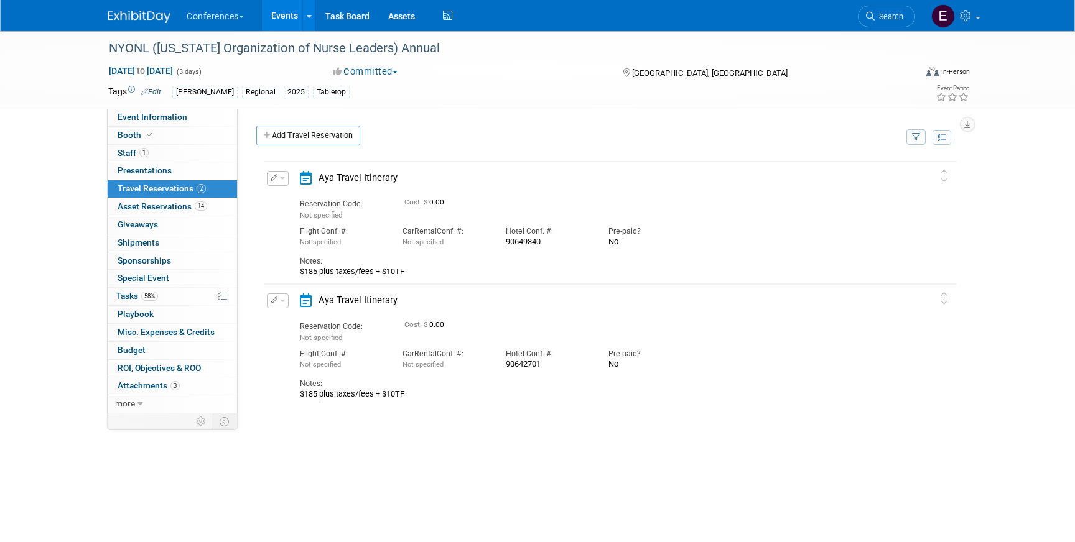
click at [284, 173] on button "button" at bounding box center [278, 178] width 22 height 15
click at [299, 213] on button "Delete Reservation" at bounding box center [319, 220] width 105 height 18
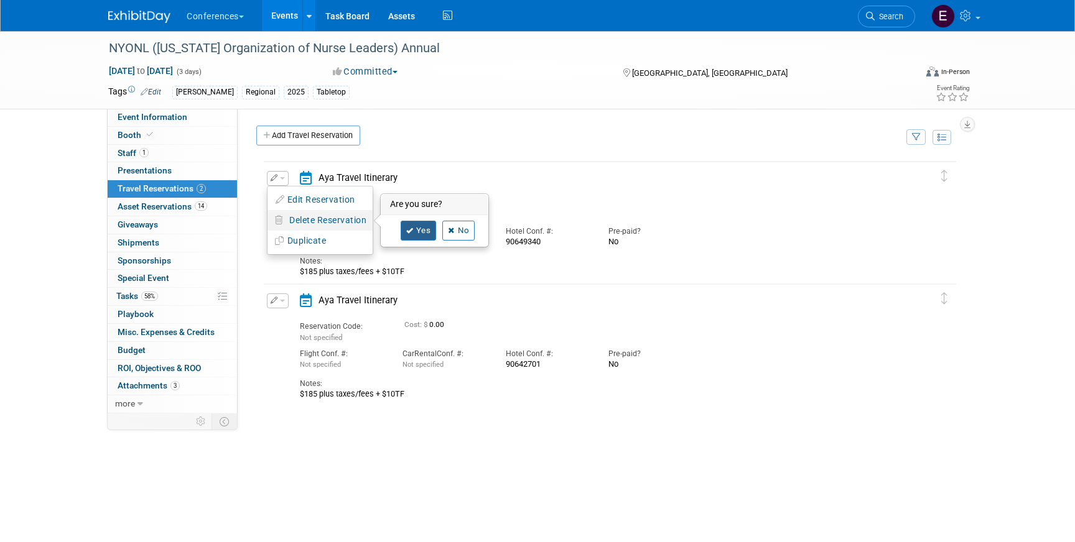
click at [416, 228] on link "Yes" at bounding box center [419, 231] width 36 height 20
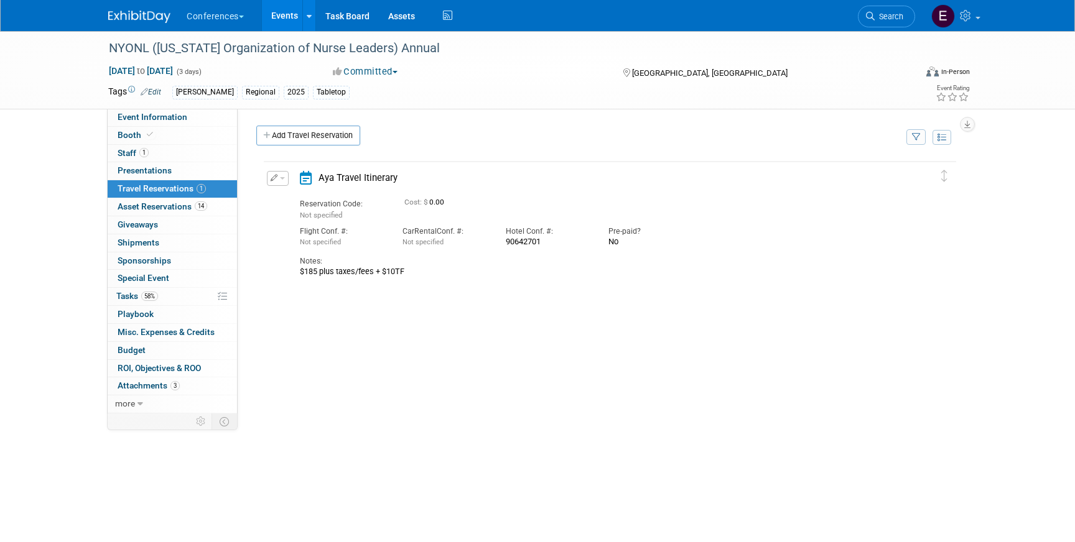
click at [282, 192] on div "Edit Reservation Delete Reservation" at bounding box center [277, 182] width 27 height 22
click at [280, 181] on button "button" at bounding box center [278, 178] width 22 height 15
click at [289, 195] on button "Edit Reservation" at bounding box center [319, 200] width 105 height 18
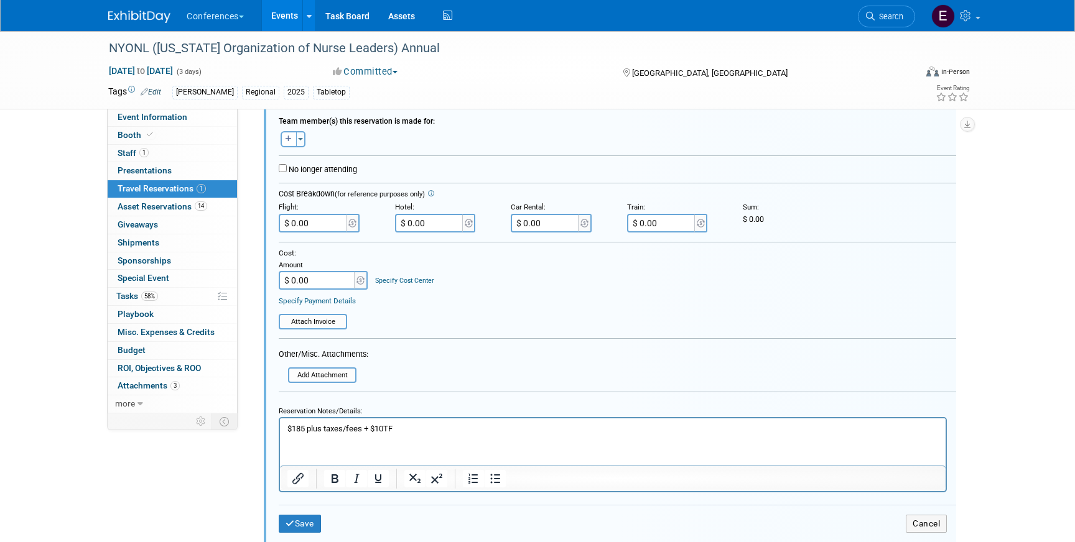
scroll to position [245, 0]
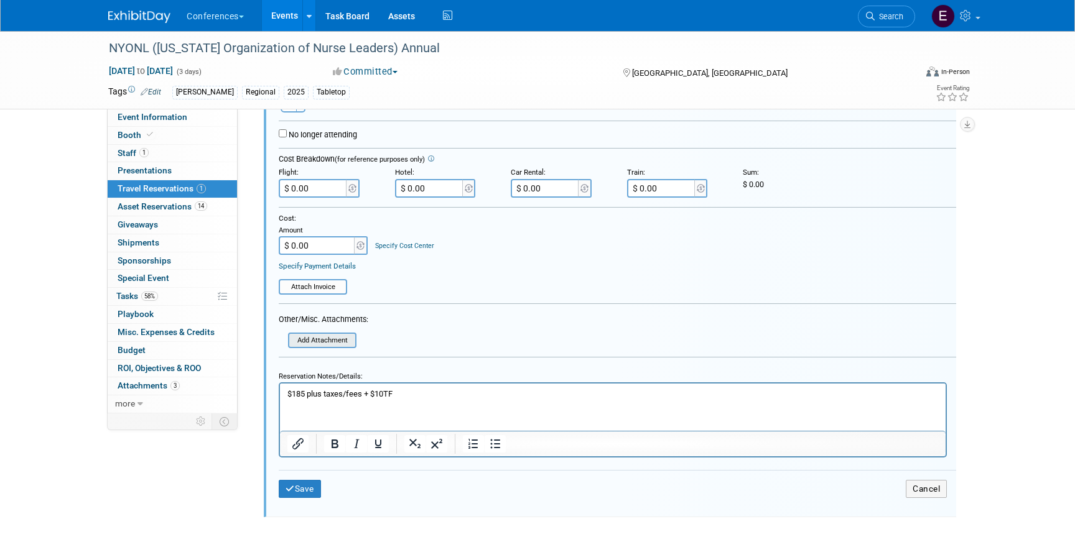
click at [307, 345] on input "file" at bounding box center [291, 340] width 127 height 13
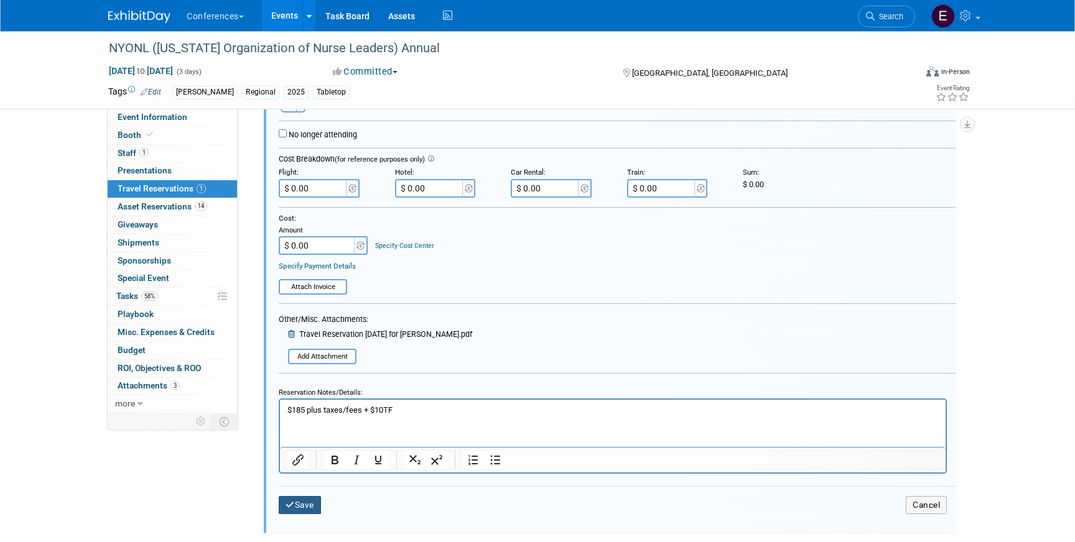
click at [303, 506] on button "Save" at bounding box center [300, 505] width 42 height 18
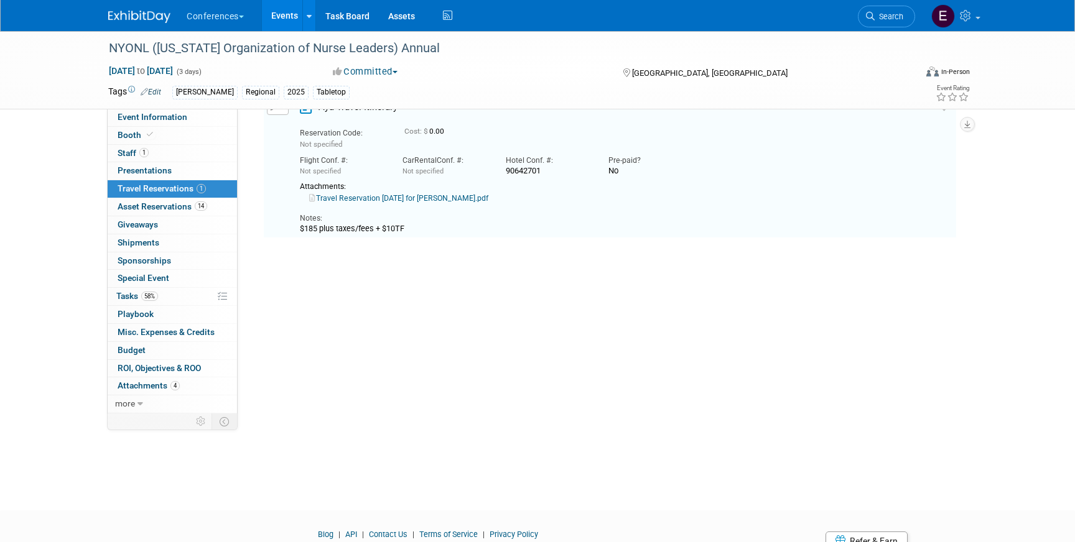
scroll to position [21, 0]
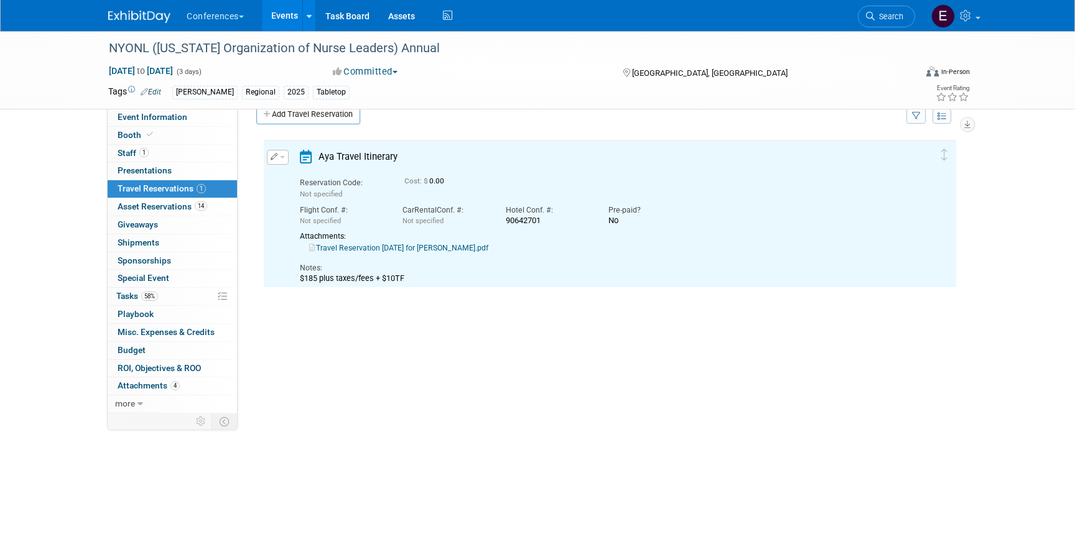
click at [414, 246] on link "Travel Reservation September 06 for PHILLIP HUNTER HAWLEY.pdf" at bounding box center [398, 248] width 179 height 9
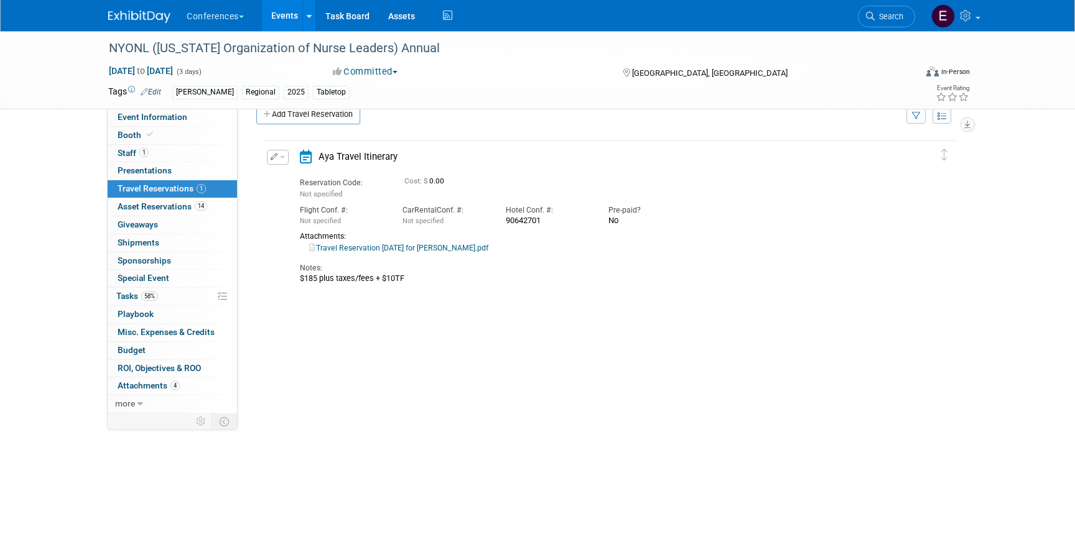
click at [274, 164] on button "button" at bounding box center [278, 157] width 22 height 15
click at [287, 180] on button "Edit Reservation" at bounding box center [319, 179] width 105 height 18
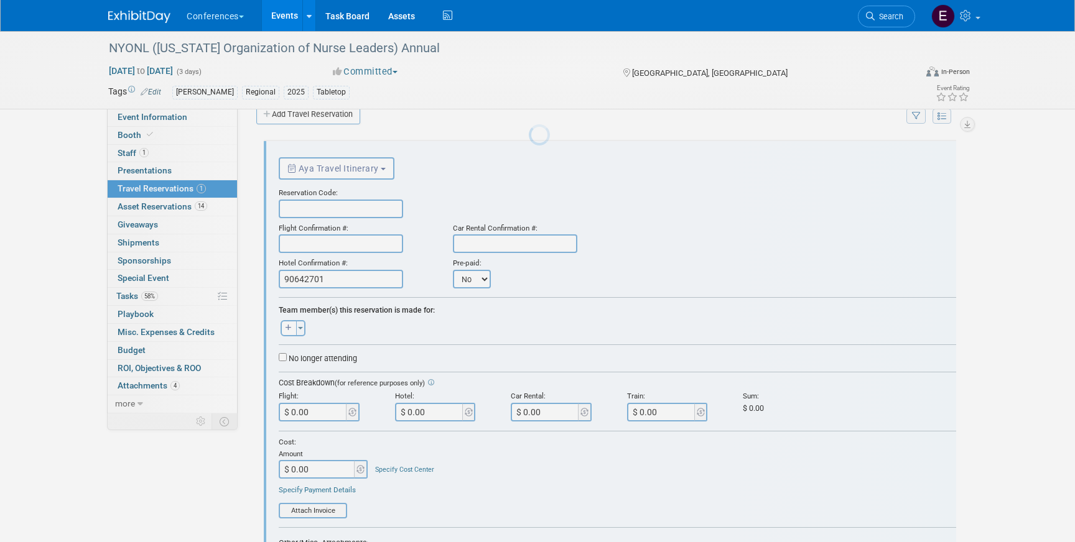
scroll to position [0, 0]
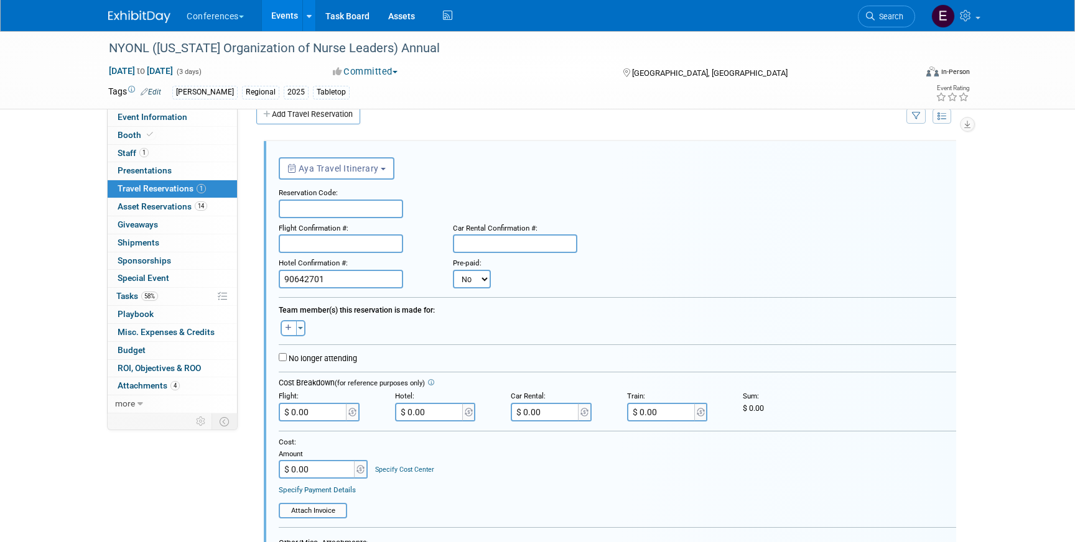
click at [302, 207] on input "text" at bounding box center [341, 209] width 124 height 19
paste input "DHWEUC"
type input "DHWEUC"
click at [328, 245] on input "text" at bounding box center [341, 243] width 124 height 19
paste input "OS6PFG (UA)"
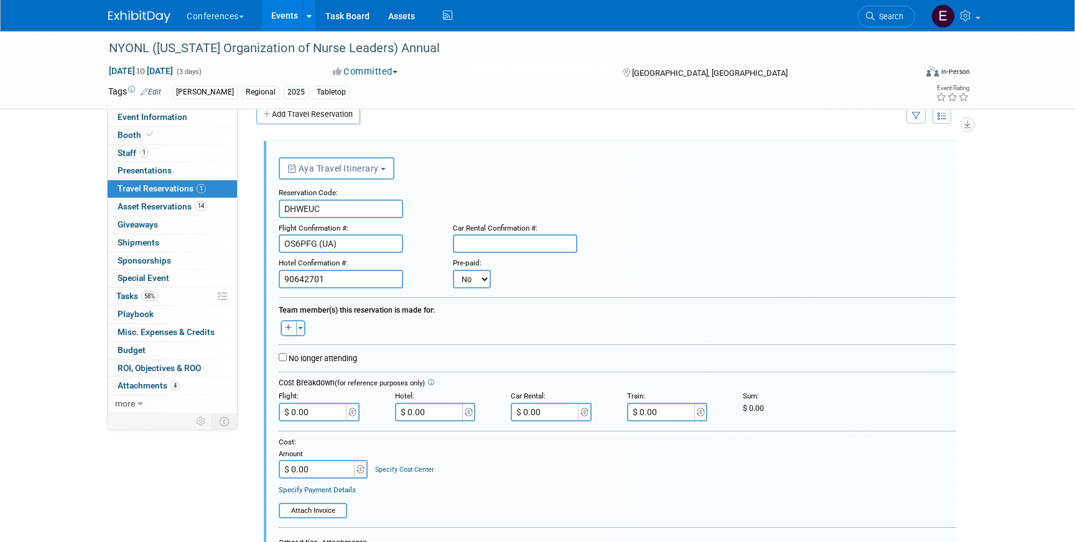
type input "OS6PFG (UA)"
click at [525, 253] on input "text" at bounding box center [515, 243] width 124 height 19
paste input "1792447846AISLE"
type input "1792447846AISLE"
click at [549, 407] on input "$ 0.00" at bounding box center [546, 412] width 70 height 19
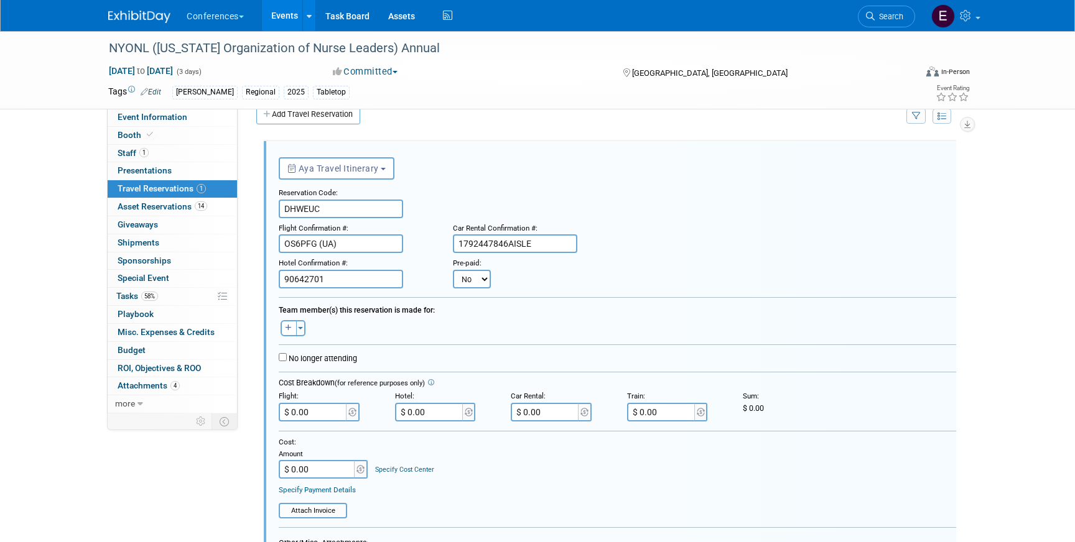
click at [554, 409] on input "$ 0.00" at bounding box center [546, 412] width 70 height 19
paste input "text"
paste input "338.56"
type input "$ 338.56"
click at [351, 284] on input "90642701" at bounding box center [341, 279] width 124 height 19
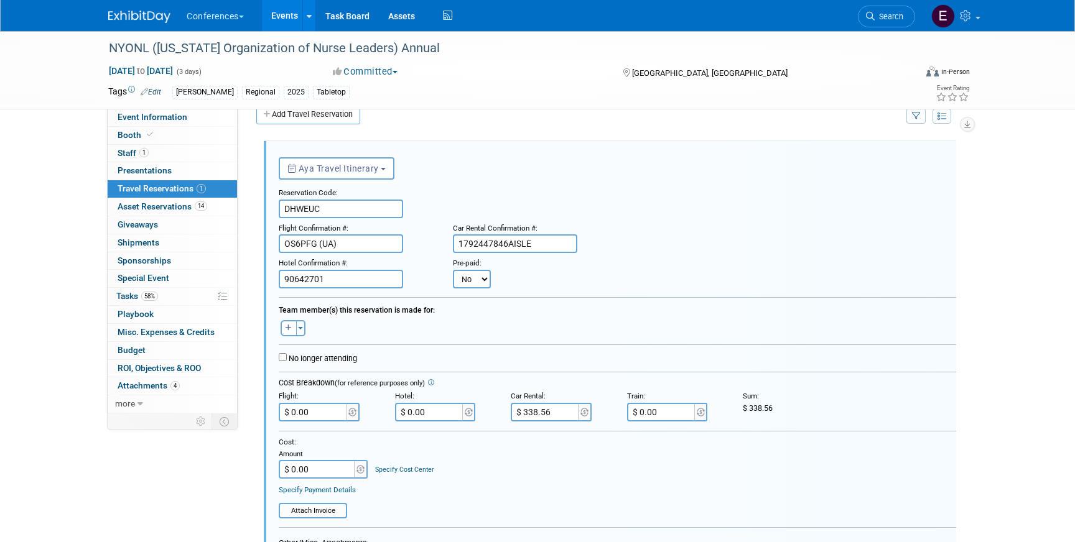
click at [351, 284] on input "90642701" at bounding box center [341, 279] width 124 height 19
paste input "90642701"
type input "90642701"
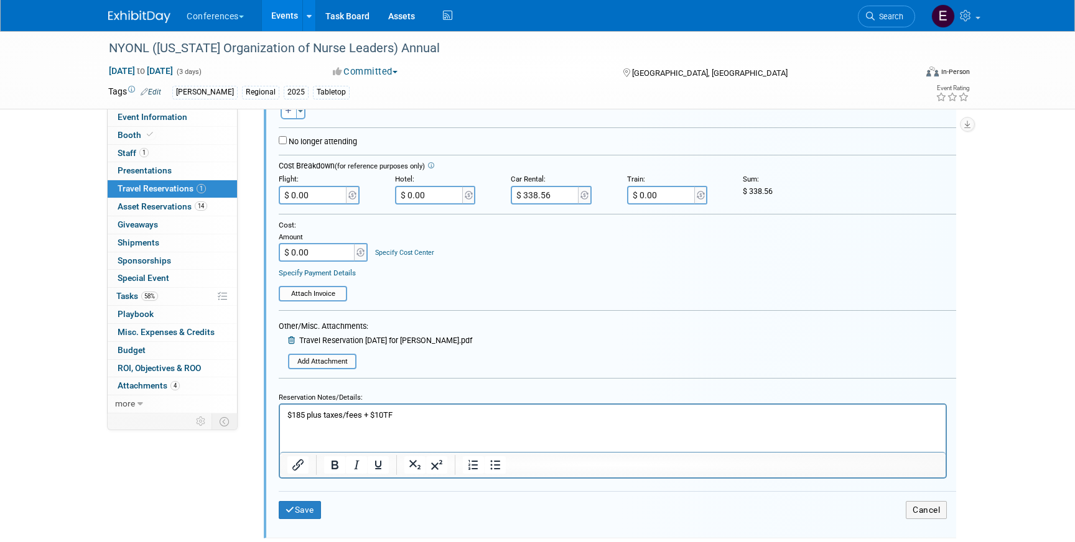
scroll to position [246, 0]
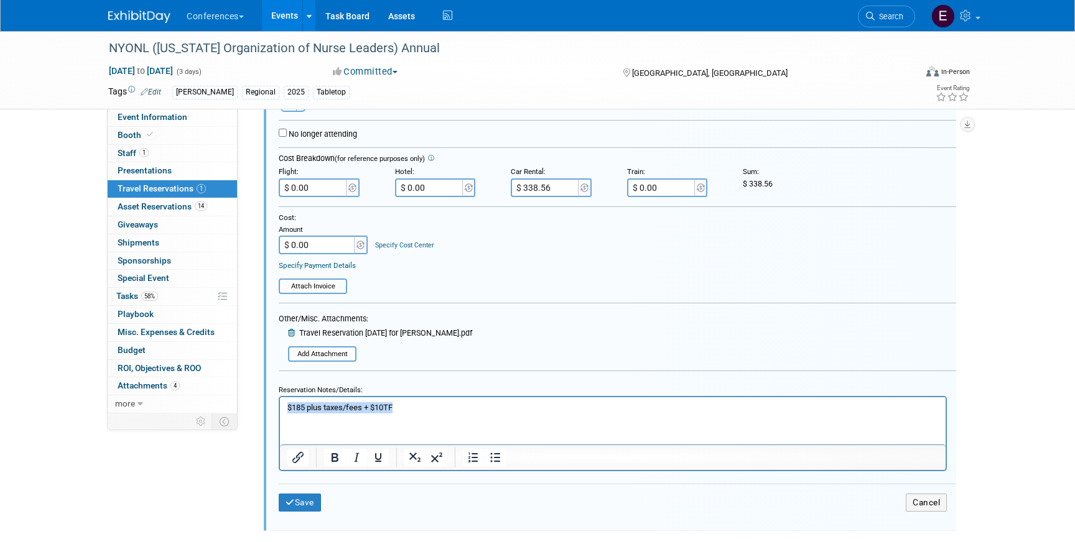
drag, startPoint x: 416, startPoint y: 407, endPoint x: 258, endPoint y: 393, distance: 158.6
click at [280, 397] on html "$185 plus taxes/fees + $10TF" at bounding box center [612, 405] width 665 height 16
click at [363, 414] on html "Hotel: $945.90" at bounding box center [612, 405] width 665 height 16
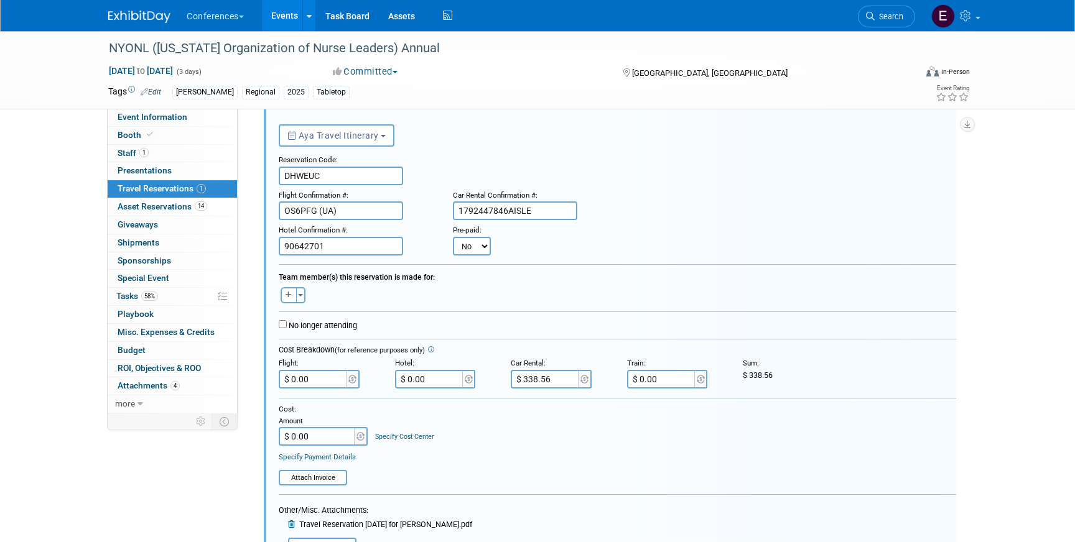
scroll to position [2, 0]
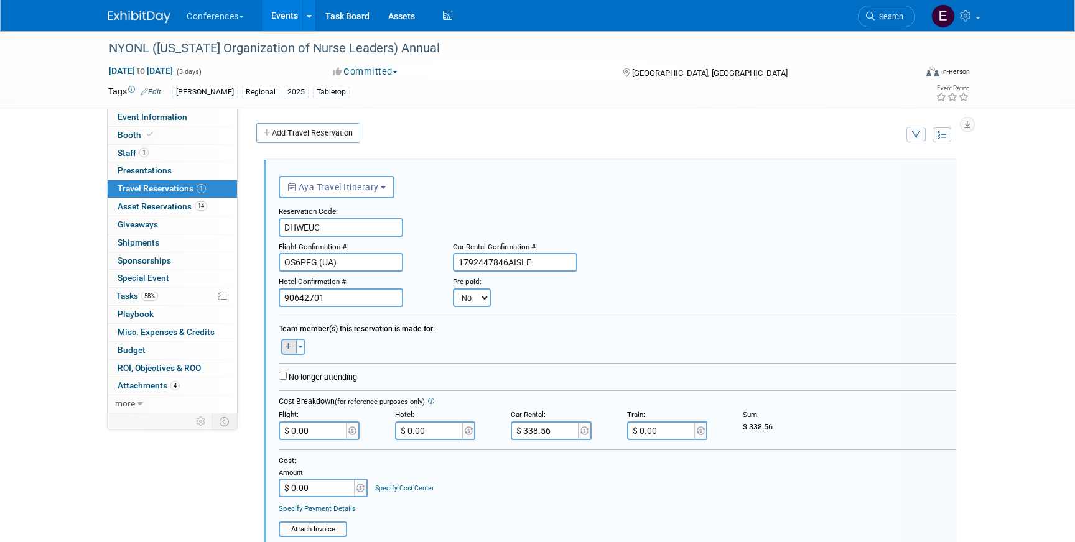
click at [291, 350] on icon "button" at bounding box center [288, 346] width 6 height 7
select select
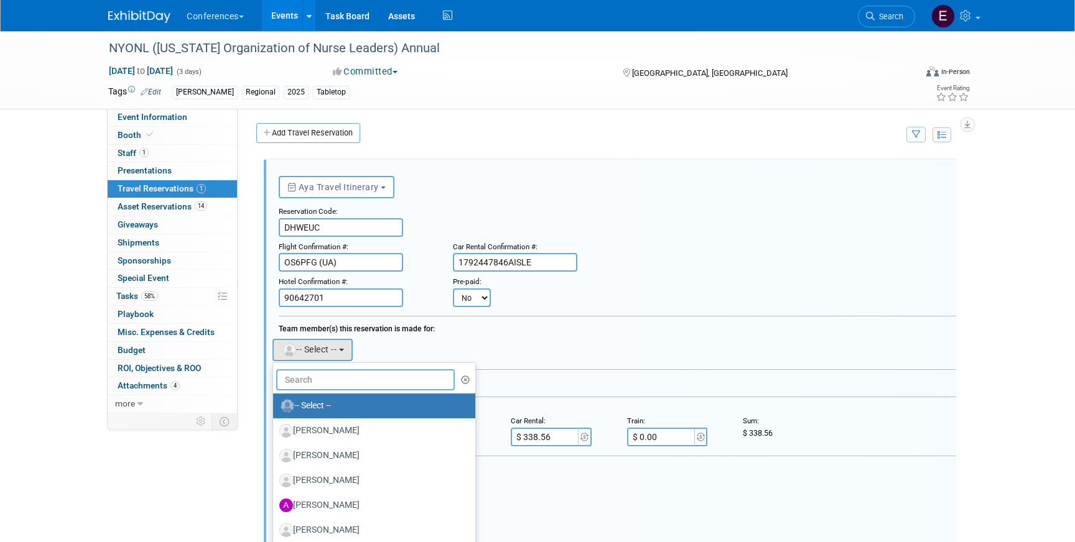
click at [321, 379] on input "text" at bounding box center [365, 379] width 178 height 21
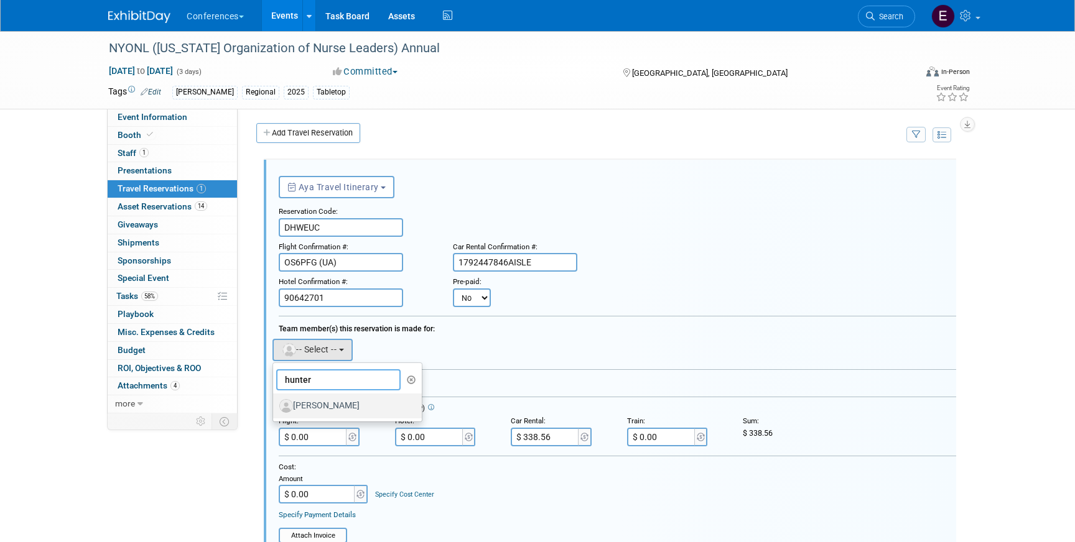
type input "hunter"
click at [340, 404] on label "Hunter Hawley" at bounding box center [344, 406] width 130 height 20
click at [275, 404] on input "Hunter Hawley" at bounding box center [271, 405] width 8 height 8
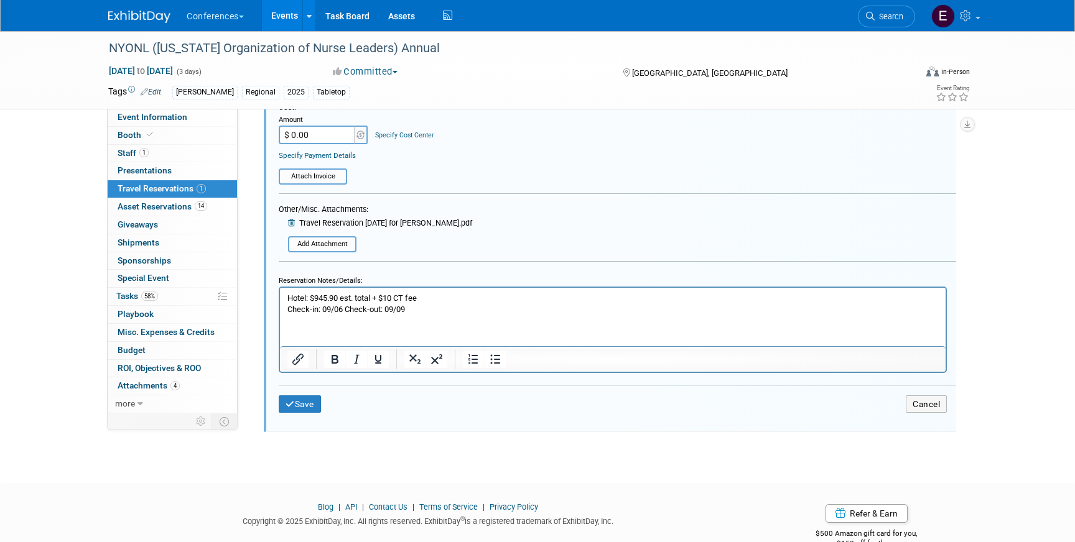
scroll to position [401, 0]
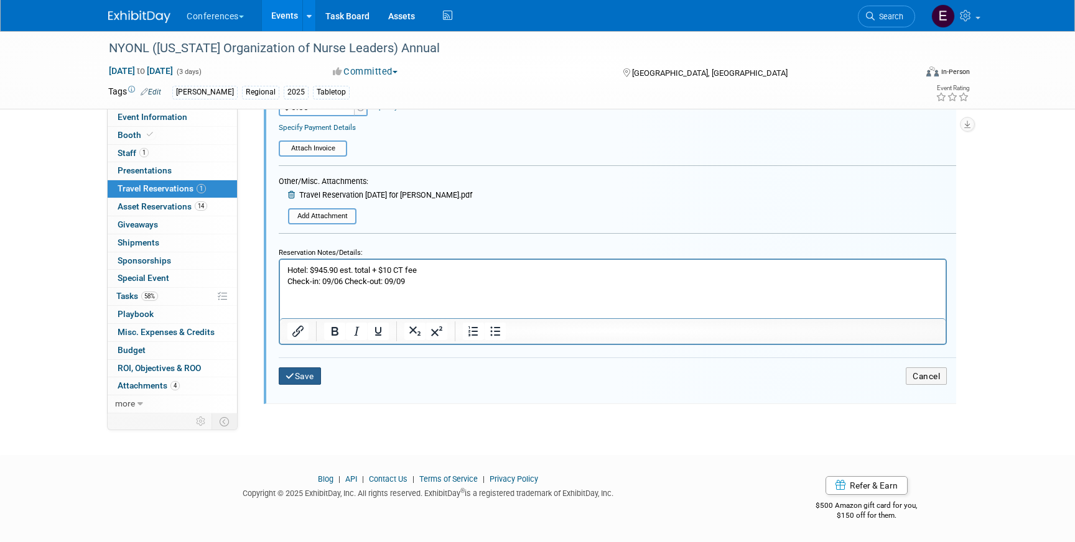
click at [313, 376] on button "Save" at bounding box center [300, 377] width 42 height 18
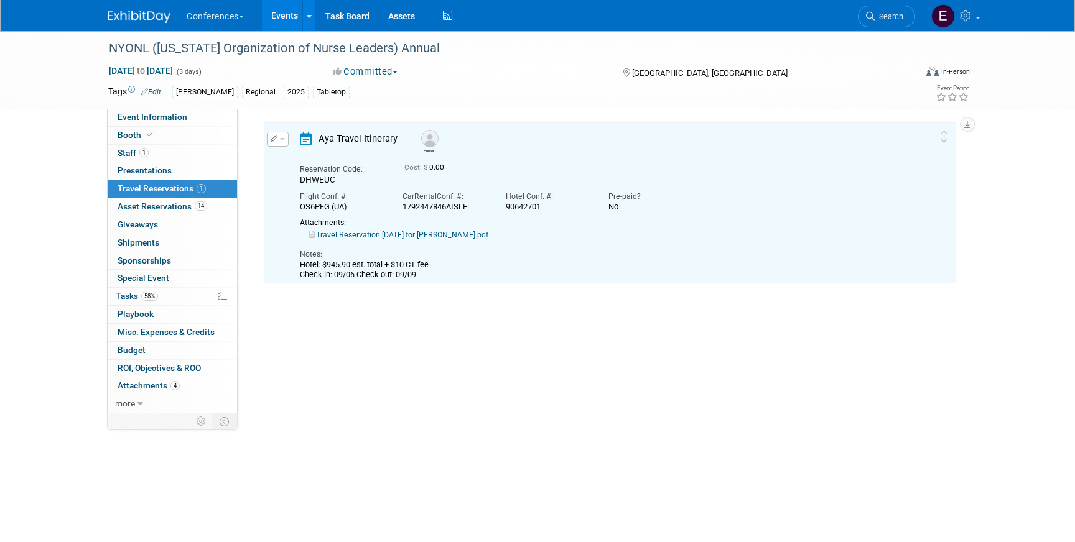
scroll to position [21, 0]
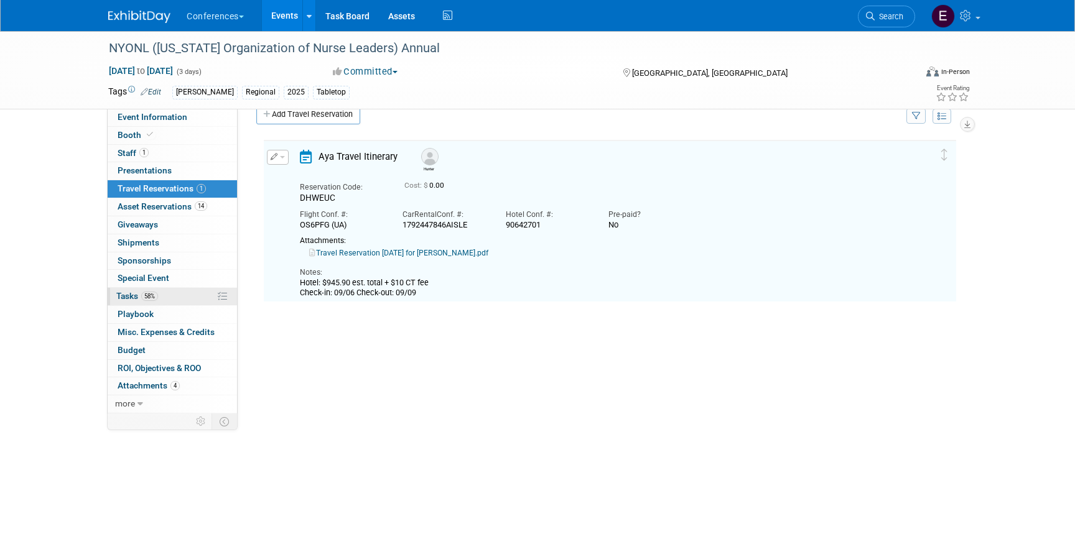
click at [152, 297] on span "58%" at bounding box center [149, 296] width 17 height 9
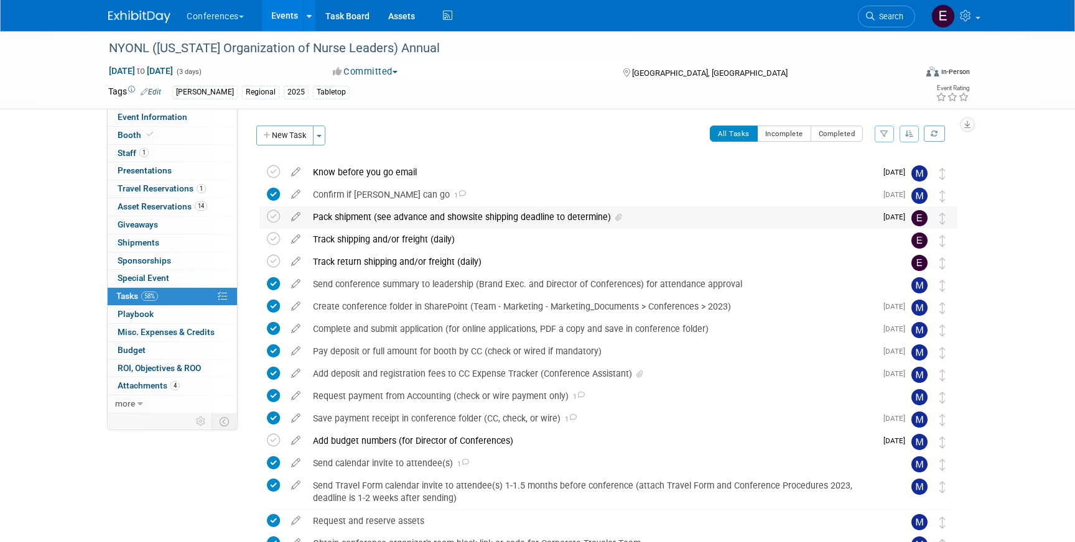
click at [415, 223] on div "Pack shipment (see advance and showsite shipping deadline to determine)" at bounding box center [591, 216] width 569 height 21
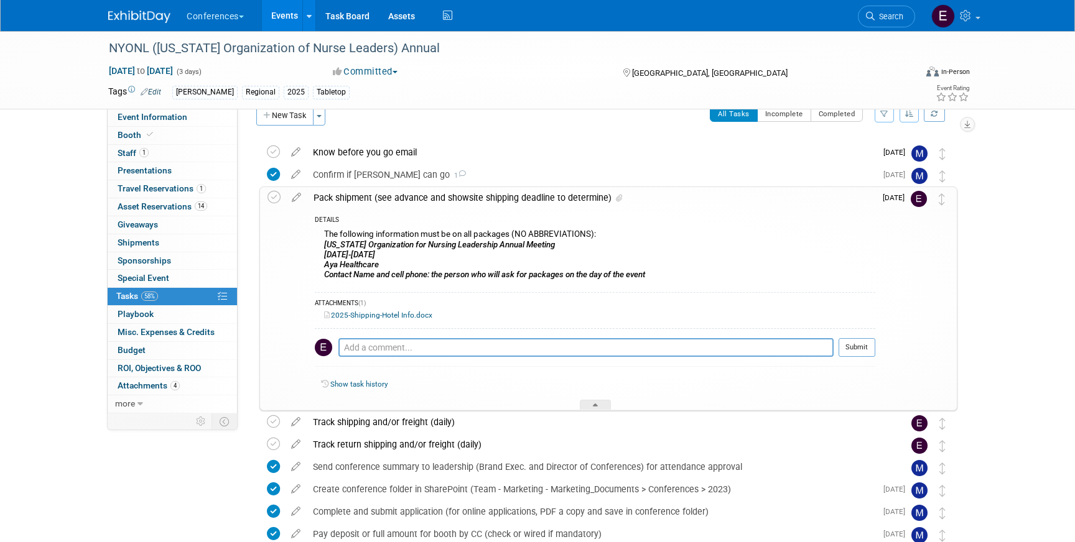
scroll to position [16, 0]
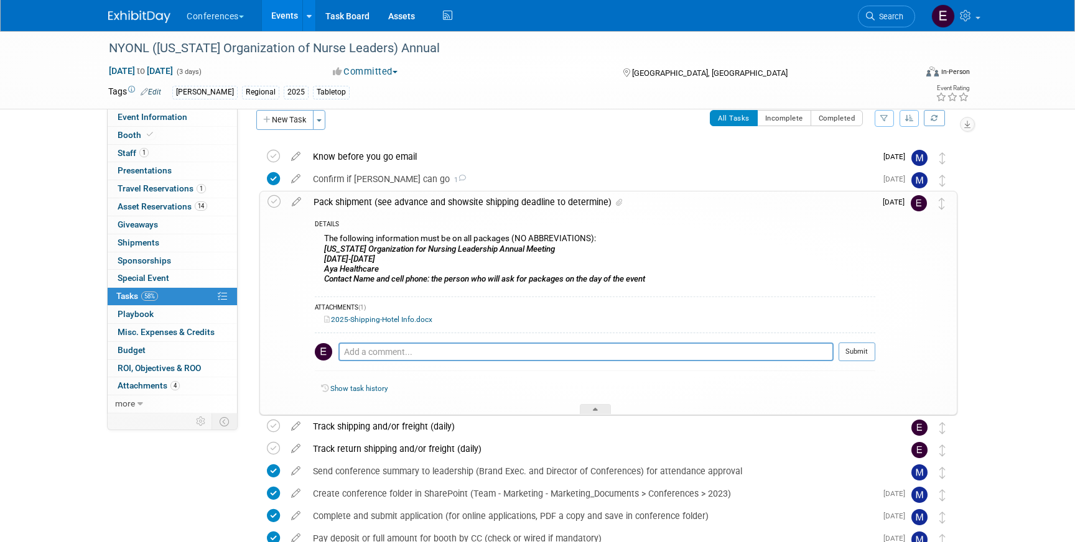
click at [147, 16] on img at bounding box center [139, 17] width 62 height 12
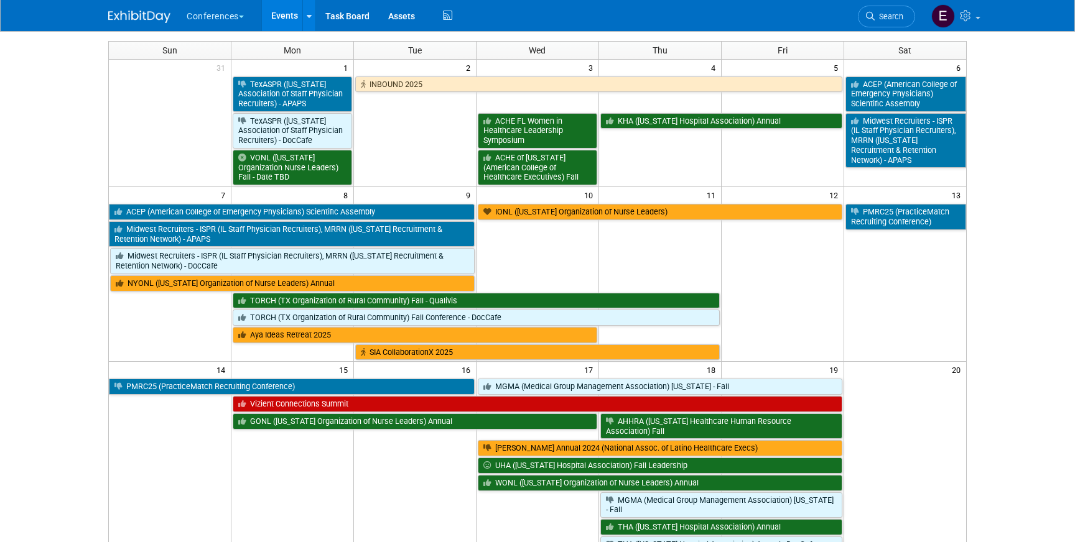
scroll to position [83, 0]
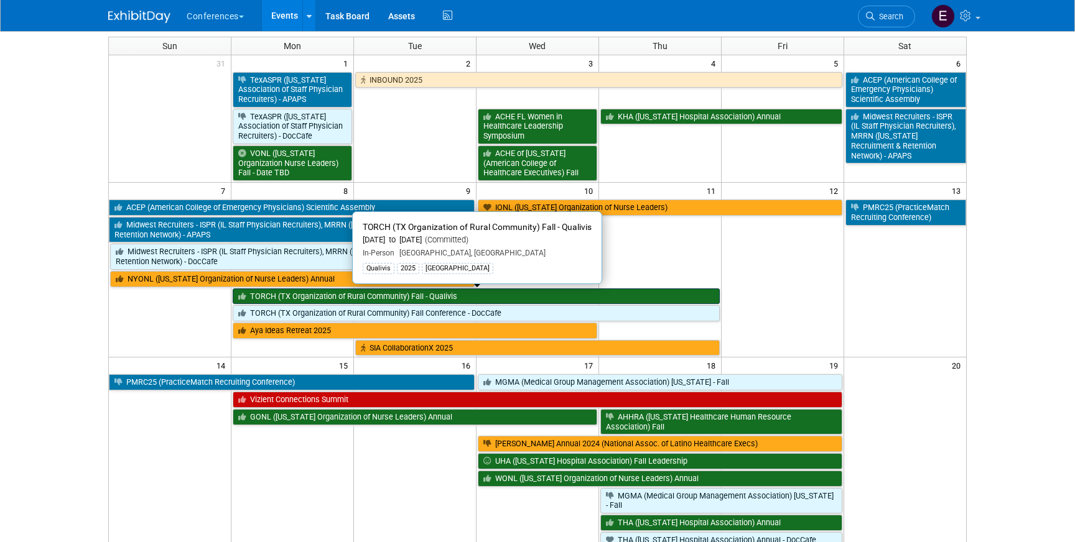
click at [282, 296] on link "TORCH (TX Organization of Rural Community) Fall - Qualivis" at bounding box center [476, 297] width 486 height 16
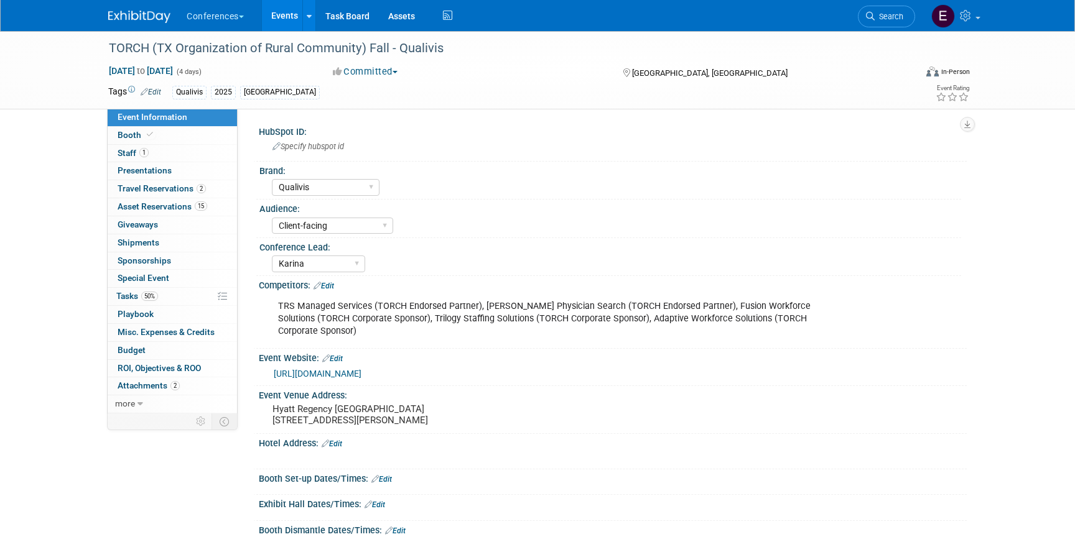
select select "Qualivis"
select select "Client-facing"
select select "Karina"
click at [182, 189] on span "Travel Reservations 2" at bounding box center [162, 188] width 88 height 10
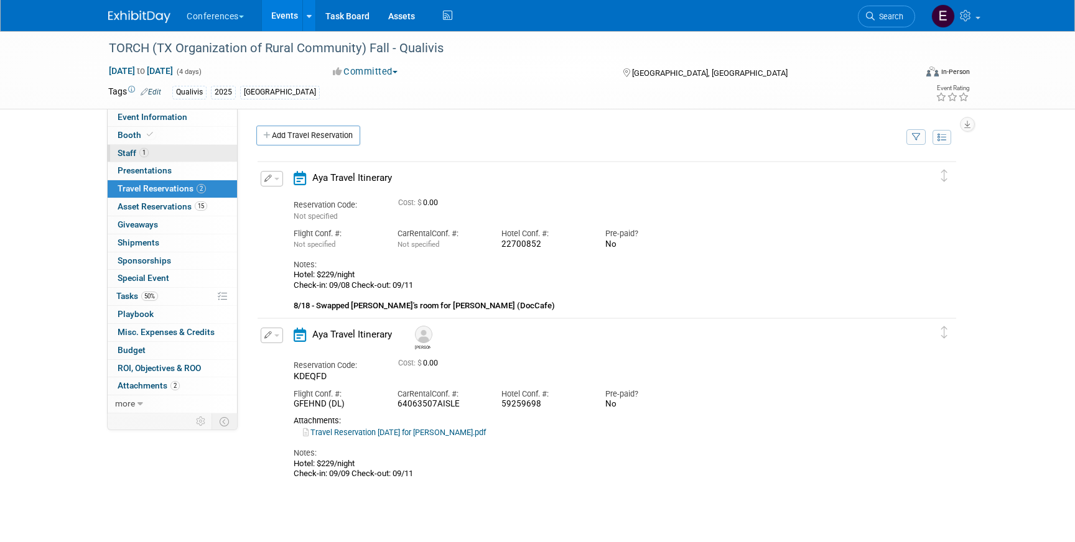
click at [183, 154] on link "1 Staff 1" at bounding box center [172, 153] width 129 height 17
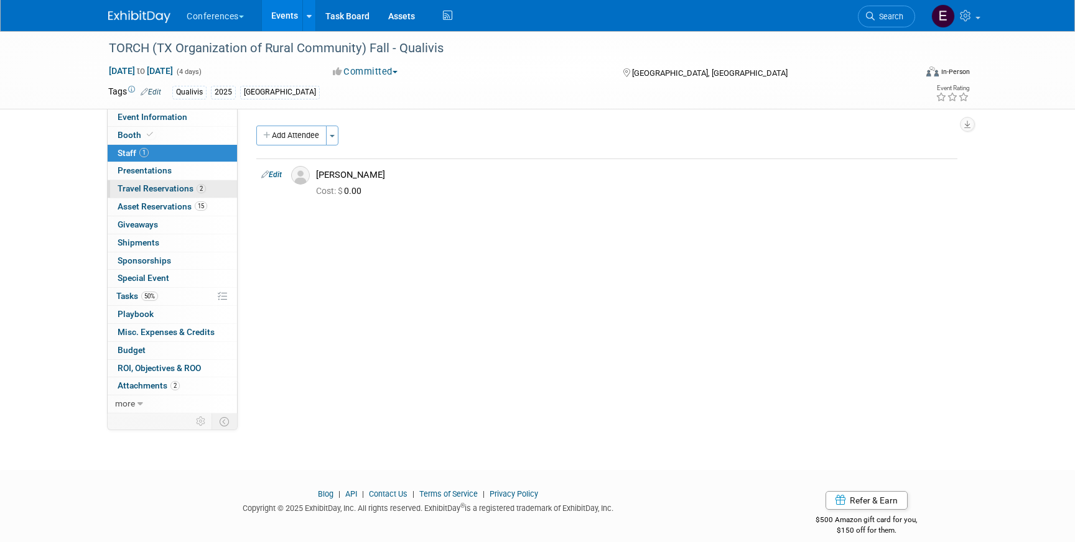
click at [178, 194] on link "2 Travel Reservations 2" at bounding box center [172, 188] width 129 height 17
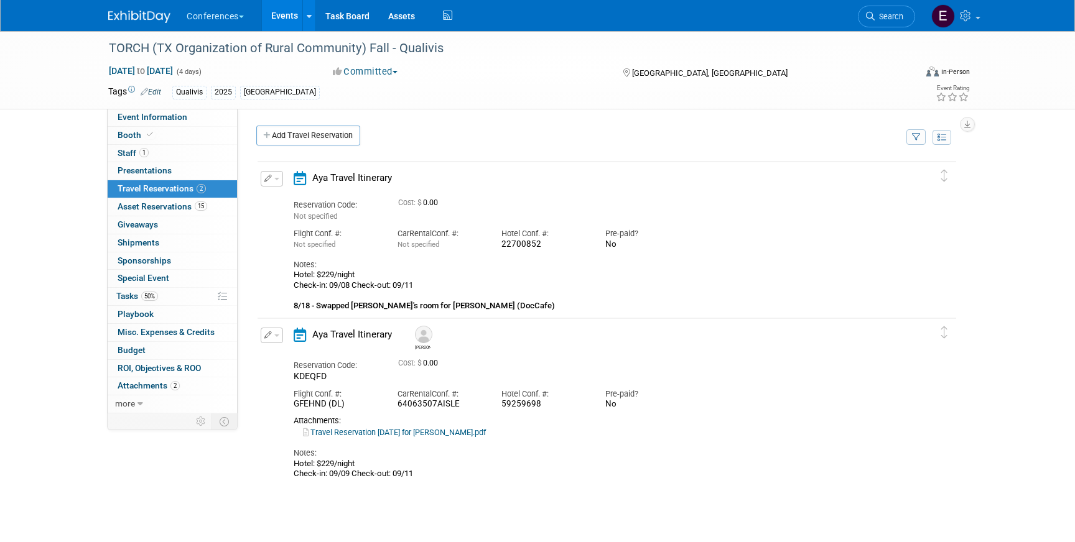
click at [270, 181] on icon "button" at bounding box center [268, 178] width 8 height 7
click at [296, 201] on button "Edit Reservation" at bounding box center [313, 201] width 105 height 18
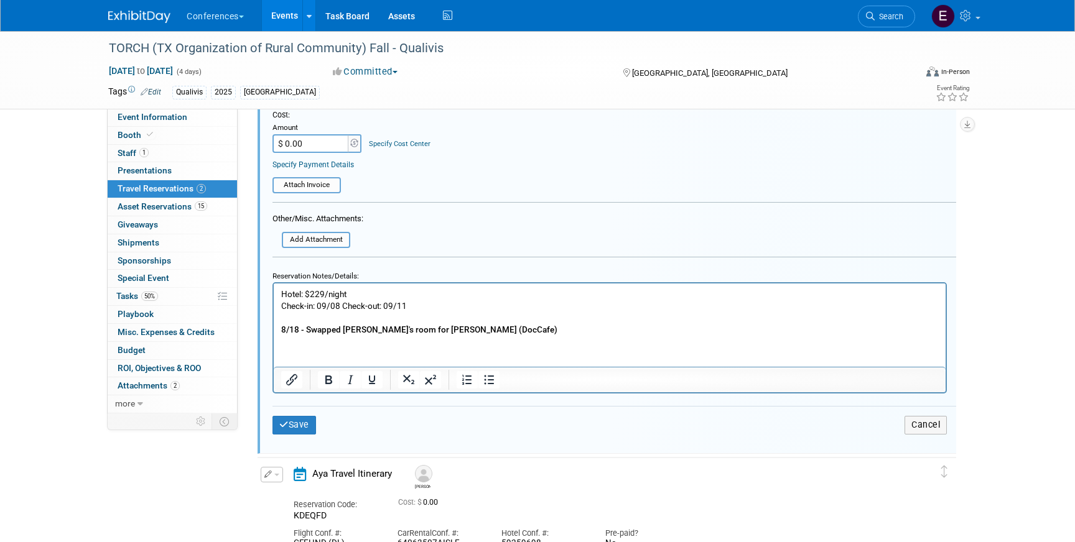
scroll to position [361, 0]
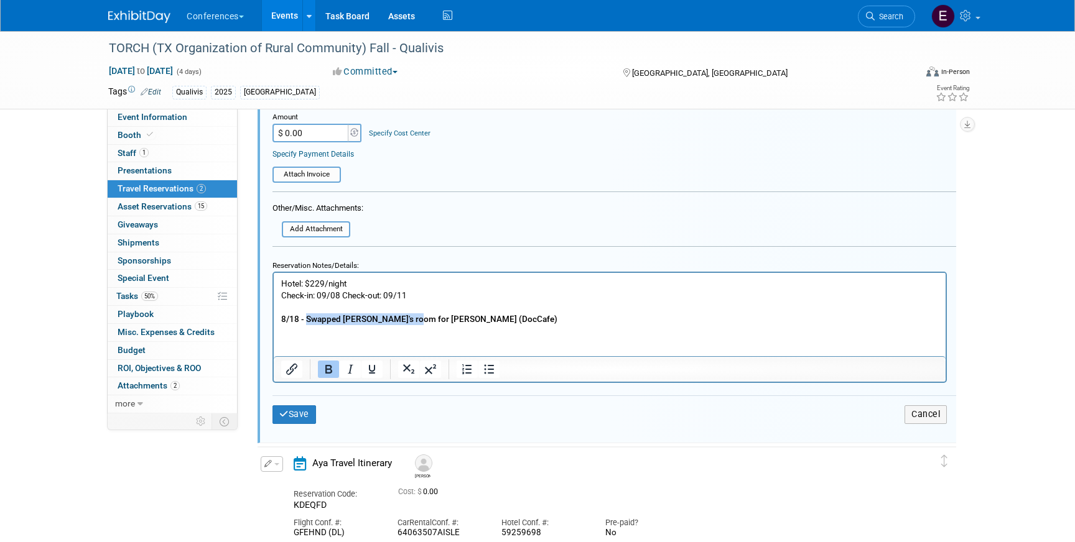
drag, startPoint x: 412, startPoint y: 317, endPoint x: 307, endPoint y: 317, distance: 105.1
click at [307, 317] on b "8/18 - Swapped [PERSON_NAME]'s room for [PERSON_NAME] (DocCafe)" at bounding box center [419, 319] width 276 height 10
drag, startPoint x: 341, startPoint y: 320, endPoint x: 310, endPoint y: 320, distance: 31.7
click at [310, 320] on b "8/18 - Switched room to [PERSON_NAME] (DocCafe)" at bounding box center [381, 319] width 200 height 10
click at [469, 318] on p "Hotel: $229/night Check-in: 09/08 Check-out: 09/11 8/18 - Gave room to [PERSON_…" at bounding box center [609, 301] width 657 height 47
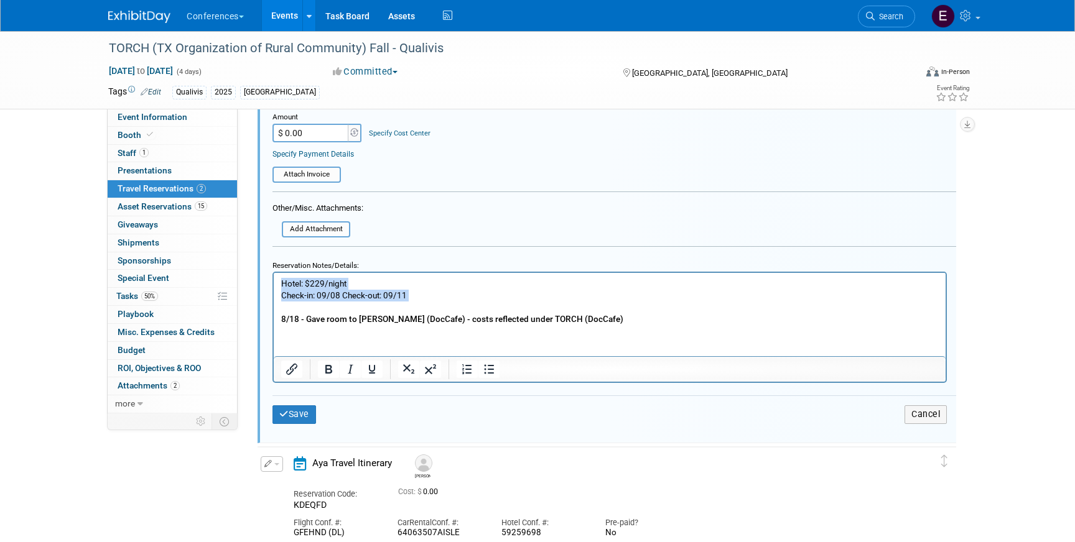
drag, startPoint x: 371, startPoint y: 310, endPoint x: 264, endPoint y: 277, distance: 112.1
click at [274, 277] on html "Hotel: $229/night Check-in: 09/08 Check-out: 09/11 8/18 - Gave room to [PERSON_…" at bounding box center [610, 299] width 672 height 52
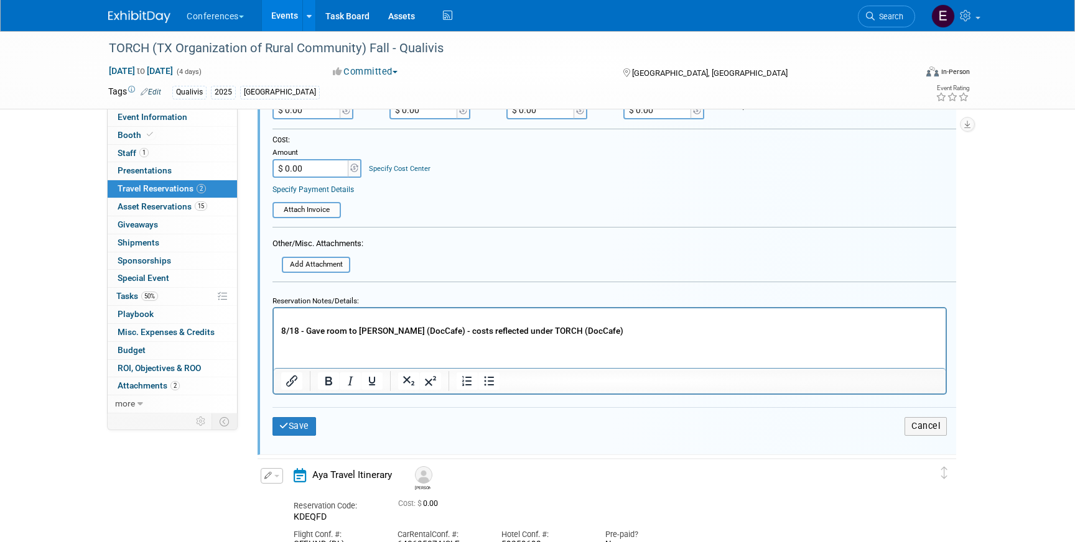
scroll to position [330, 0]
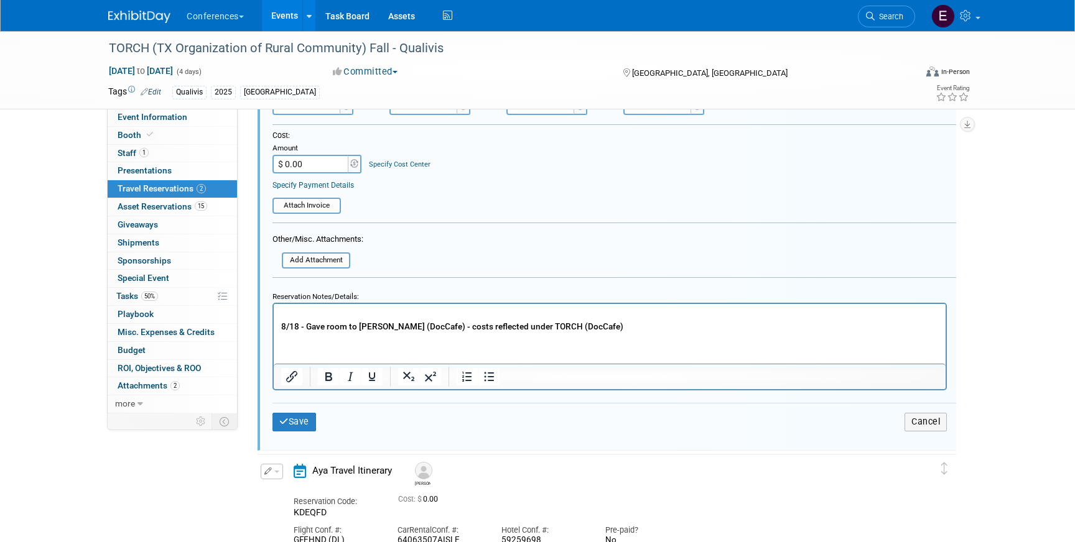
click at [280, 328] on body "8/18 - Gave room to [PERSON_NAME] (DocCafe) - costs reflected under TORCH (DocC…" at bounding box center [609, 321] width 659 height 24
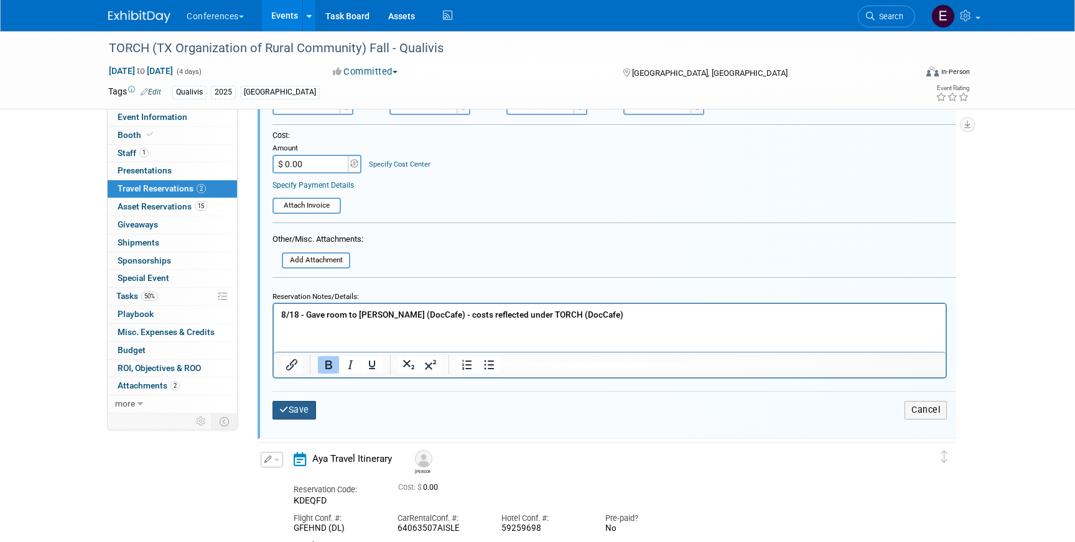
click at [292, 408] on button "Save" at bounding box center [294, 410] width 44 height 18
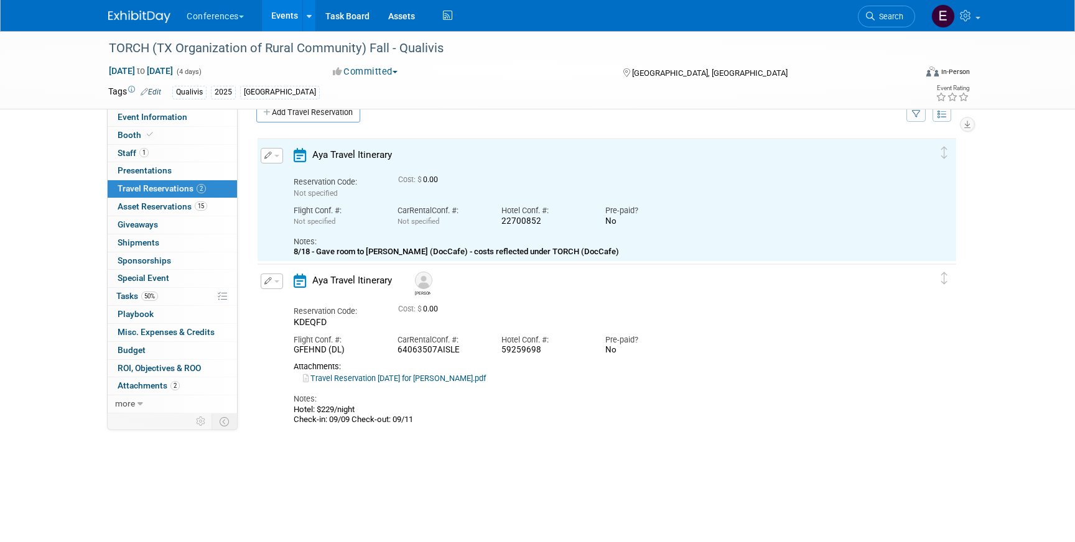
scroll to position [21, 0]
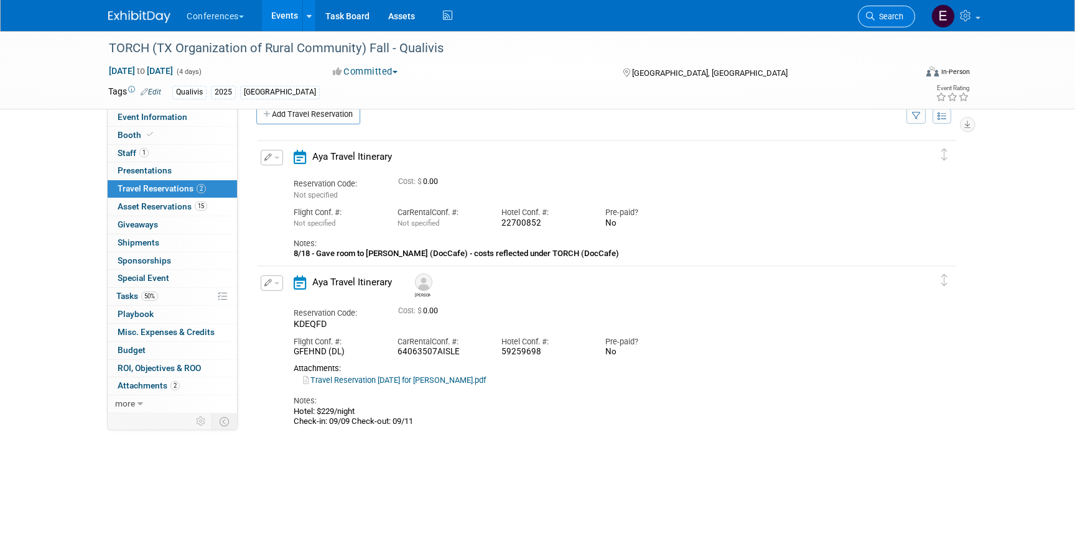
click at [903, 18] on link "Search" at bounding box center [886, 17] width 57 height 22
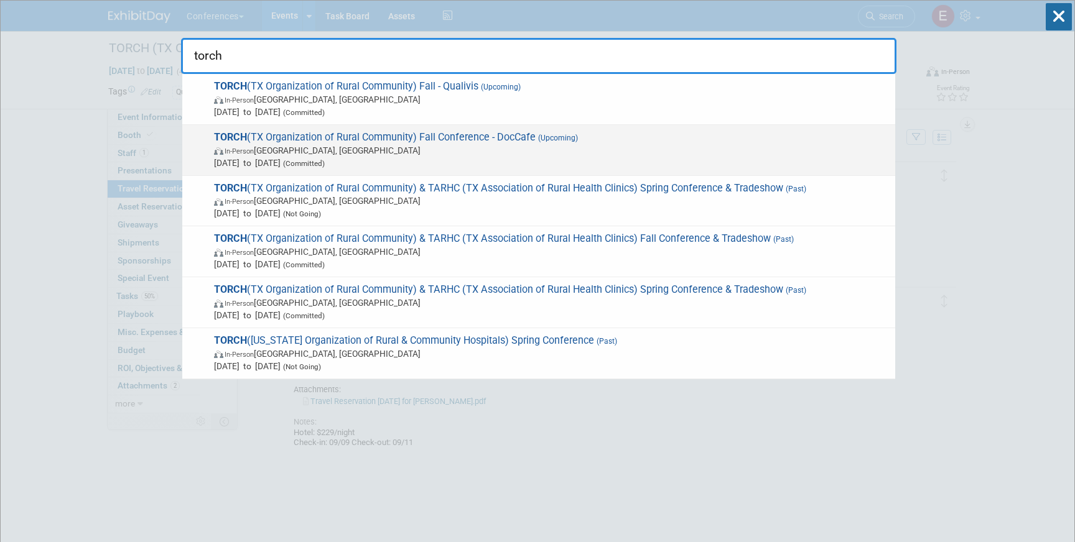
type input "torch"
click at [699, 151] on span "In-Person [GEOGRAPHIC_DATA], [GEOGRAPHIC_DATA]" at bounding box center [551, 150] width 675 height 12
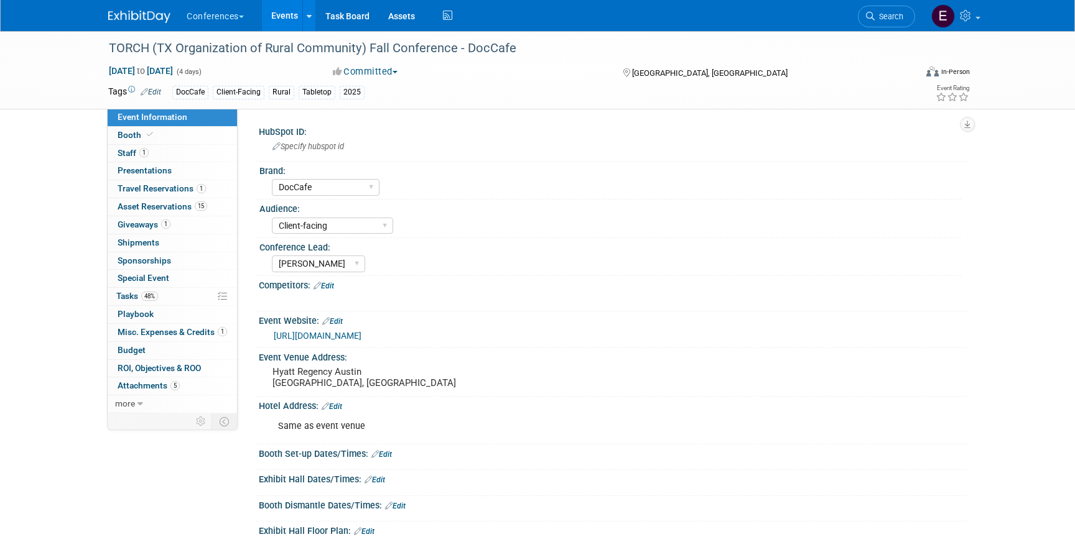
select select "DocCafe"
select select "Client-facing"
select select "[PERSON_NAME]"
click at [164, 185] on span "Travel Reservations 1" at bounding box center [162, 188] width 88 height 10
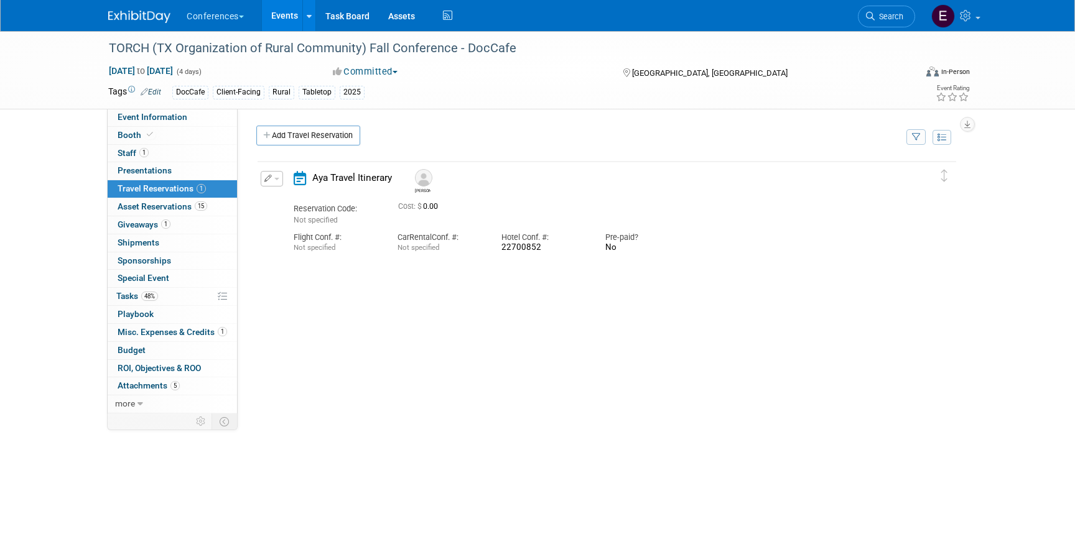
click at [274, 183] on button "button" at bounding box center [272, 179] width 22 height 16
click at [281, 195] on button "Edit Reservation" at bounding box center [313, 201] width 105 height 18
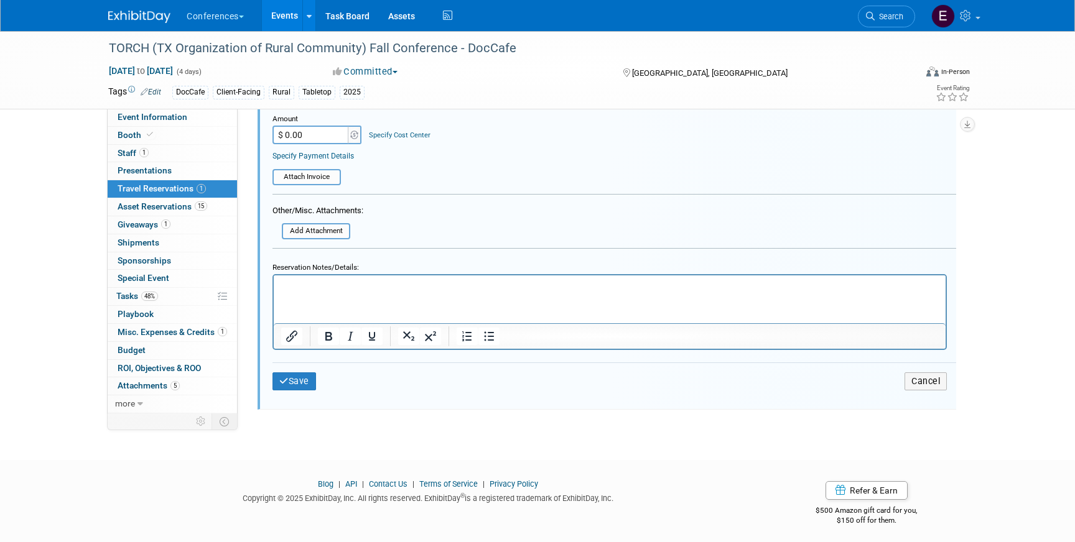
scroll to position [381, 0]
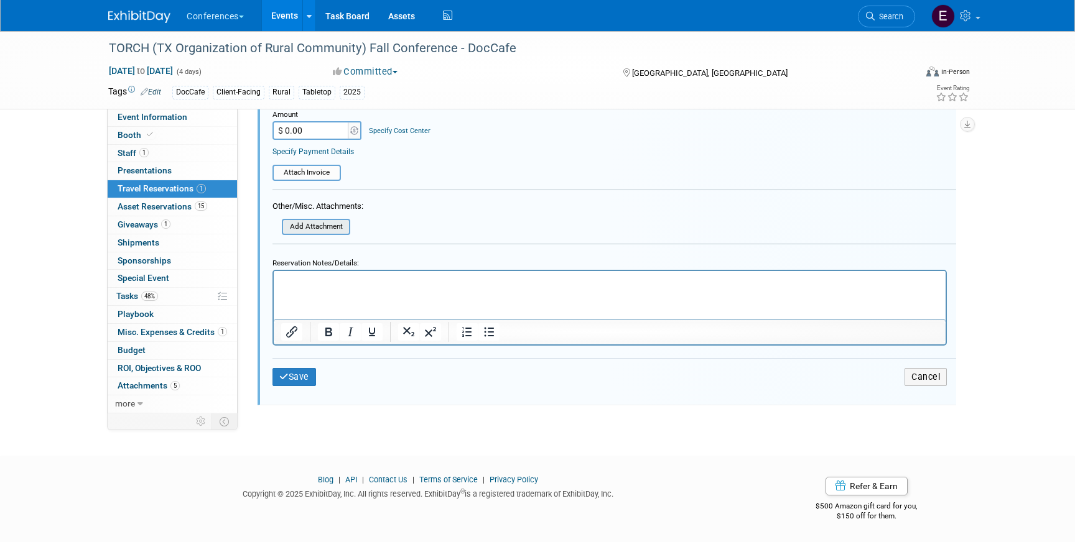
click at [312, 232] on input "file" at bounding box center [275, 227] width 148 height 14
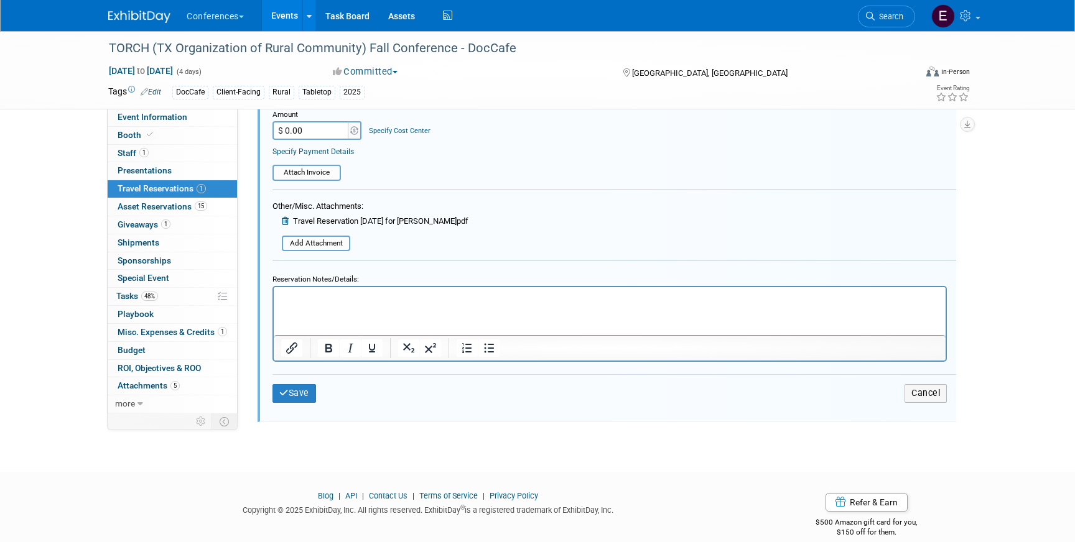
click at [302, 406] on div "Save Cancel" at bounding box center [614, 392] width 684 height 37
click at [303, 387] on button "Save" at bounding box center [294, 393] width 44 height 18
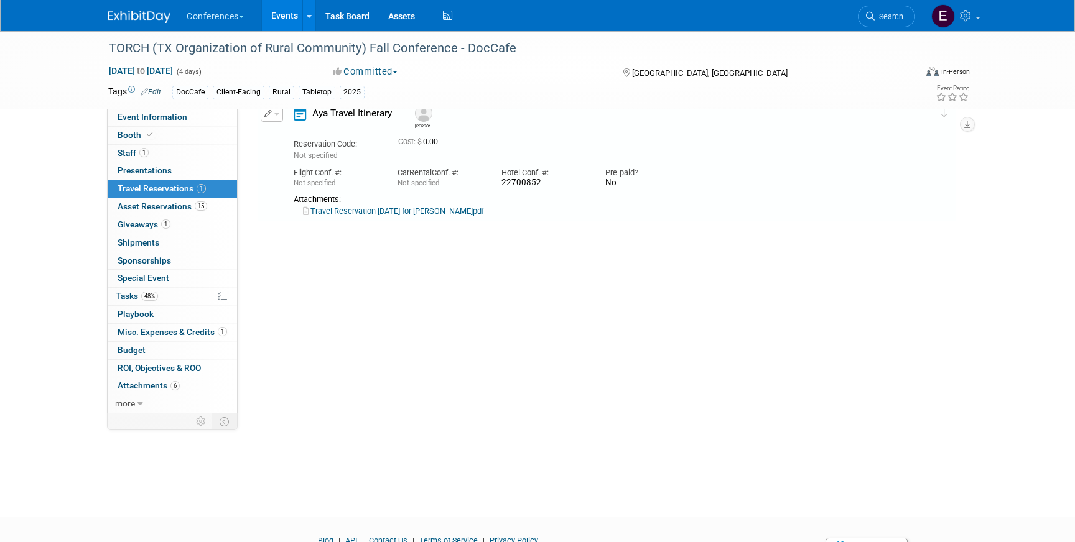
scroll to position [21, 0]
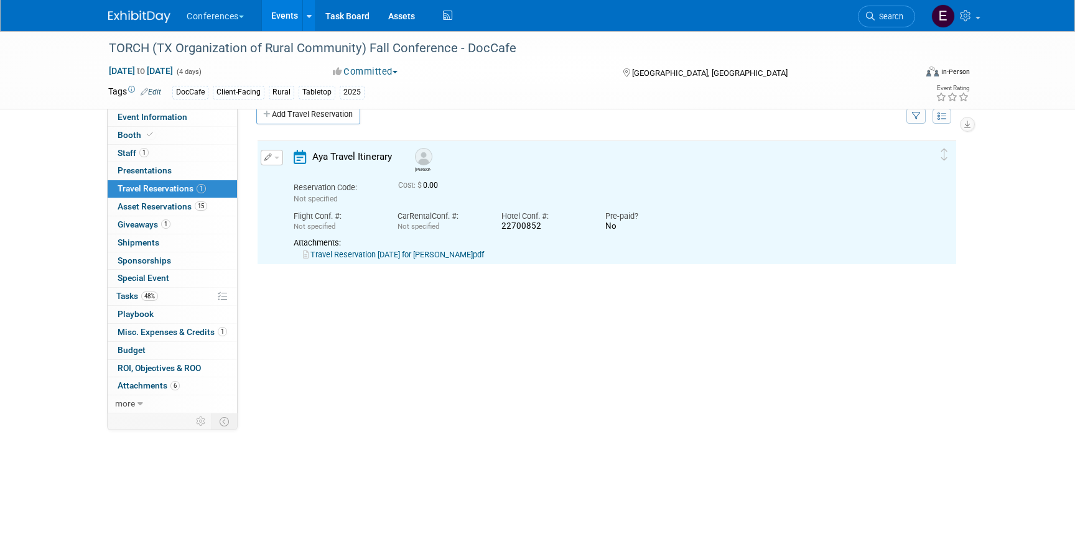
click at [452, 258] on link "Travel Reservation September 08 for JOHN LOUIS SANDER II.pdf" at bounding box center [393, 254] width 181 height 9
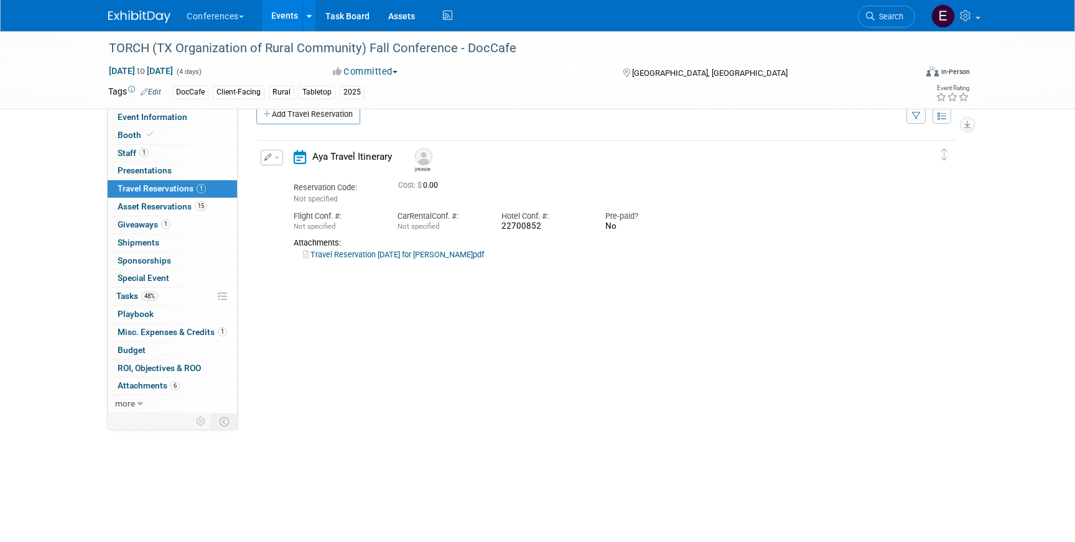
click at [266, 146] on td "Delete Reservation John Reservation Code: Not specified" at bounding box center [597, 203] width 680 height 124
click at [269, 154] on icon "button" at bounding box center [268, 157] width 8 height 7
click at [287, 178] on button "Edit Reservation" at bounding box center [313, 179] width 105 height 18
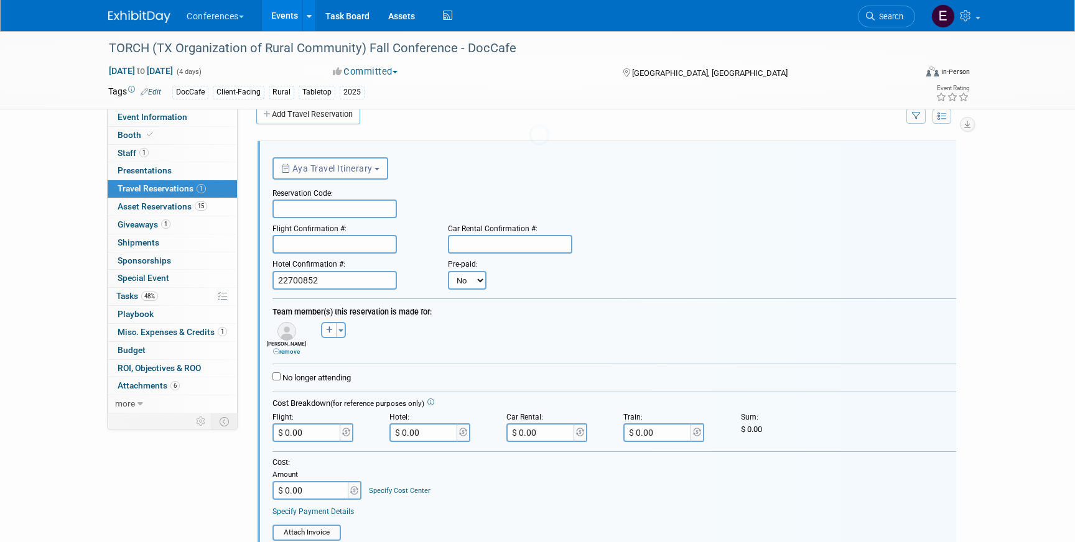
scroll to position [0, 0]
click at [305, 205] on input "text" at bounding box center [334, 209] width 124 height 19
paste input "YJSNHM"
type input "YJSNHM"
click at [287, 244] on input "text" at bounding box center [334, 244] width 124 height 19
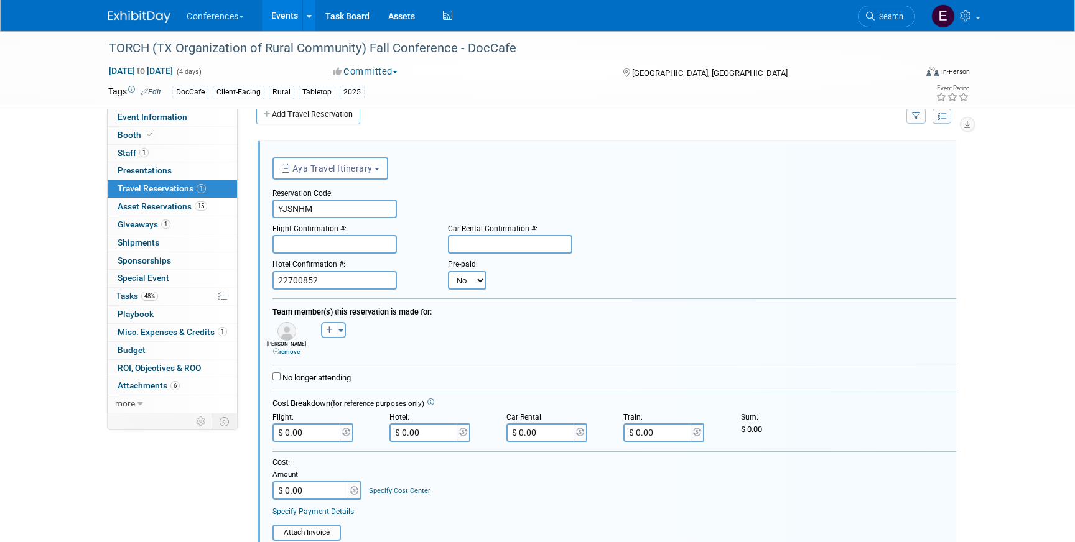
paste input "CP72NS (WN"
type input "CP72NS (WN"
click at [494, 250] on input "text" at bounding box center [510, 244] width 124 height 19
paste input "1384056055COUNT"
type input "1384056055COUNT"
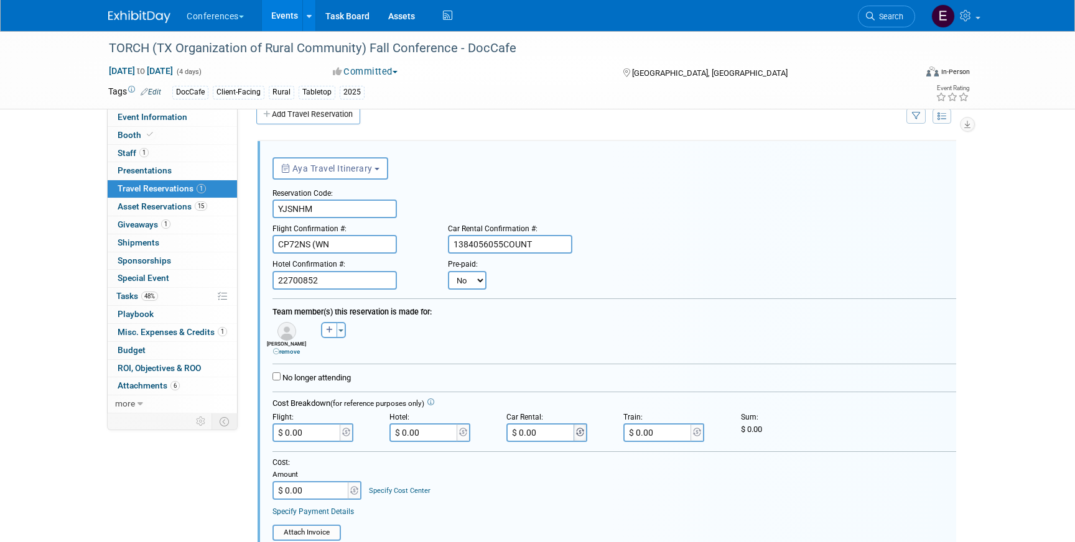
click at [573, 426] on span at bounding box center [580, 433] width 14 height 19
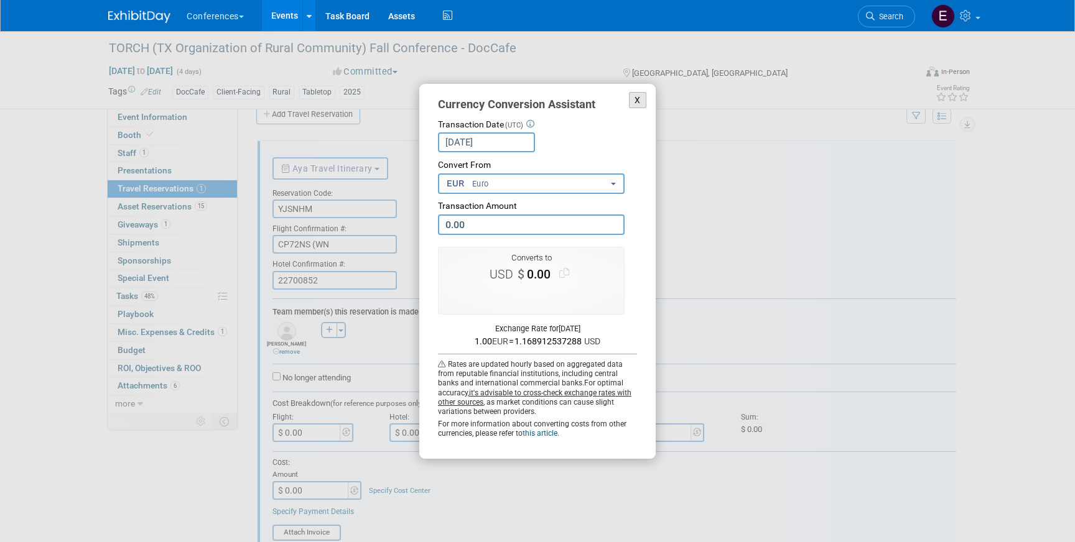
click at [636, 103] on button "X" at bounding box center [637, 100] width 17 height 17
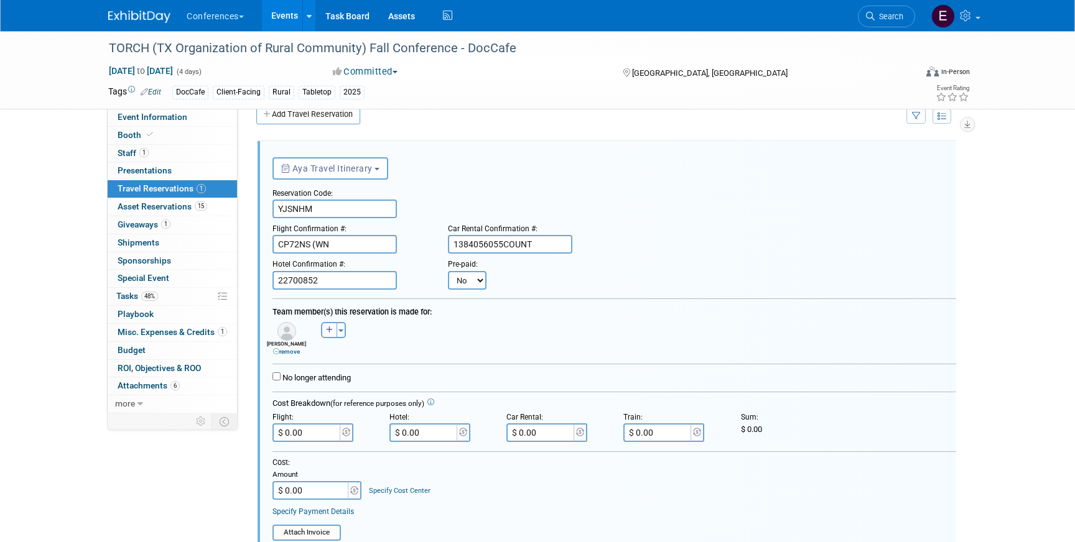
click at [545, 437] on input "$ 0.00" at bounding box center [541, 433] width 70 height 19
paste input "395.46"
type input "$ 395.46"
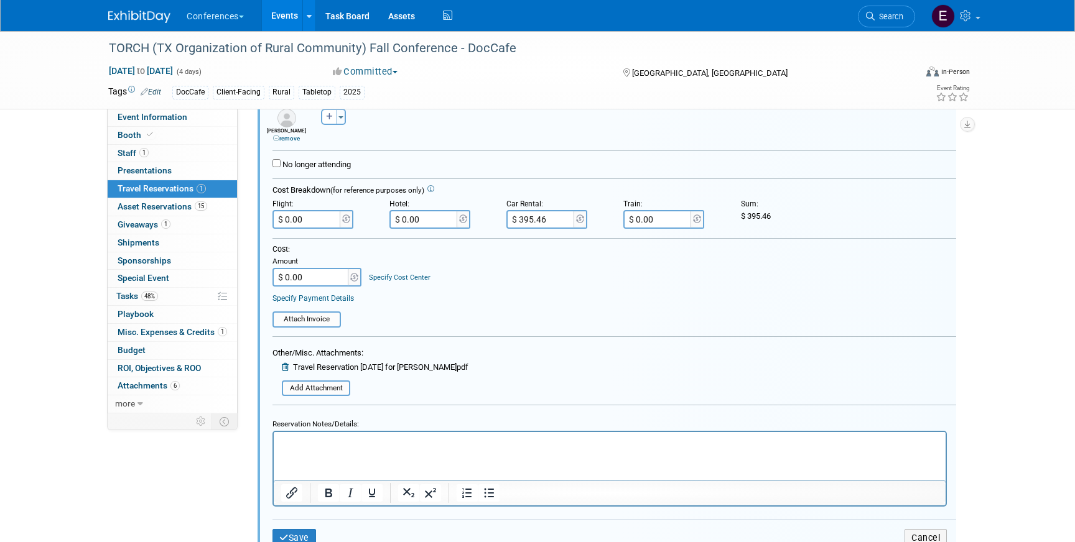
scroll to position [234, 0]
click at [330, 448] on p "Rich Text Area. Press ALT-0 for help." at bounding box center [609, 444] width 657 height 12
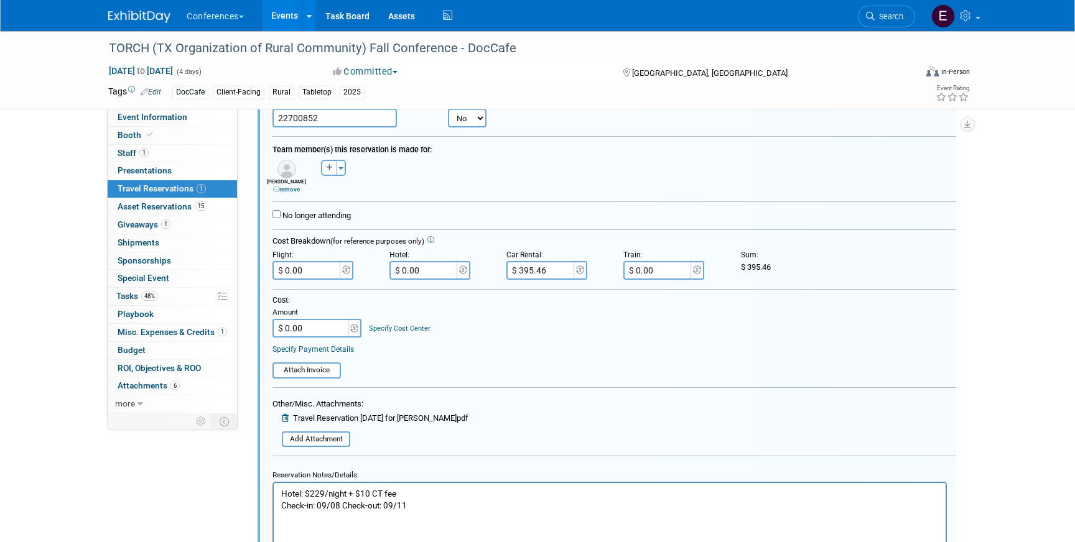
scroll to position [253, 0]
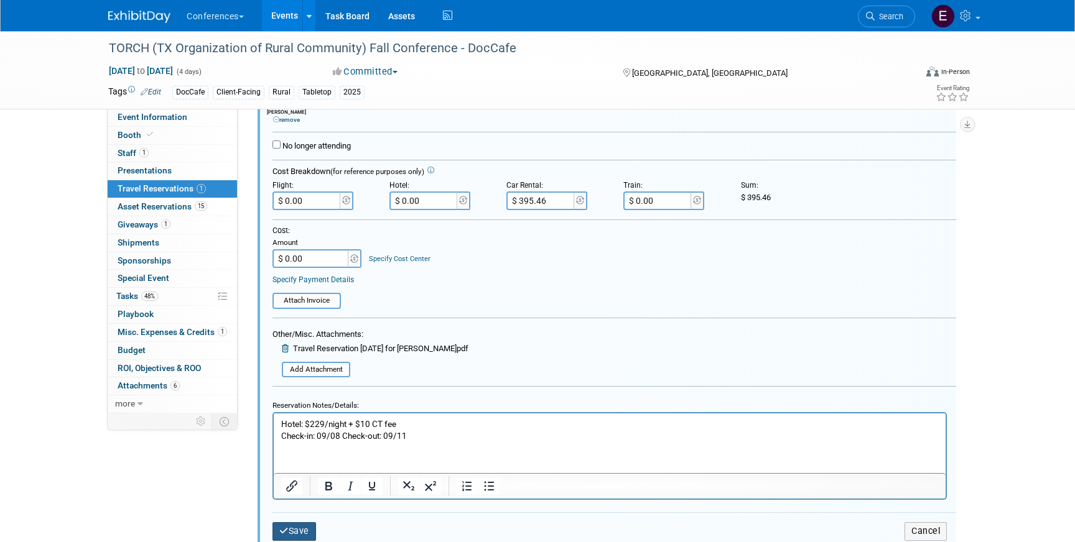
click at [302, 529] on button "Save" at bounding box center [294, 531] width 44 height 18
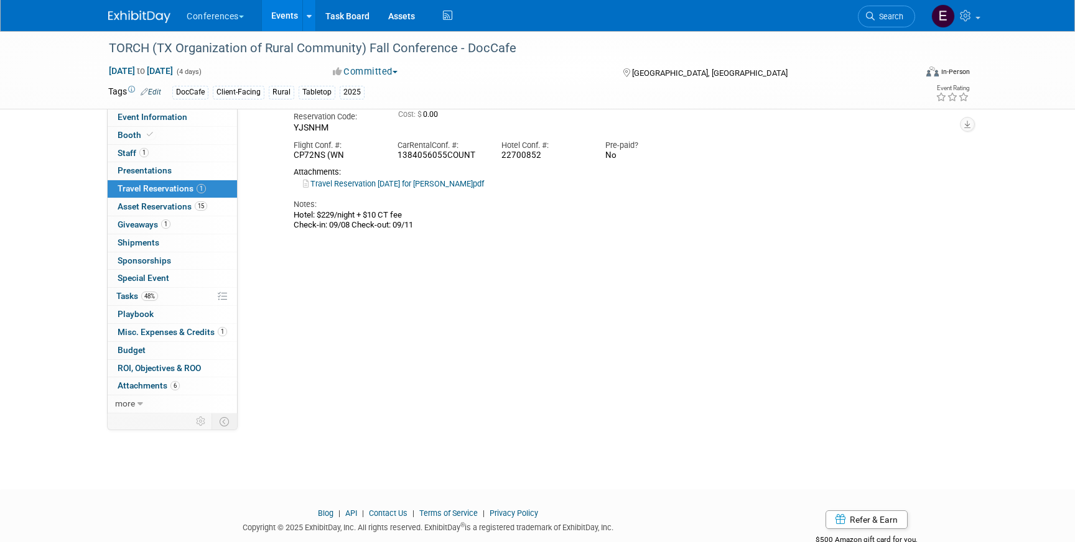
scroll to position [21, 0]
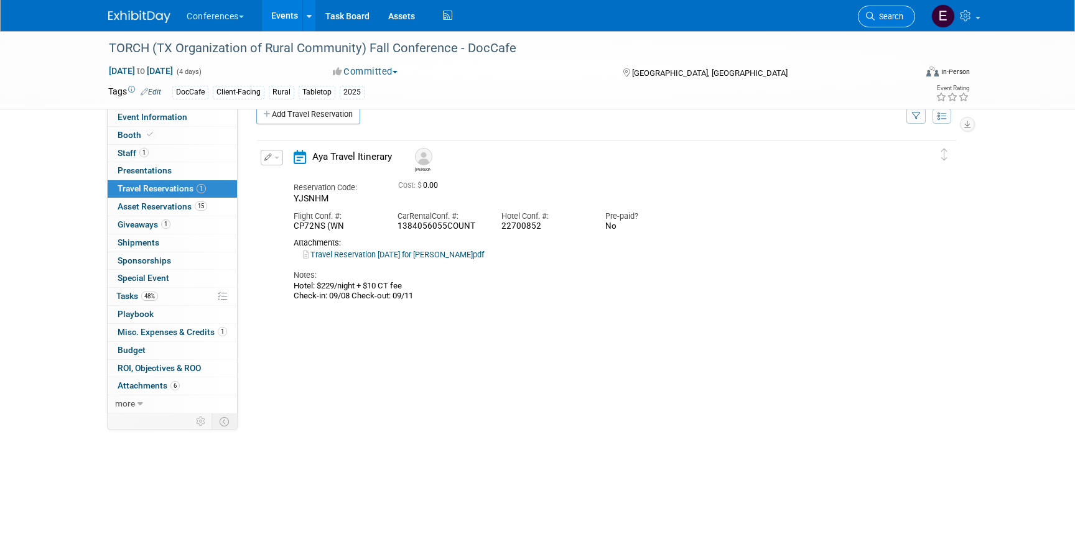
click at [889, 22] on link "Search" at bounding box center [886, 17] width 57 height 22
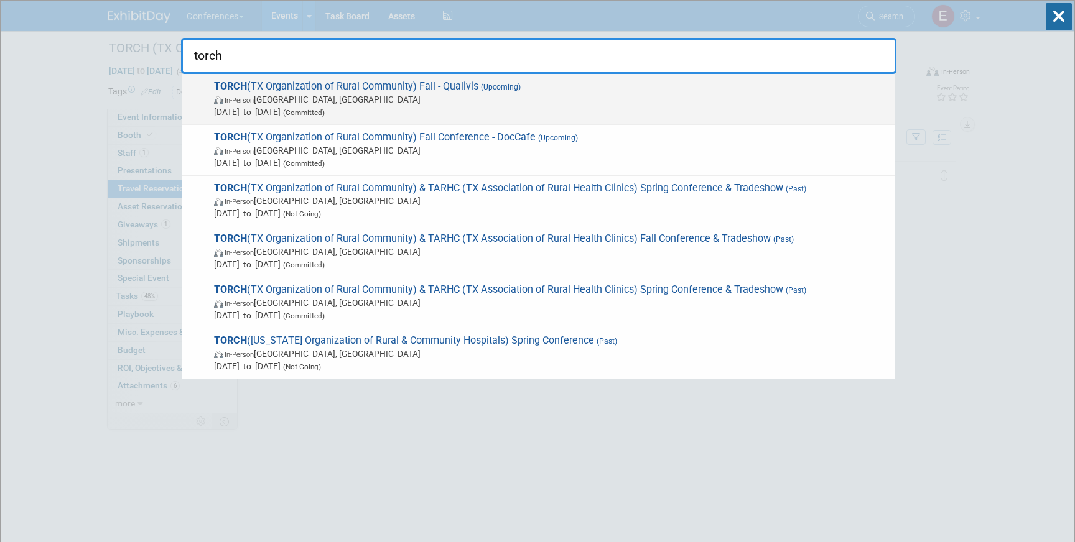
type input "torch"
click at [507, 104] on span "In-Person Austin, TX" at bounding box center [551, 99] width 675 height 12
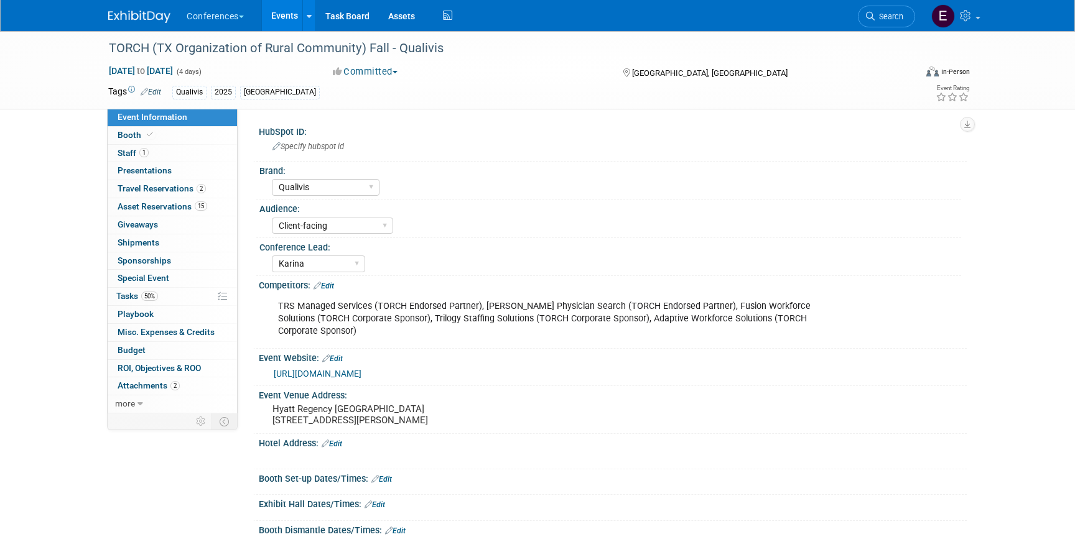
select select "Qualivis"
select select "Client-facing"
select select "Karina"
click at [162, 190] on span "Travel Reservations 2" at bounding box center [162, 188] width 88 height 10
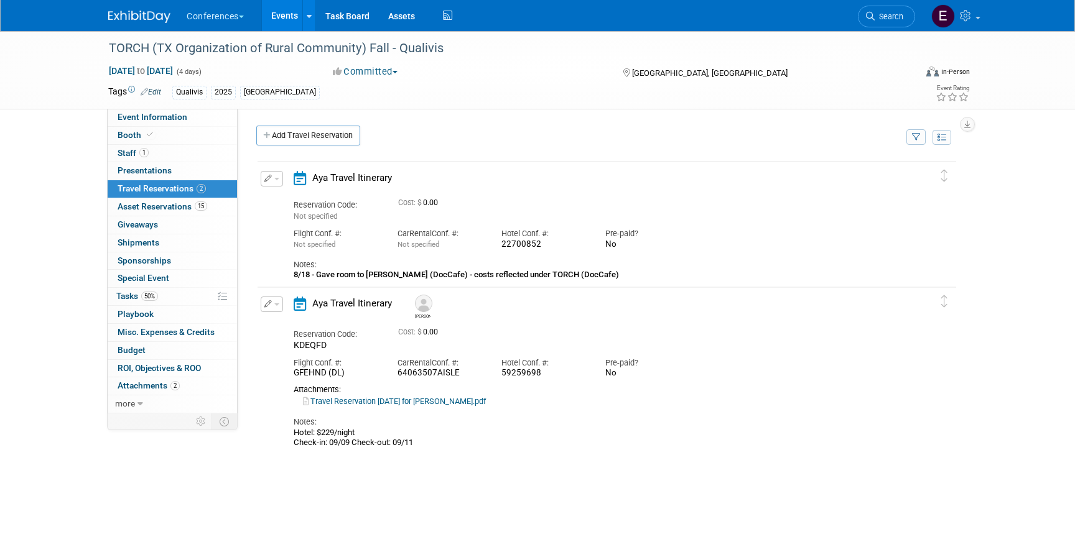
click at [271, 302] on icon "button" at bounding box center [268, 303] width 8 height 7
click at [287, 322] on button "Edit Reservation" at bounding box center [313, 326] width 105 height 18
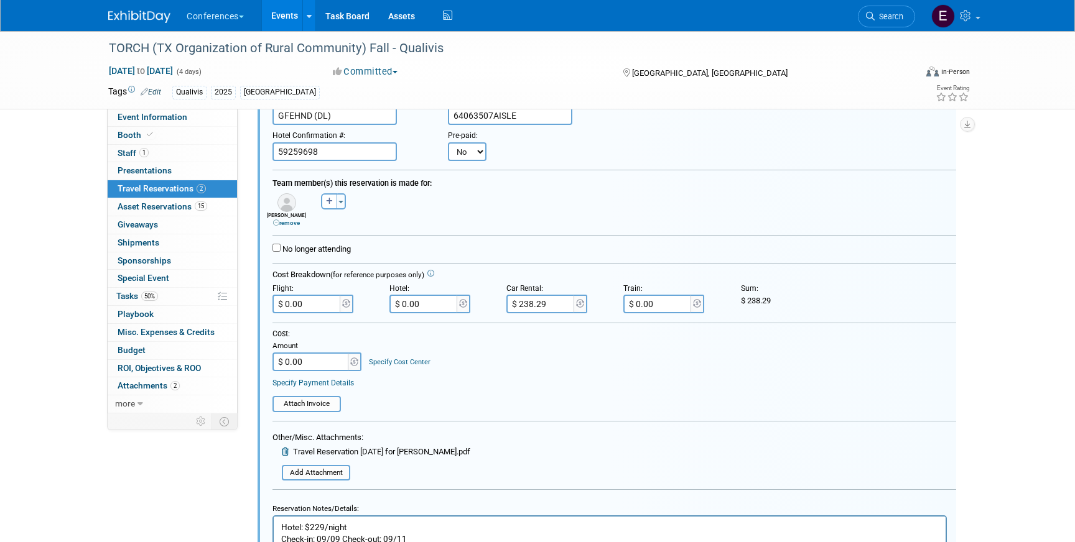
scroll to position [287, 0]
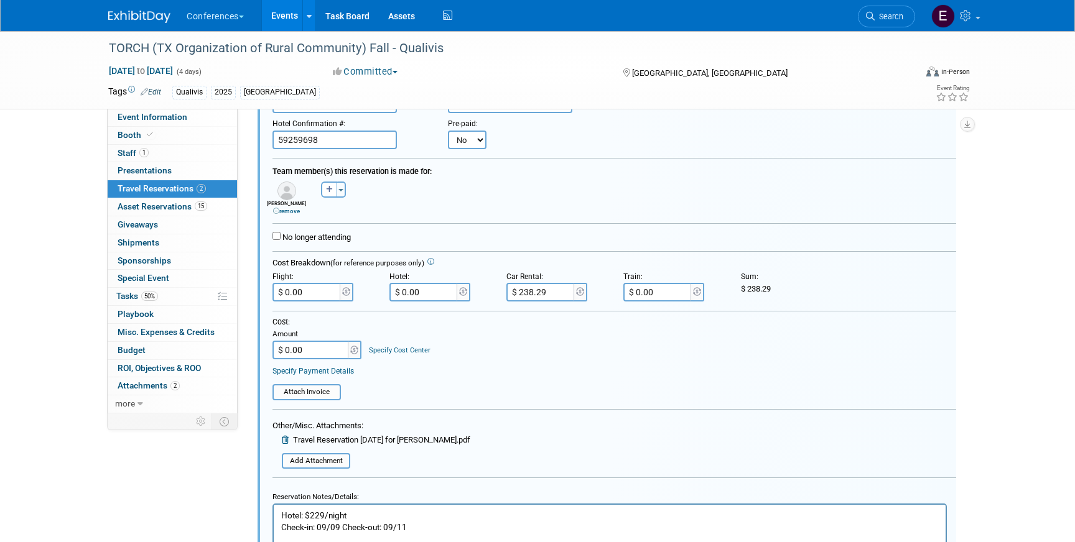
click at [384, 506] on html "Hotel: $229/night Check-in: 09/09 Check-out: 09/11" at bounding box center [610, 519] width 672 height 29
click at [382, 512] on p "Hotel: $229/night Check-in: 09/09 Check-out: 09/11" at bounding box center [609, 522] width 657 height 24
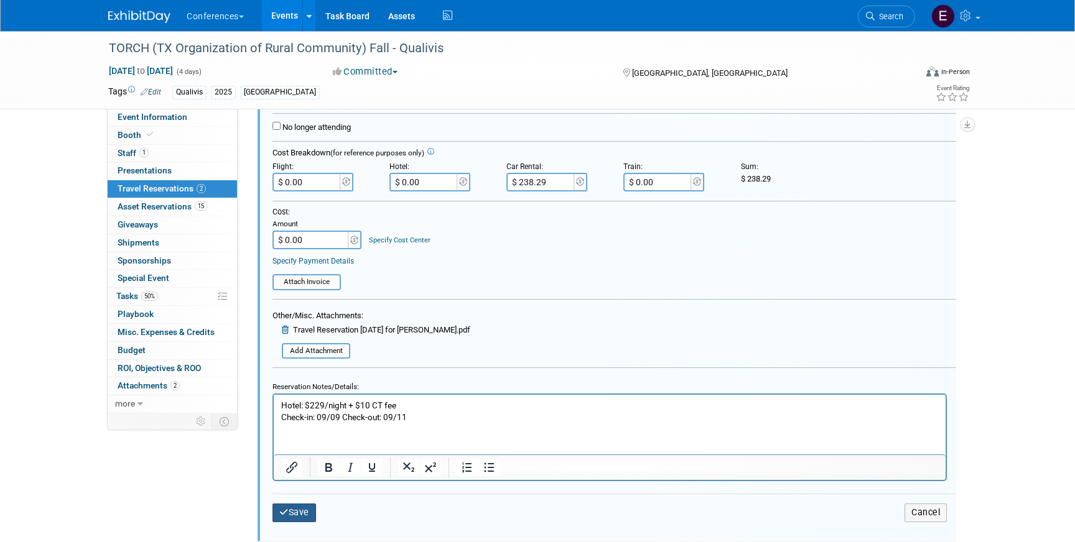
click at [291, 510] on button "Save" at bounding box center [294, 513] width 44 height 18
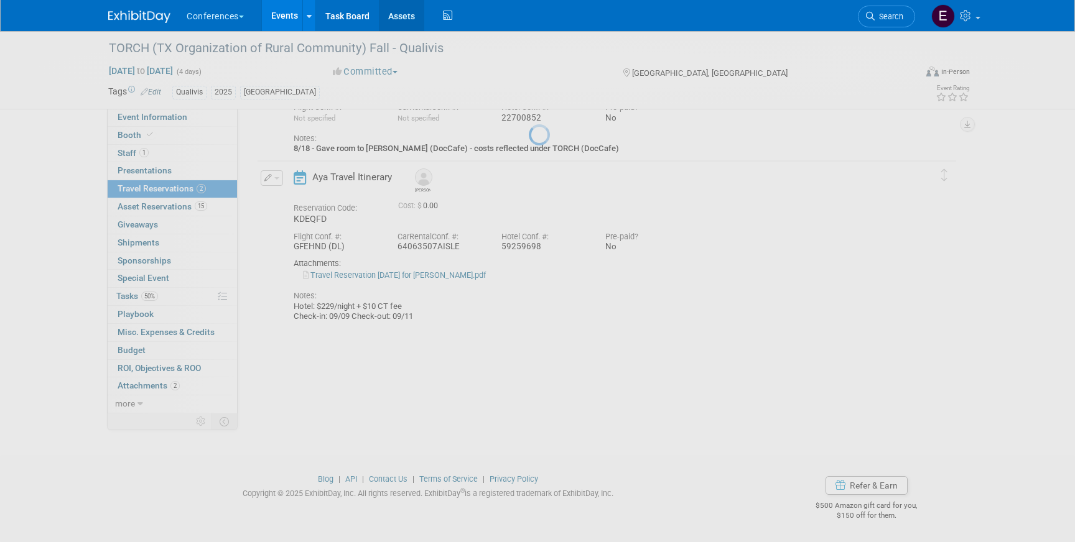
scroll to position [127, 0]
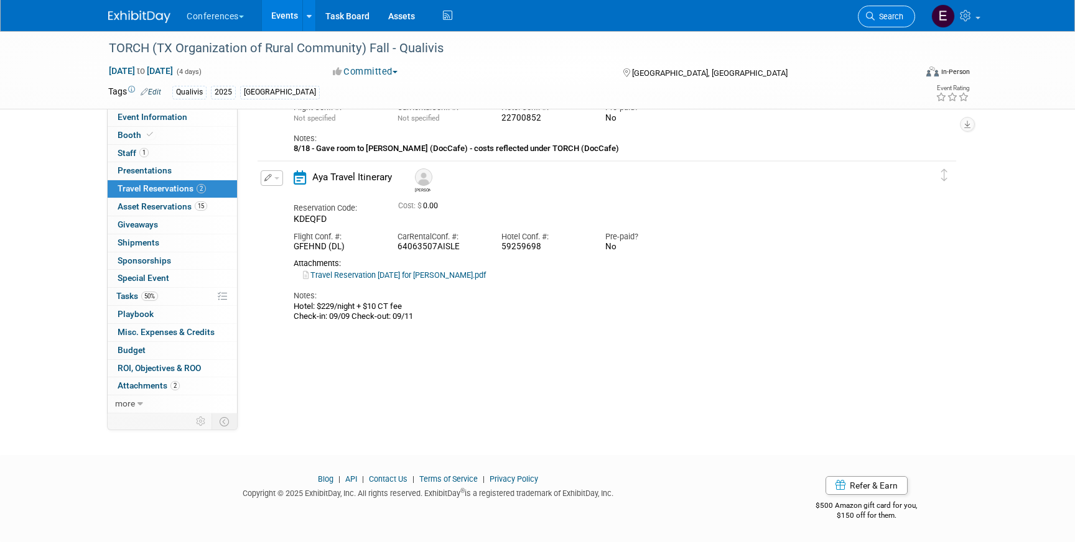
click at [879, 14] on span "Search" at bounding box center [888, 16] width 29 height 9
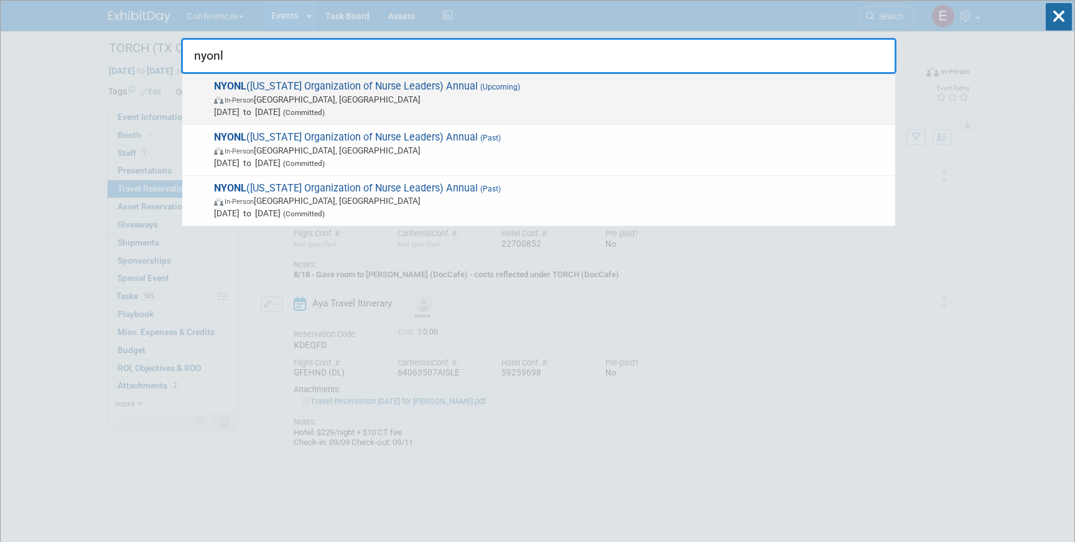
type input "nyonl"
click at [487, 114] on span "Sep 7, 2025 to Sep 9, 2025 (Committed)" at bounding box center [551, 112] width 675 height 12
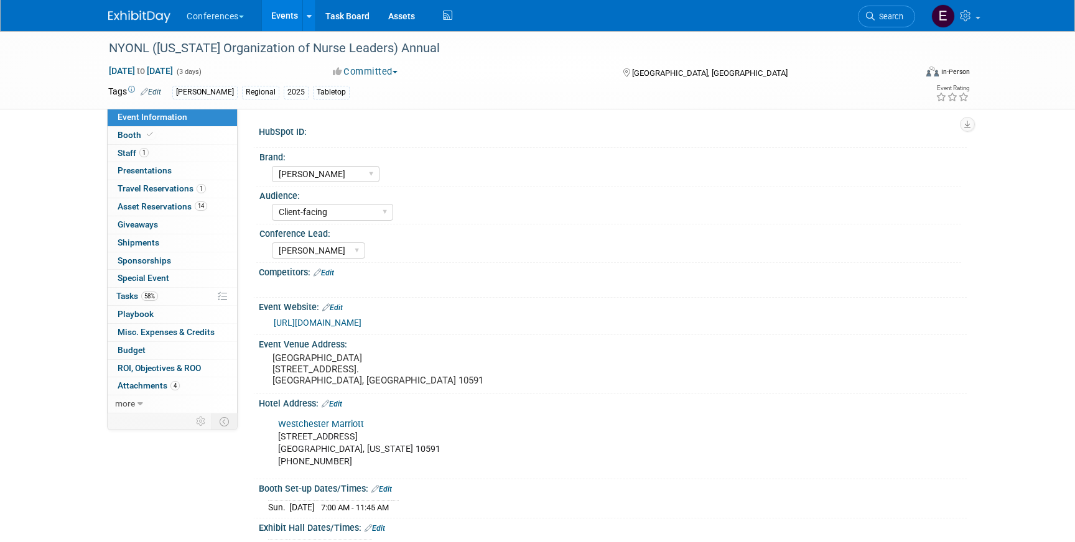
select select "[PERSON_NAME]"
select select "Client-facing"
select select "[PERSON_NAME]"
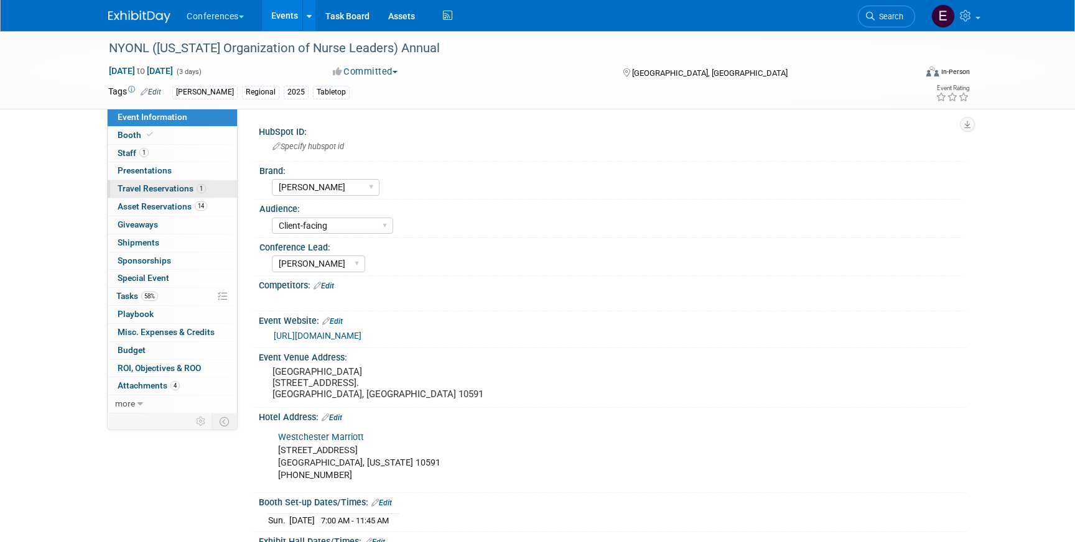
click at [188, 191] on span "Travel Reservations 1" at bounding box center [162, 188] width 88 height 10
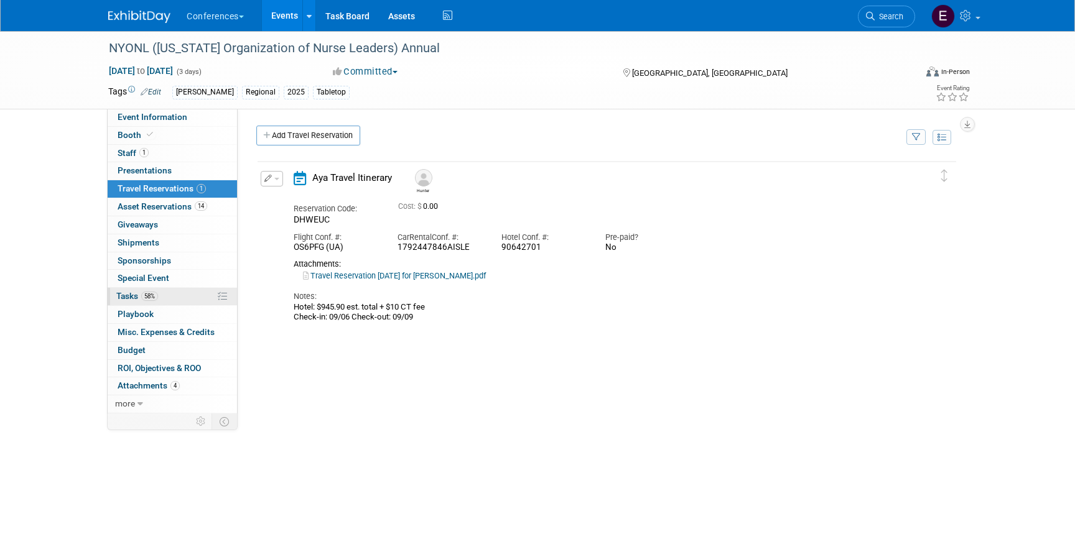
click at [162, 298] on link "58% Tasks 58%" at bounding box center [172, 296] width 129 height 17
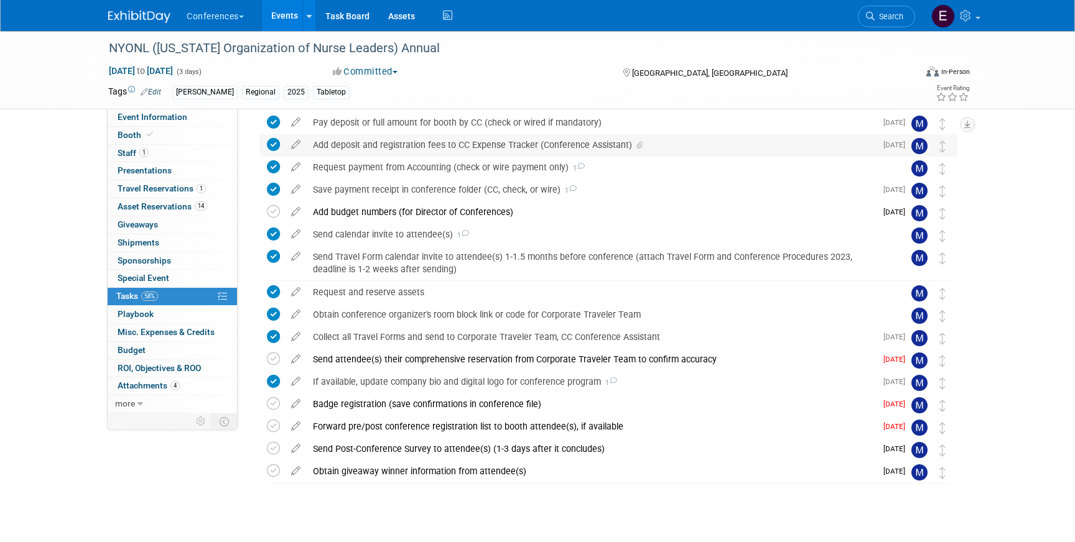
scroll to position [246, 0]
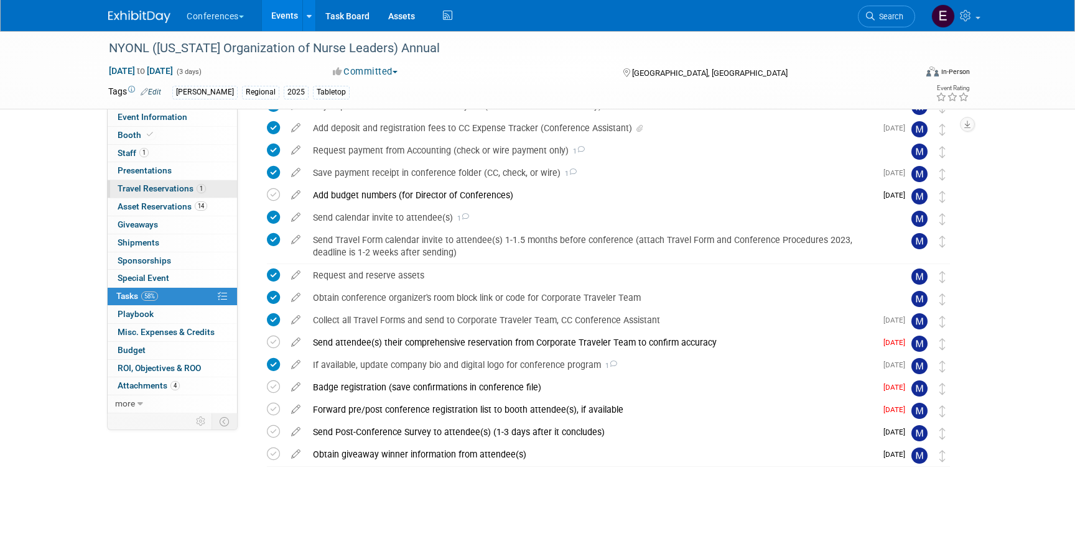
click at [151, 185] on span "Travel Reservations 1" at bounding box center [162, 188] width 88 height 10
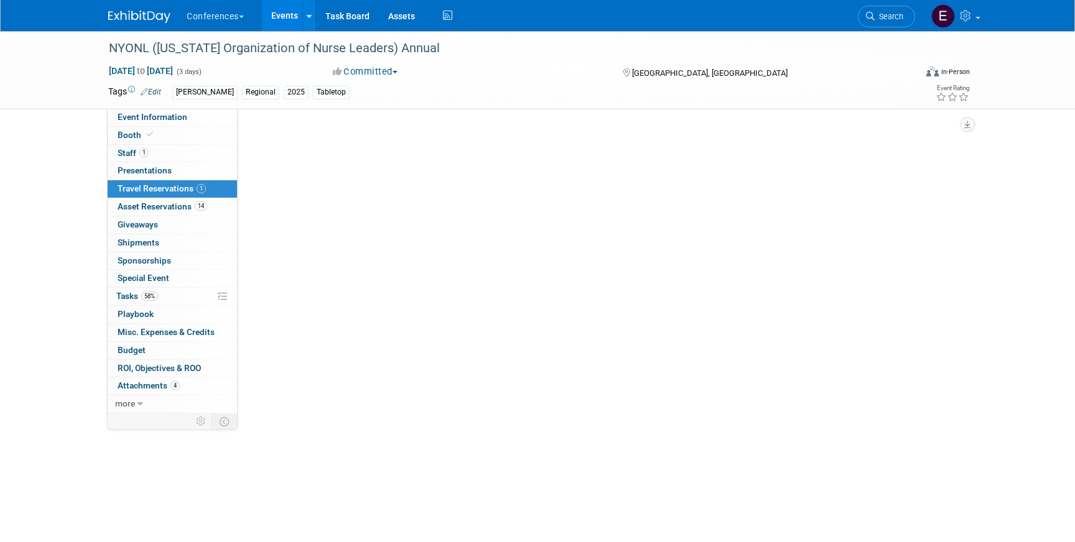
scroll to position [0, 0]
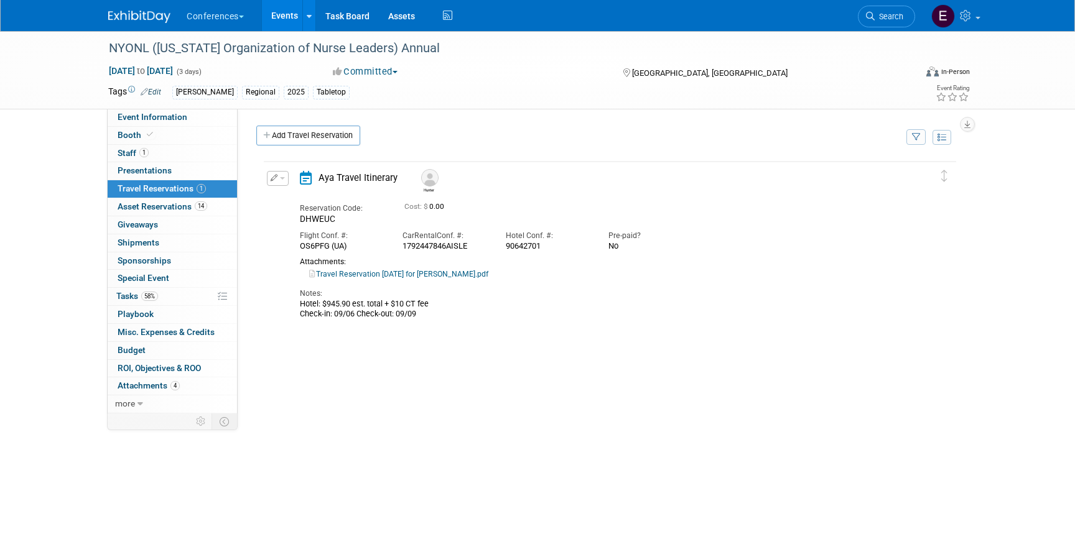
click at [128, 19] on img at bounding box center [139, 17] width 62 height 12
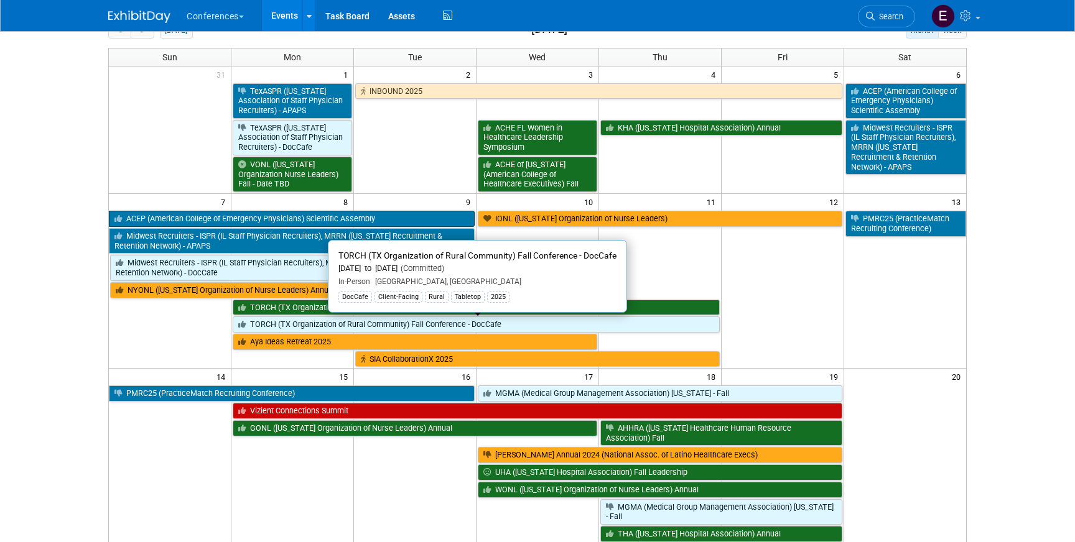
scroll to position [48, 0]
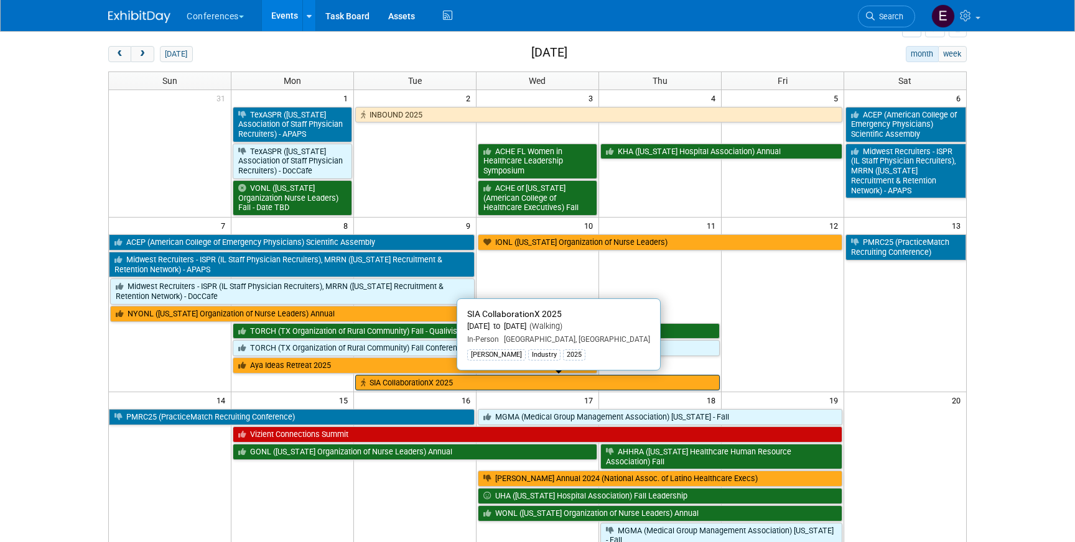
click at [427, 389] on link "SIA CollaborationX 2025" at bounding box center [537, 383] width 364 height 16
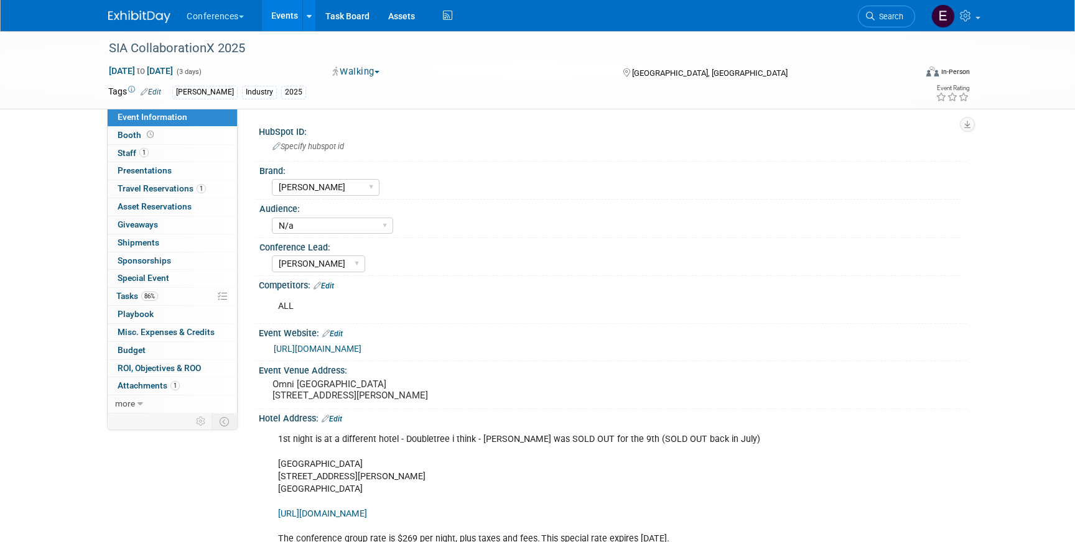
select select "[PERSON_NAME]"
select select "N/a"
select select "[PERSON_NAME]"
click at [183, 193] on span "Travel Reservations 1" at bounding box center [162, 188] width 88 height 10
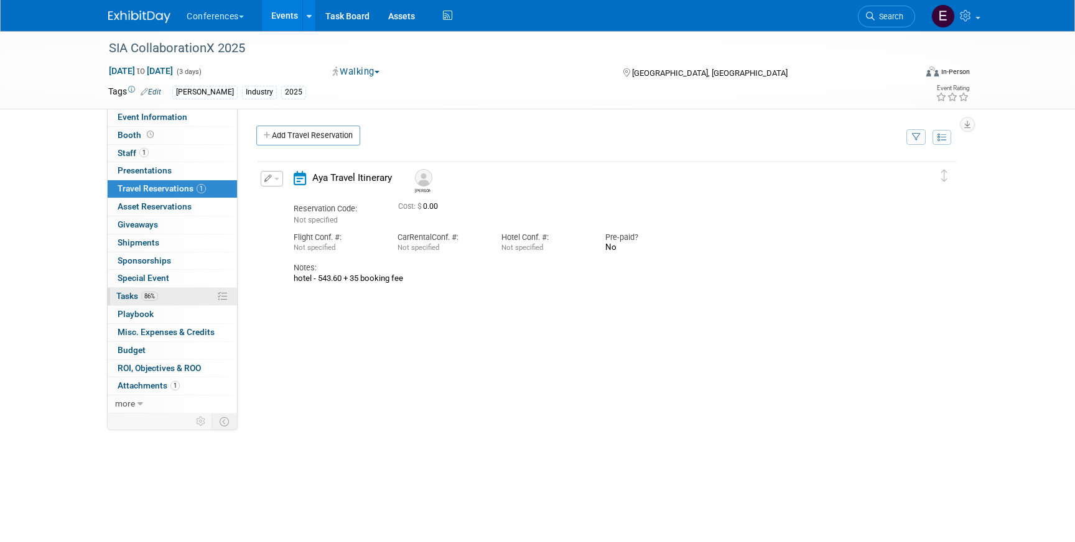
click at [170, 301] on link "86% Tasks 86%" at bounding box center [172, 296] width 129 height 17
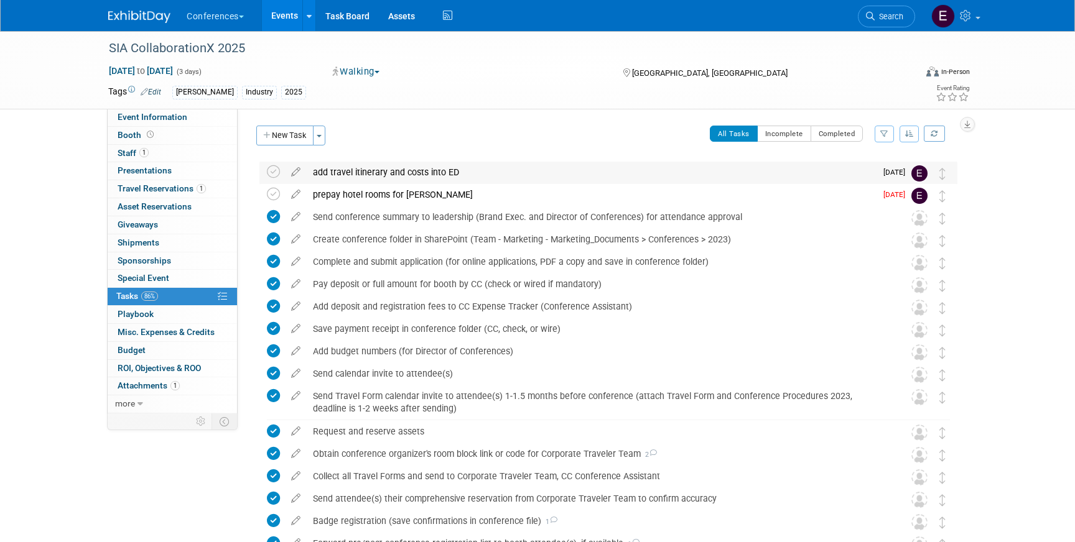
click at [390, 178] on div "add travel itinerary and costs into ED" at bounding box center [591, 172] width 569 height 21
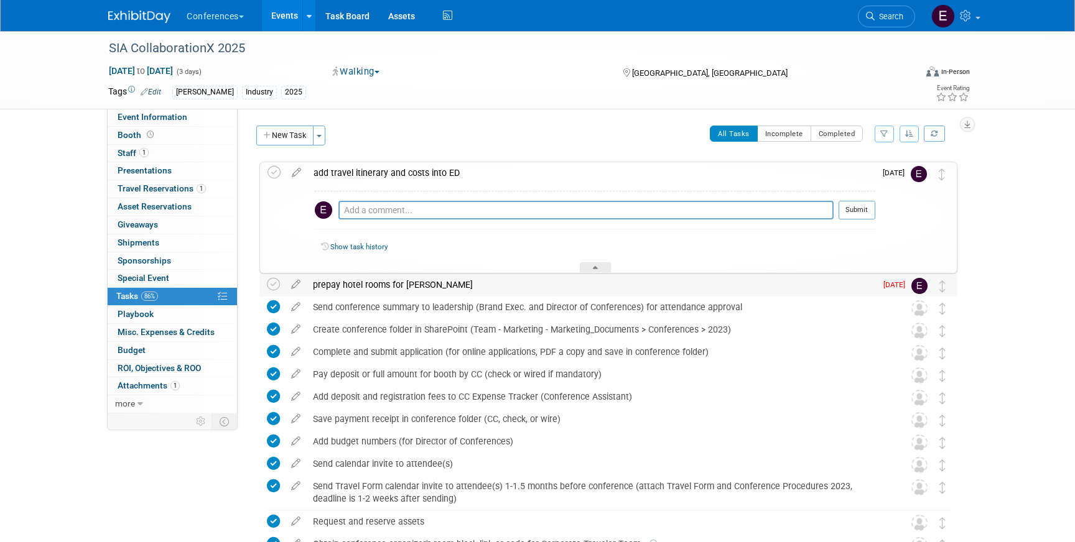
click at [387, 285] on div "prepay hotel rooms for Jason" at bounding box center [591, 284] width 569 height 21
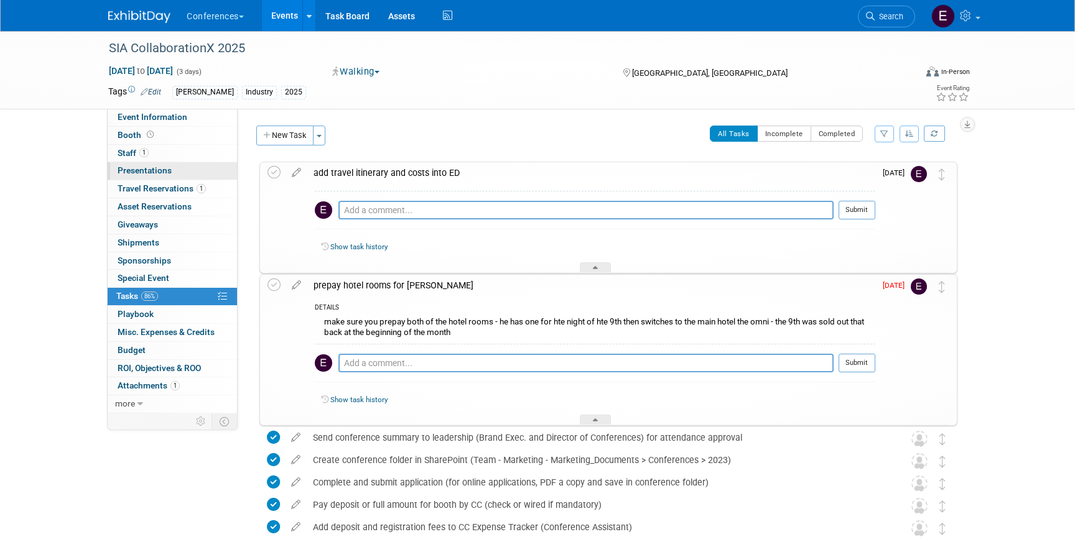
click at [161, 179] on link "0 Presentations 0" at bounding box center [172, 170] width 129 height 17
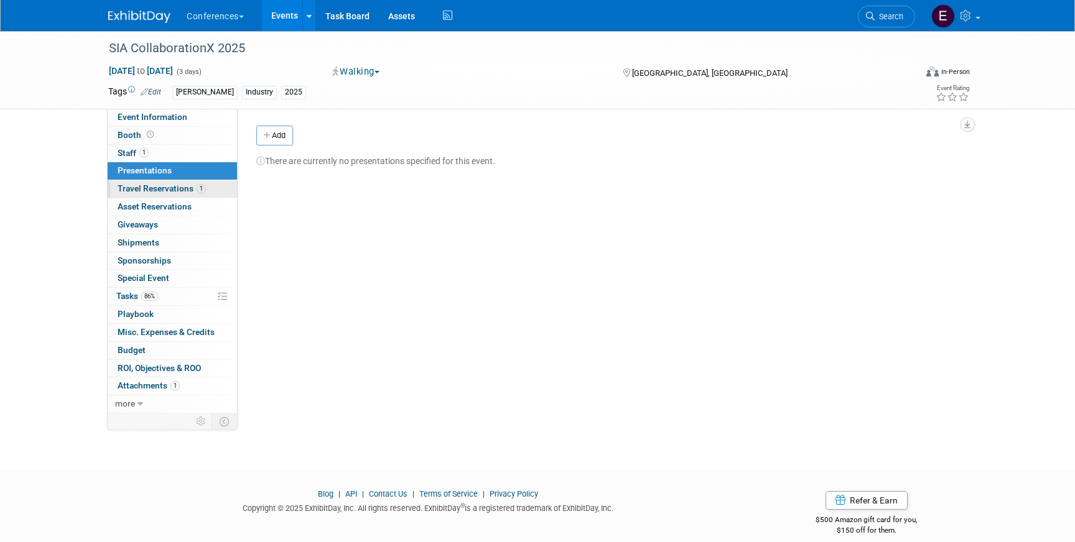
click at [161, 188] on span "Travel Reservations 1" at bounding box center [162, 188] width 88 height 10
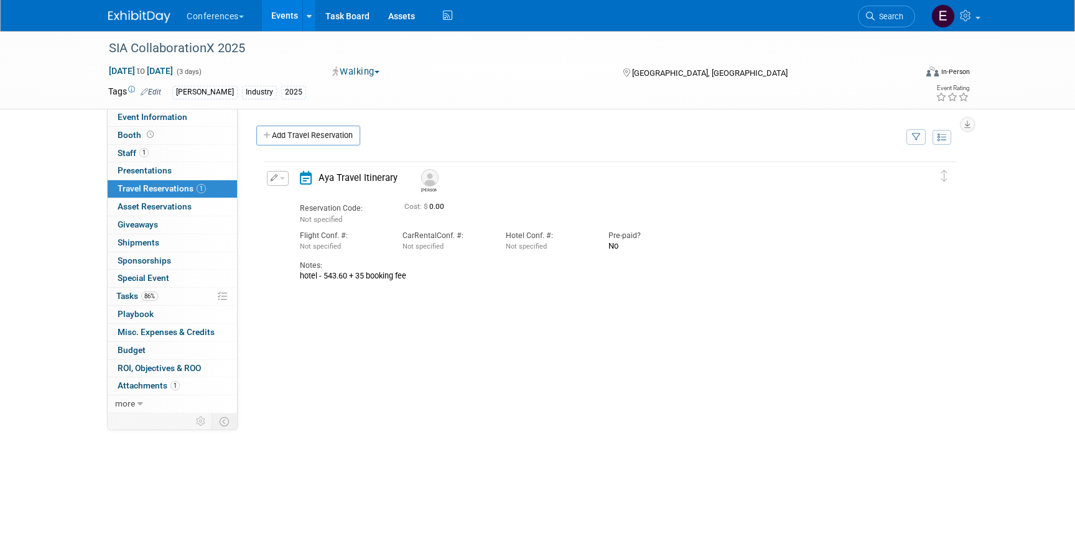
click at [277, 177] on icon "button" at bounding box center [274, 177] width 7 height 7
click at [295, 197] on button "Edit Reservation" at bounding box center [319, 200] width 105 height 18
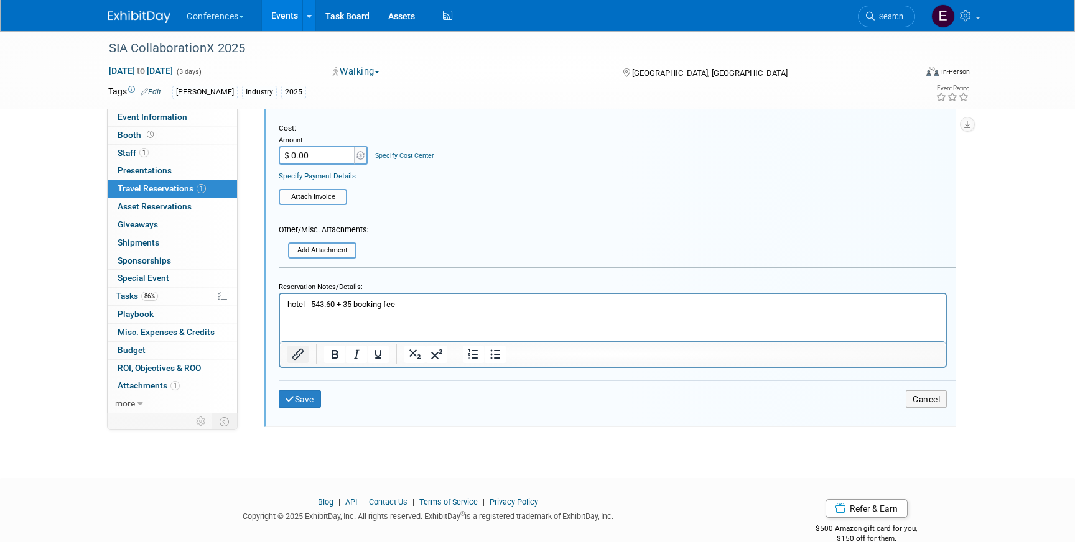
scroll to position [363, 0]
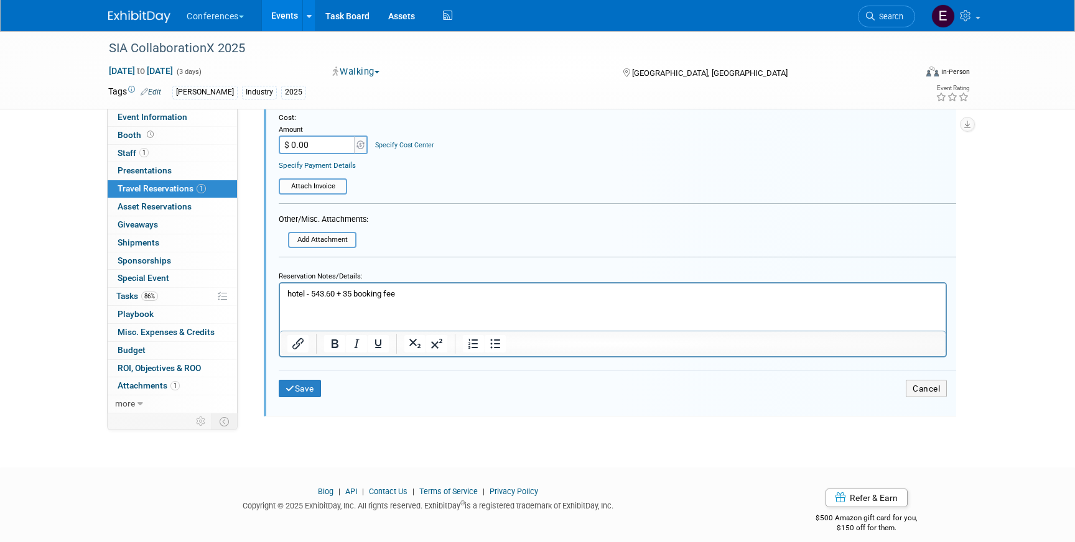
click at [291, 292] on p "hotel - 543.60 + 35 booking fee" at bounding box center [612, 293] width 651 height 11
click at [310, 293] on p "Hotel - 543.60 + 35 booking fee" at bounding box center [612, 293] width 651 height 11
click at [313, 293] on p "Hotel - 543.60 + 35 booking fee" at bounding box center [612, 293] width 651 height 11
click at [312, 294] on p "Hotel - $543.60 + 35 booking fee" at bounding box center [612, 293] width 651 height 11
click at [360, 294] on p "Hotel - $543.60 + 35 booking fee" at bounding box center [612, 293] width 651 height 11
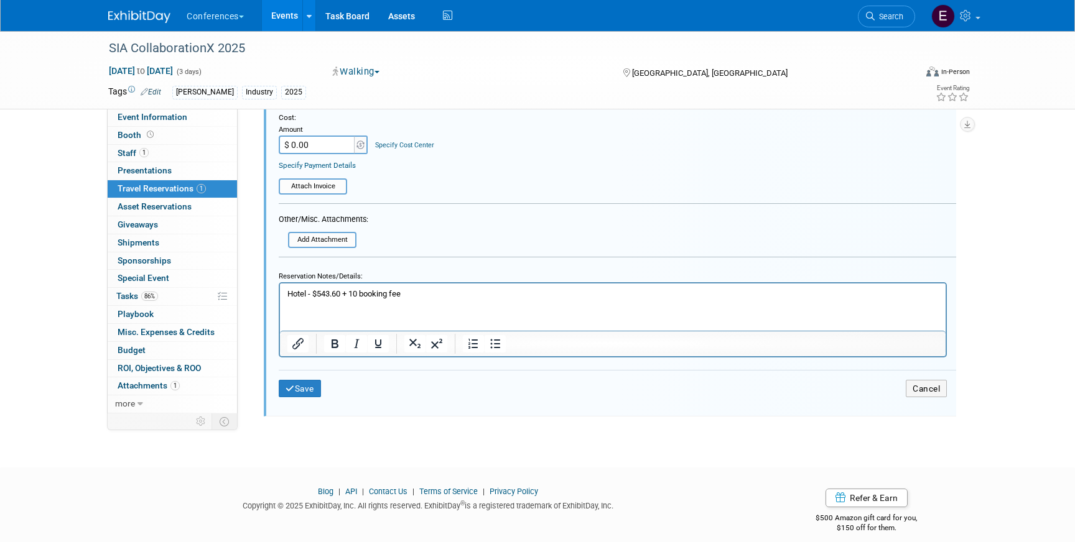
click at [313, 296] on p "Hotel - $543.60 + 10 booking fee" at bounding box center [612, 293] width 651 height 11
click at [361, 290] on p "Hotel: $543.60 + 10 booking fee" at bounding box center [612, 293] width 651 height 11
click at [350, 292] on p "Hotel: $543.60 + 10 booking fee" at bounding box center [612, 293] width 651 height 11
drag, startPoint x: 409, startPoint y: 292, endPoint x: 368, endPoint y: 292, distance: 41.7
click at [368, 292] on p "Hotel: $543.60 + $10 booking fee" at bounding box center [612, 293] width 651 height 11
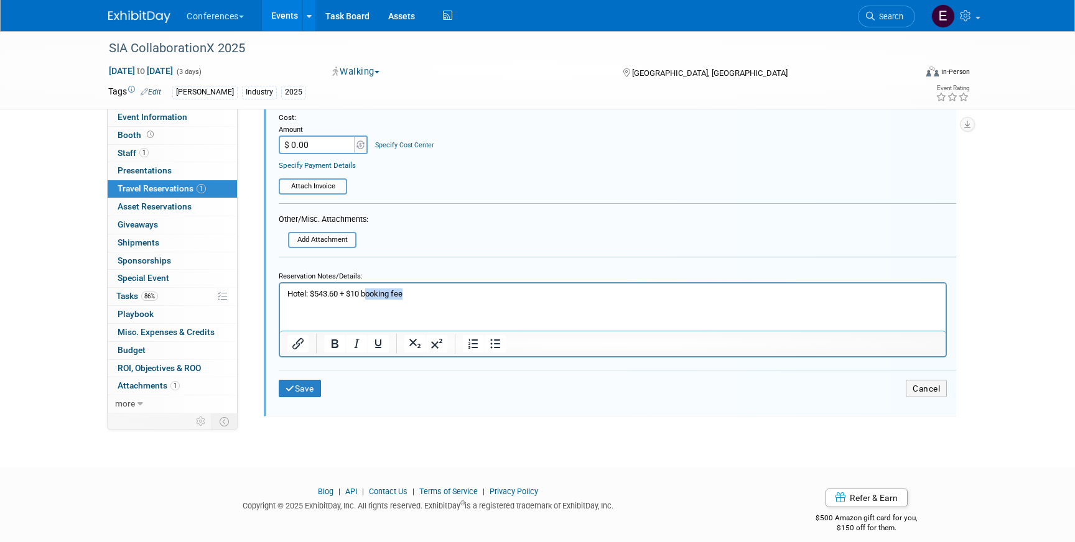
click at [397, 290] on p "Hotel: $543.60 + $10 booking fee" at bounding box center [612, 293] width 651 height 11
drag, startPoint x: 392, startPoint y: 293, endPoint x: 365, endPoint y: 293, distance: 27.4
click at [365, 293] on p "Hotel: $543.60 + $10 booking fee" at bounding box center [612, 293] width 651 height 11
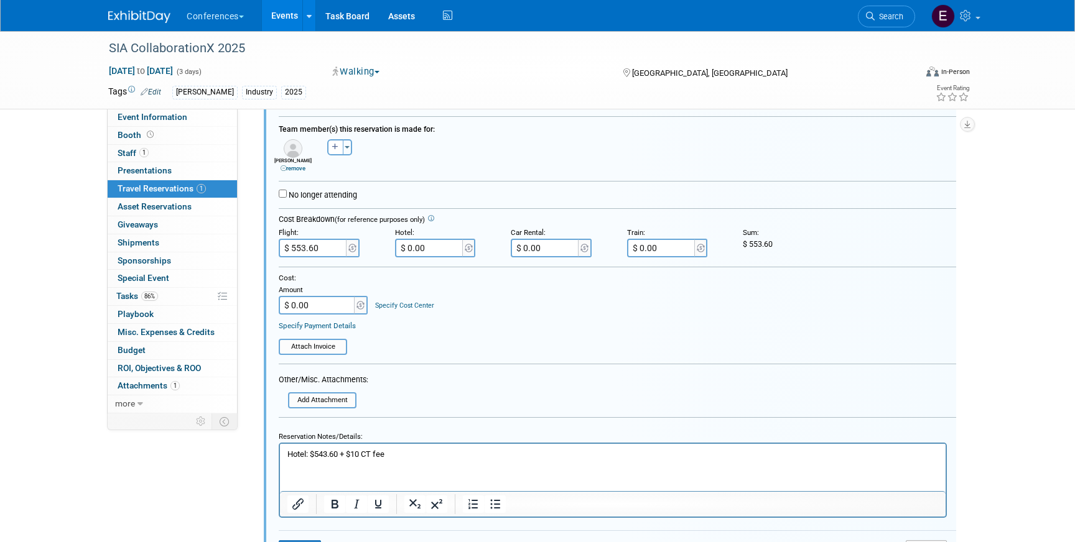
scroll to position [215, 0]
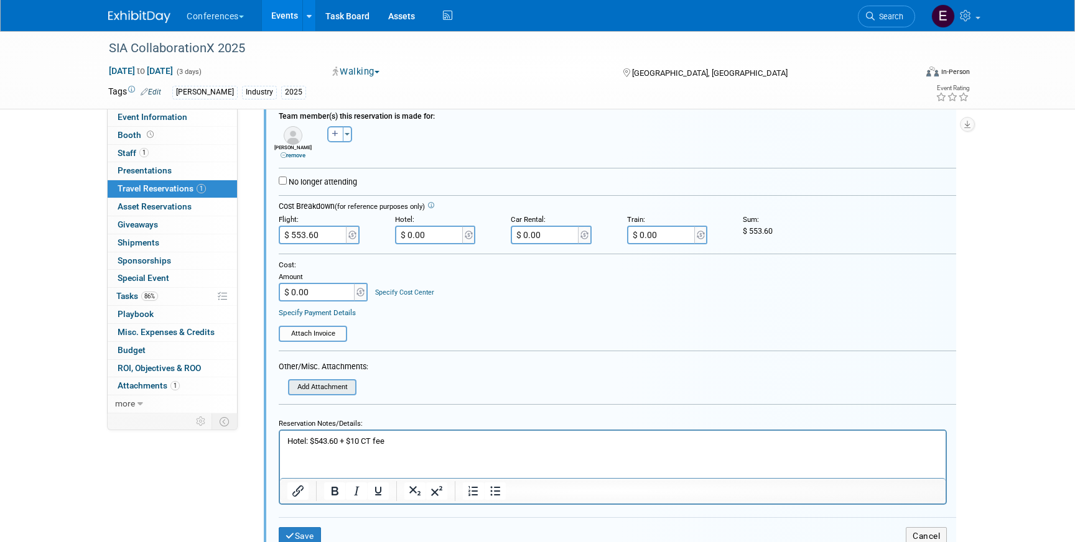
click at [304, 383] on input "file" at bounding box center [291, 387] width 127 height 13
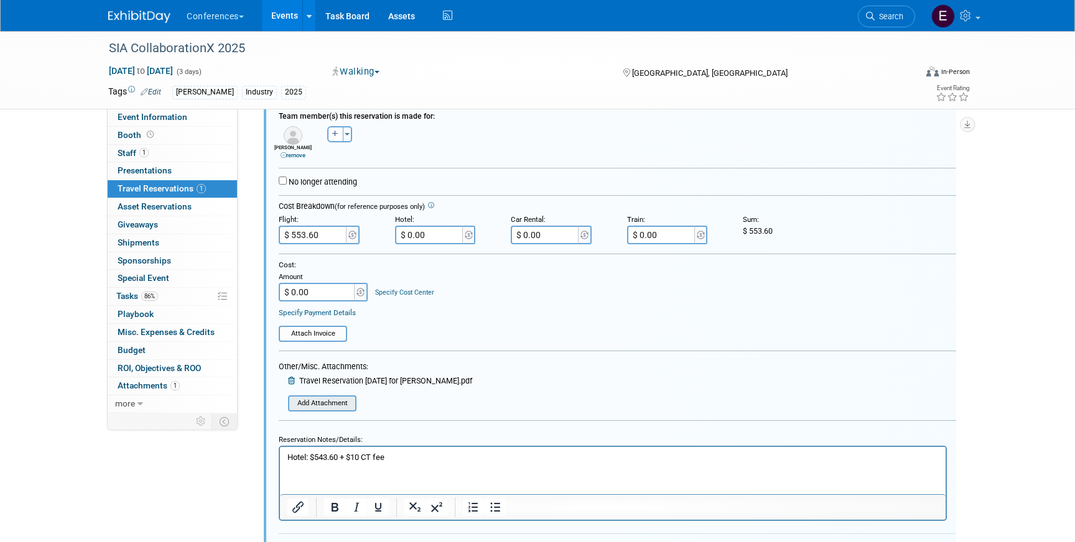
click at [330, 407] on input "file" at bounding box center [291, 403] width 127 height 13
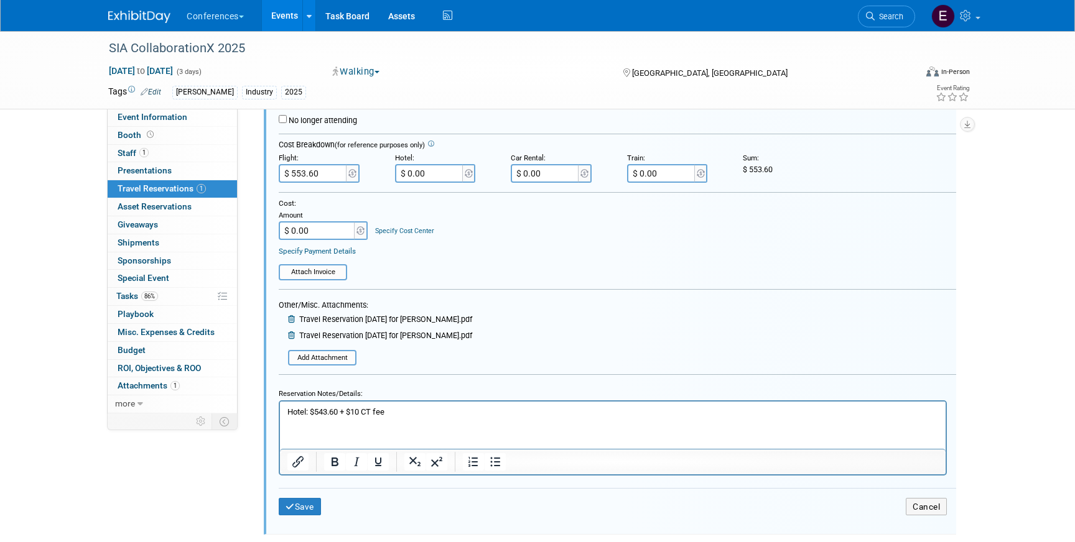
scroll to position [278, 0]
click at [293, 322] on icon at bounding box center [292, 319] width 9 height 8
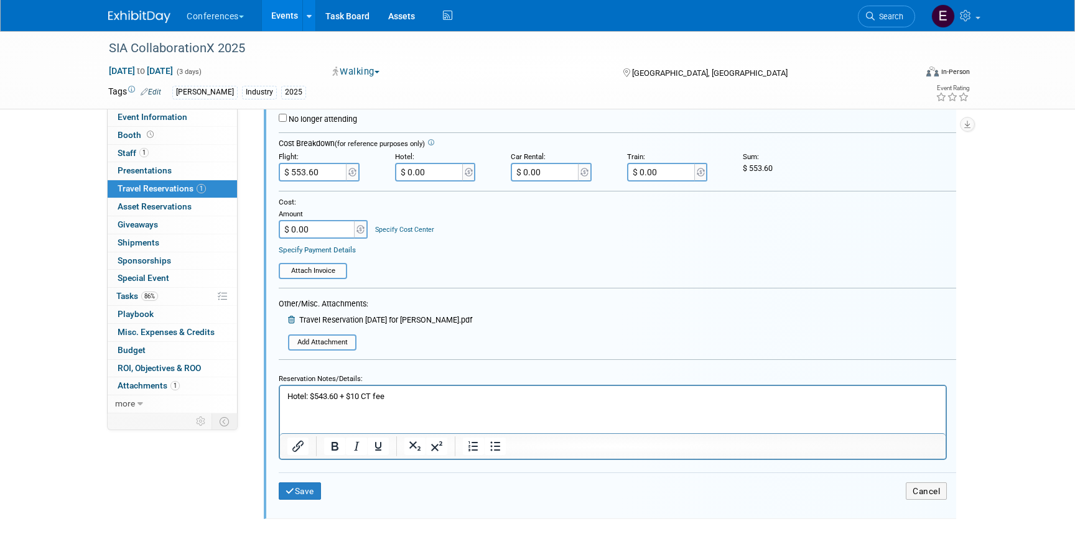
click at [328, 335] on div "Other/Misc. Attachments: Add Attachment Travel Reservation September 08 for JAS…" at bounding box center [375, 323] width 193 height 53
click at [317, 345] on input "file" at bounding box center [291, 342] width 127 height 13
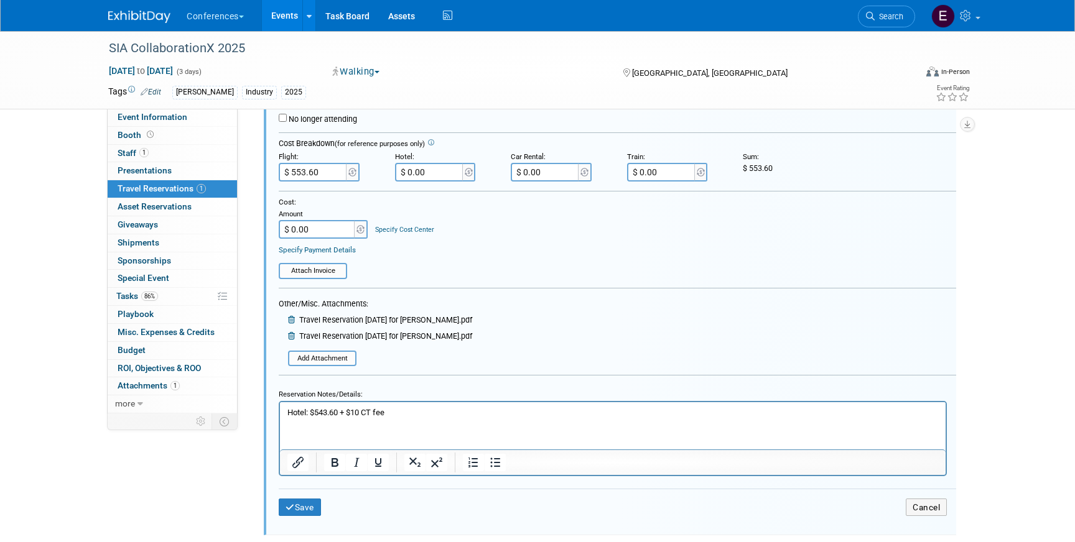
scroll to position [350, 0]
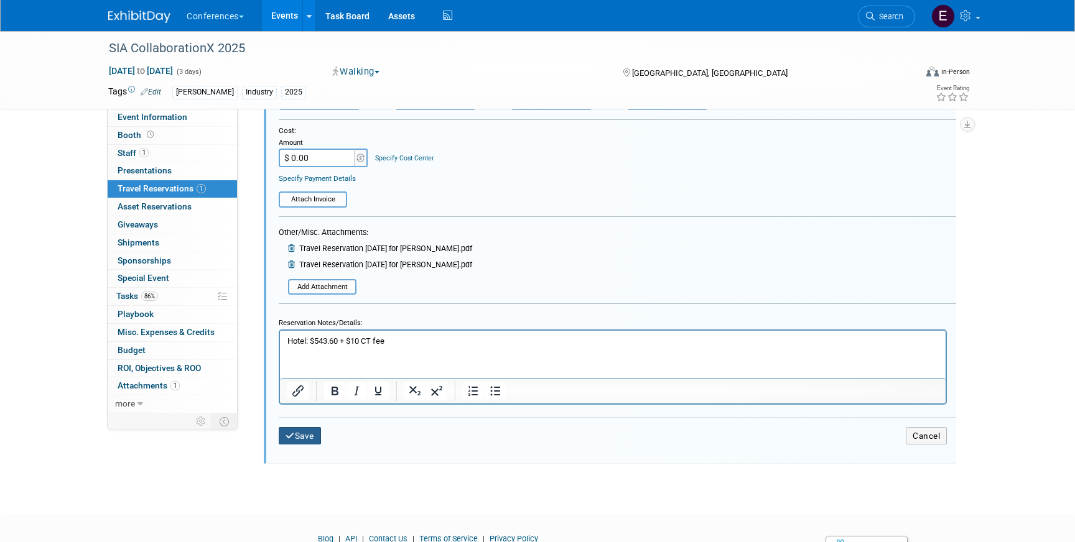
click at [300, 440] on button "Save" at bounding box center [300, 436] width 42 height 18
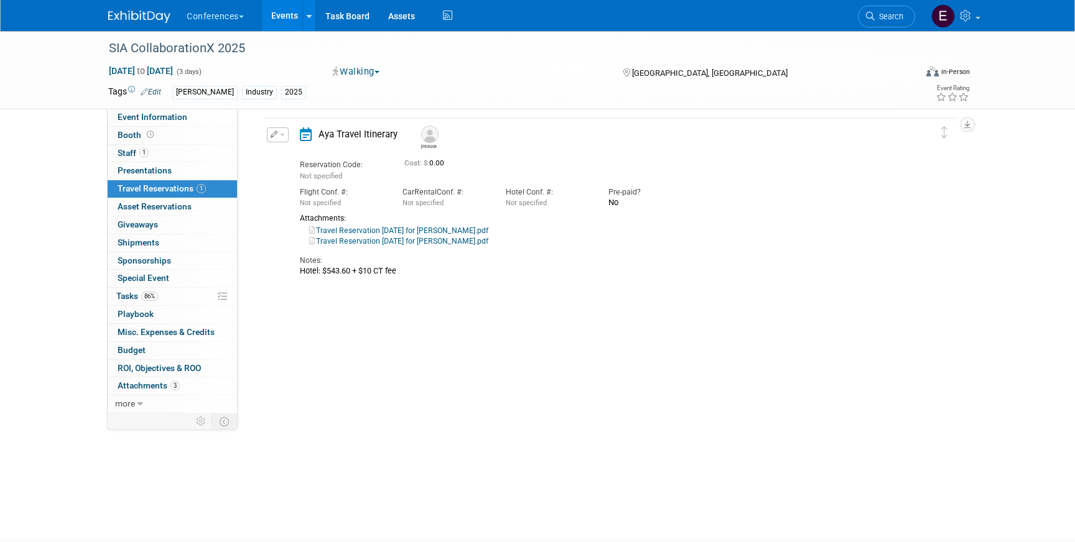
scroll to position [21, 0]
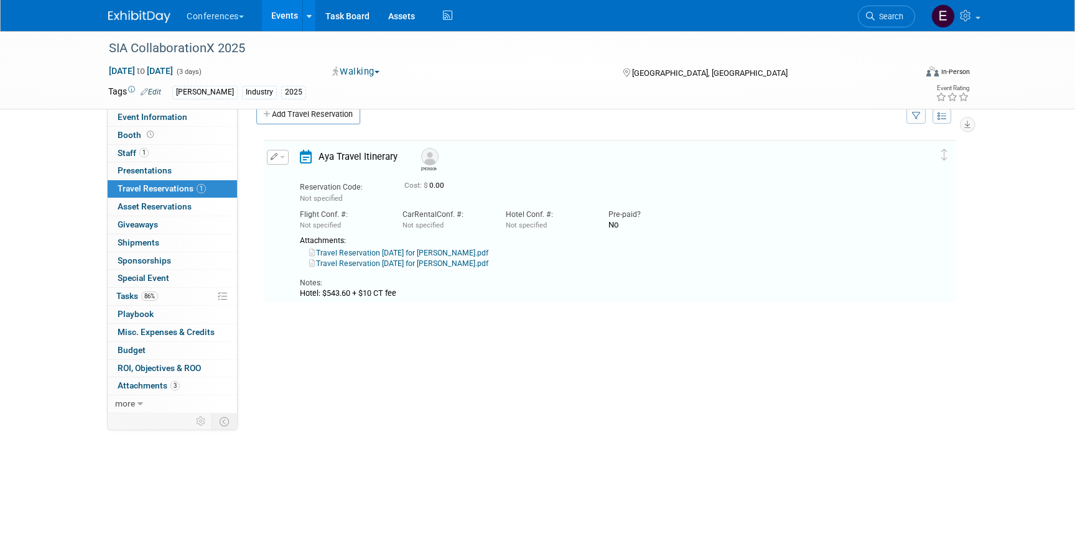
click at [389, 254] on link "Travel Reservation September 08 for JASON WILLIAM LANDER.pdf" at bounding box center [398, 253] width 179 height 9
click at [402, 263] on link "Travel Reservation September 09 for JASON WILLIAM LANDER.pdf" at bounding box center [398, 263] width 179 height 9
click at [397, 253] on link "Travel Reservation September 08 for JASON WILLIAM LANDER.pdf" at bounding box center [398, 253] width 179 height 9
click at [273, 160] on icon "button" at bounding box center [274, 156] width 7 height 7
click at [290, 175] on button "Edit Reservation" at bounding box center [319, 179] width 105 height 18
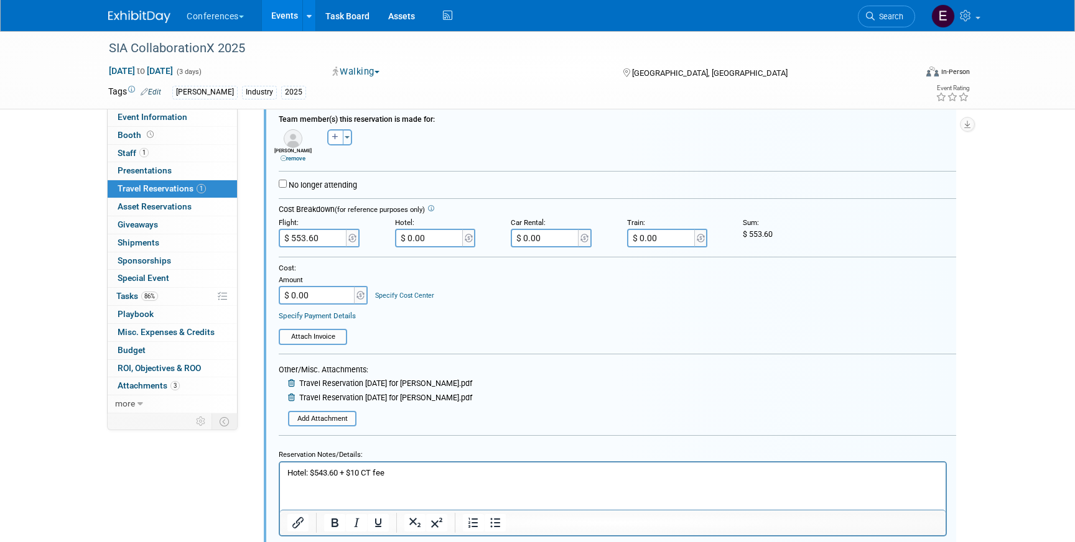
scroll to position [223, 0]
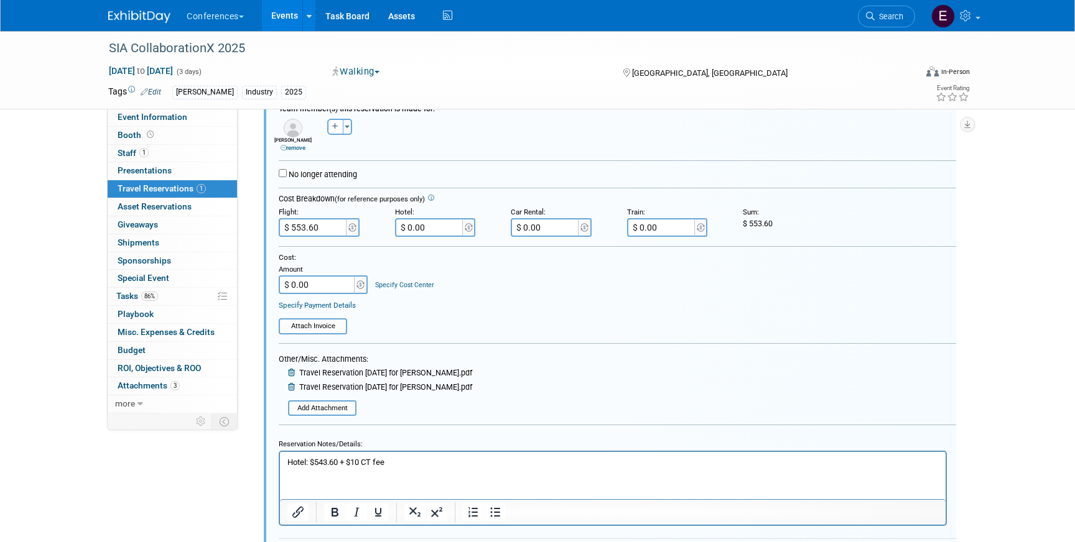
click at [290, 375] on icon at bounding box center [292, 373] width 9 height 8
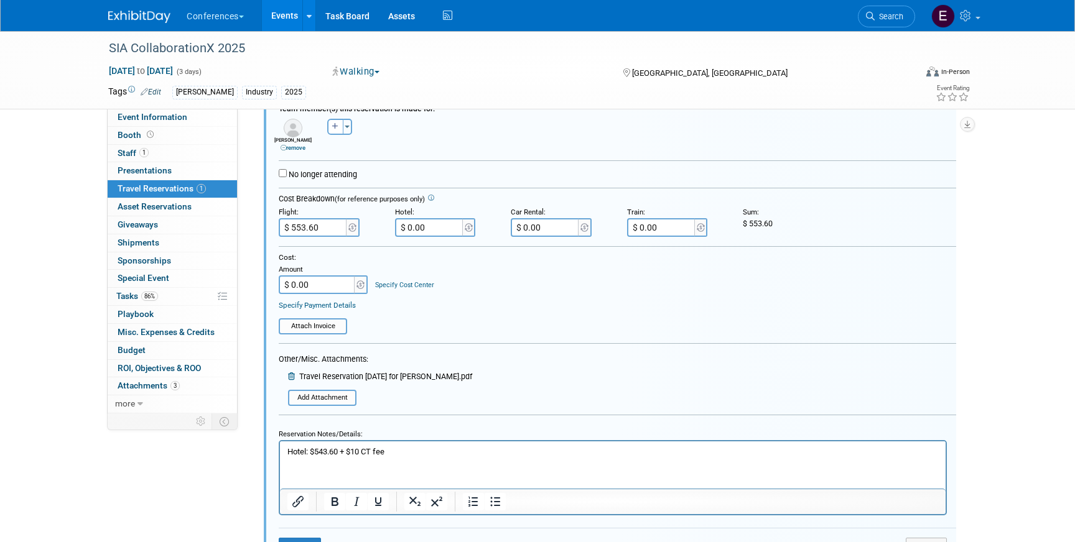
click at [290, 375] on icon at bounding box center [292, 377] width 9 height 8
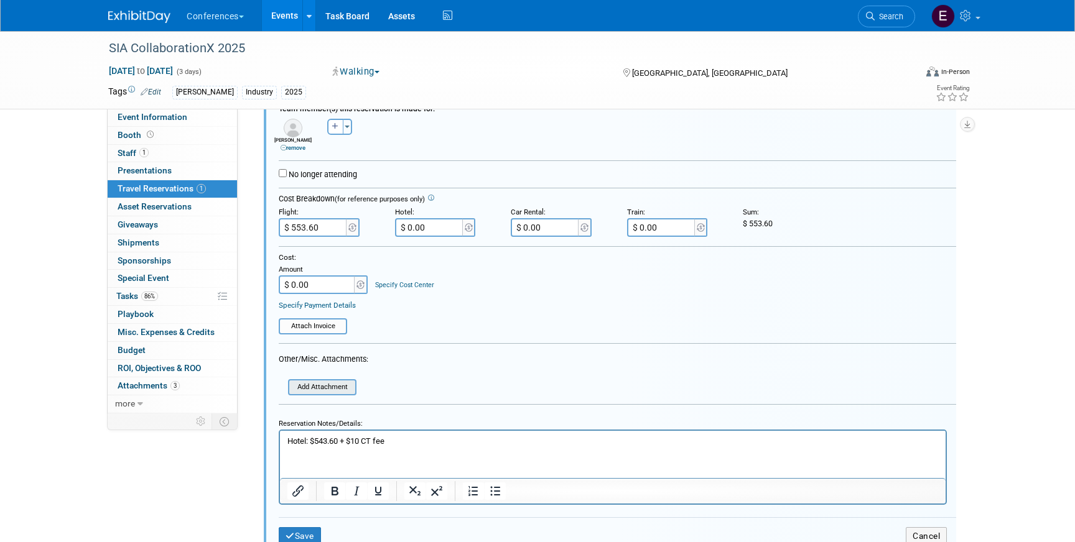
click at [297, 388] on input "file" at bounding box center [291, 387] width 127 height 13
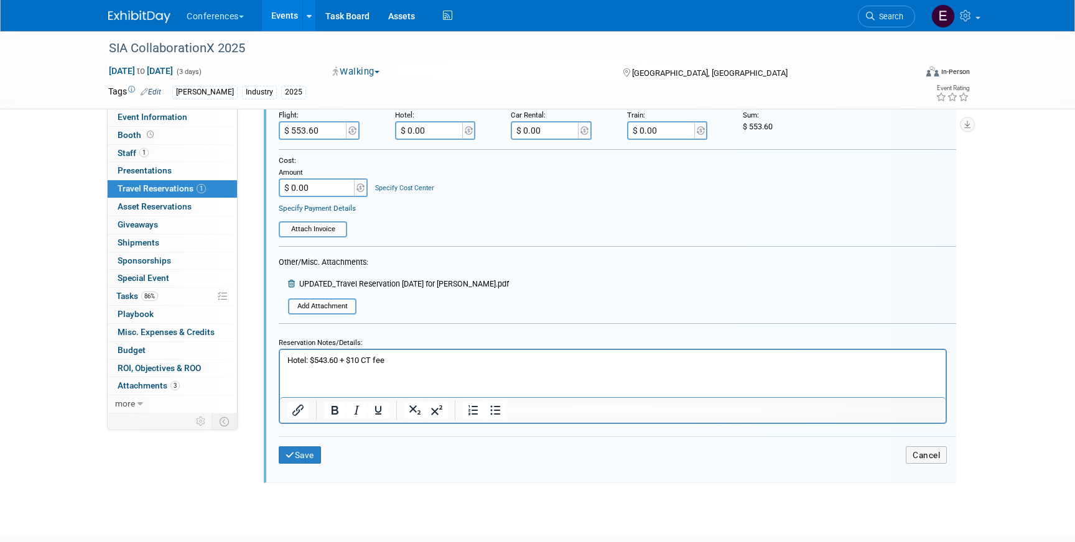
scroll to position [322, 0]
click at [295, 458] on button "Save" at bounding box center [300, 453] width 42 height 18
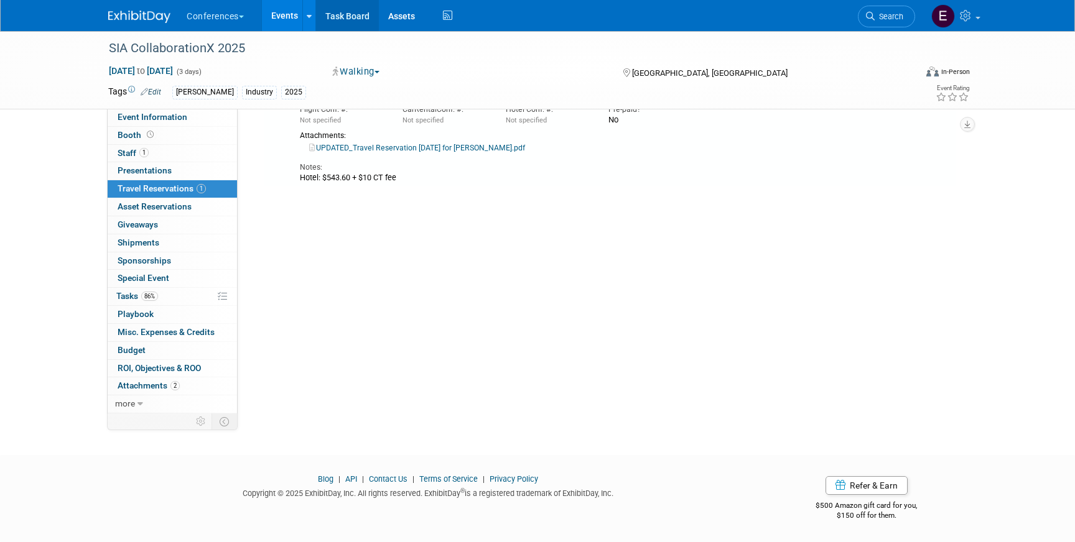
scroll to position [21, 0]
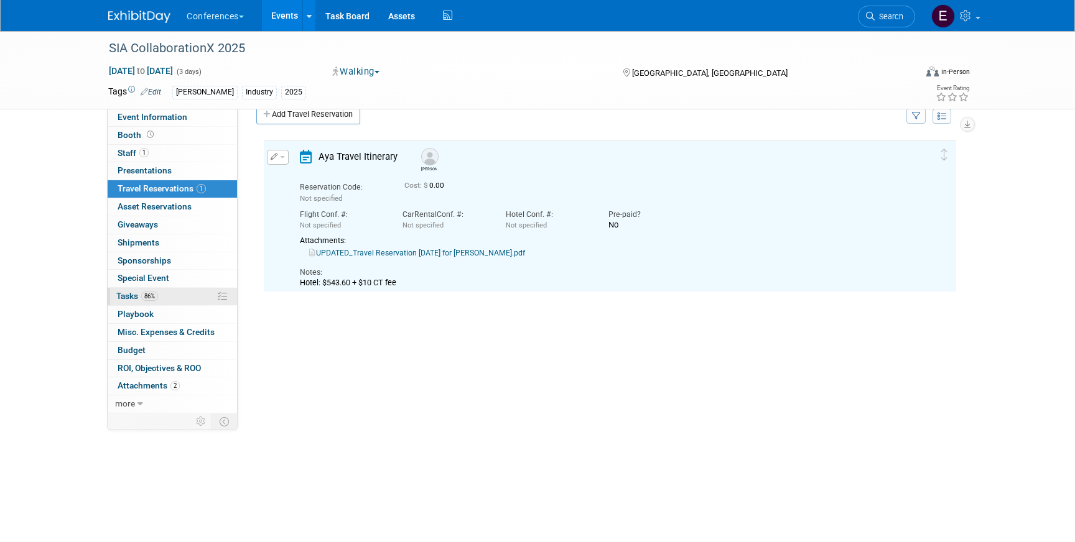
click at [177, 290] on link "86% Tasks 86%" at bounding box center [172, 296] width 129 height 17
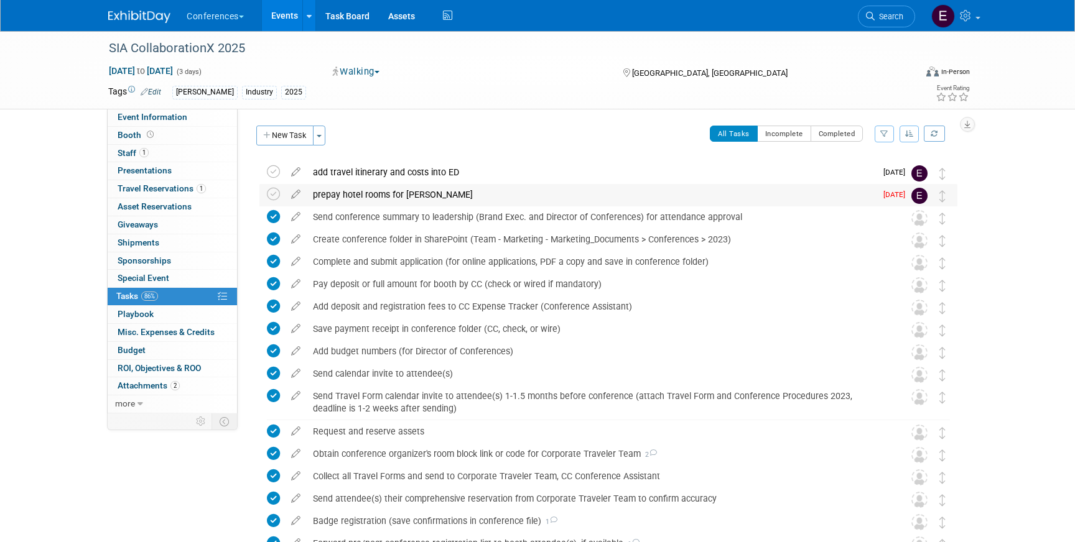
click at [384, 193] on div "prepay hotel rooms for [PERSON_NAME]" at bounding box center [591, 194] width 569 height 21
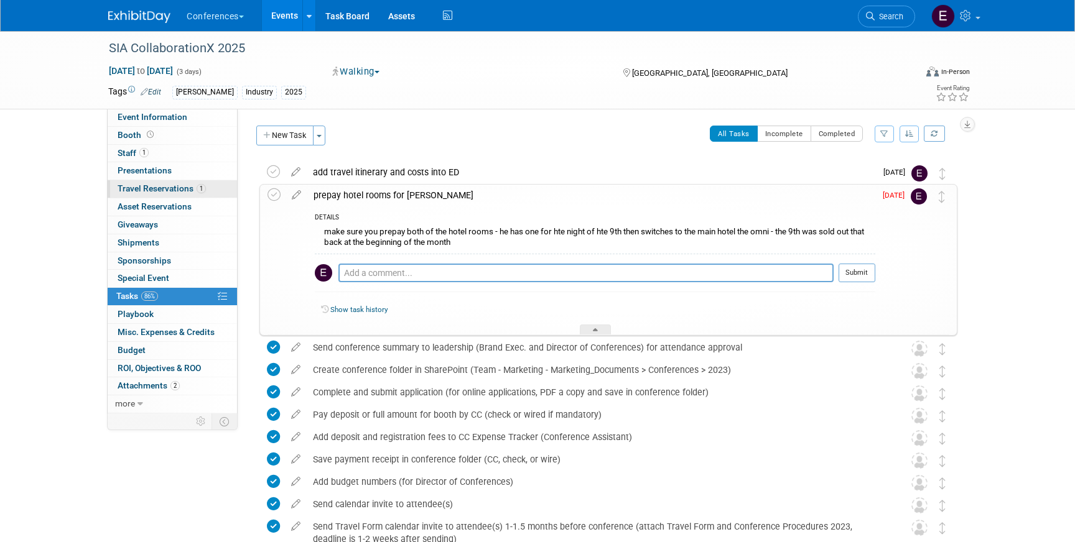
click at [159, 191] on span "Travel Reservations 1" at bounding box center [162, 188] width 88 height 10
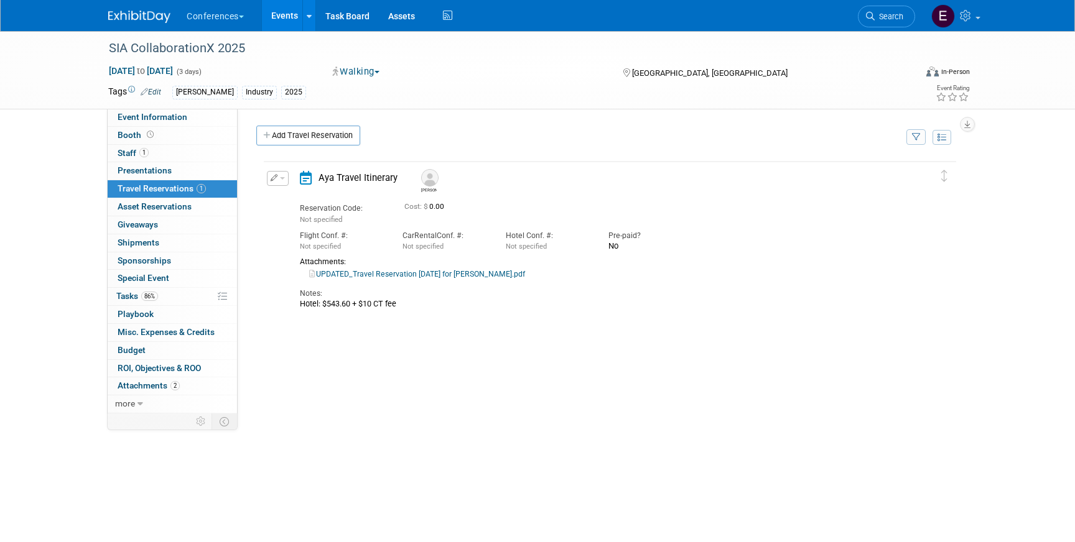
click at [277, 174] on button "button" at bounding box center [278, 178] width 22 height 15
click at [290, 196] on button "Edit Reservation" at bounding box center [319, 200] width 105 height 18
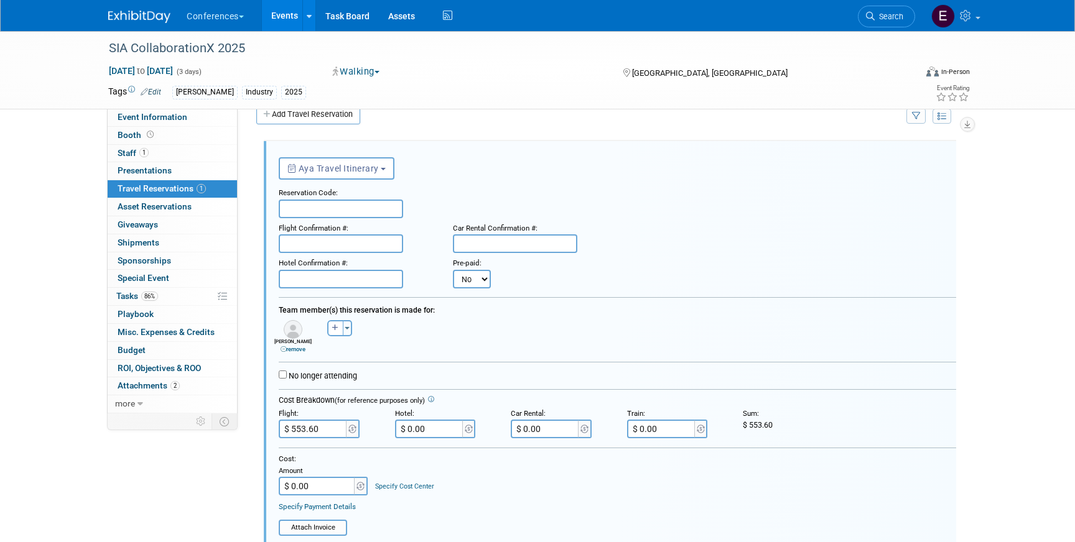
scroll to position [280, 0]
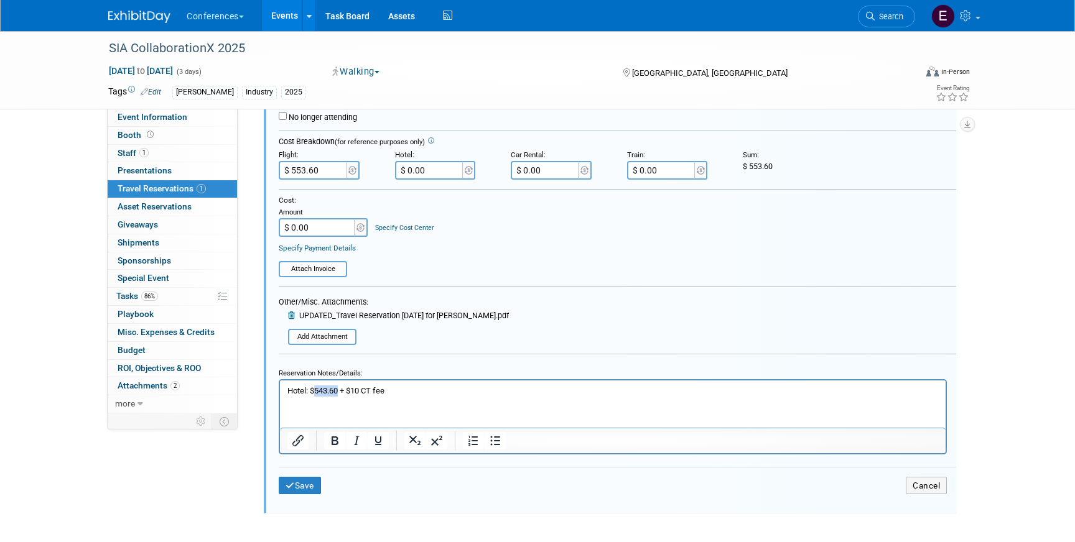
drag, startPoint x: 340, startPoint y: 394, endPoint x: 314, endPoint y: 394, distance: 26.1
click at [314, 394] on p "Hotel: $543.60 + $10 CT fee" at bounding box center [612, 390] width 651 height 11
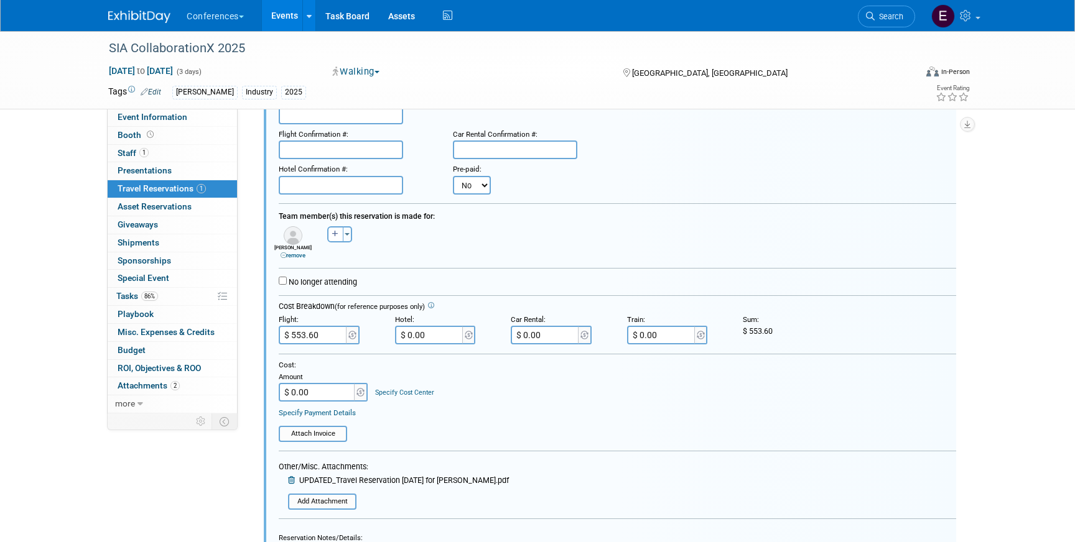
scroll to position [89, 0]
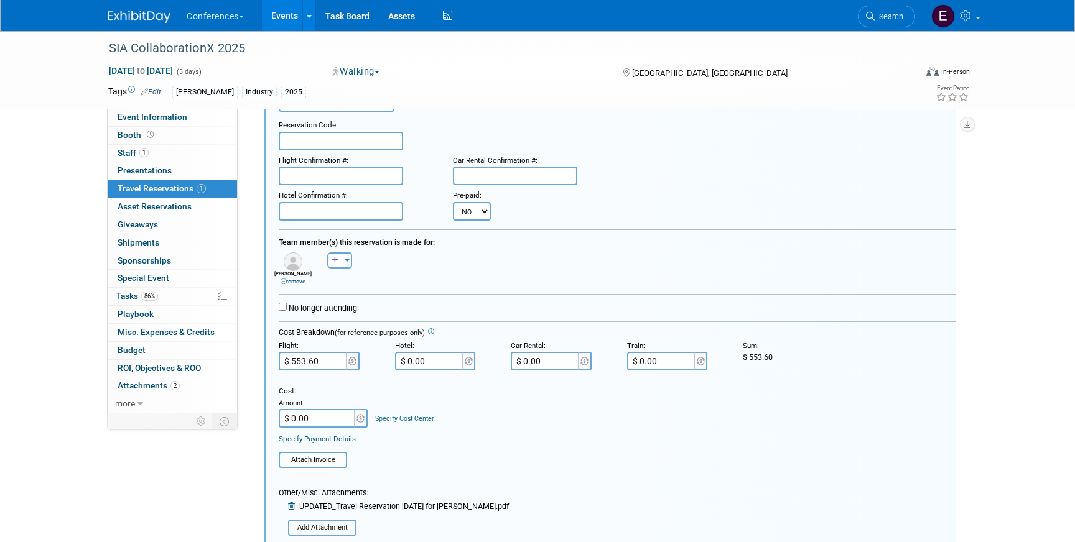
click at [338, 210] on input "text" at bounding box center [341, 211] width 124 height 19
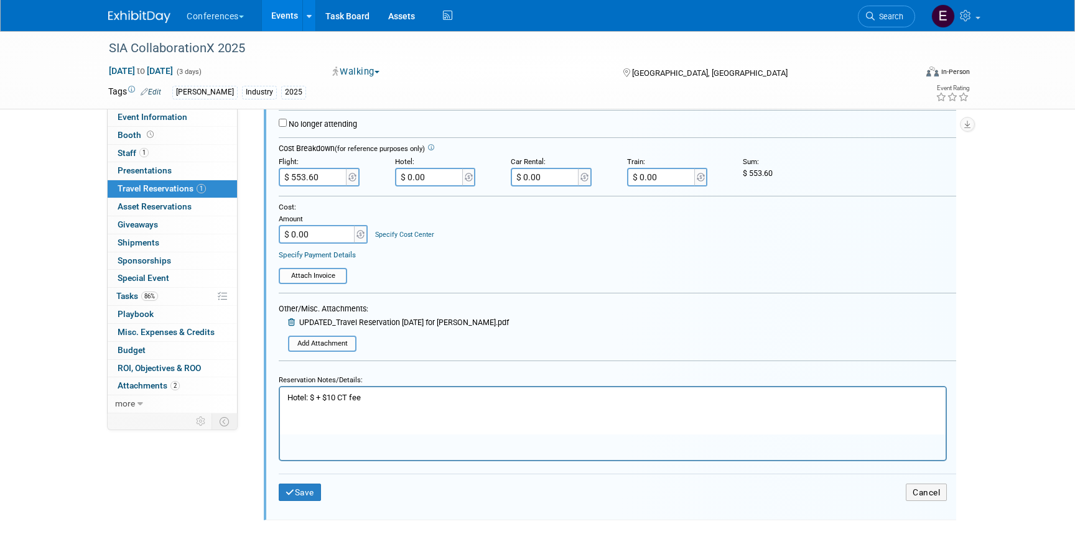
scroll to position [280, 0]
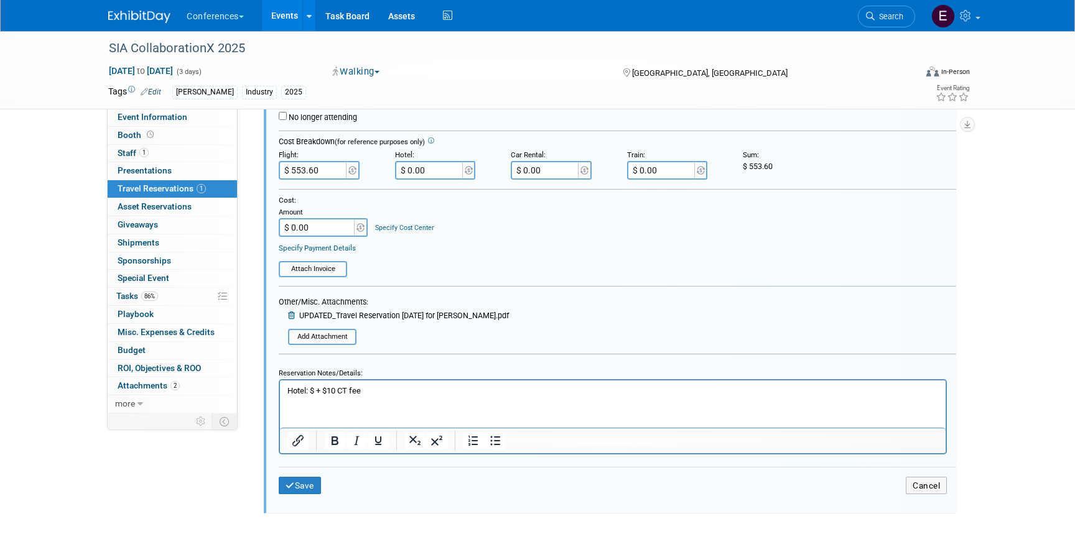
click at [316, 393] on p "Hotel: $ + $10 CT fee" at bounding box center [612, 390] width 651 height 11
click at [340, 389] on p "Hotel: $237.19+ $10 CT fee" at bounding box center [612, 390] width 651 height 11
click at [341, 389] on p "Hotel: $237.19 + + $10 CT fee" at bounding box center [612, 390] width 651 height 11
click at [381, 394] on p "Hotel: $237.19 est. total + + $10 CT fee" at bounding box center [612, 390] width 651 height 11
click at [498, 391] on p "Hotel: $237.19 est. total + $538 est. total + $10 CT fee" at bounding box center [612, 390] width 651 height 11
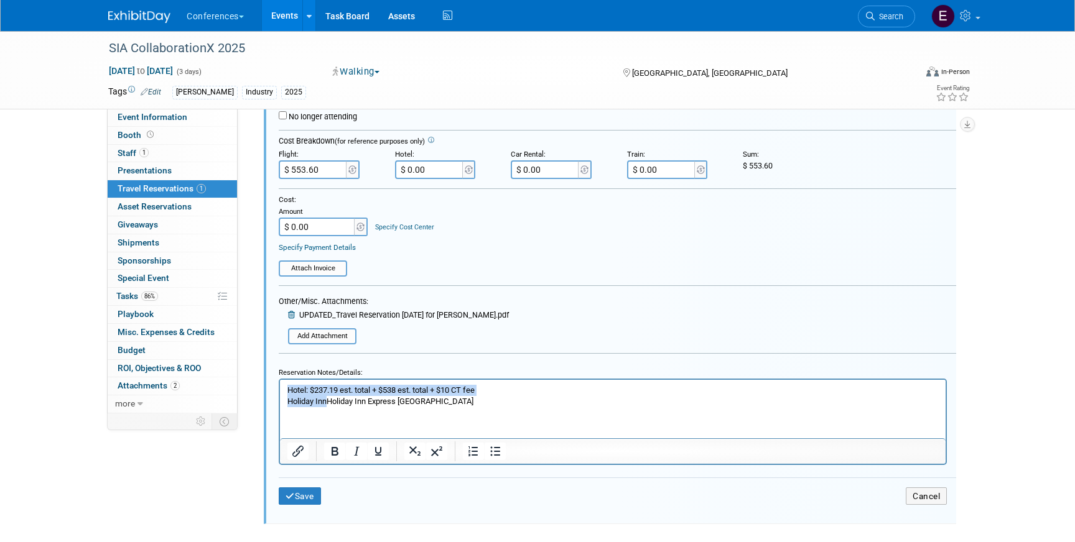
drag, startPoint x: 328, startPoint y: 403, endPoint x: 236, endPoint y: 393, distance: 92.6
click at [280, 393] on html "Hotel: $237.19 est. total + $538 est. total + $10 CT fee Holiday InnHoliday Inn…" at bounding box center [612, 392] width 665 height 27
click at [330, 391] on p "Hotel: $237.19 est. total + $538 est. total + $10 CT fee" at bounding box center [612, 389] width 651 height 11
drag, startPoint x: 328, startPoint y: 402, endPoint x: 248, endPoint y: 398, distance: 80.3
click at [280, 398] on html "Hotel: $237.19 est. total + $538 est. total + $10 CT fee Holiday InnHoliday Inn…" at bounding box center [612, 392] width 665 height 27
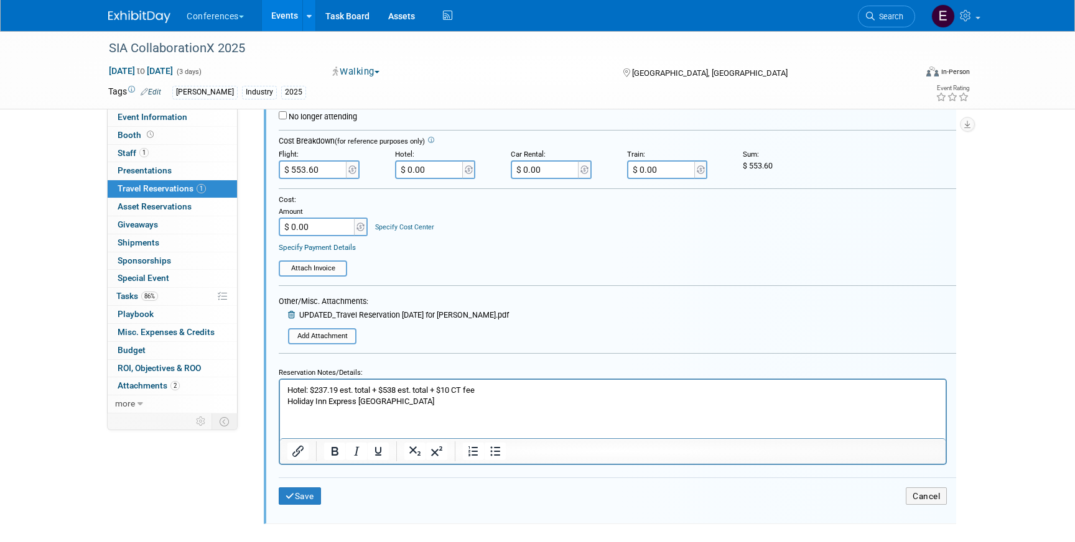
click at [438, 402] on p "Holiday Inn Express Dallas Downtown" at bounding box center [612, 401] width 651 height 11
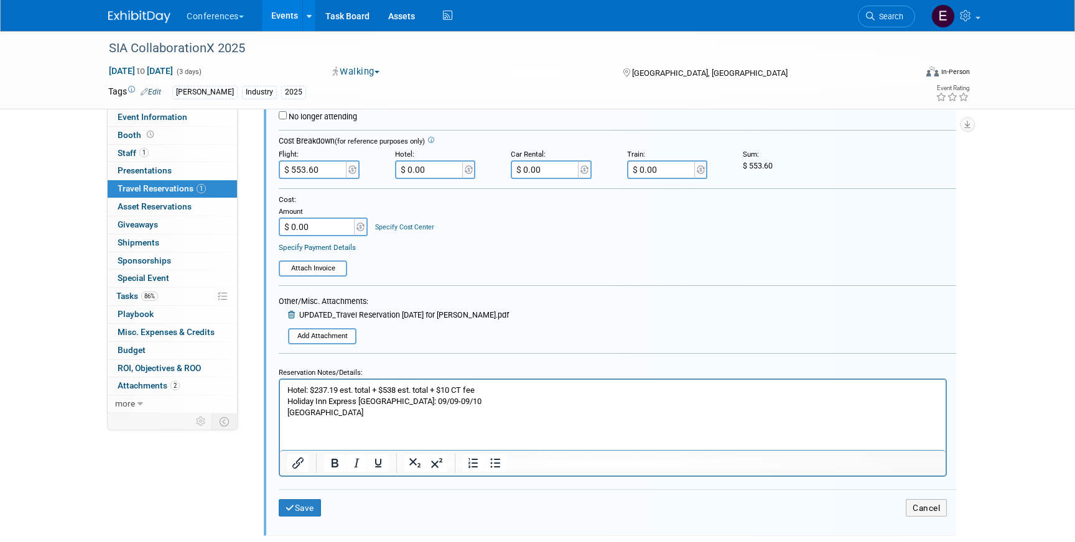
click at [382, 413] on p "Omni Dallas Hotel" at bounding box center [612, 412] width 651 height 11
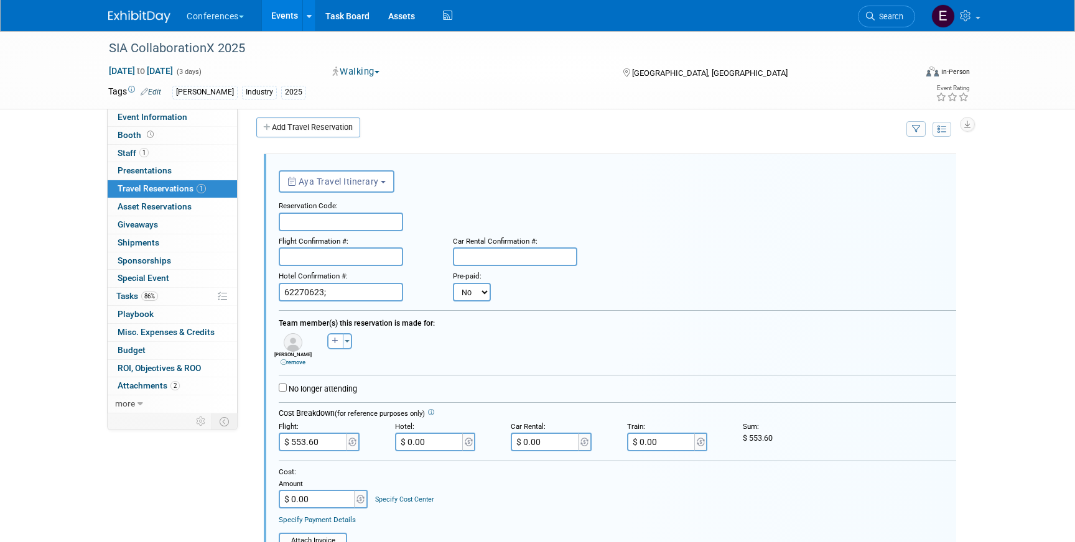
scroll to position [0, 0]
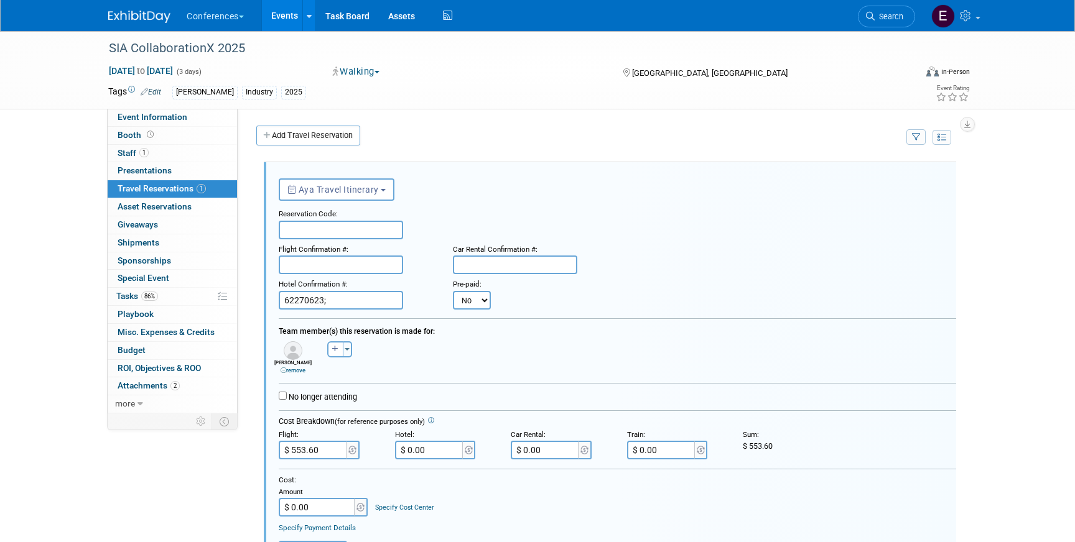
click at [358, 310] on input "62270623;" at bounding box center [341, 300] width 124 height 19
paste input "40061560127"
type input "62270623; 40061560127"
click at [315, 231] on input "text" at bounding box center [341, 230] width 124 height 19
paste input "SUKSAZ"
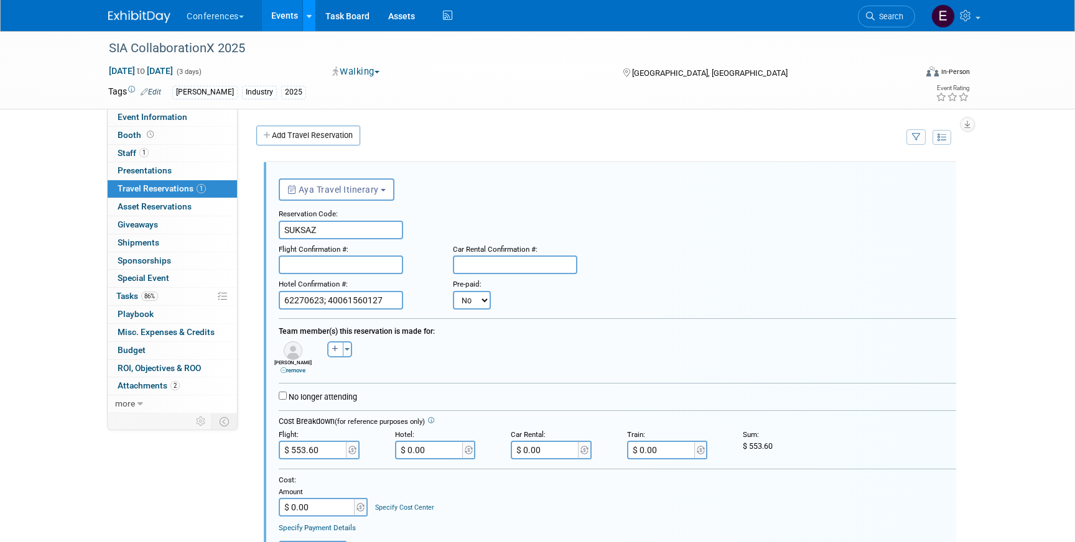
type input "SUKSAZ"
click at [307, 267] on input "text" at bounding box center [341, 265] width 124 height 19
paste input "DZCGVL (AS)"
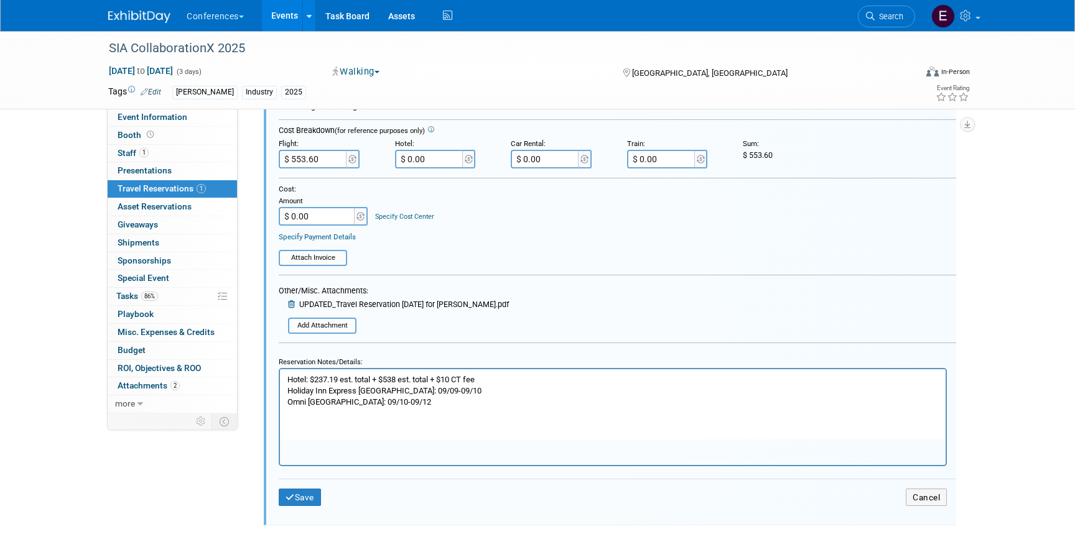
scroll to position [304, 0]
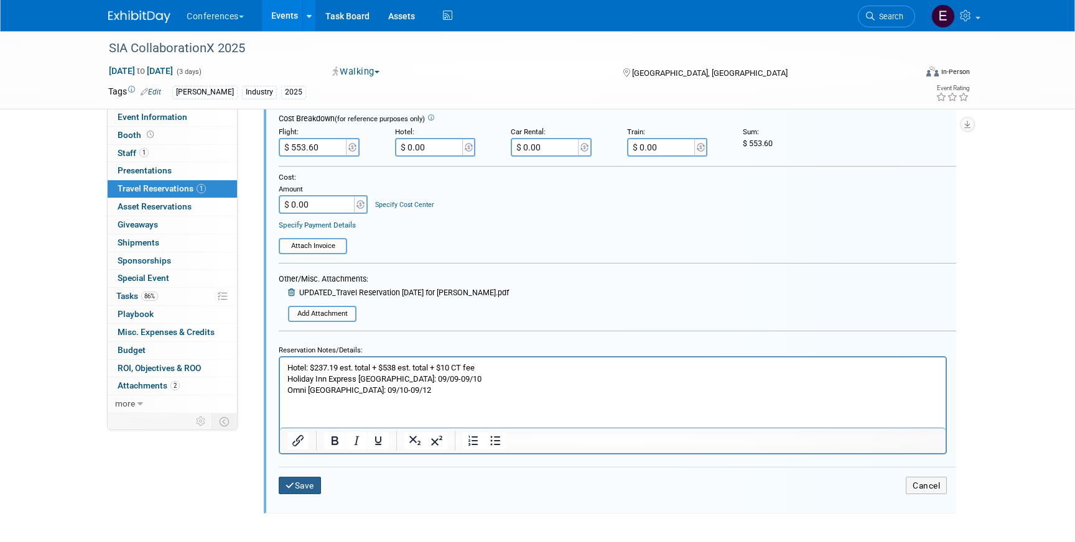
type input "DZCGVL (AS)"
click at [310, 484] on button "Save" at bounding box center [300, 486] width 42 height 18
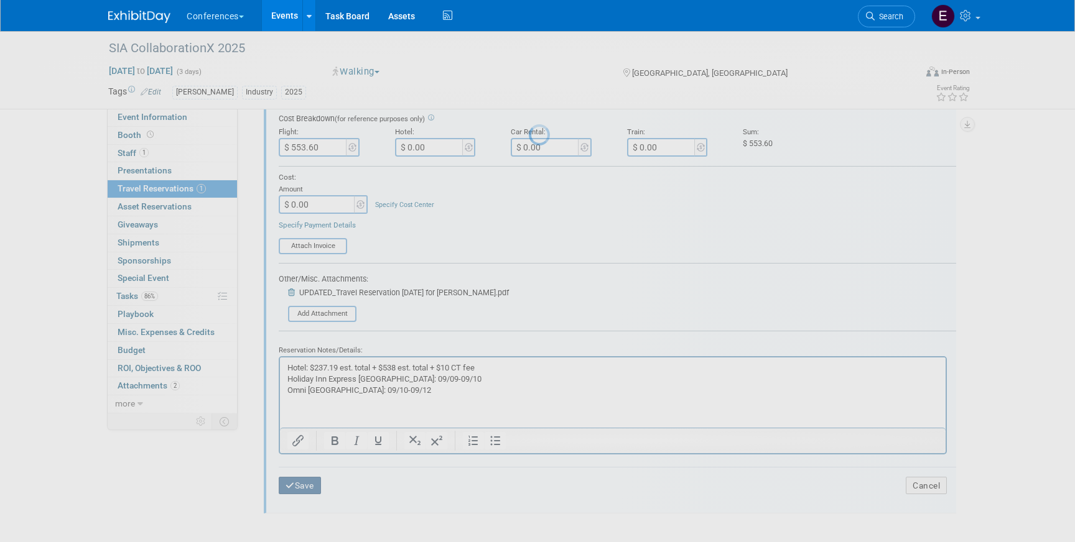
scroll to position [17, 0]
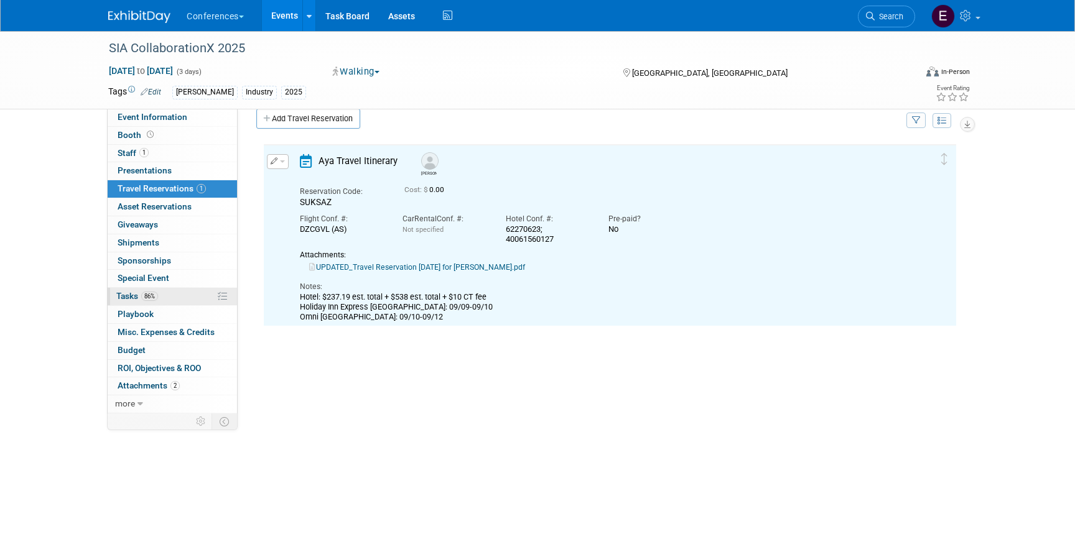
click at [184, 303] on link "86% Tasks 86%" at bounding box center [172, 296] width 129 height 17
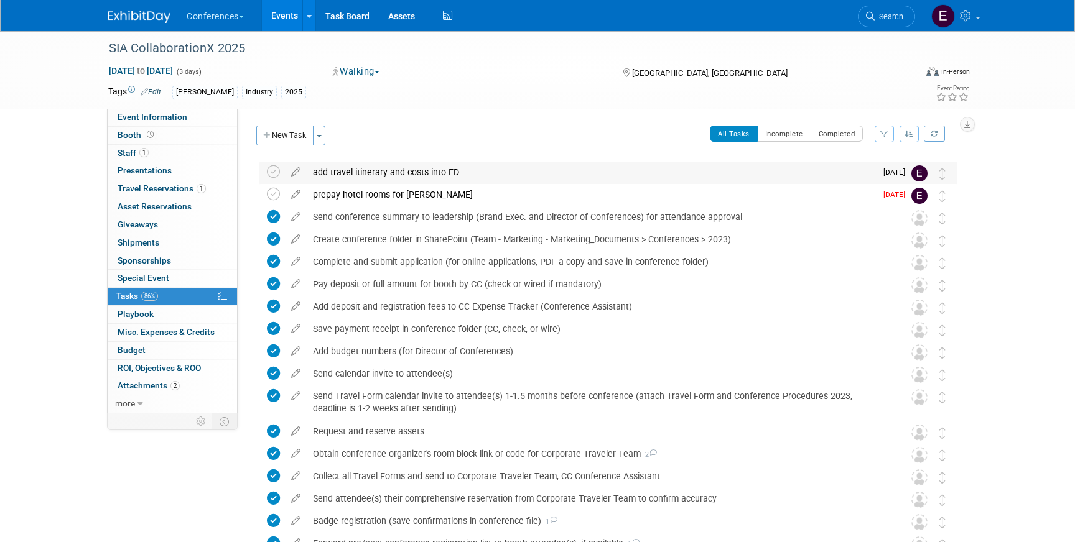
click at [384, 177] on div "add travel itinerary and costs into ED" at bounding box center [591, 172] width 569 height 21
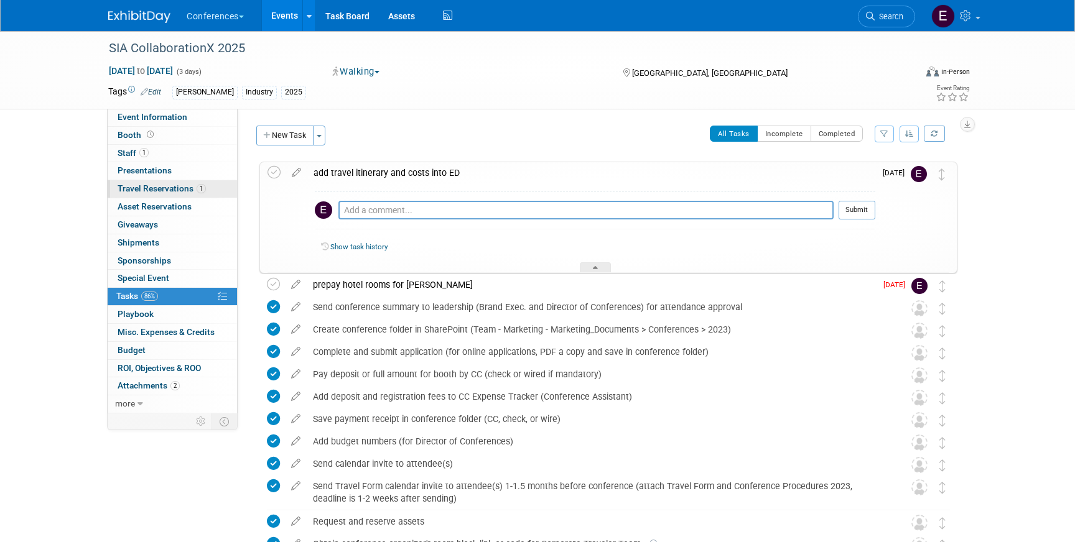
click at [192, 190] on span "Travel Reservations 1" at bounding box center [162, 188] width 88 height 10
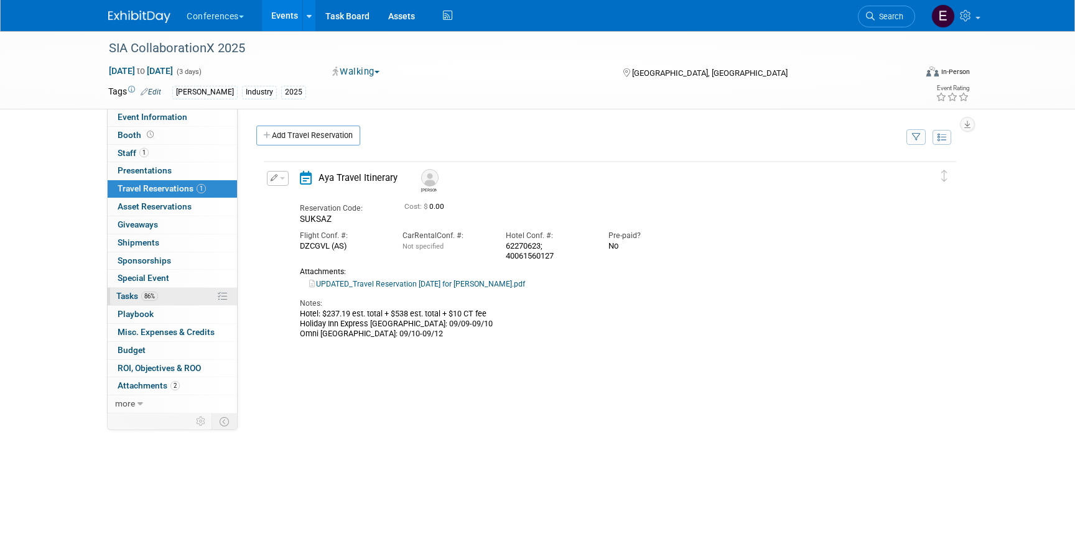
click at [182, 299] on link "86% Tasks 86%" at bounding box center [172, 296] width 129 height 17
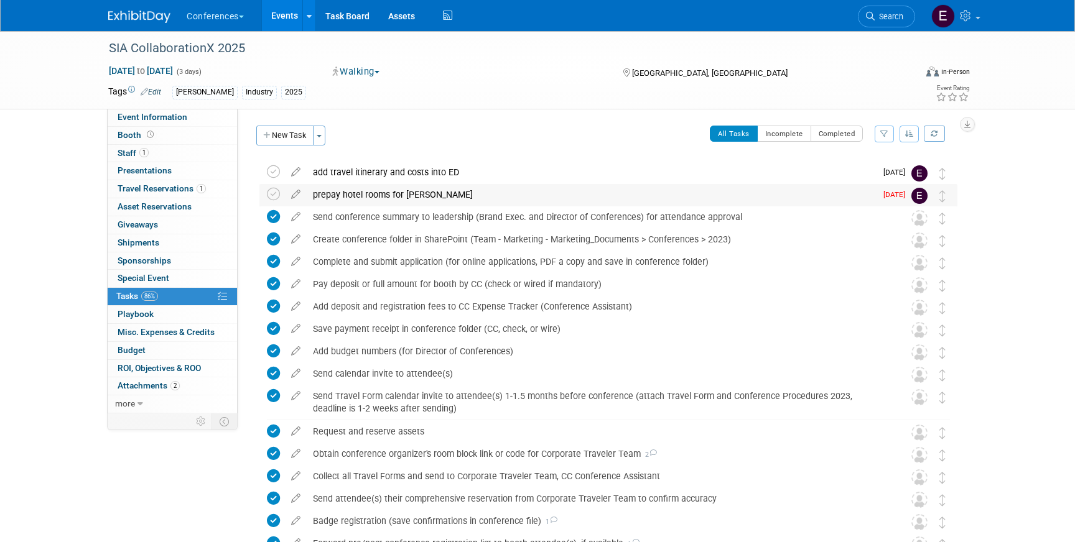
click at [353, 197] on div "prepay hotel rooms for [PERSON_NAME]" at bounding box center [591, 194] width 569 height 21
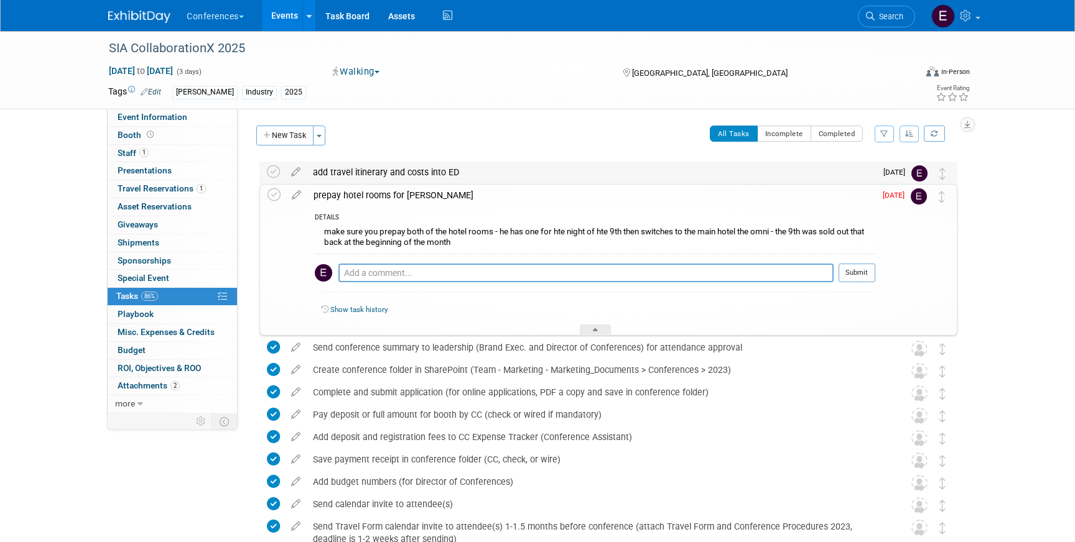
click at [353, 175] on div "add travel itinerary and costs into ED" at bounding box center [591, 172] width 569 height 21
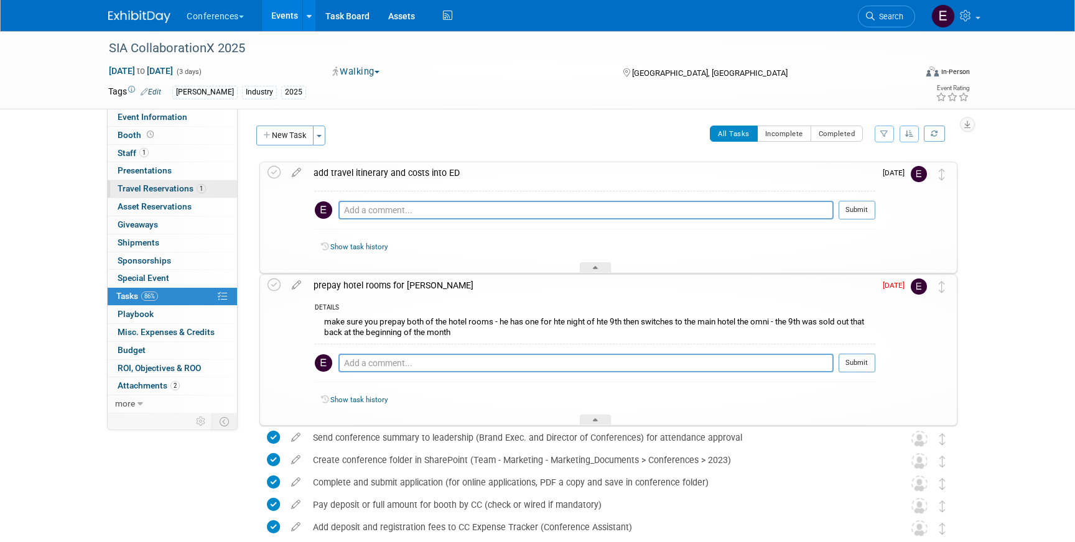
click at [193, 183] on link "1 Travel Reservations 1" at bounding box center [172, 188] width 129 height 17
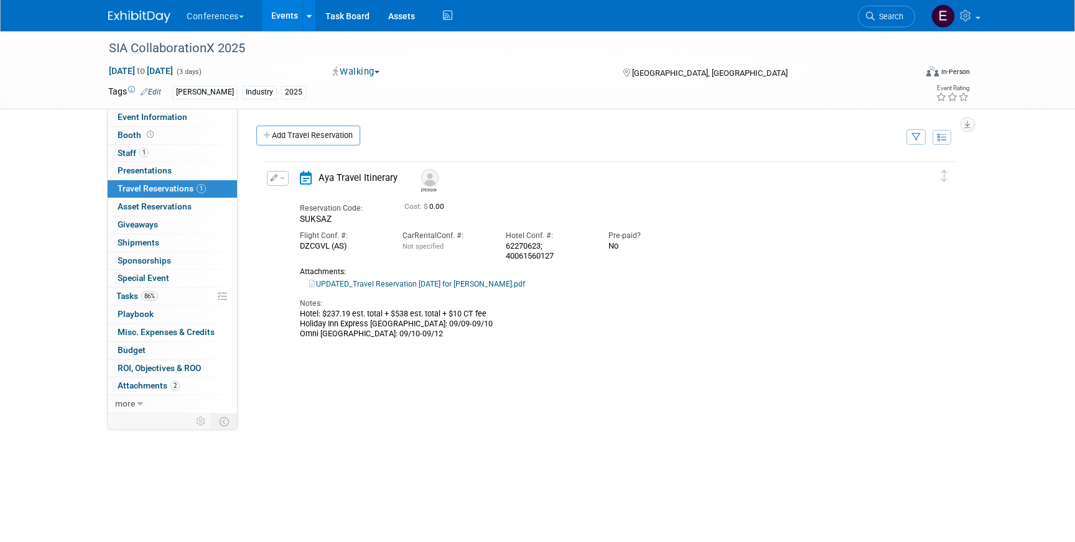
click at [122, 11] on img at bounding box center [139, 17] width 62 height 12
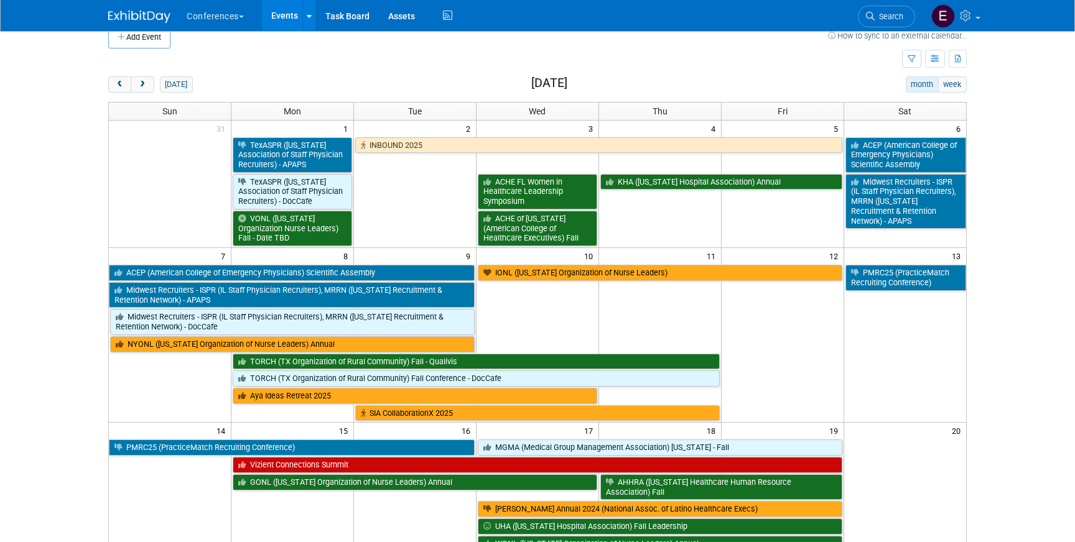
scroll to position [27, 0]
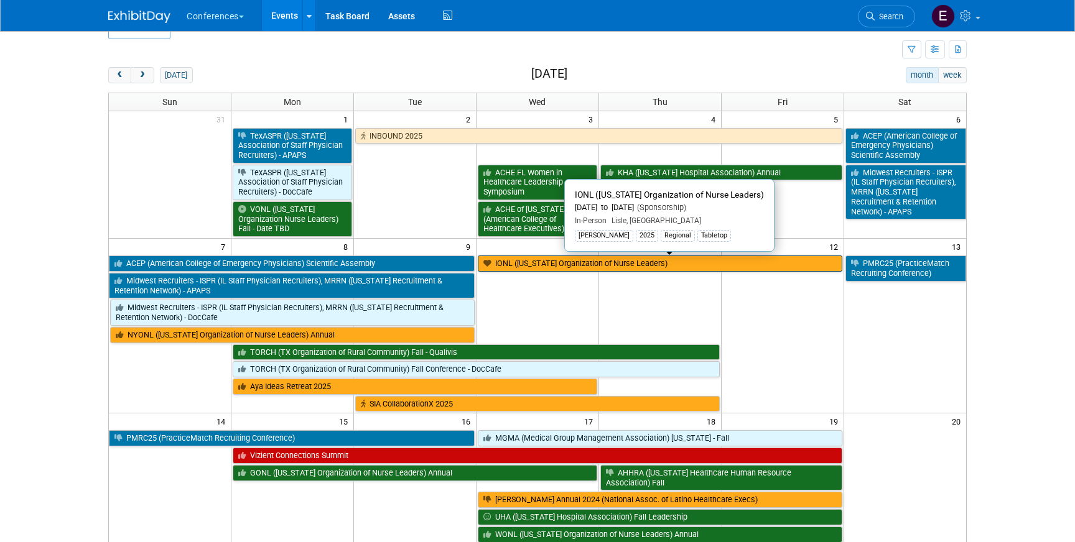
click at [576, 264] on link "IONL ([US_STATE] Organization of Nurse Leaders)" at bounding box center [660, 264] width 364 height 16
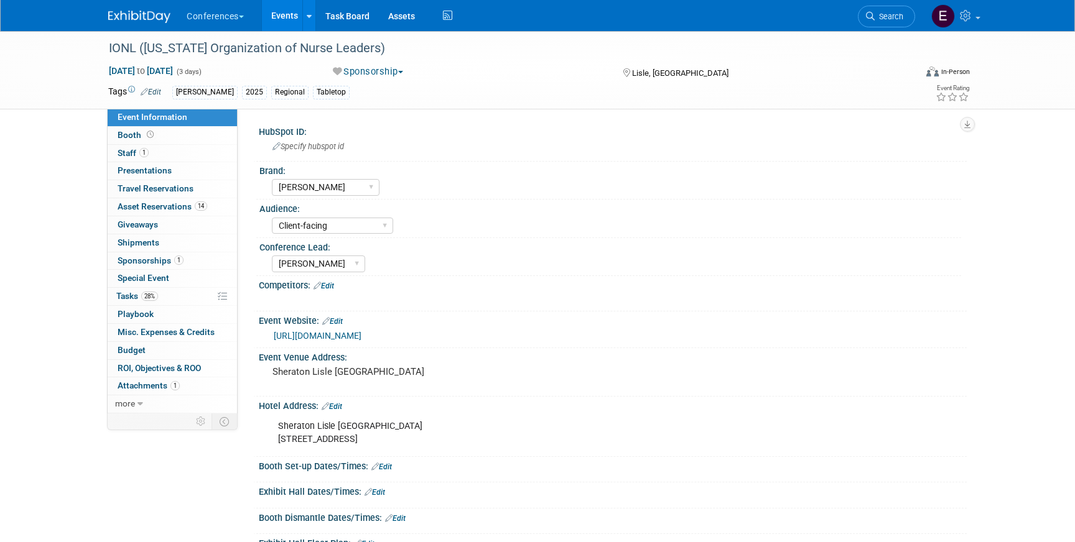
select select "[PERSON_NAME]"
select select "Client-facing"
select select "[PERSON_NAME]"
click at [198, 293] on link "28% Tasks 28%" at bounding box center [172, 296] width 129 height 17
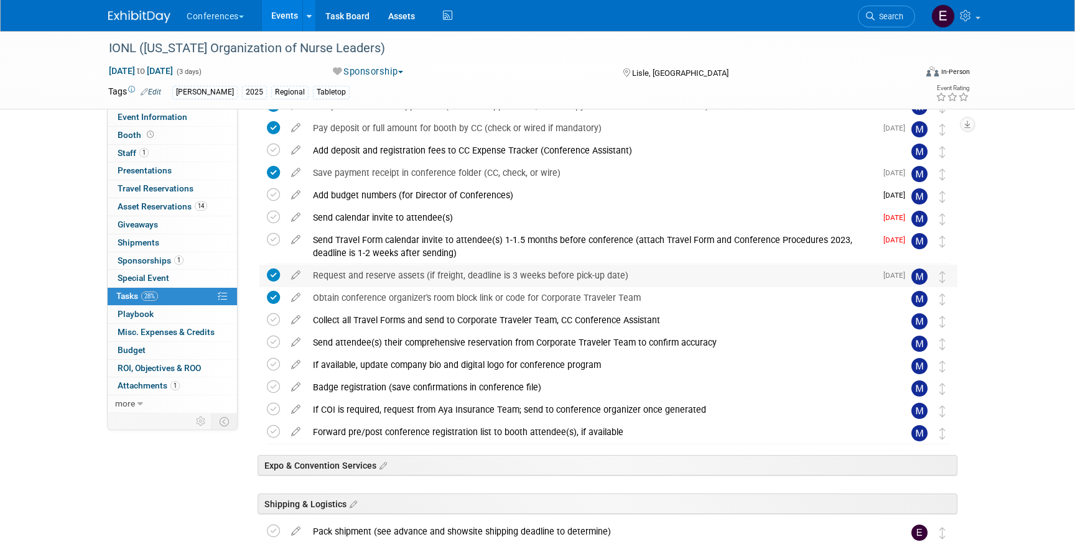
scroll to position [142, 0]
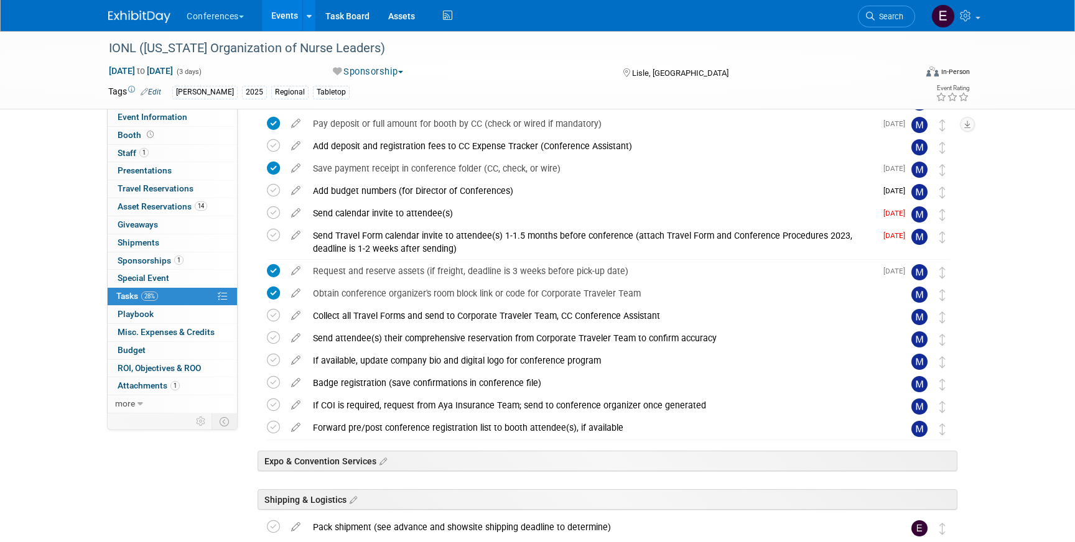
click at [137, 16] on img at bounding box center [139, 17] width 62 height 12
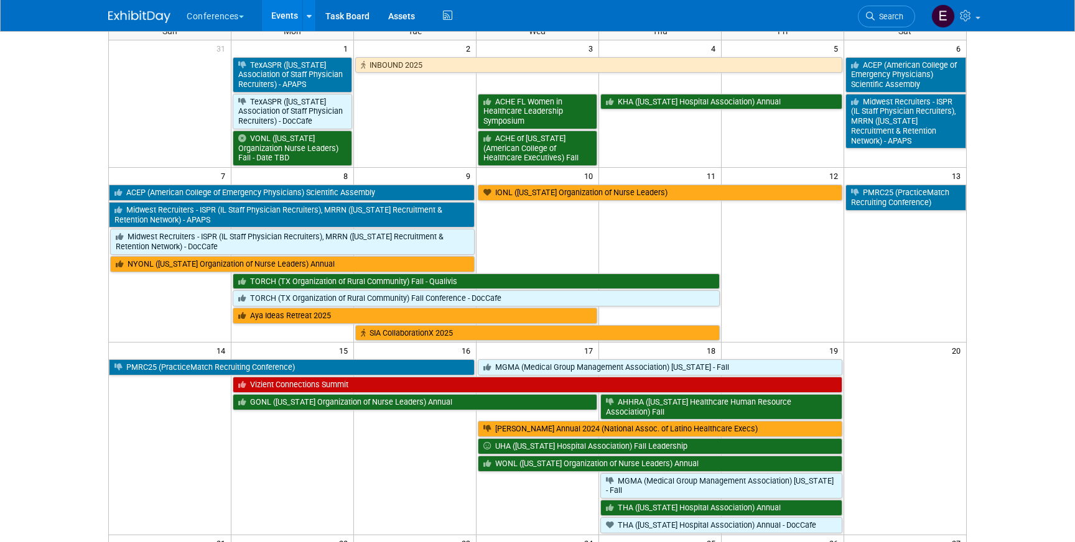
scroll to position [110, 0]
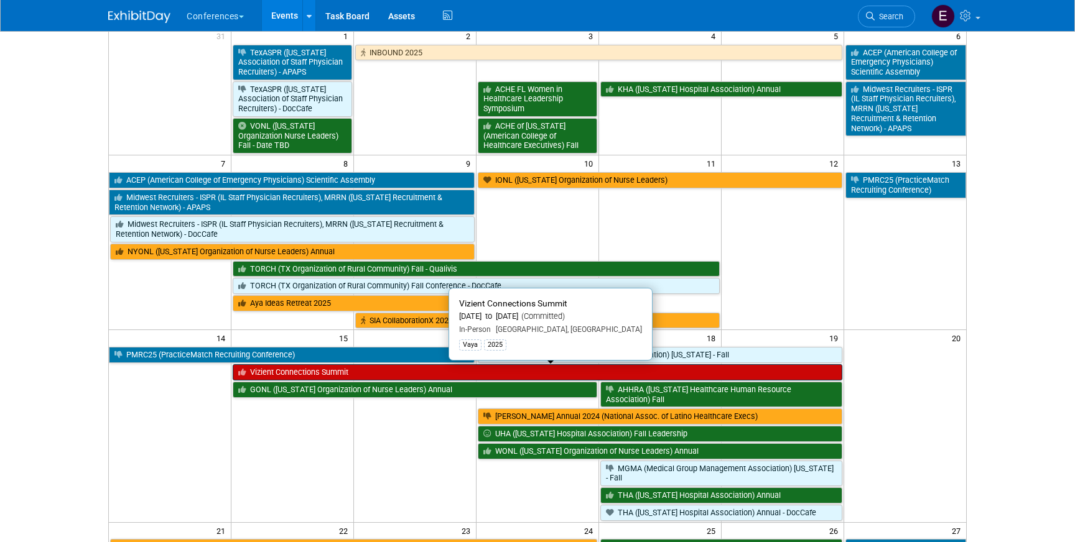
click at [308, 371] on link "Vizient Connections Summit" at bounding box center [537, 372] width 609 height 16
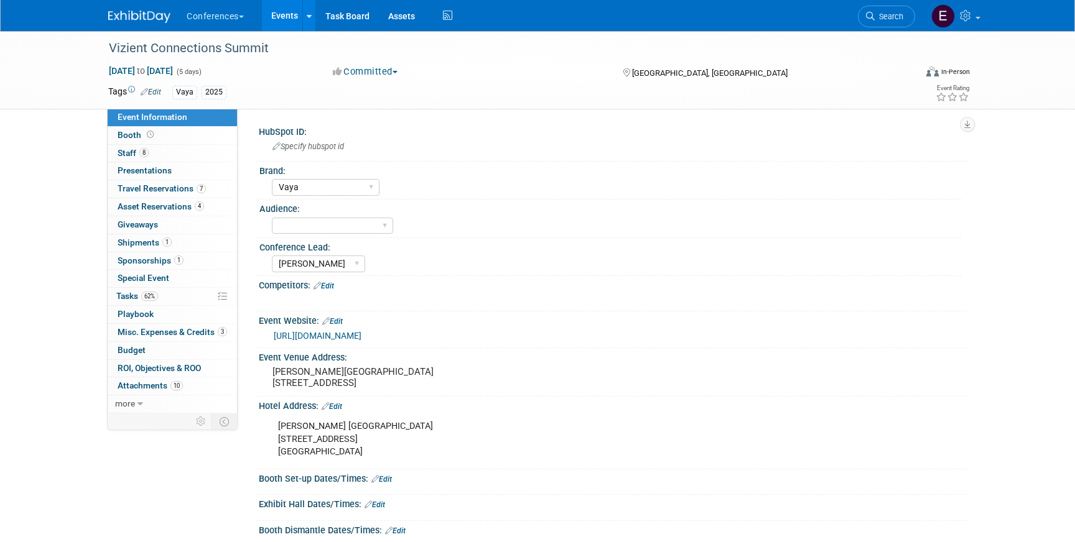
select select "Vaya"
select select "[PERSON_NAME]"
click at [182, 192] on span "Travel Reservations 7" at bounding box center [162, 188] width 88 height 10
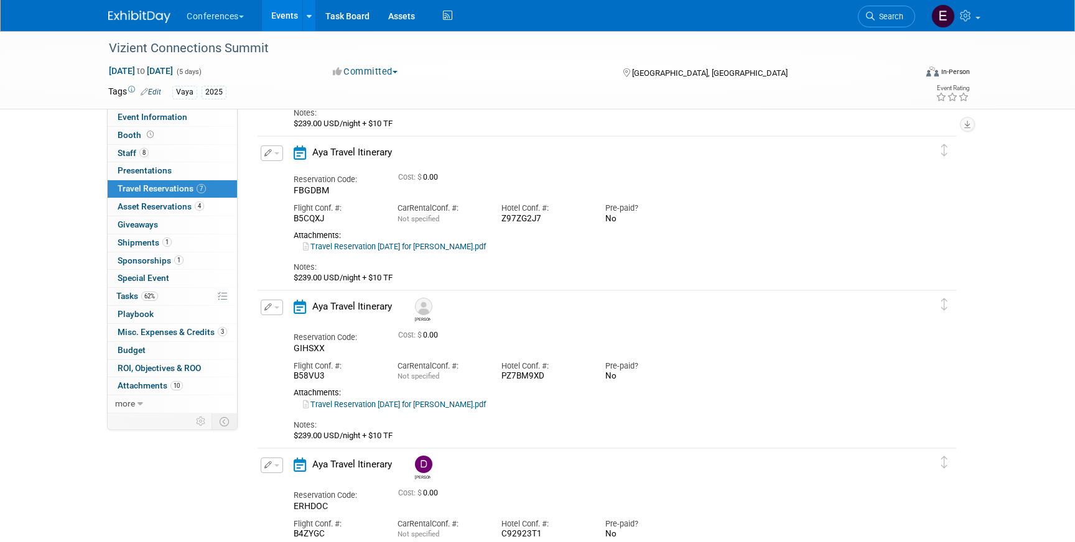
scroll to position [209, 0]
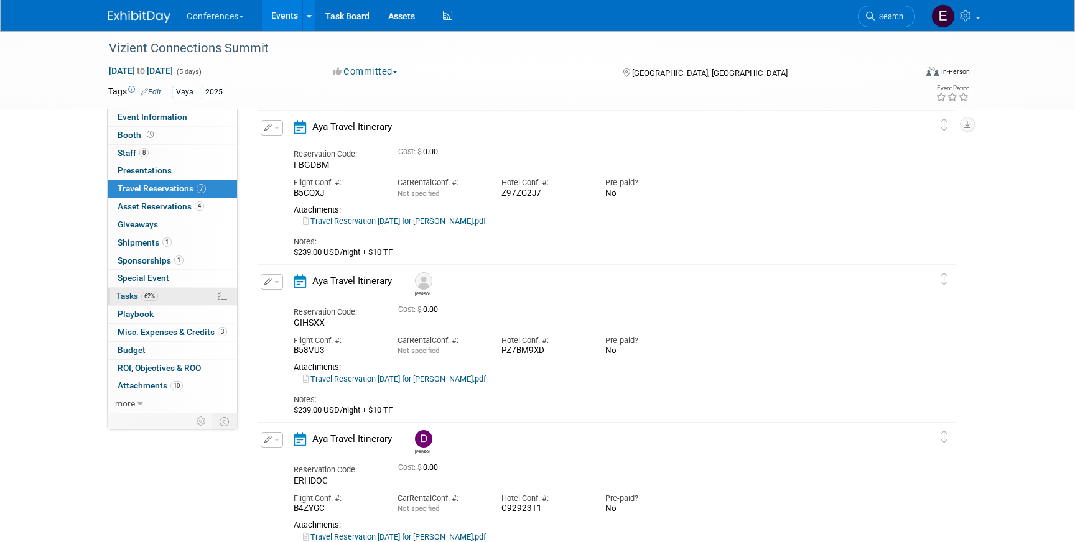
click at [177, 293] on link "62% Tasks 62%" at bounding box center [172, 296] width 129 height 17
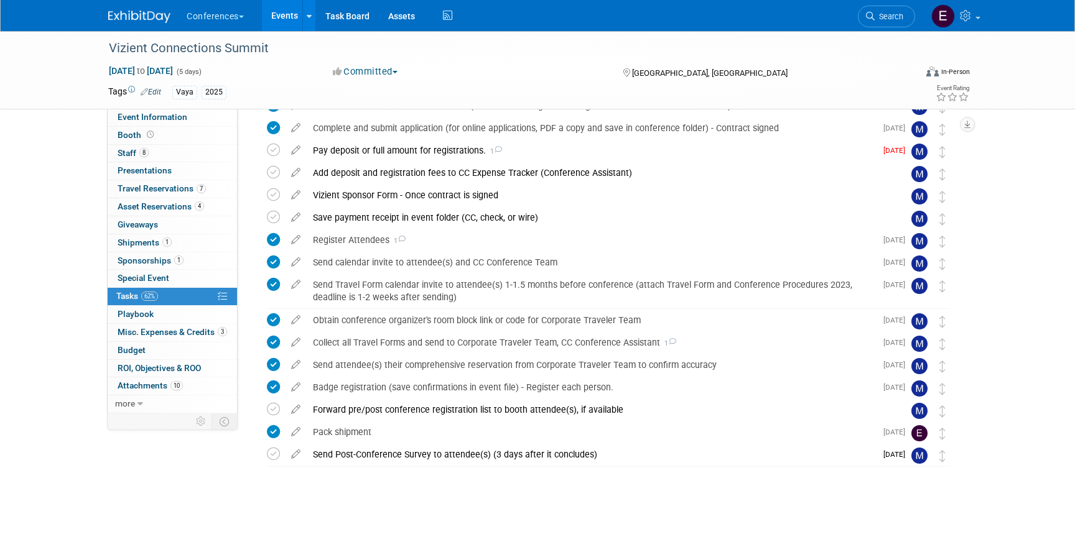
scroll to position [0, 0]
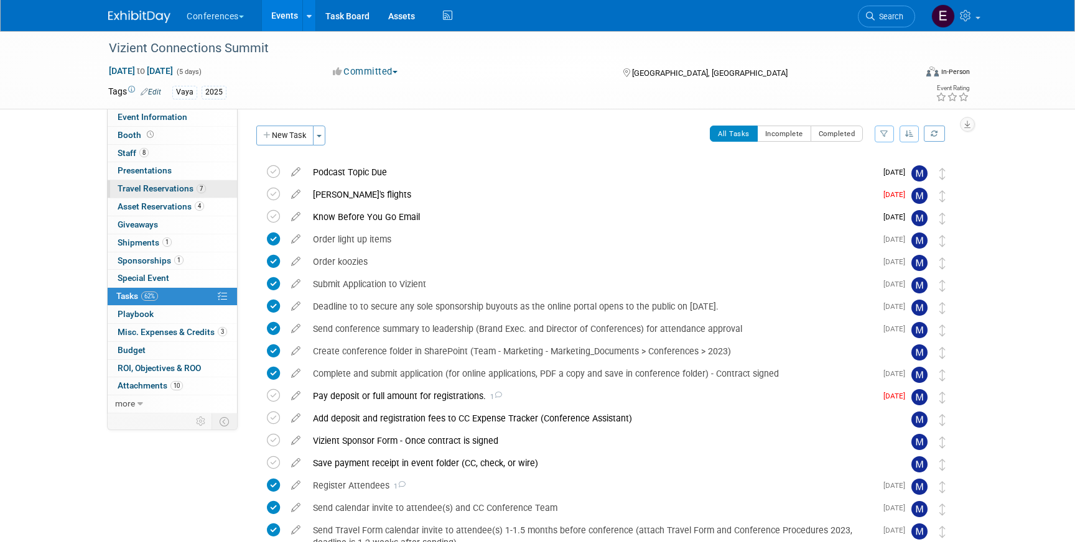
click at [151, 188] on span "Travel Reservations 7" at bounding box center [162, 188] width 88 height 10
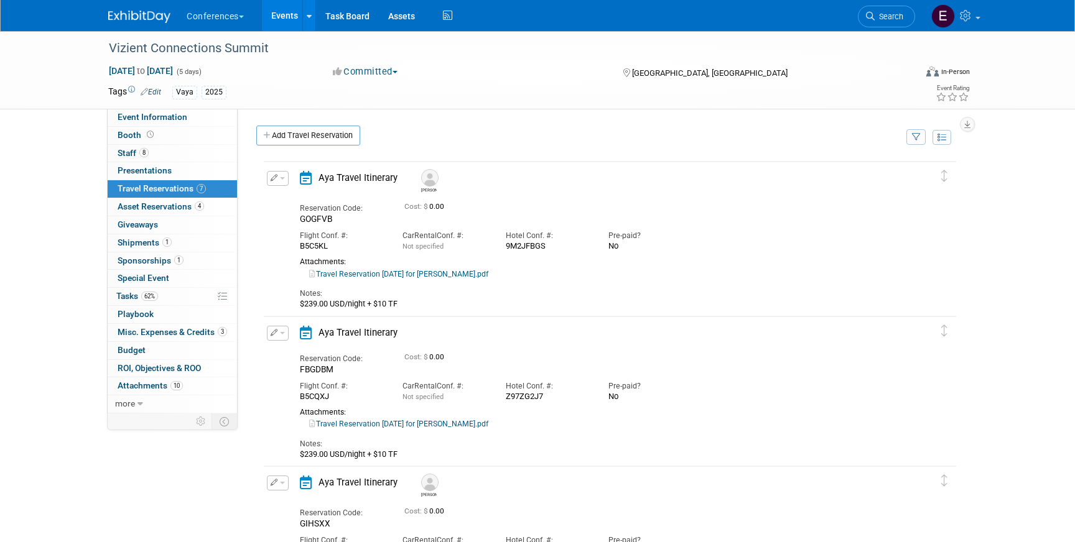
click at [139, 12] on img at bounding box center [139, 17] width 62 height 12
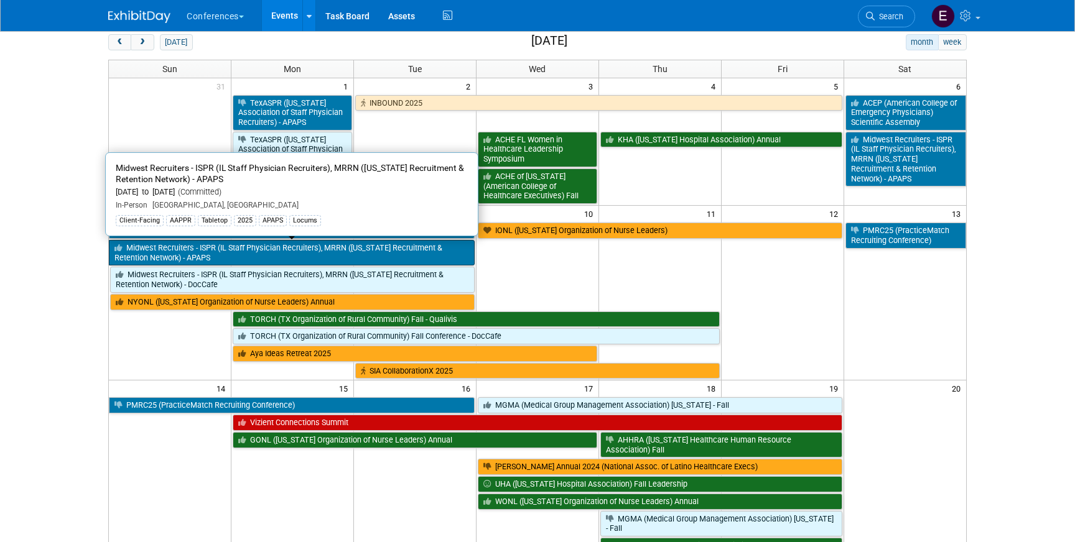
scroll to position [62, 0]
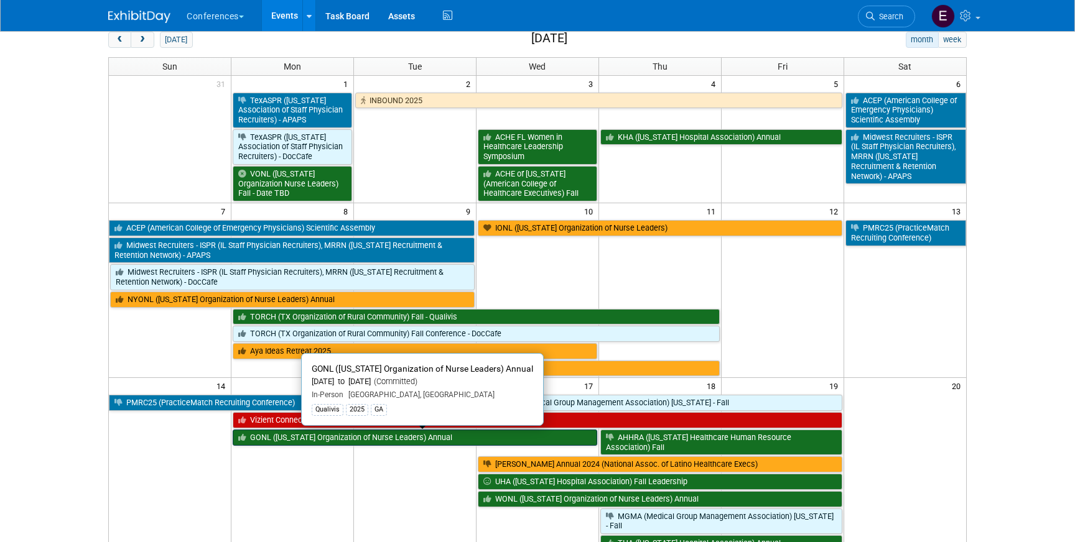
click at [288, 442] on link "GONL ([US_STATE] Organization of Nurse Leaders) Annual" at bounding box center [415, 438] width 364 height 16
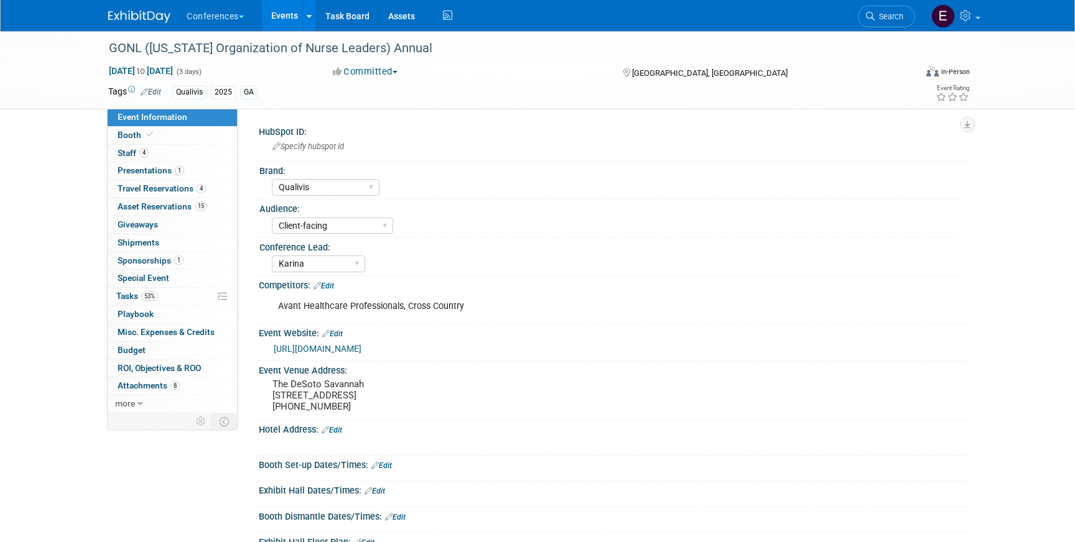
select select "Qualivis"
select select "Client-facing"
select select "Karina"
click at [179, 193] on span "Travel Reservations 4" at bounding box center [162, 188] width 88 height 10
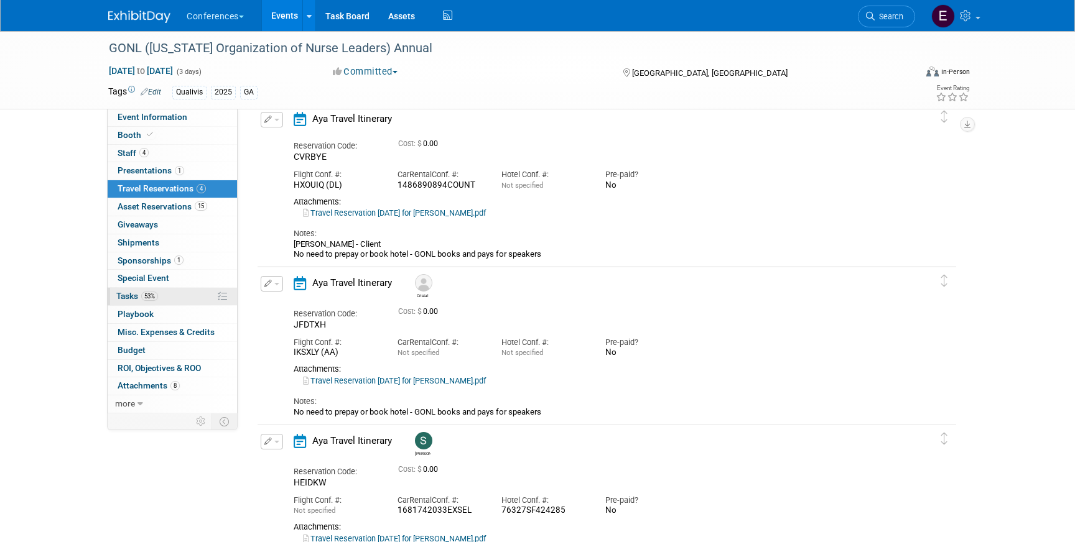
scroll to position [57, 0]
click at [171, 299] on link "53% Tasks 53%" at bounding box center [172, 296] width 129 height 17
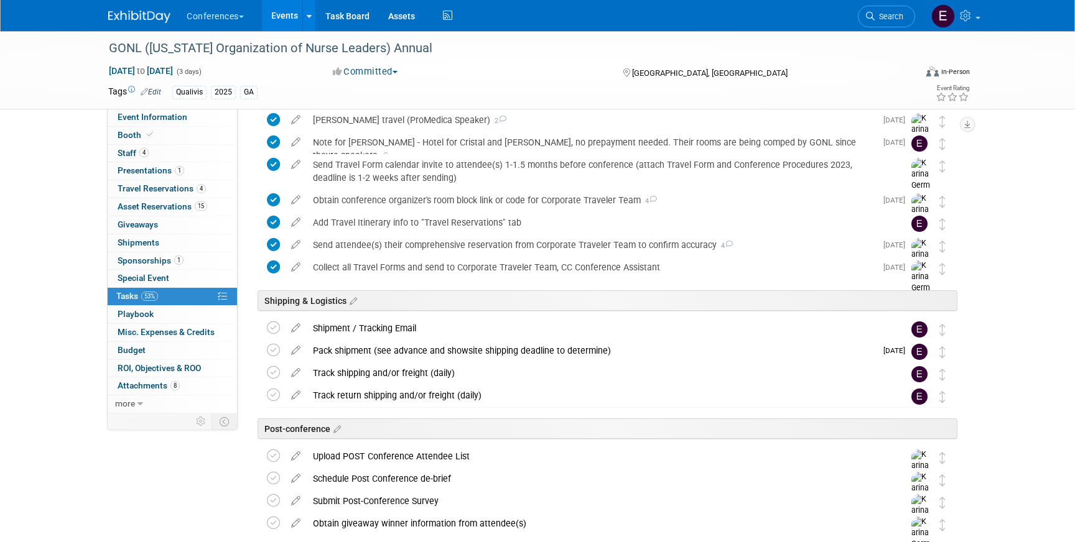
scroll to position [549, 0]
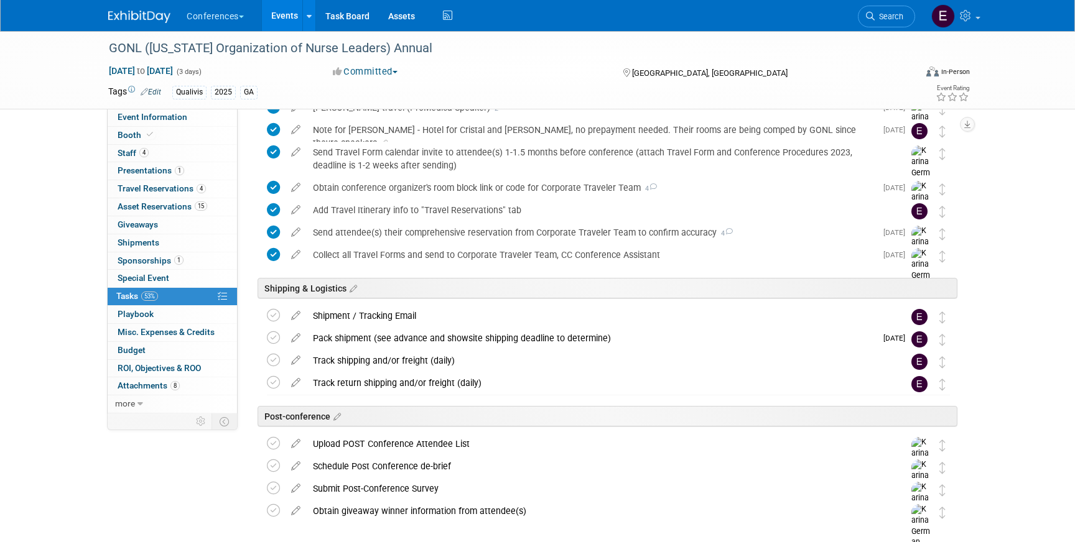
click at [129, 27] on div "Conferences Explore: My Workspaces 2 Go to Workspace: Conferences Marketing Req…" at bounding box center [537, 15] width 858 height 31
click at [129, 19] on img at bounding box center [139, 17] width 62 height 12
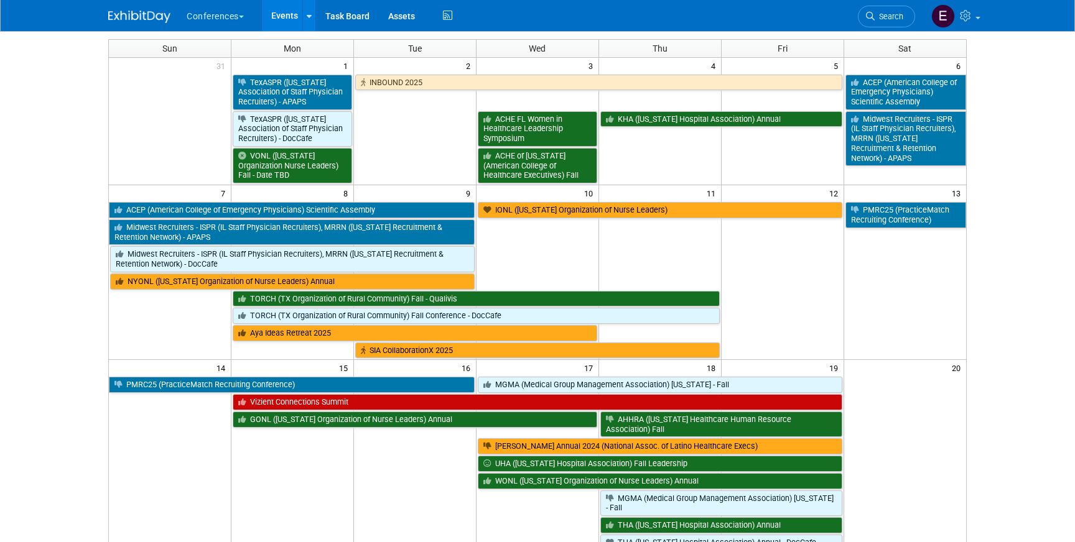
scroll to position [142, 0]
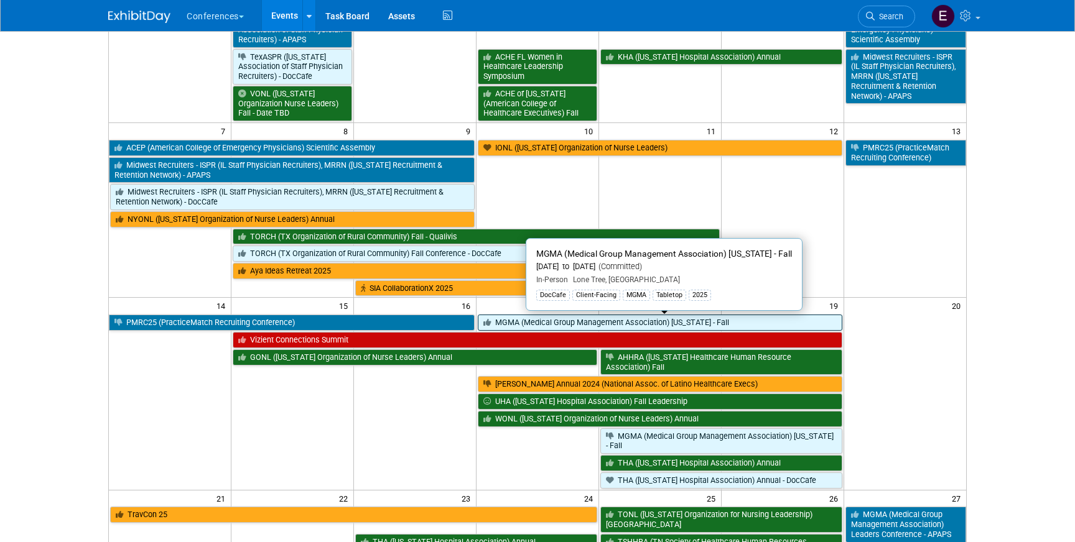
click at [577, 326] on link "MGMA (Medical Group Management Association) [US_STATE] - Fall" at bounding box center [660, 323] width 364 height 16
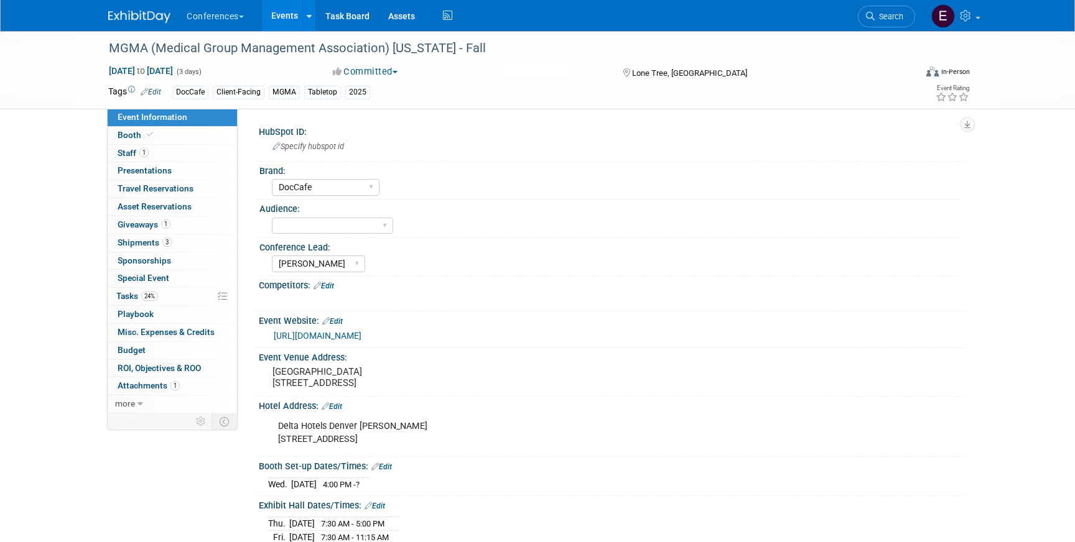
select select "DocCafe"
select select "[PERSON_NAME]"
click at [161, 298] on link "24% Tasks 24%" at bounding box center [172, 296] width 129 height 17
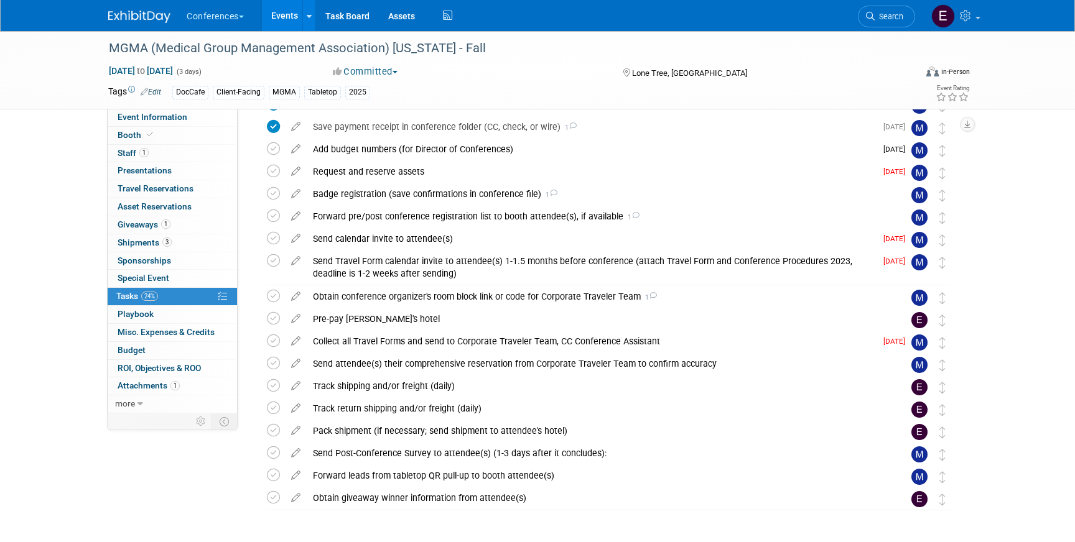
scroll to position [226, 0]
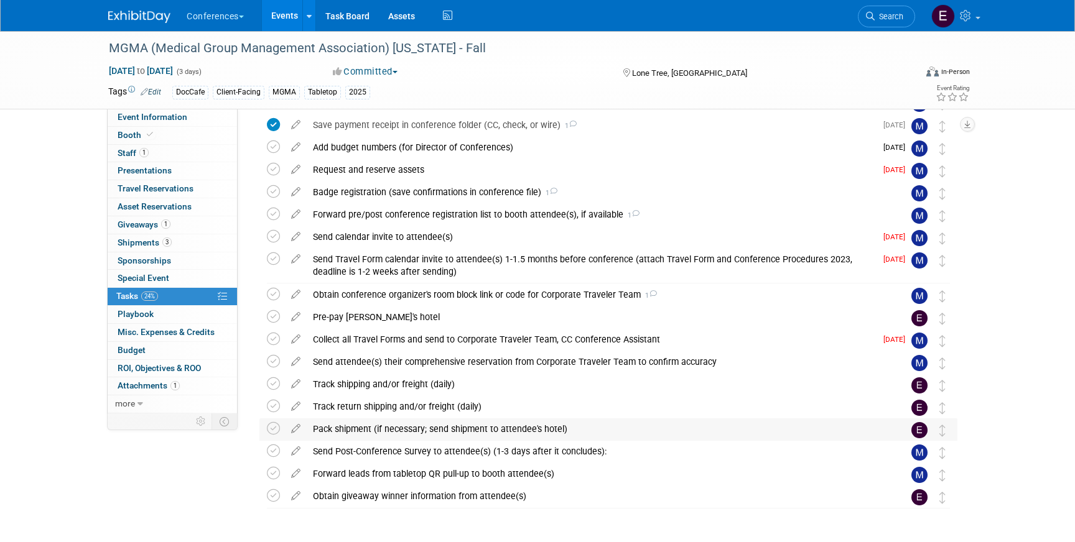
click at [491, 425] on div "Pack shipment (if necessary; send shipment to attendee's hotel)" at bounding box center [597, 429] width 580 height 21
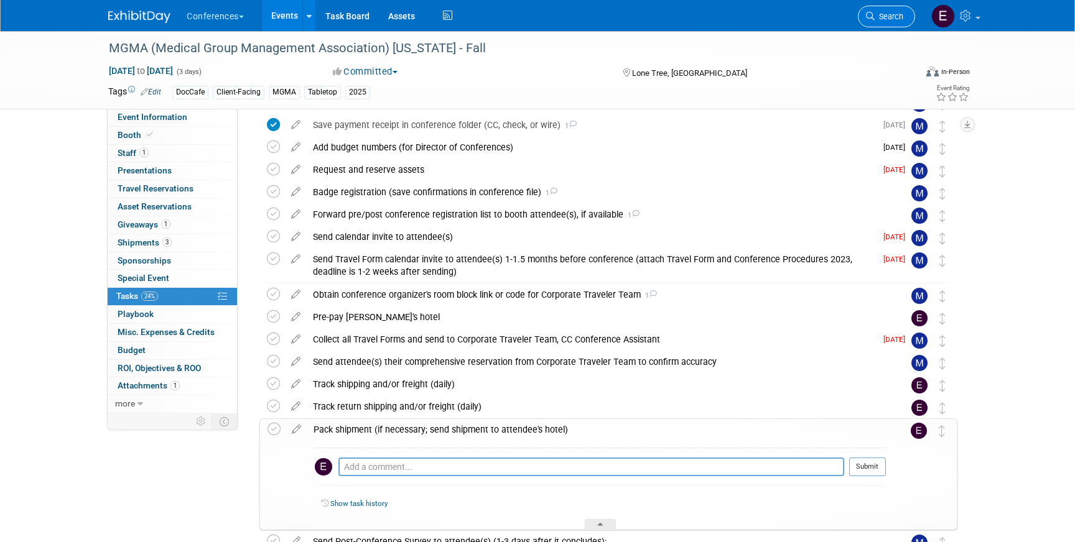
click at [865, 12] on link "Search" at bounding box center [886, 17] width 57 height 22
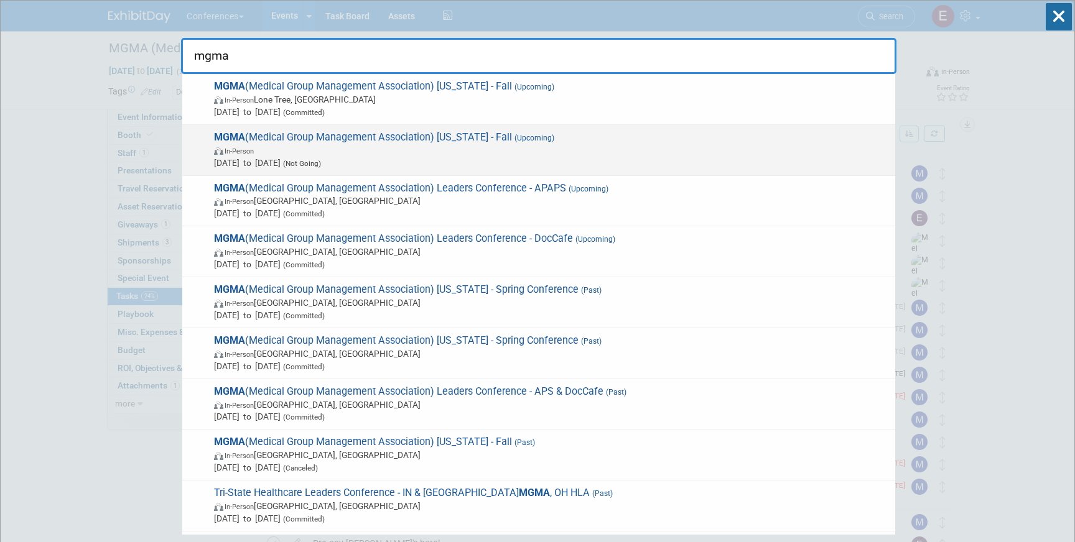
type input "mgma"
click at [535, 147] on span "In-Person" at bounding box center [551, 150] width 675 height 12
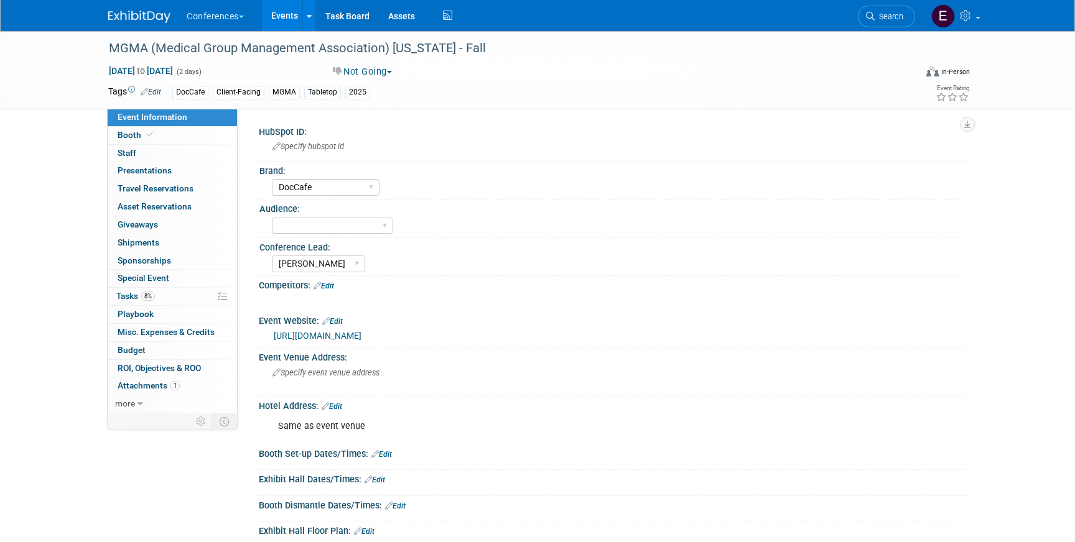
select select "DocCafe"
select select "[PERSON_NAME]"
click at [877, 22] on link "Search" at bounding box center [886, 17] width 57 height 22
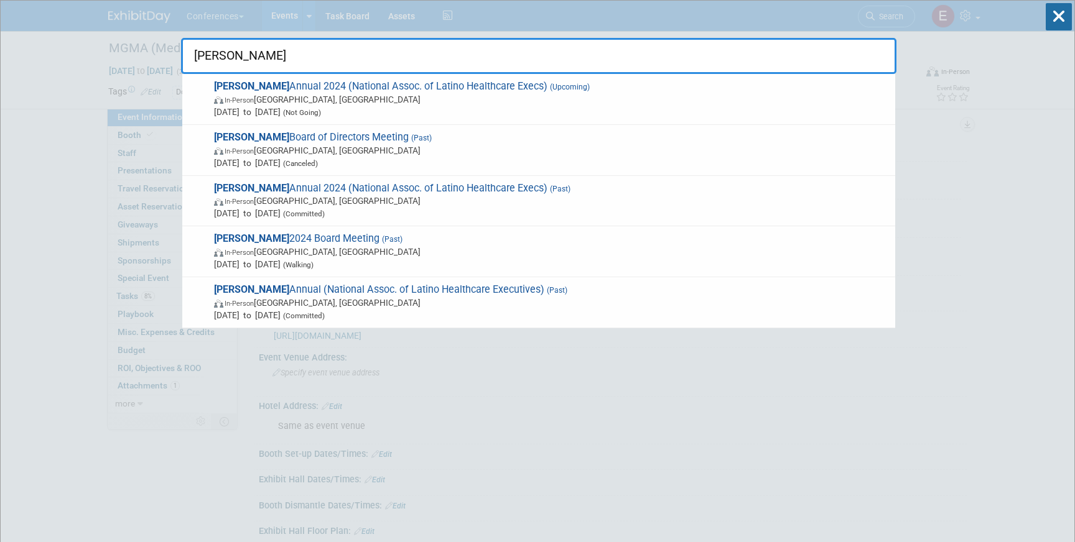
type input "[PERSON_NAME]"
click at [313, 30] on div "nalhe NALHE Annual 2024 (National Assoc. of Latino Healthcare Execs) (Upcoming)…" at bounding box center [538, 37] width 715 height 73
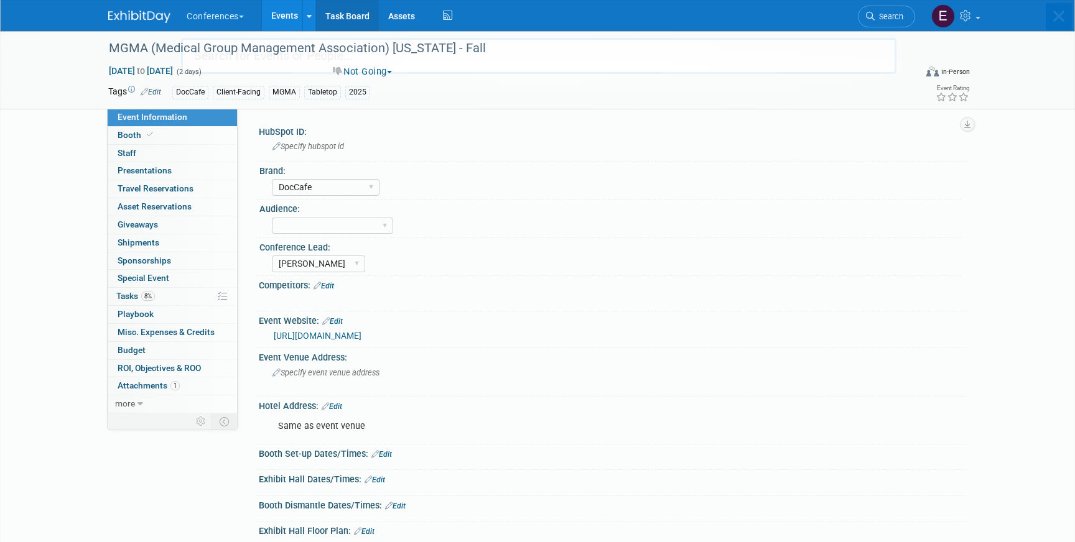
click at [351, 14] on link "Task Board" at bounding box center [347, 15] width 63 height 31
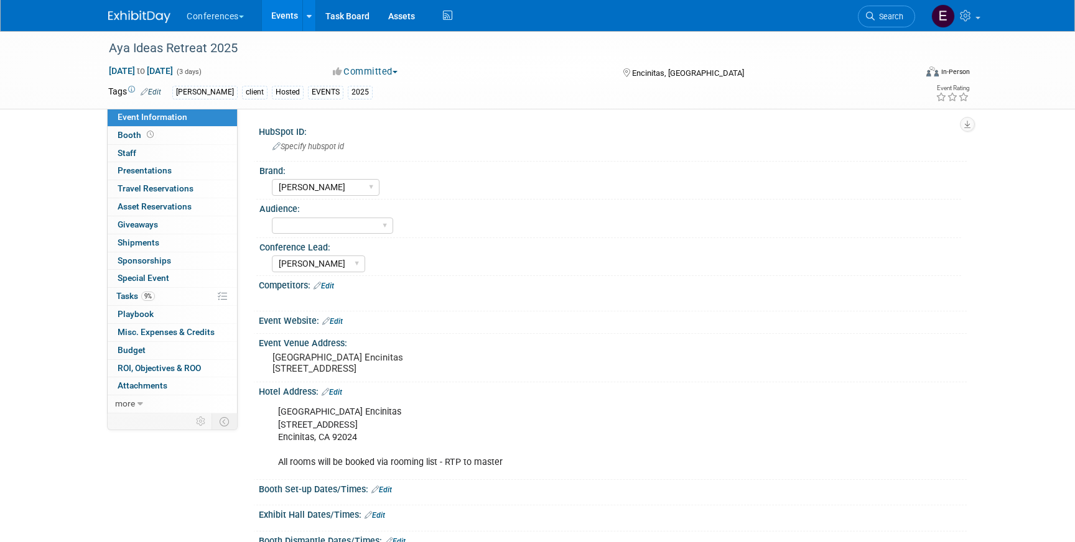
select select "[PERSON_NAME]"
click at [183, 292] on link "9% Tasks 9%" at bounding box center [172, 296] width 129 height 17
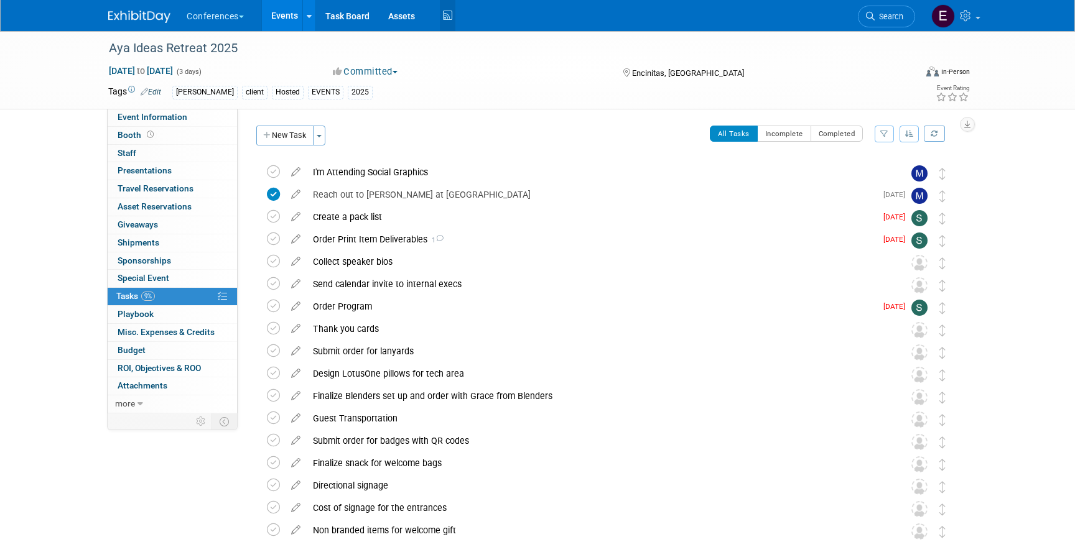
click at [445, 7] on icon at bounding box center [448, 15] width 16 height 19
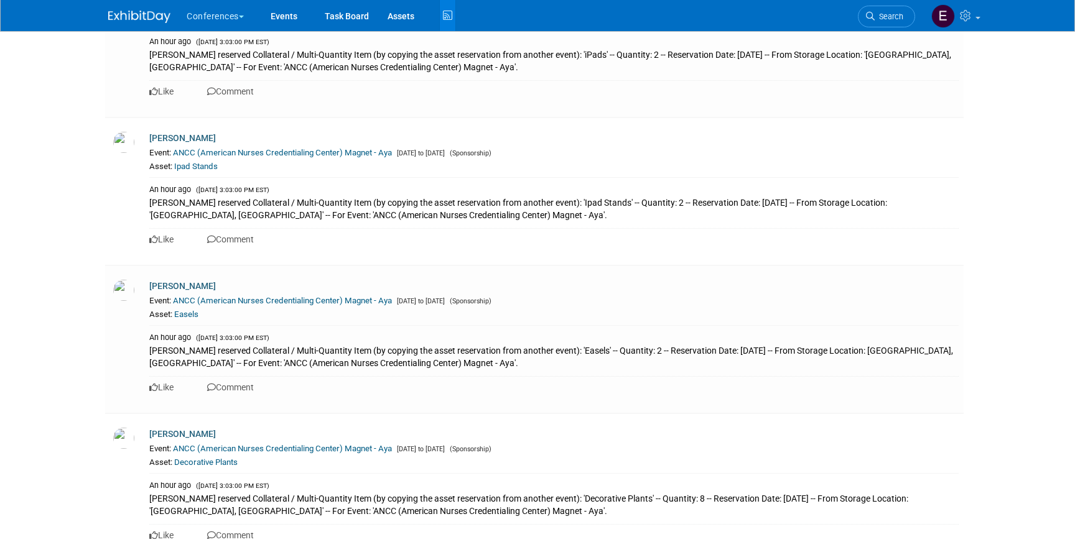
scroll to position [7520, 0]
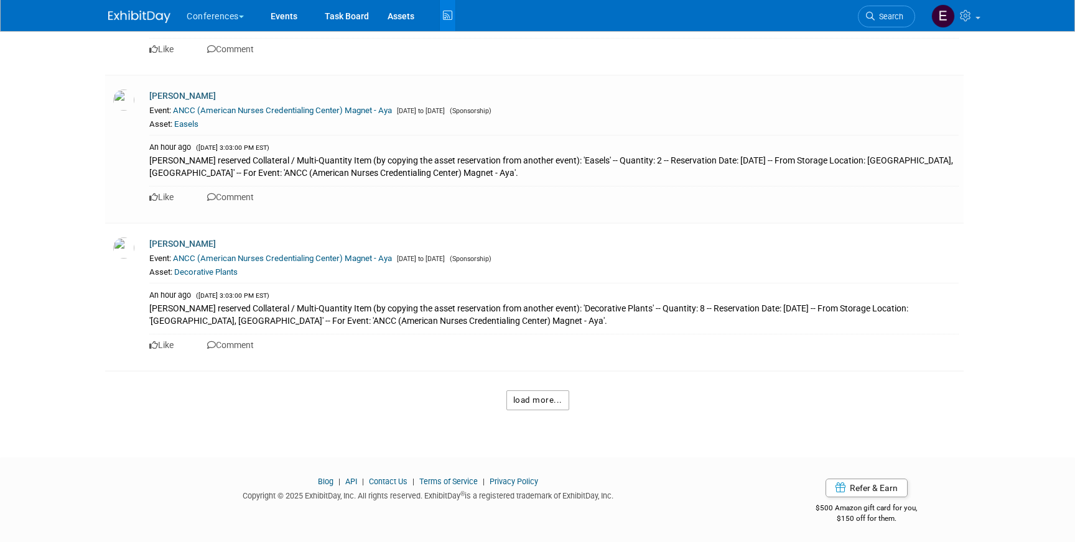
click at [554, 393] on button "load more..." at bounding box center [537, 401] width 63 height 20
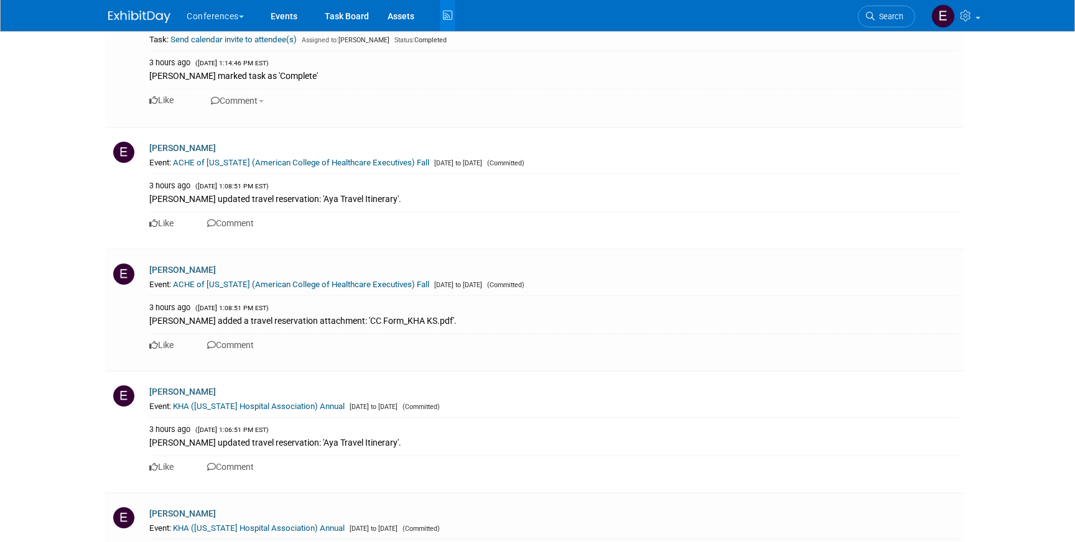
scroll to position [16442, 0]
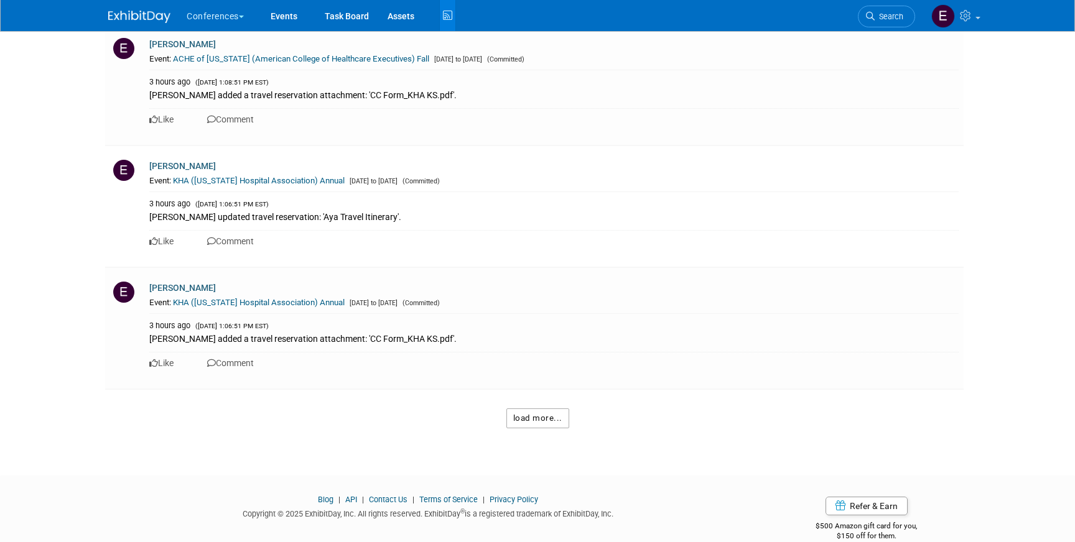
click at [555, 409] on button "load more..." at bounding box center [537, 419] width 63 height 20
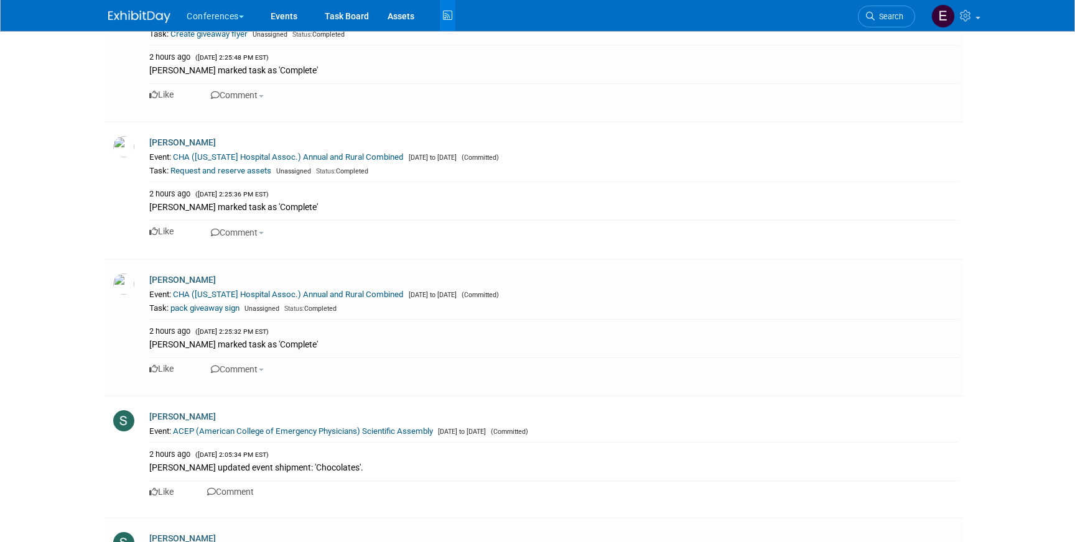
scroll to position [12146, 0]
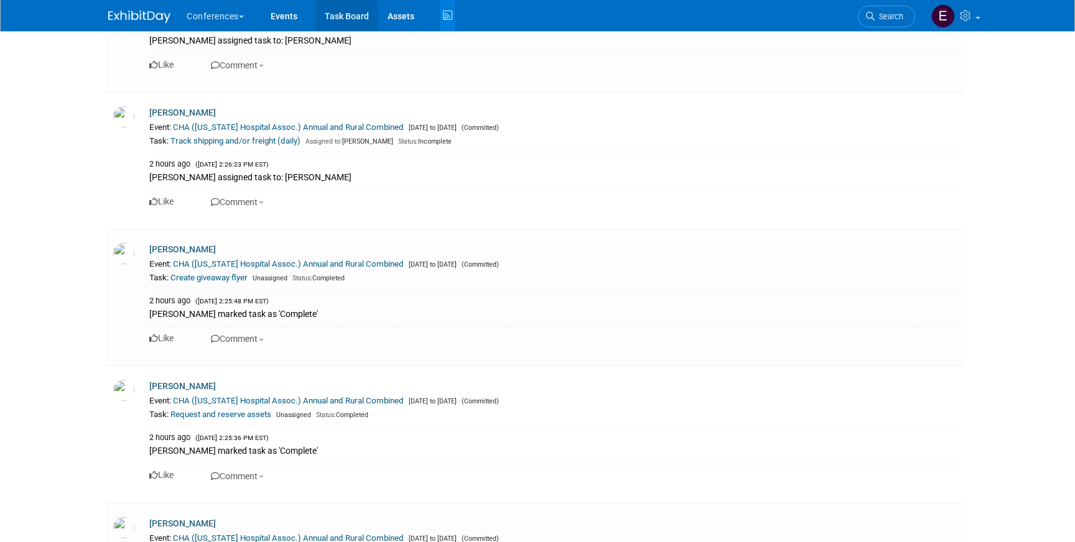
click at [359, 16] on link "Task Board" at bounding box center [346, 15] width 63 height 31
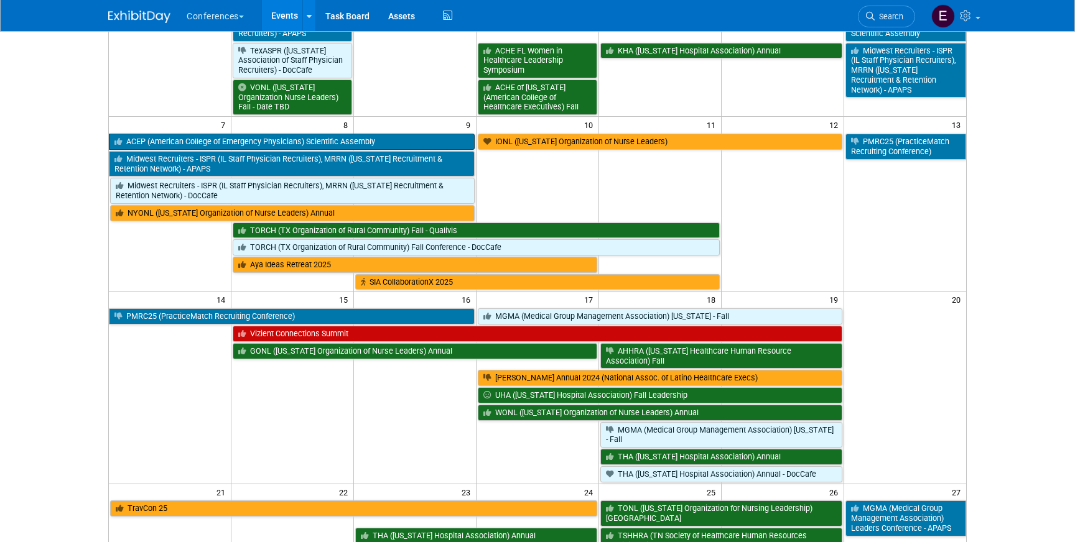
scroll to position [152, 0]
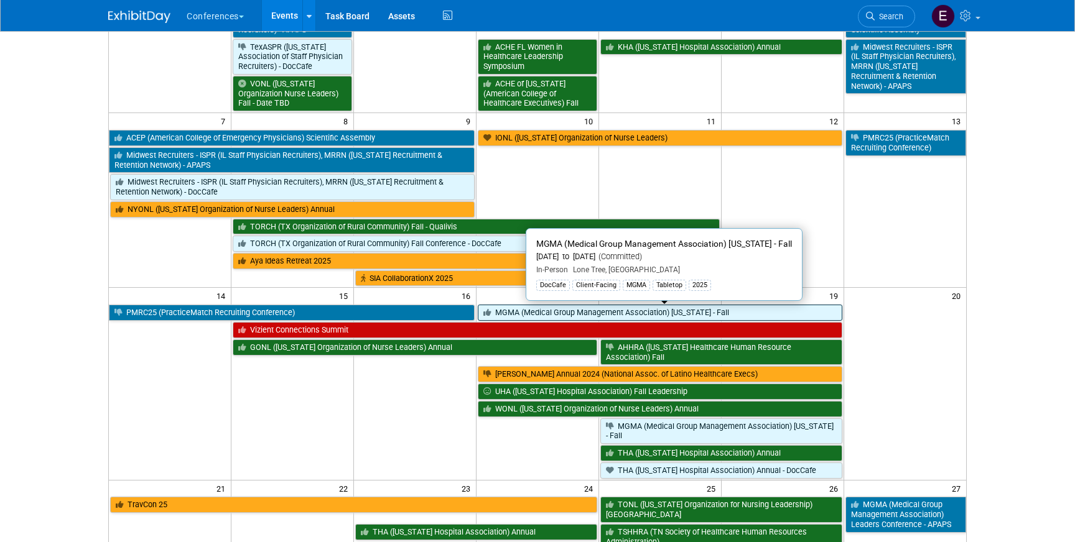
click at [516, 309] on link "MGMA (Medical Group Management Association) [US_STATE] - Fall" at bounding box center [660, 313] width 364 height 16
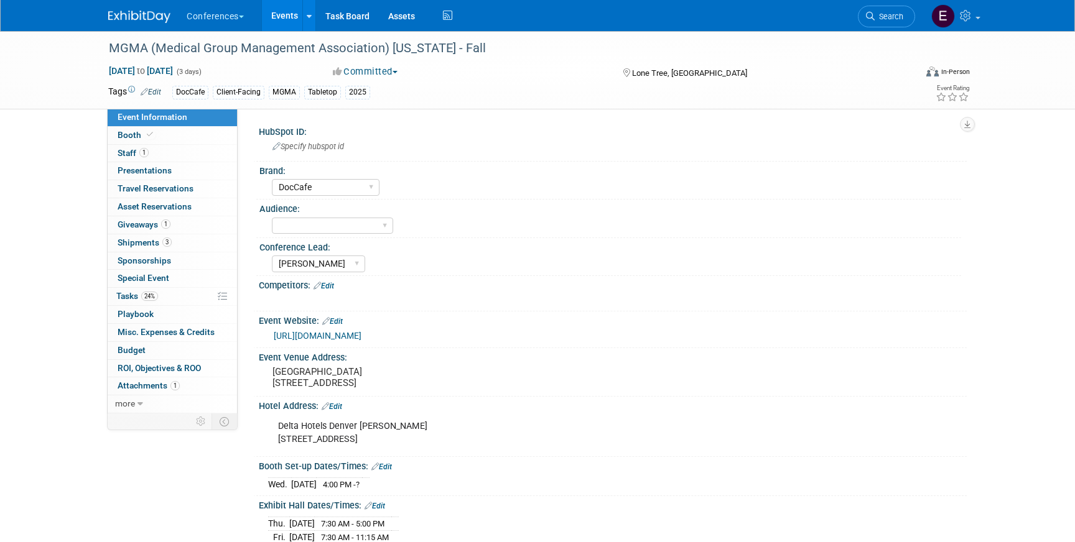
select select "DocCafe"
select select "[PERSON_NAME]"
click at [904, 21] on link "Search" at bounding box center [886, 17] width 57 height 22
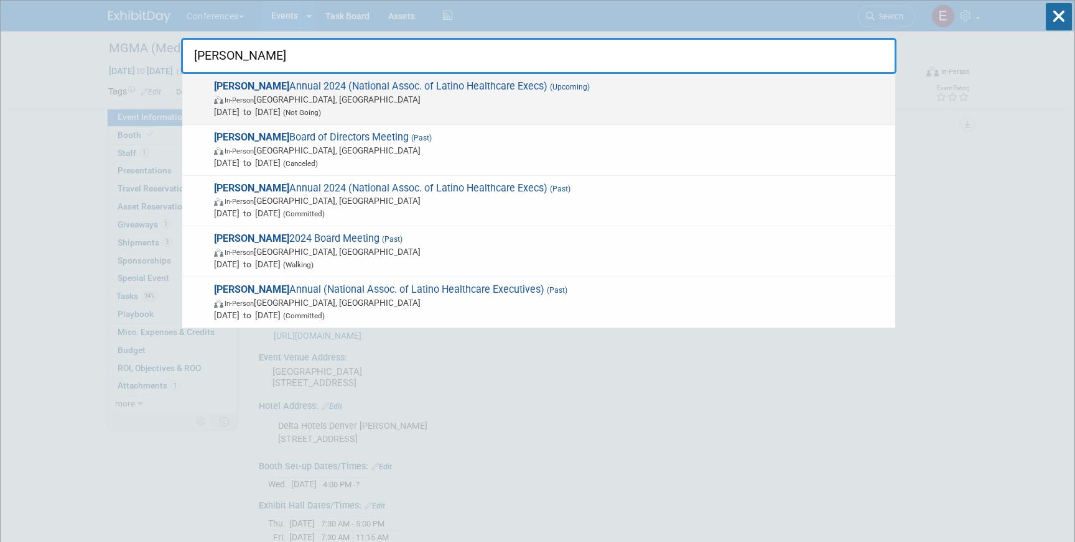
type input "[PERSON_NAME]"
click at [744, 109] on span "[DATE] to [DATE] (Not Going)" at bounding box center [551, 112] width 675 height 12
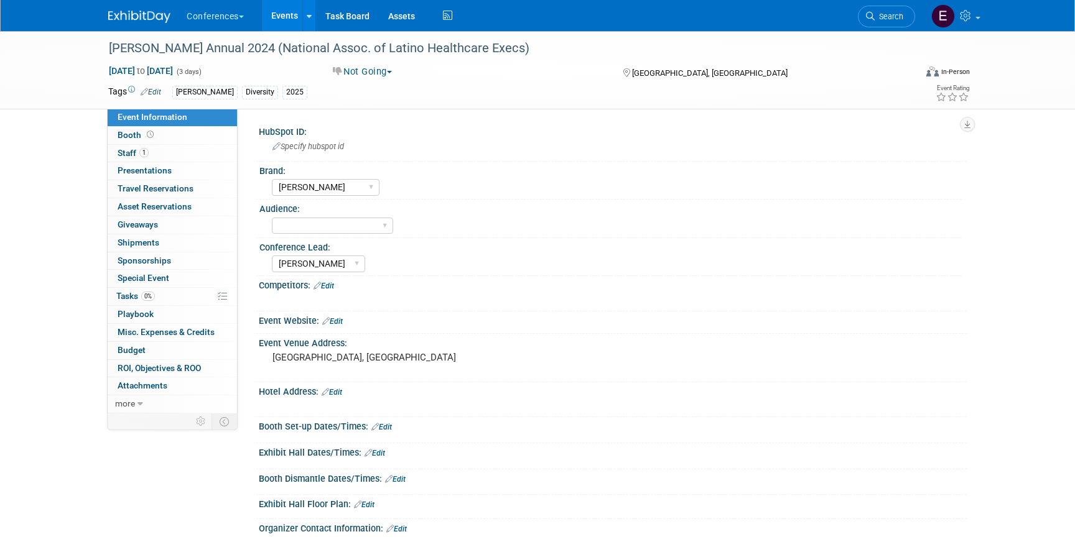
select select "[PERSON_NAME]"
click at [164, 304] on link "0% Tasks 0%" at bounding box center [172, 296] width 129 height 17
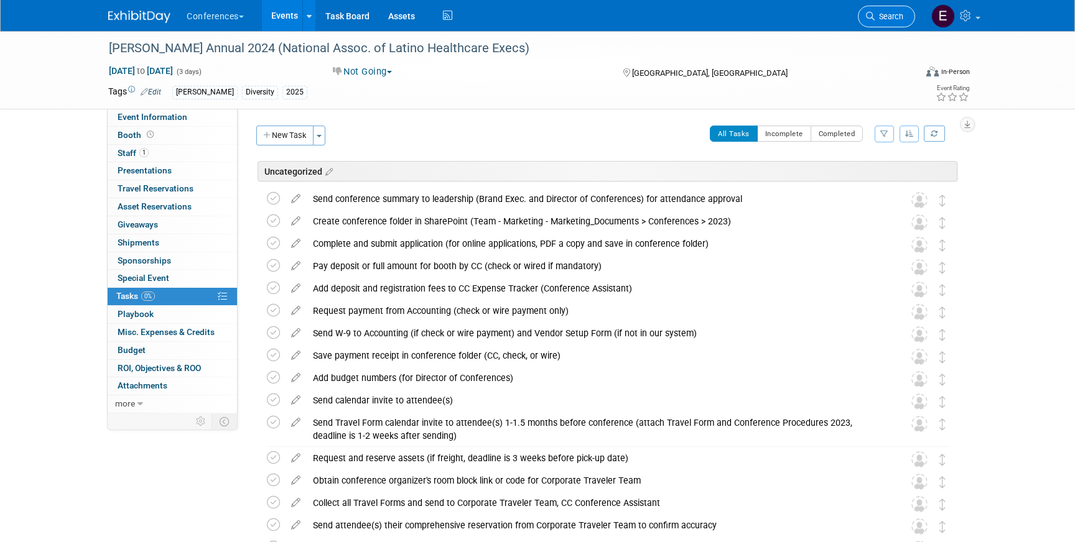
click at [892, 19] on span "Search" at bounding box center [888, 16] width 29 height 9
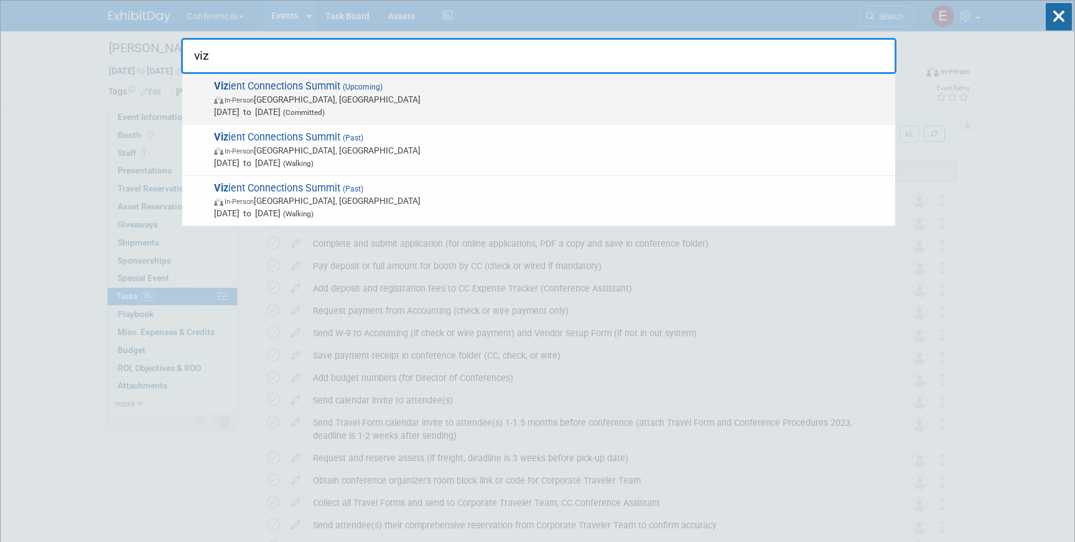
type input "viz"
click at [371, 106] on span "[DATE] to [DATE] (Committed)" at bounding box center [551, 112] width 675 height 12
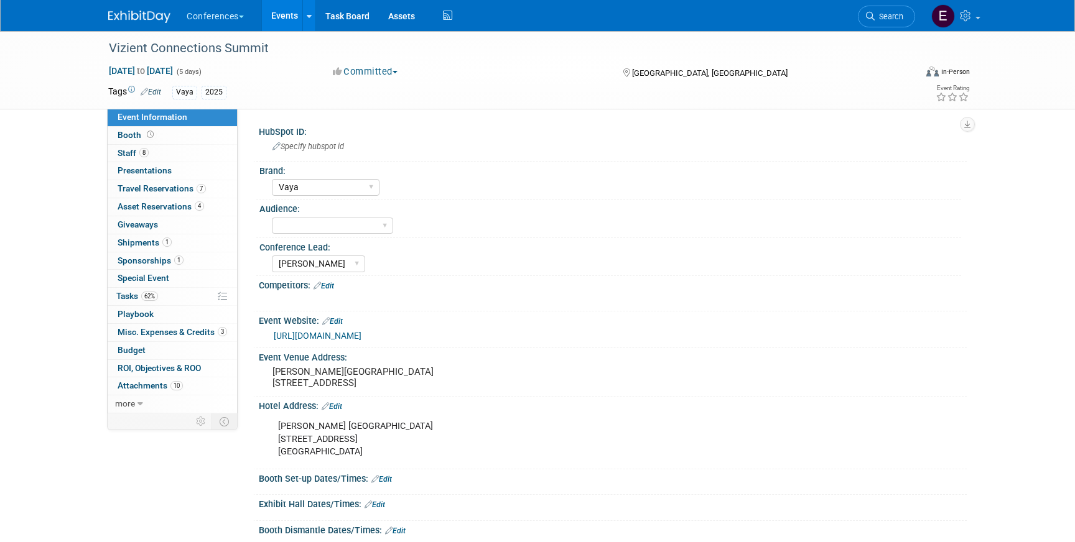
select select "Vaya"
select select "[PERSON_NAME]"
click at [188, 246] on link "1 Shipments 1" at bounding box center [172, 242] width 129 height 17
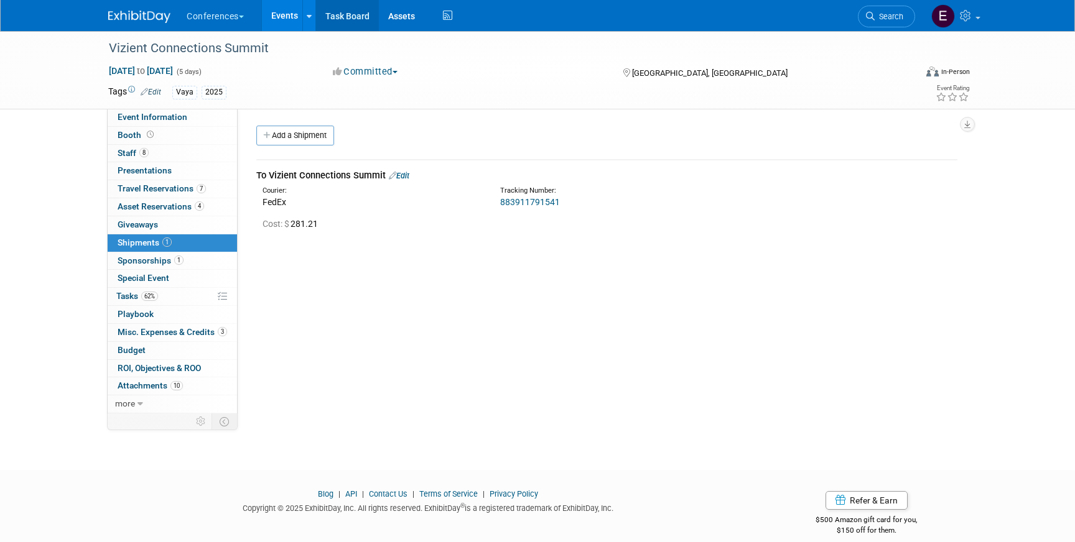
click at [345, 23] on link "Task Board" at bounding box center [347, 15] width 63 height 31
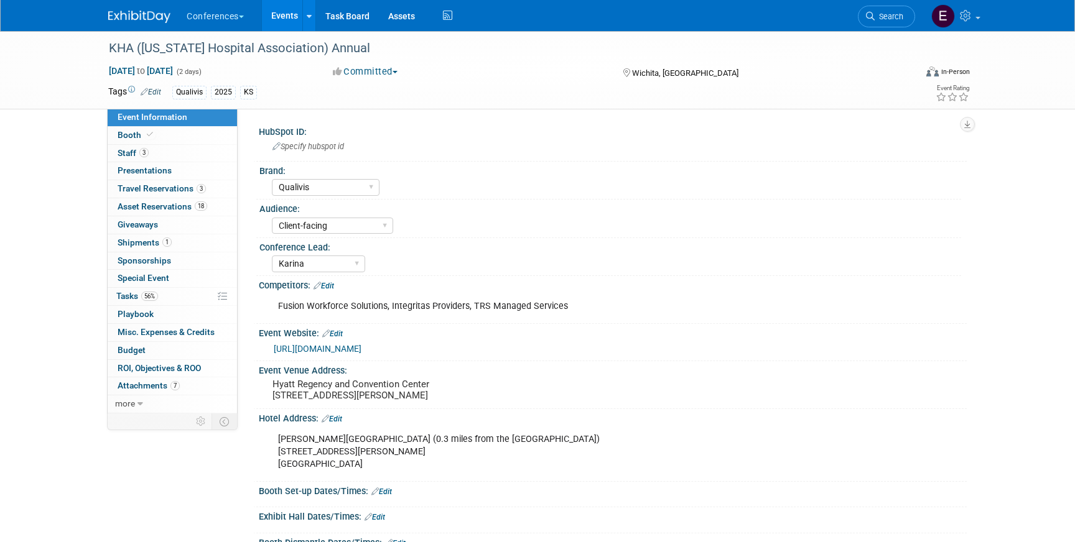
select select "Qualivis"
select select "Client-facing"
select select "Karina"
click at [175, 185] on span "Travel Reservations 3" at bounding box center [162, 188] width 88 height 10
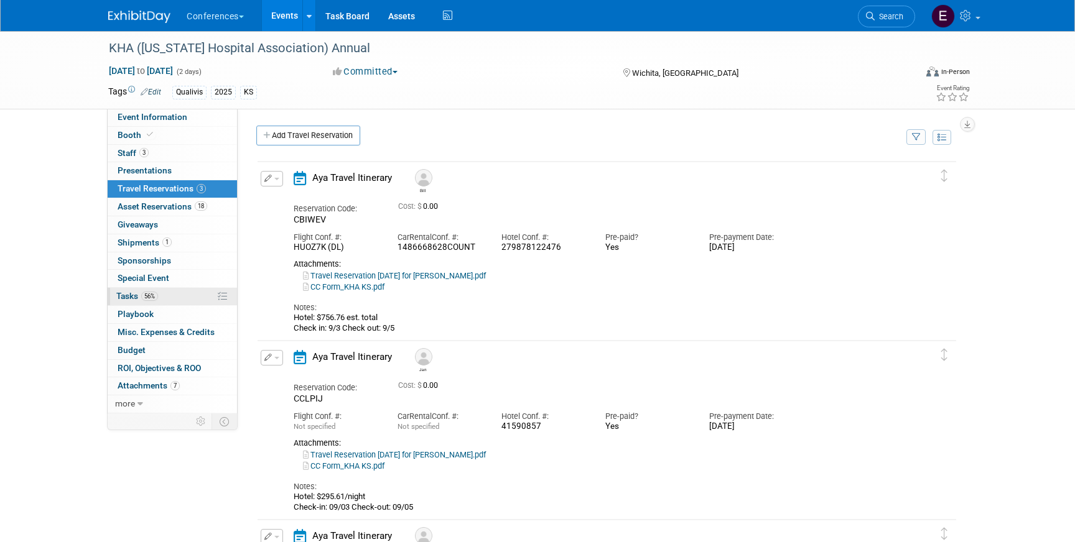
click at [174, 290] on link "56% Tasks 56%" at bounding box center [172, 296] width 129 height 17
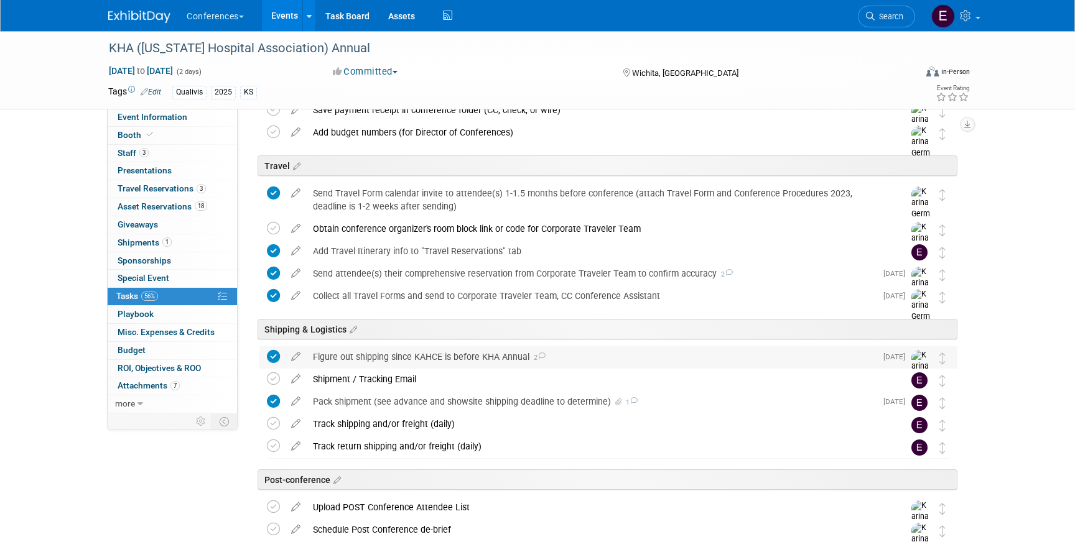
scroll to position [494, 0]
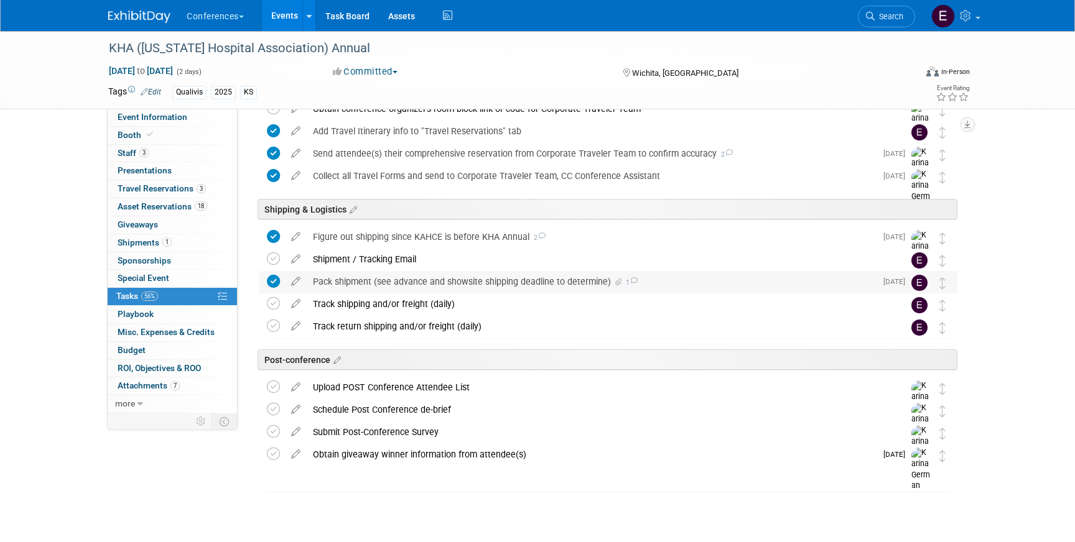
click at [408, 290] on div "Pack shipment (see advance and showsite shipping deadline to determine) 1" at bounding box center [591, 281] width 569 height 21
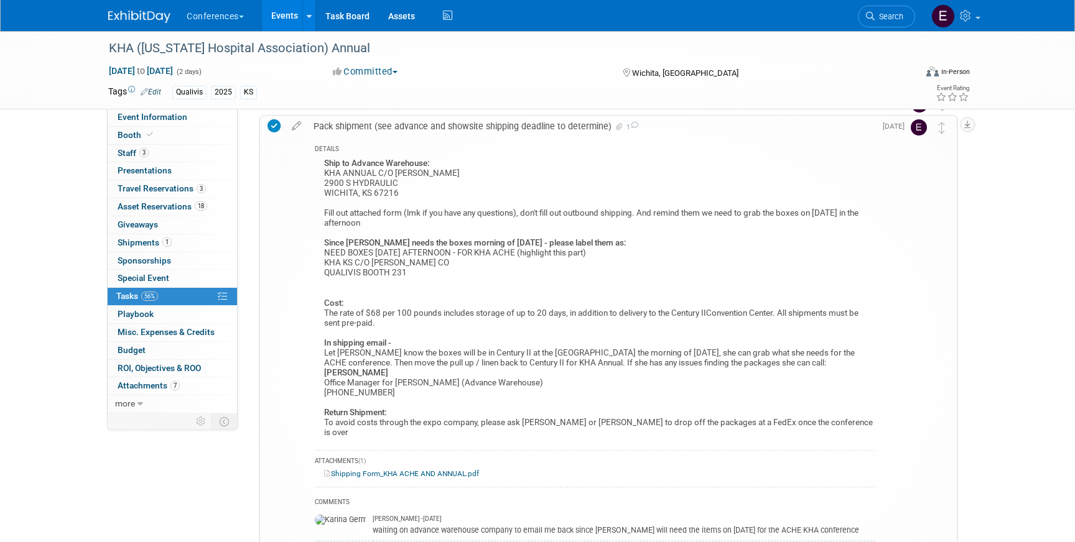
scroll to position [651, 0]
click at [144, 187] on span "Travel Reservations 3" at bounding box center [162, 188] width 88 height 10
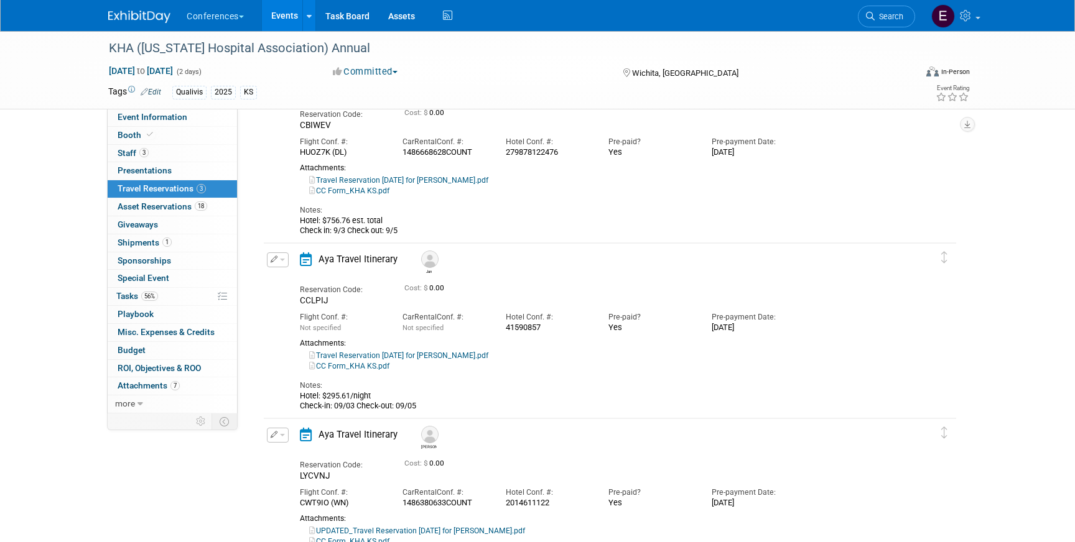
scroll to position [91, 0]
click at [280, 262] on span "button" at bounding box center [282, 262] width 5 height 2
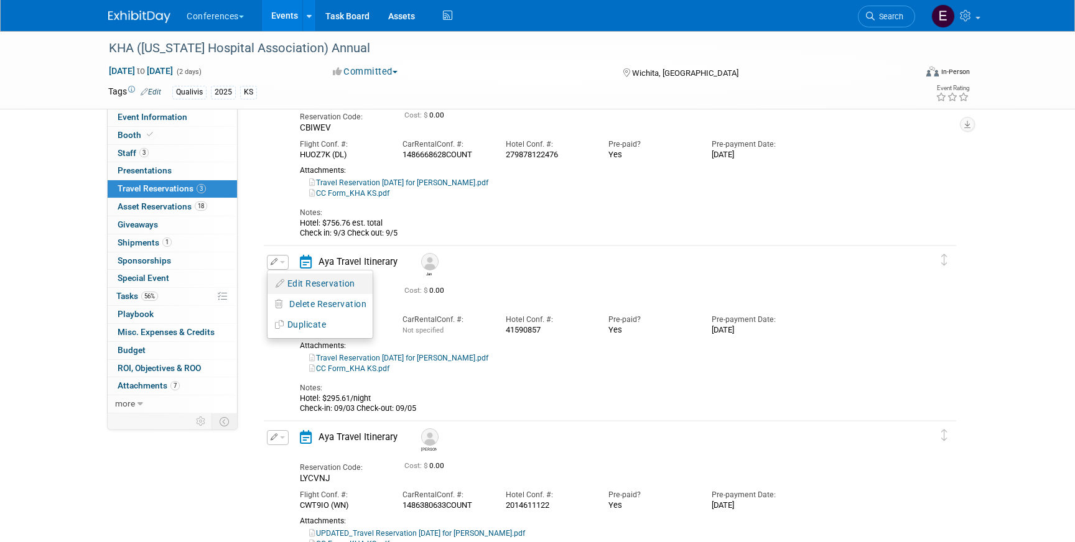
click at [291, 282] on button "Edit Reservation" at bounding box center [319, 284] width 105 height 18
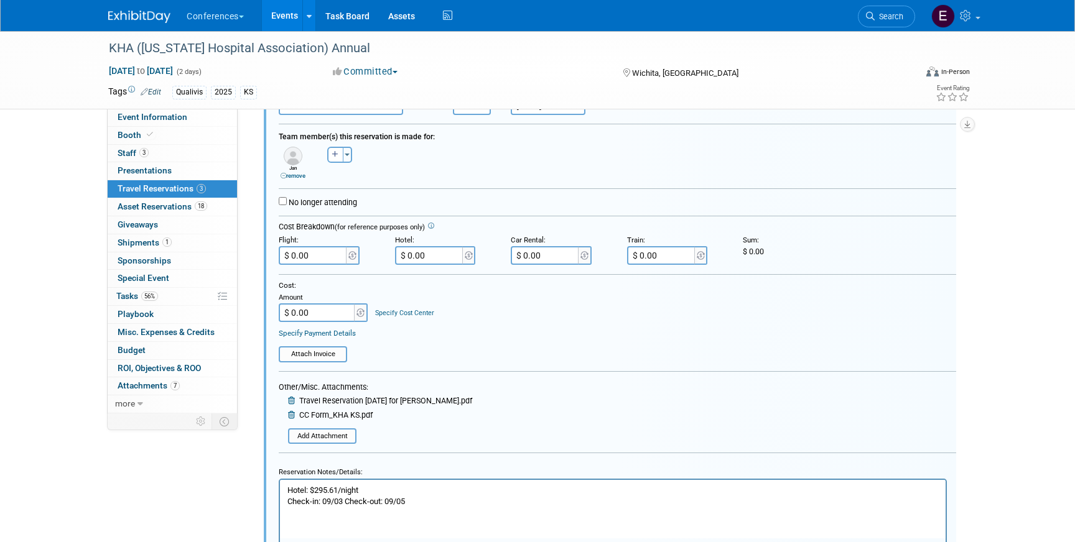
scroll to position [382, 0]
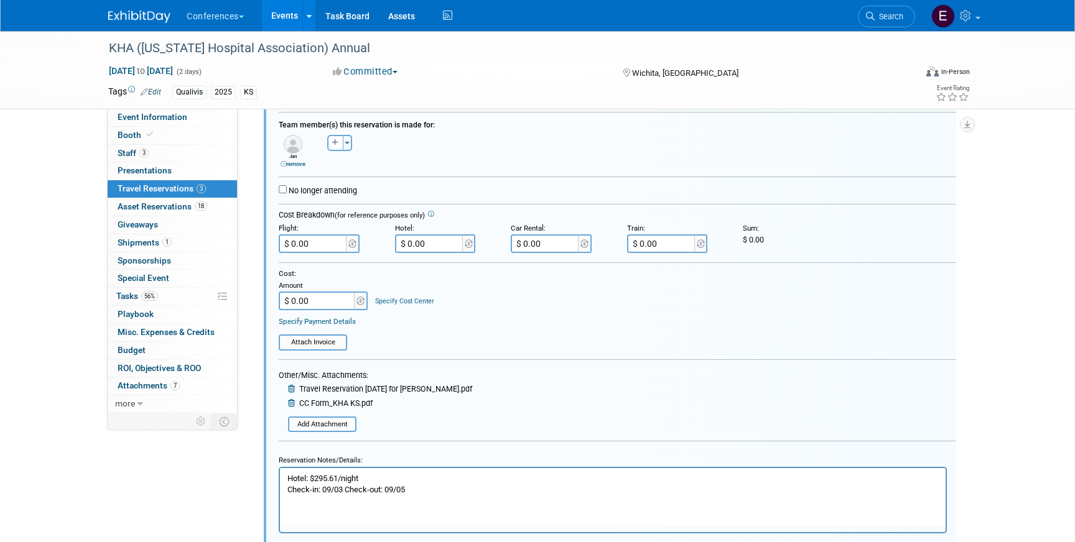
click at [343, 490] on p "Hotel: $295.61/night Check-in: 09/03 Check-out: 09/05" at bounding box center [612, 484] width 651 height 22
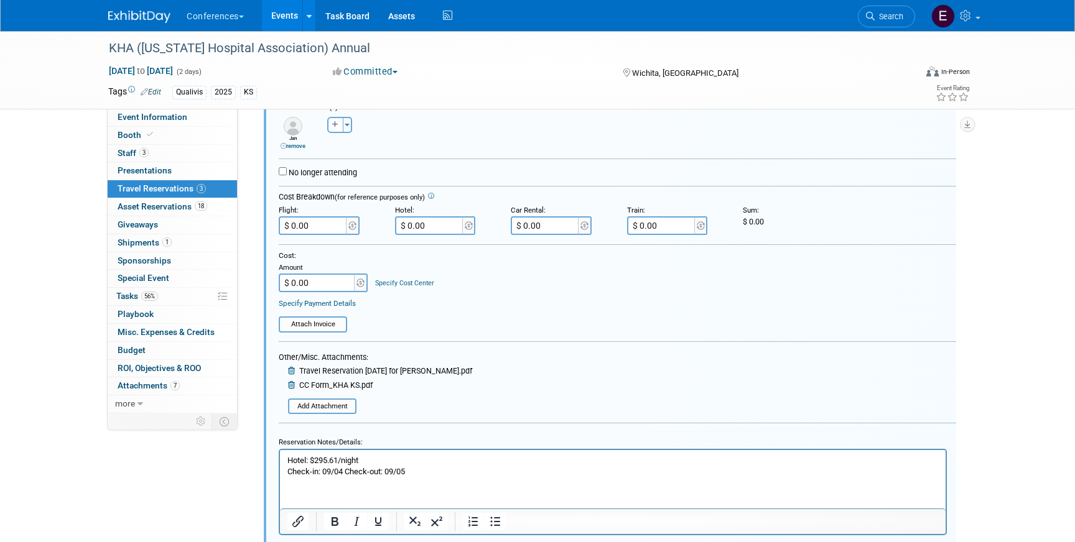
scroll to position [402, 0]
click at [321, 404] on input "file" at bounding box center [291, 404] width 127 height 13
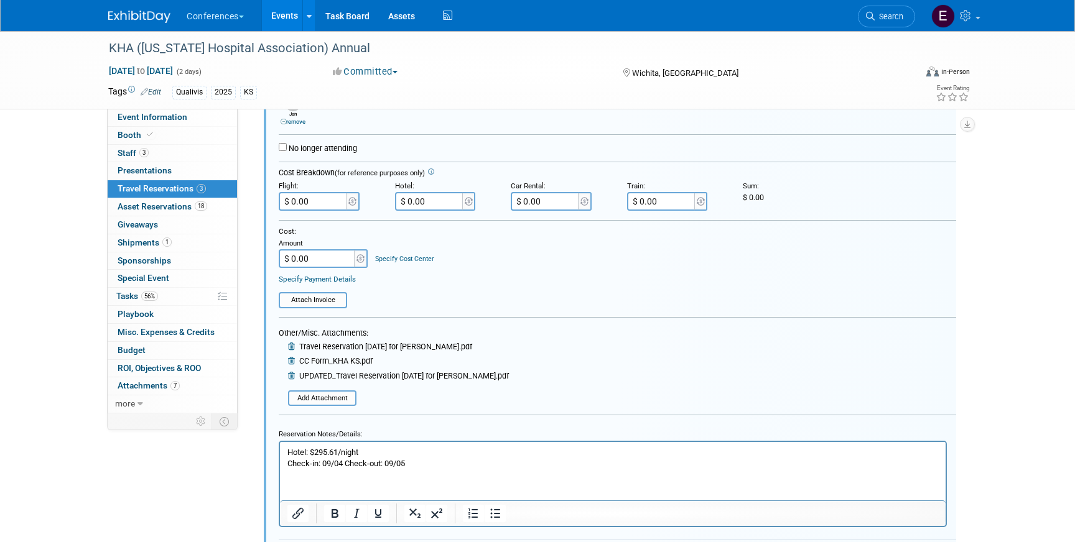
scroll to position [433, 0]
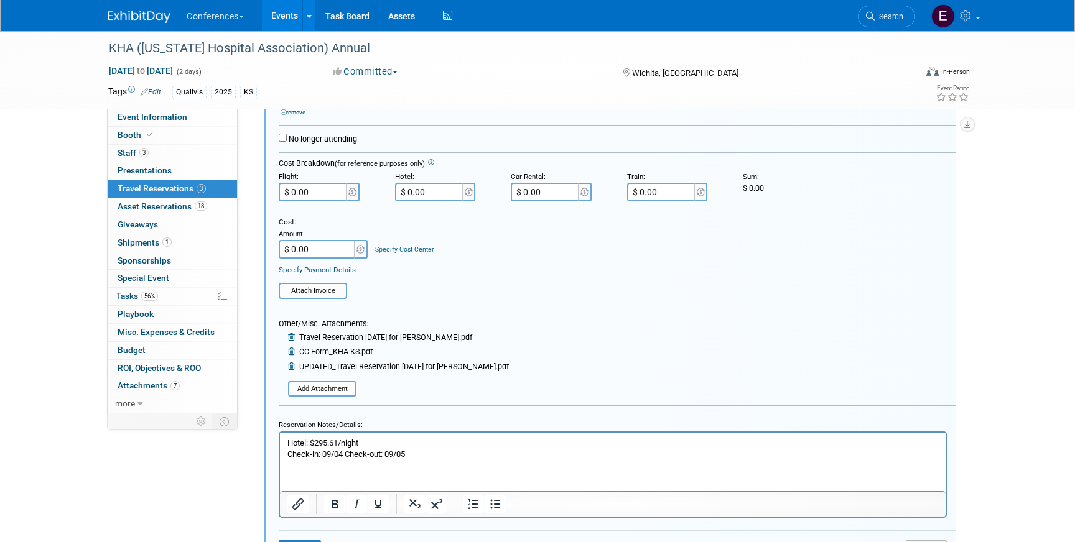
click at [294, 337] on icon at bounding box center [292, 338] width 9 height 8
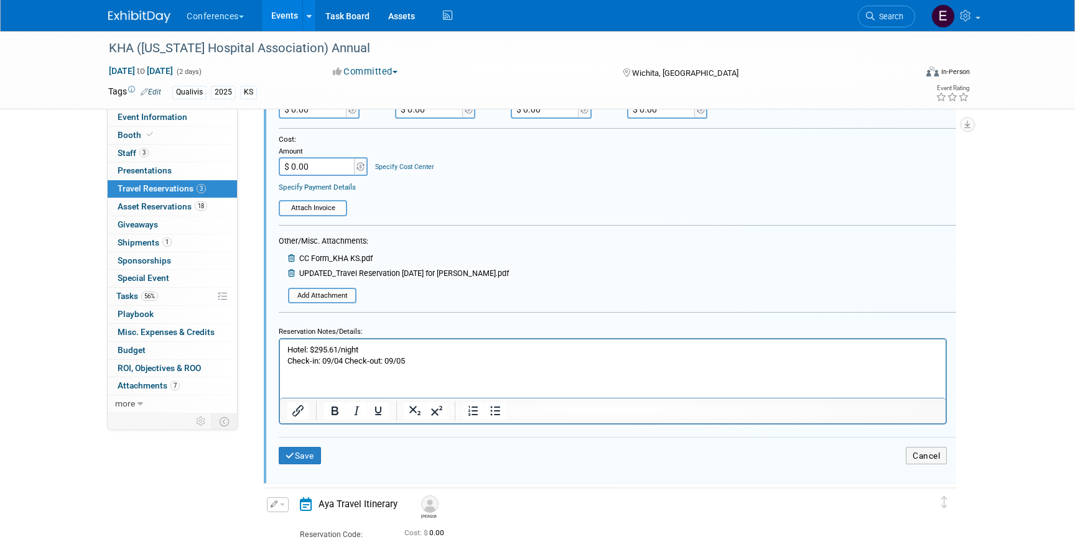
scroll to position [526, 0]
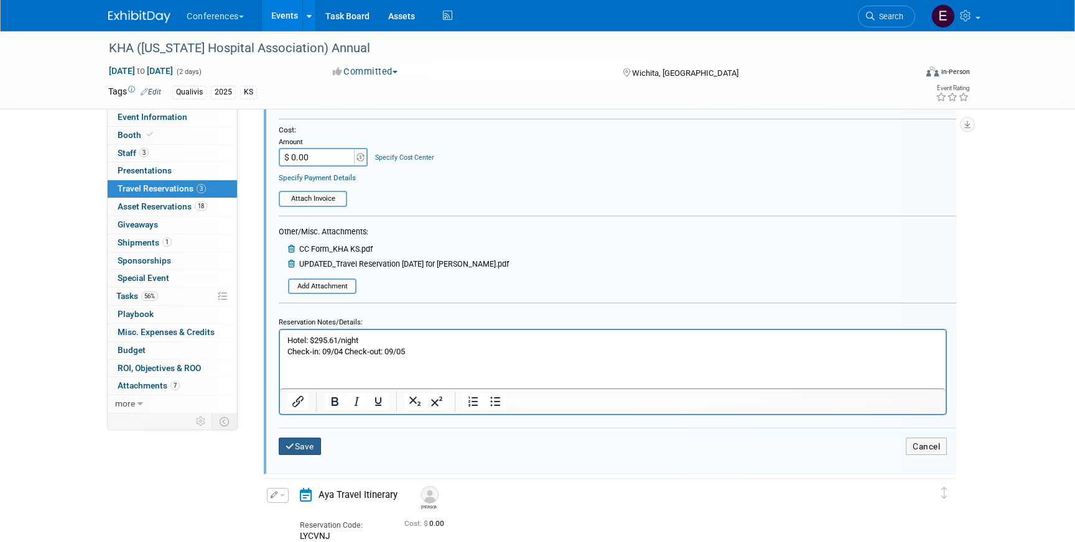
click at [294, 445] on button "Save" at bounding box center [300, 447] width 42 height 18
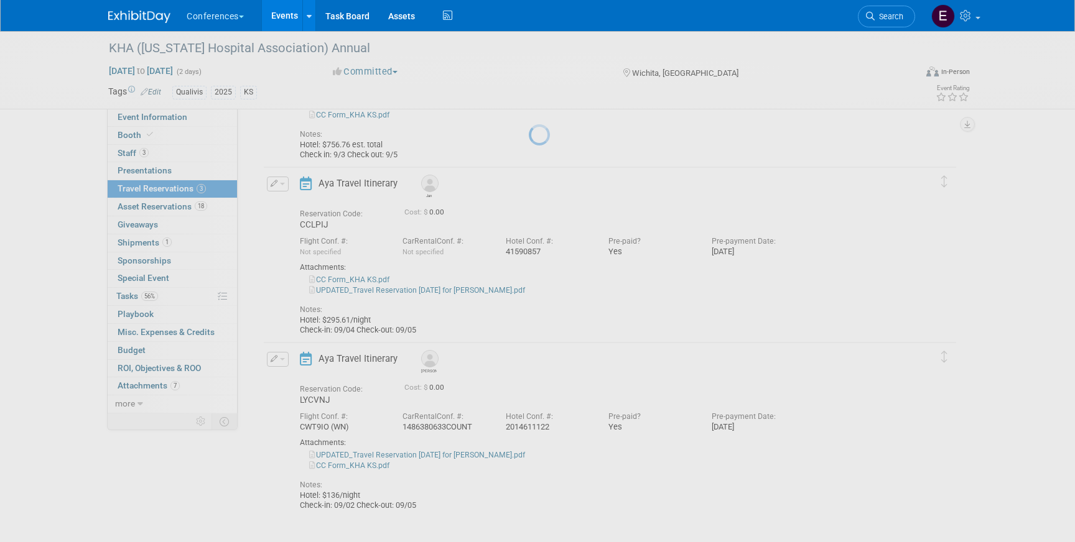
scroll to position [170, 0]
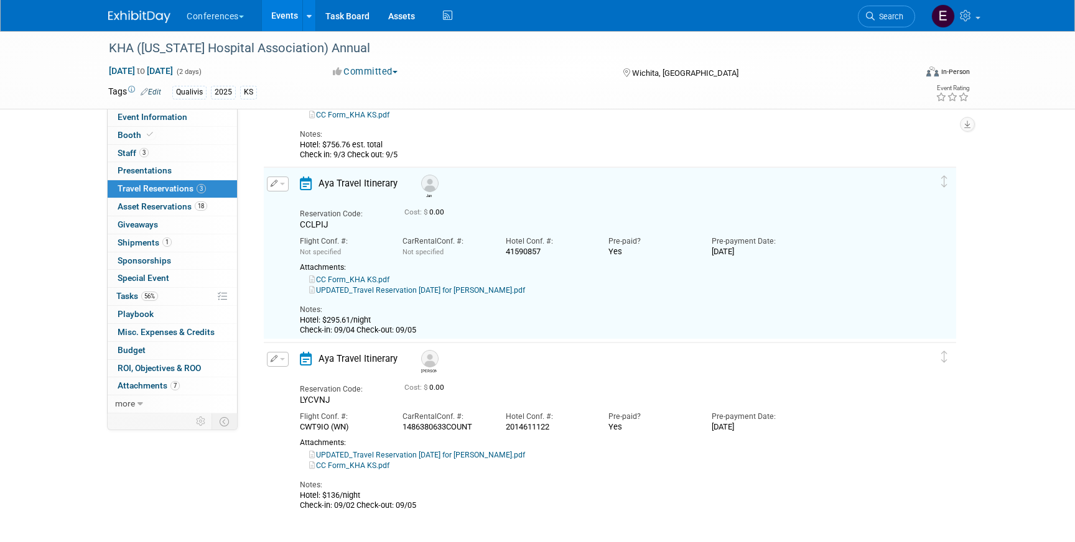
click at [453, 288] on link "UPDATED_Travel Reservation September 04 for JANICE OBRIEN.pdf" at bounding box center [417, 290] width 216 height 9
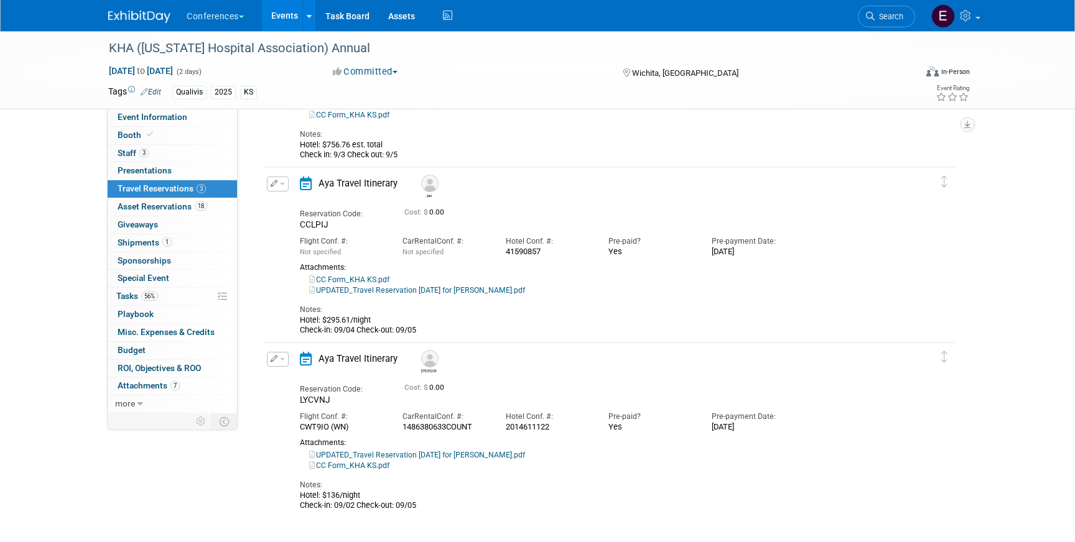
click at [276, 186] on icon "button" at bounding box center [274, 183] width 7 height 7
click at [427, 285] on div "UPDATED_Travel Reservation September 04 for JANICE OBRIEN.pdf" at bounding box center [599, 290] width 599 height 11
click at [282, 192] on div "Edit Reservation Delete Reservation" at bounding box center [277, 188] width 27 height 22
click at [280, 187] on button "button" at bounding box center [278, 184] width 22 height 15
click at [285, 200] on button "Edit Reservation" at bounding box center [319, 206] width 105 height 18
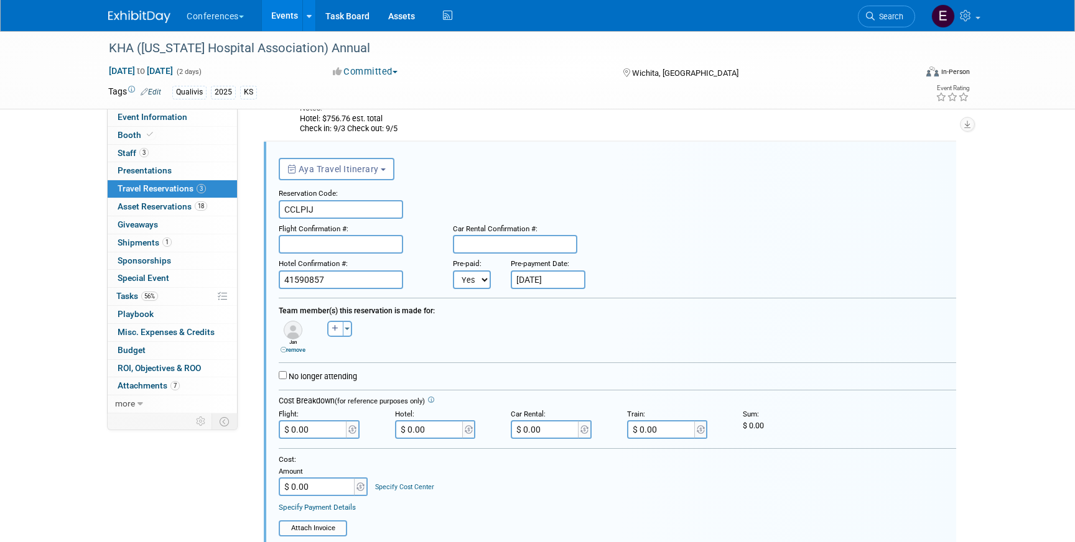
scroll to position [197, 0]
drag, startPoint x: 340, startPoint y: 276, endPoint x: 253, endPoint y: 276, distance: 87.1
click at [253, 276] on div "Delete Reservation Bill Reservation Code: CBIWEV 0.00" at bounding box center [607, 456] width 720 height 1001
click at [353, 282] on input "41590857" at bounding box center [341, 279] width 124 height 19
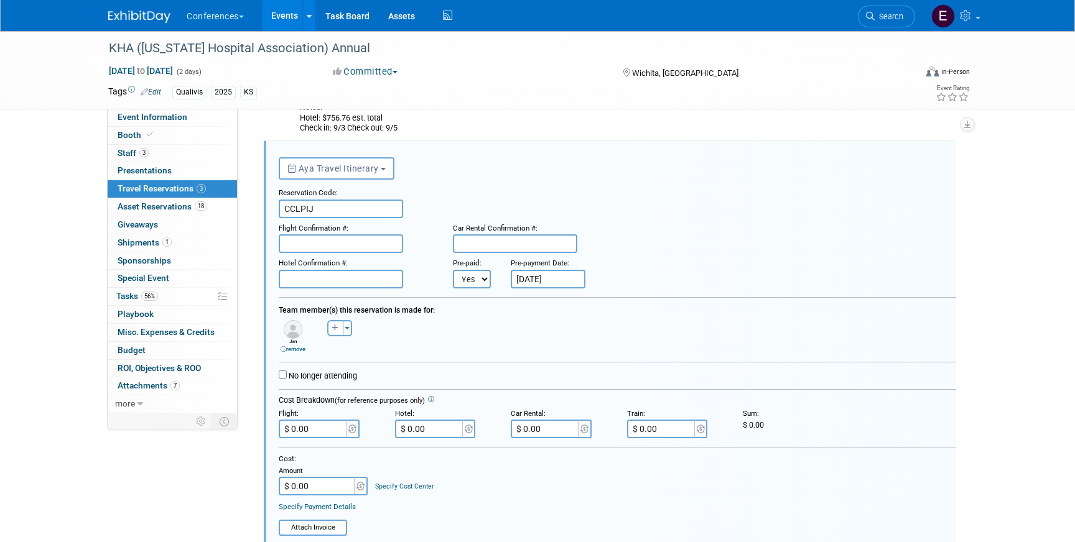
paste input "2014611122"
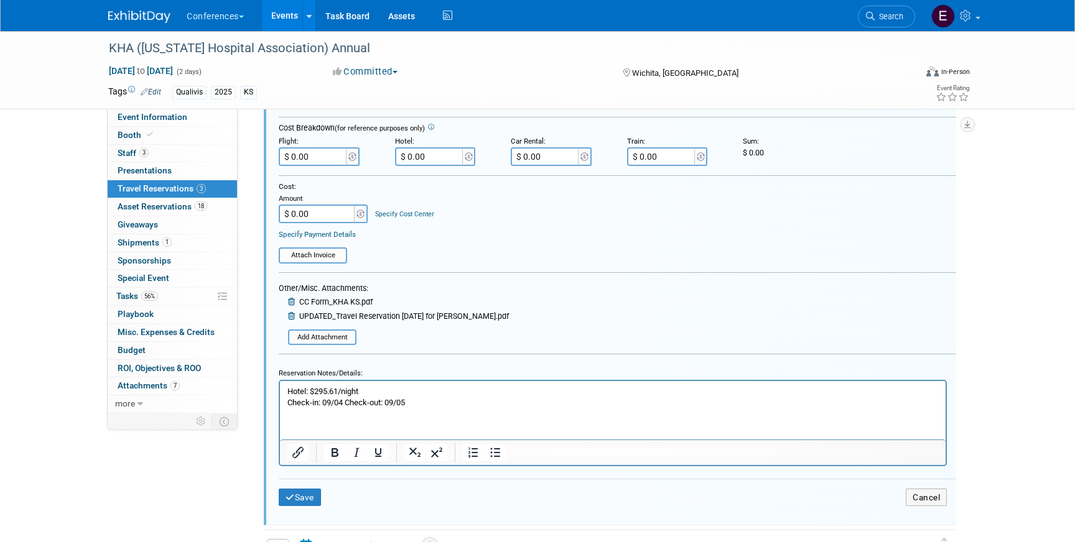
scroll to position [657, 0]
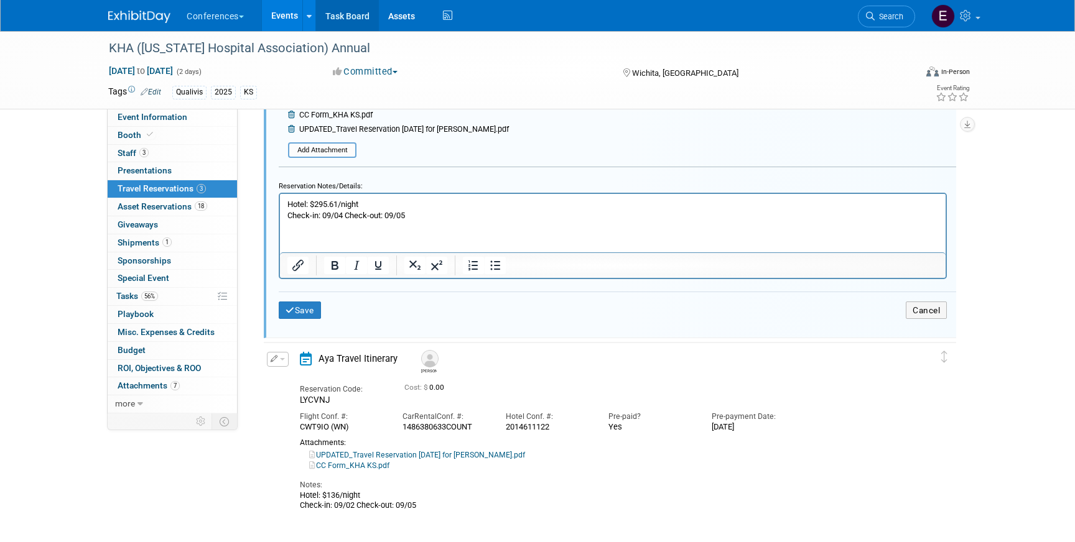
type input "2014611122"
drag, startPoint x: 341, startPoint y: 204, endPoint x: 320, endPoint y: 203, distance: 21.2
click at [320, 203] on p "Hotel: $295.61/night Check-in: 09/04 Check-out: 09/05" at bounding box center [612, 209] width 651 height 22
click at [304, 307] on button "Save" at bounding box center [300, 311] width 42 height 18
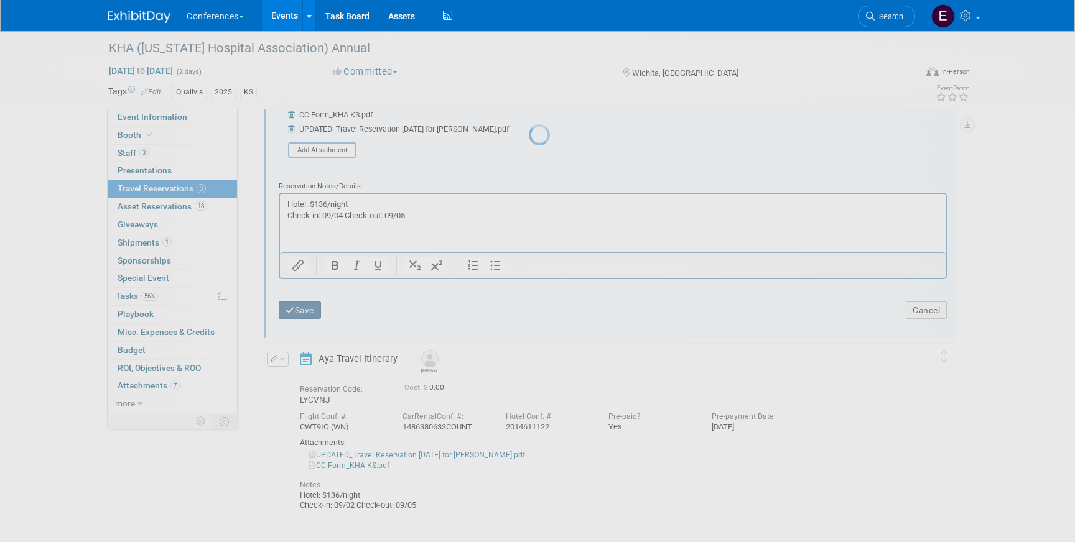
scroll to position [170, 0]
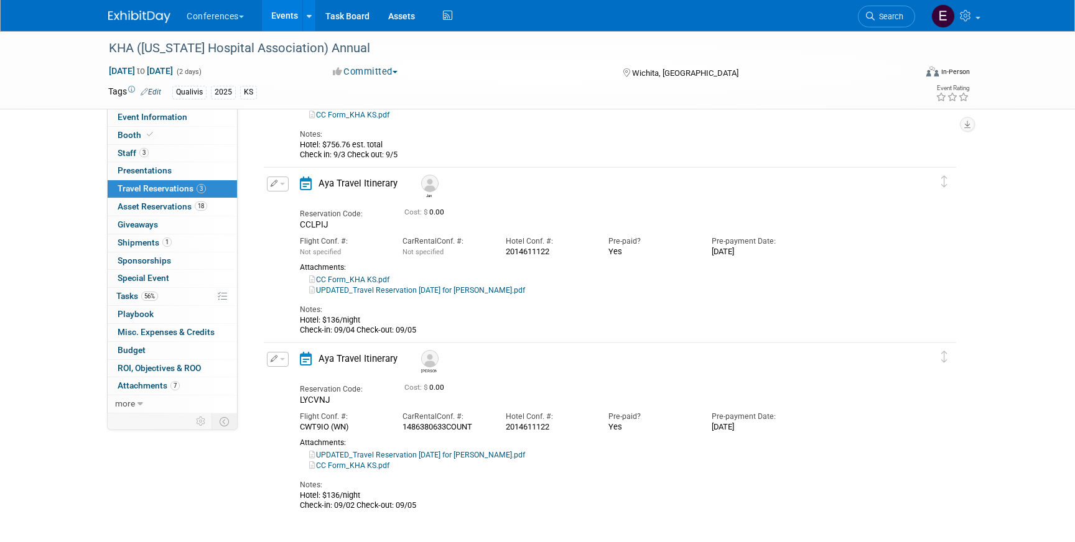
click at [393, 291] on link "UPDATED_Travel Reservation September 04 for JANICE OBRIEN.pdf" at bounding box center [417, 290] width 216 height 9
click at [280, 355] on button "button" at bounding box center [278, 359] width 22 height 15
click at [288, 380] on button "Edit Reservation" at bounding box center [319, 381] width 105 height 18
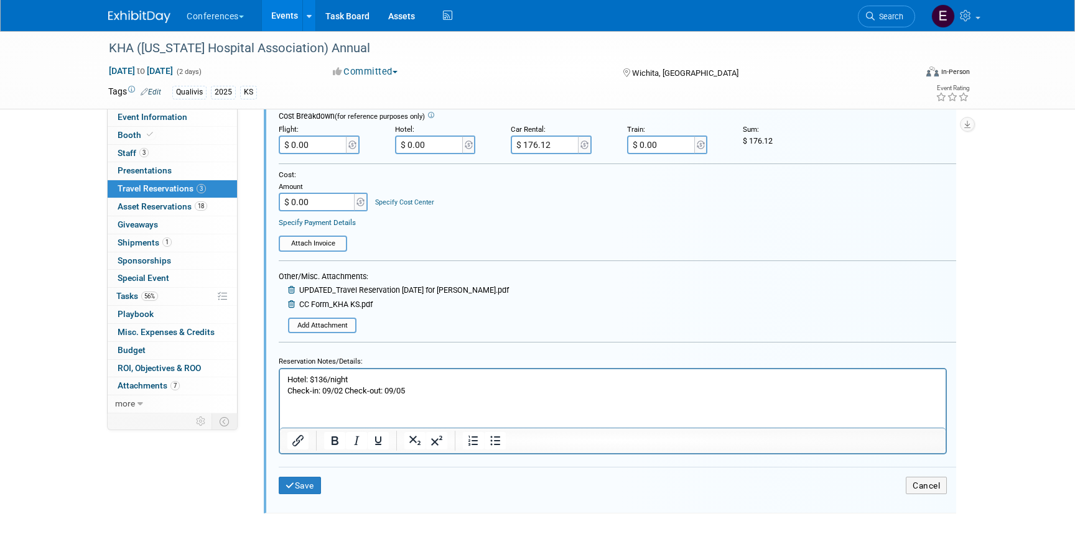
scroll to position [656, 0]
click at [335, 325] on input "file" at bounding box center [291, 326] width 127 height 13
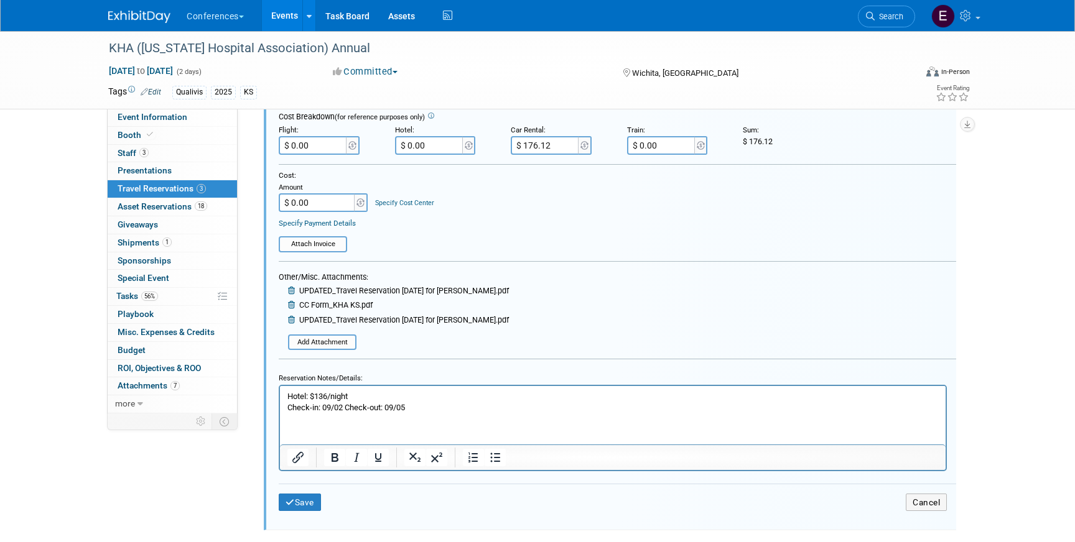
click at [292, 292] on icon at bounding box center [292, 291] width 9 height 8
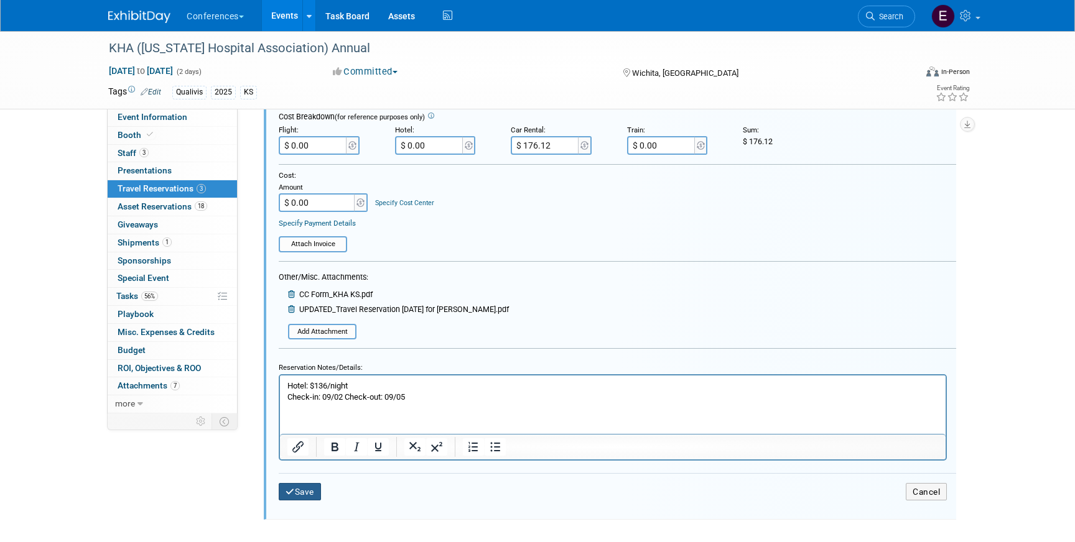
click at [301, 487] on button "Save" at bounding box center [300, 492] width 42 height 18
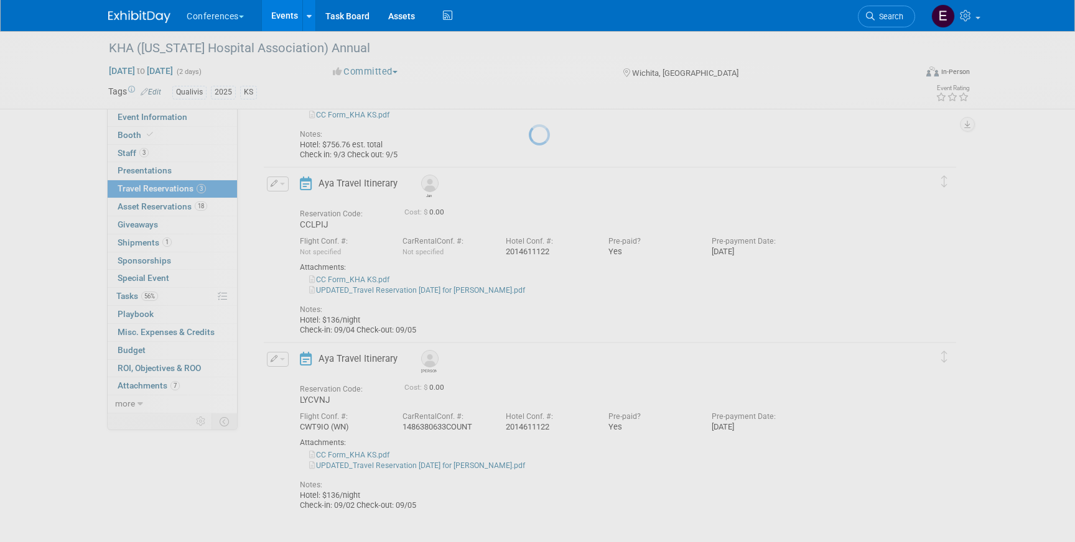
scroll to position [170, 0]
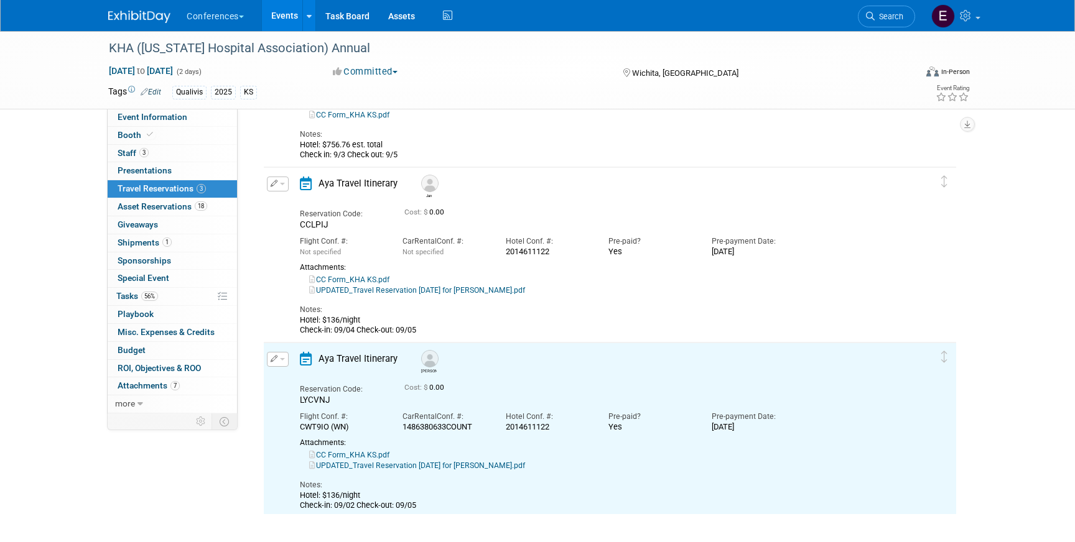
click at [478, 463] on link "UPDATED_Travel Reservation September 02 for JENNIFER CHRISTINE MCHUGH.pdf" at bounding box center [417, 465] width 216 height 9
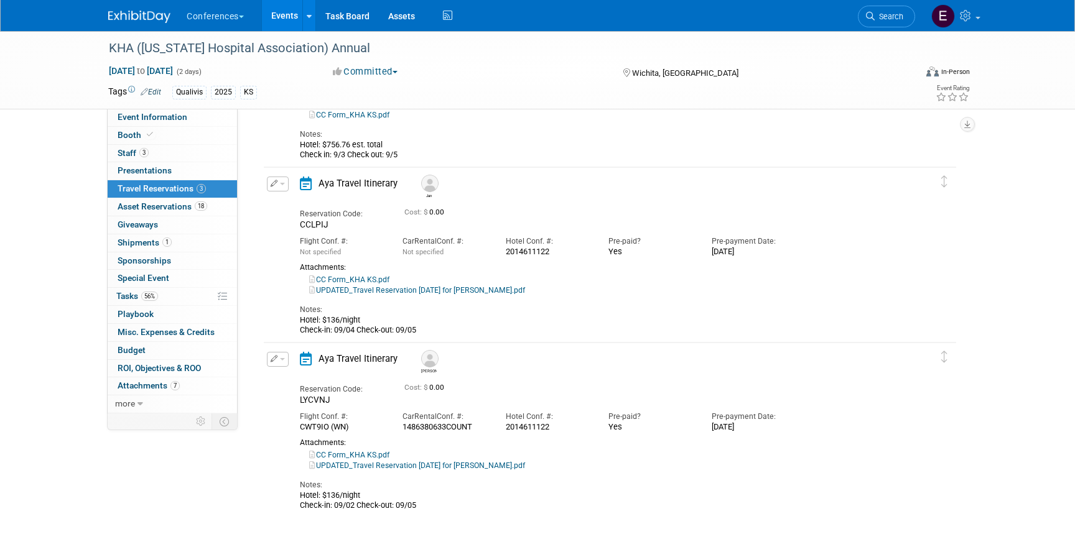
click at [277, 349] on td "Delete Reservation Jen Reservation Code: LYCVNJ 0.00 Yes" at bounding box center [601, 429] width 674 height 172
click at [277, 359] on icon "button" at bounding box center [274, 358] width 7 height 7
click at [300, 379] on button "Edit Reservation" at bounding box center [319, 381] width 105 height 18
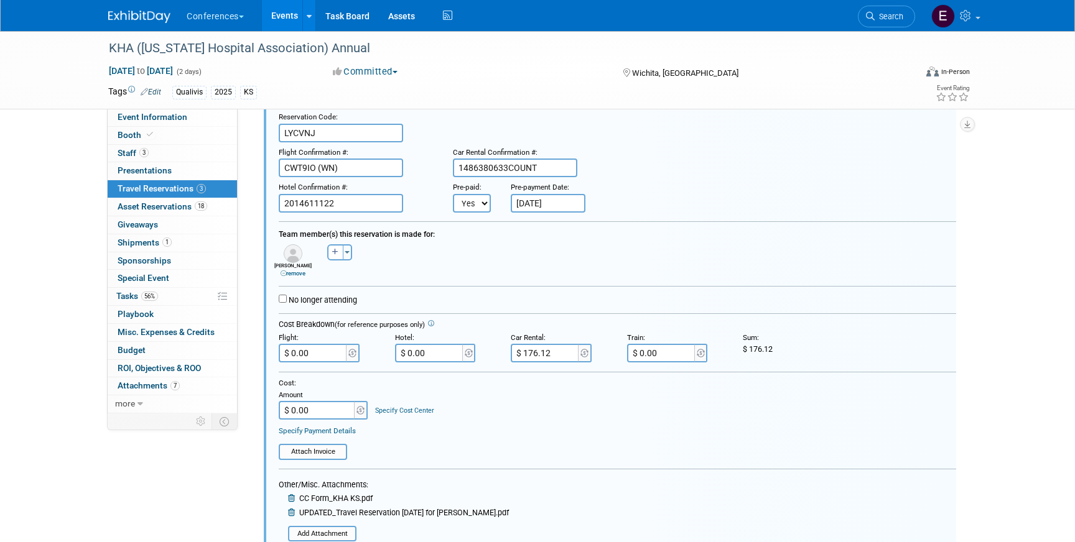
scroll to position [473, 0]
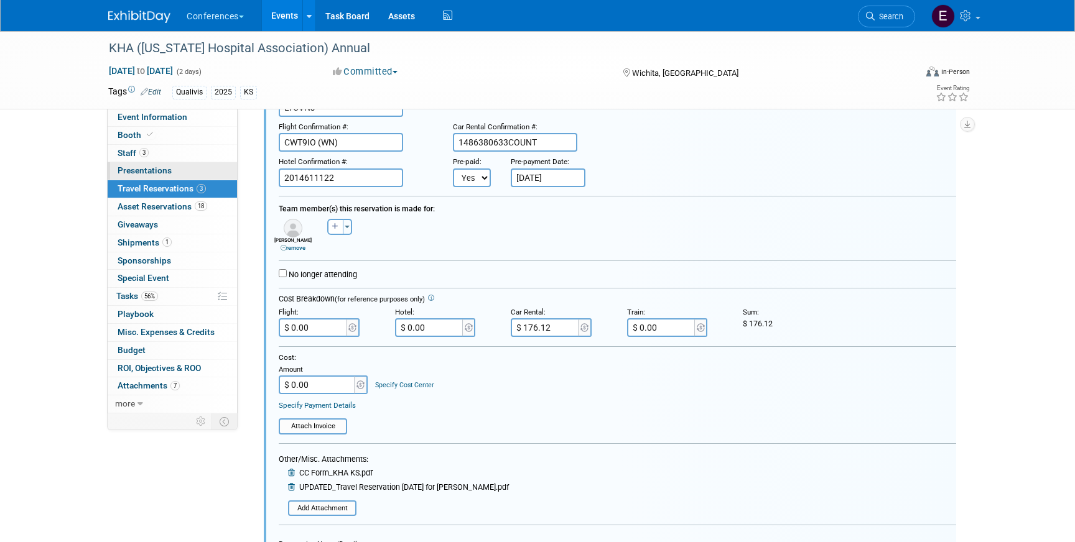
drag, startPoint x: 355, startPoint y: 177, endPoint x: 206, endPoint y: 177, distance: 148.6
click at [206, 177] on div "Event Information Event Info Booth Booth 3 Staff 3 Staff 0 Presentations 0 Pres…" at bounding box center [537, 119] width 877 height 1123
drag, startPoint x: 348, startPoint y: 180, endPoint x: 284, endPoint y: 179, distance: 63.4
click at [284, 178] on input "2014611122" at bounding box center [341, 178] width 124 height 19
paste input "80877389"
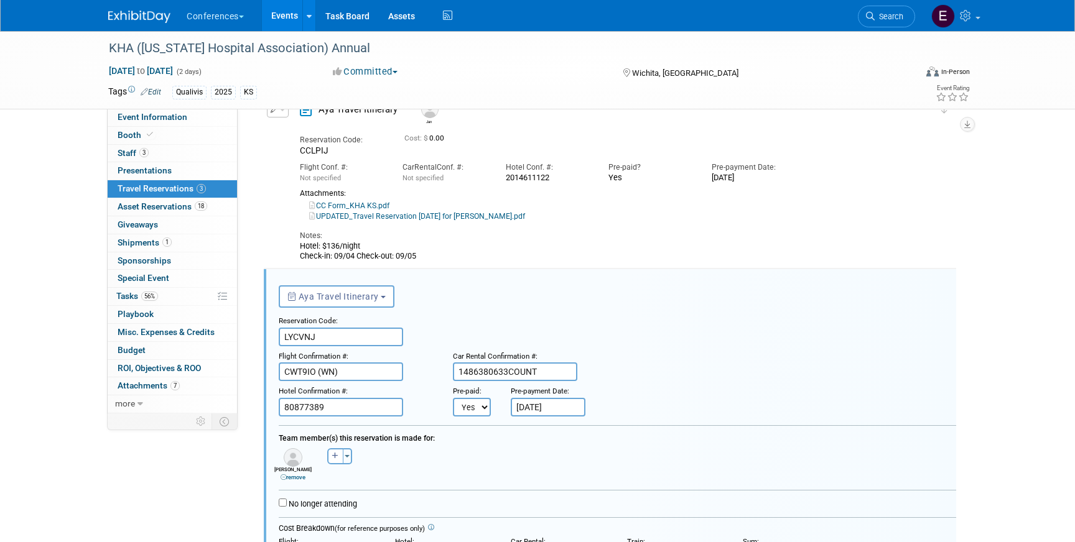
scroll to position [0, 0]
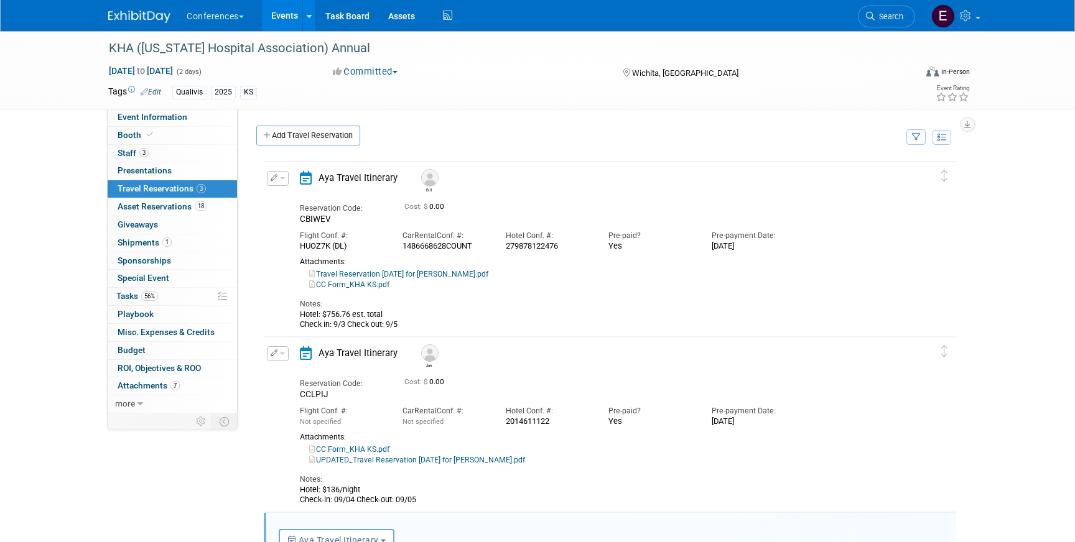
type input "80877389"
click at [399, 272] on link "Travel Reservation September 02 for WILLIAM J KOWSKE III.pdf" at bounding box center [398, 274] width 179 height 9
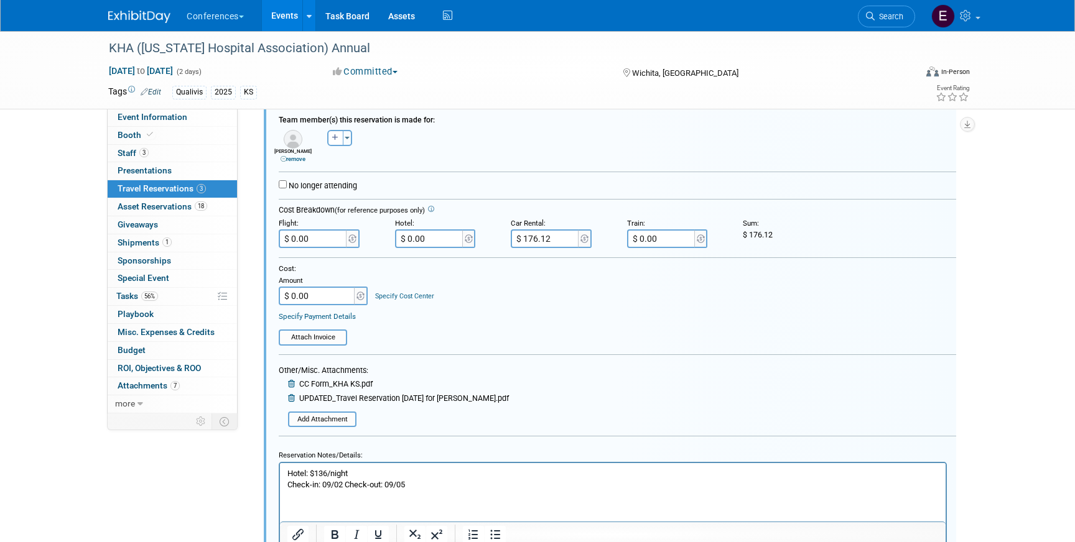
scroll to position [571, 0]
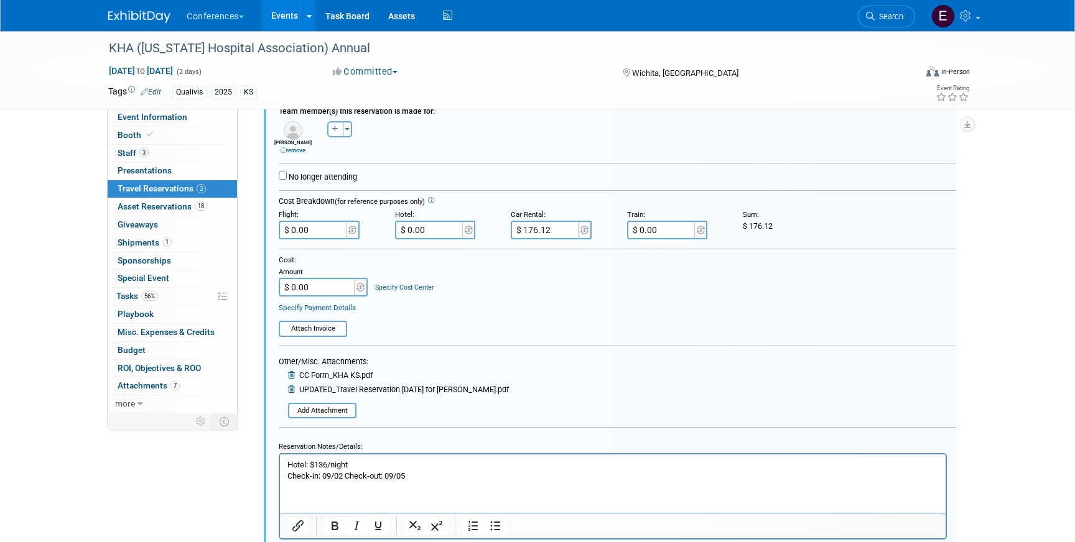
click at [433, 233] on input "$ 0.00" at bounding box center [430, 230] width 70 height 19
drag, startPoint x: 358, startPoint y: 463, endPoint x: 318, endPoint y: 458, distance: 40.8
click at [318, 458] on html "Hotel: $136/night Check-in: 09/02 Check-out: 09/05" at bounding box center [612, 467] width 665 height 27
click at [333, 466] on p "Hotel: $136/night Check-in: 09/02 Check-out: 09/05" at bounding box center [612, 470] width 651 height 22
drag, startPoint x: 351, startPoint y: 461, endPoint x: 318, endPoint y: 461, distance: 33.6
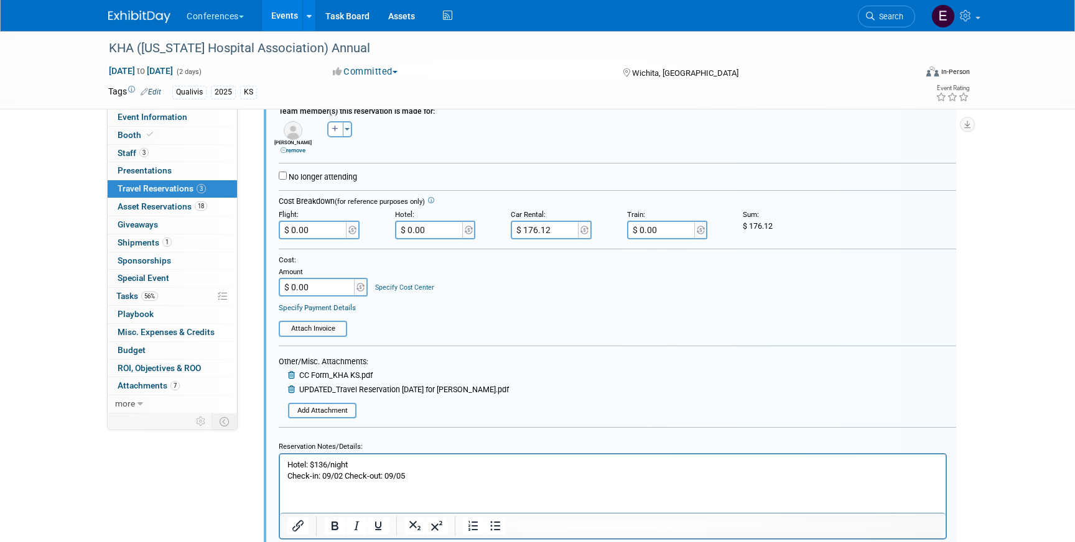
click at [318, 461] on p "Hotel: $136/night Check-in: 09/02 Check-out: 09/05" at bounding box center [612, 470] width 651 height 22
click at [384, 463] on p "Hotel: $803.44 est. total + 10 CT fee Check-in: 09/02 Check-out: 09/05" at bounding box center [612, 470] width 651 height 22
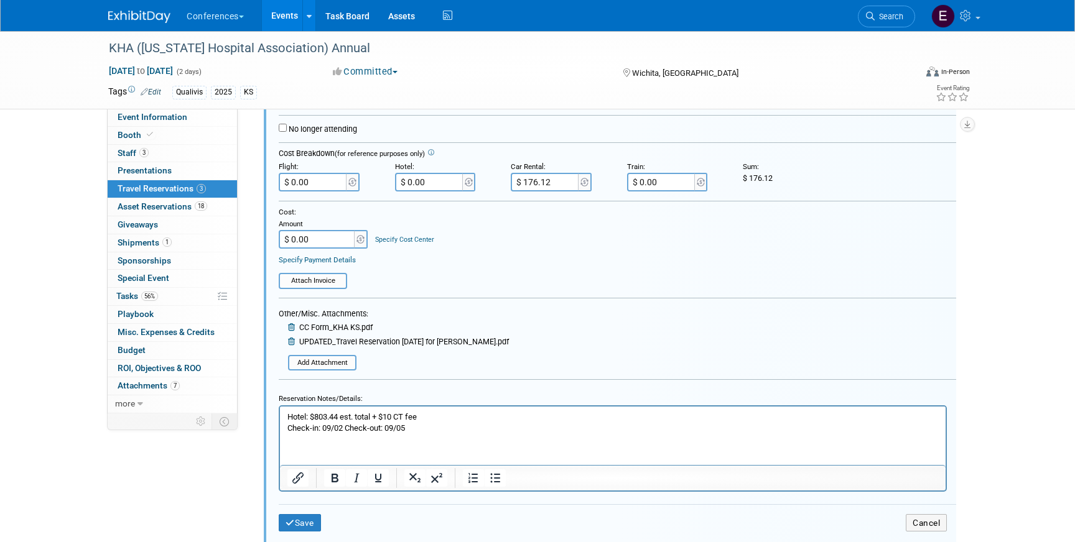
scroll to position [621, 0]
click at [288, 413] on p "Hotel: $803.44 est. total + $10 CT fee Check-in: 09/02 Check-out: 09/05" at bounding box center [612, 420] width 651 height 22
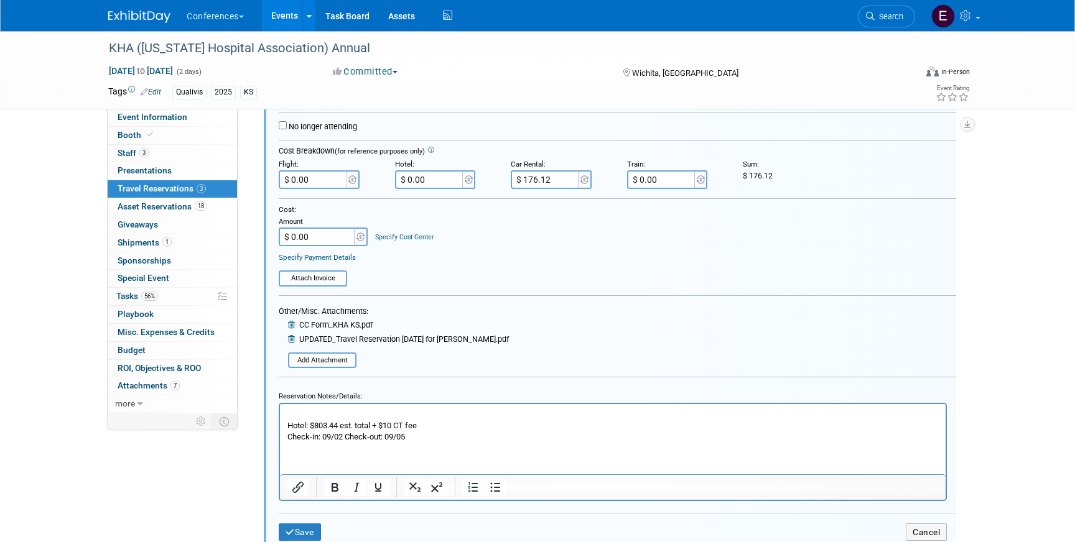
click at [297, 413] on p "Rich Text Area. Press ALT-0 for help." at bounding box center [612, 414] width 651 height 11
click at [308, 532] on button "Save" at bounding box center [300, 533] width 42 height 18
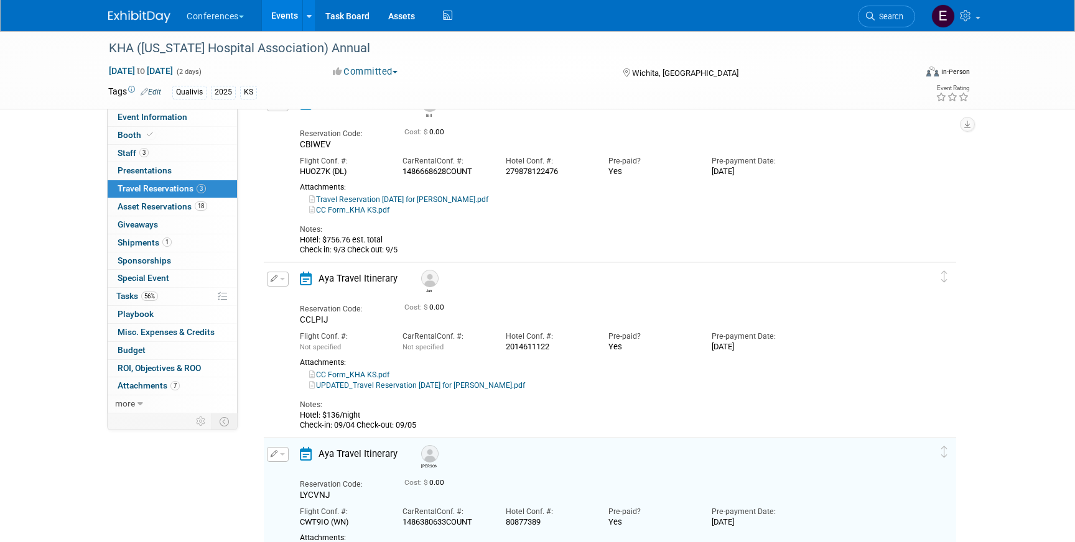
scroll to position [41, 0]
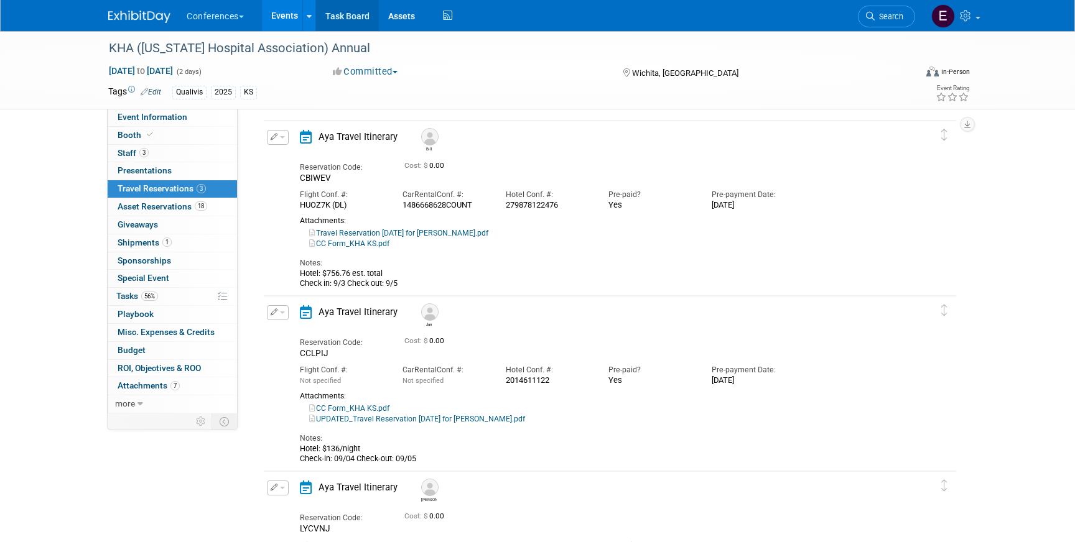
click at [351, 17] on link "Task Board" at bounding box center [347, 15] width 63 height 31
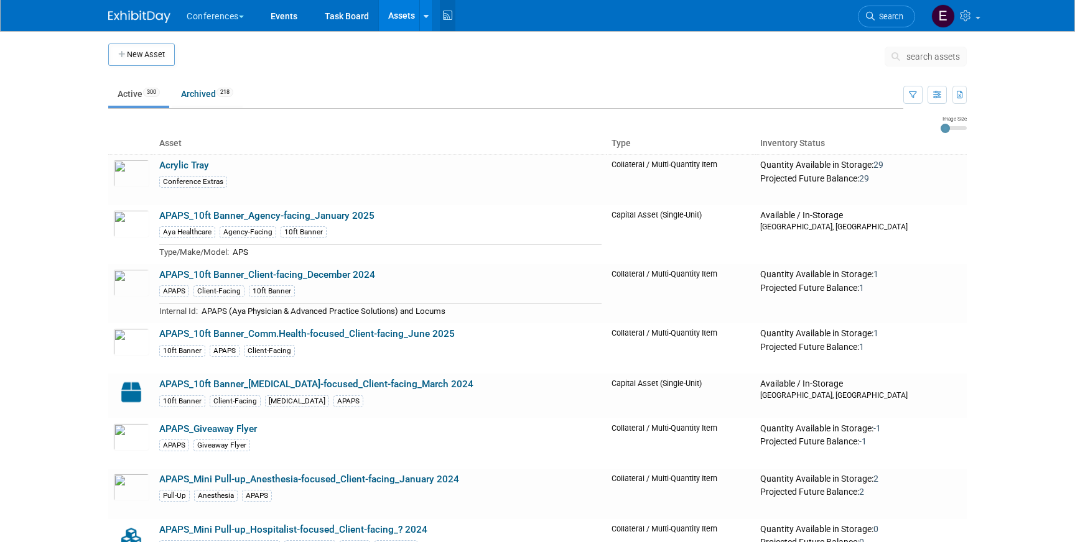
click at [447, 18] on icon at bounding box center [448, 15] width 16 height 19
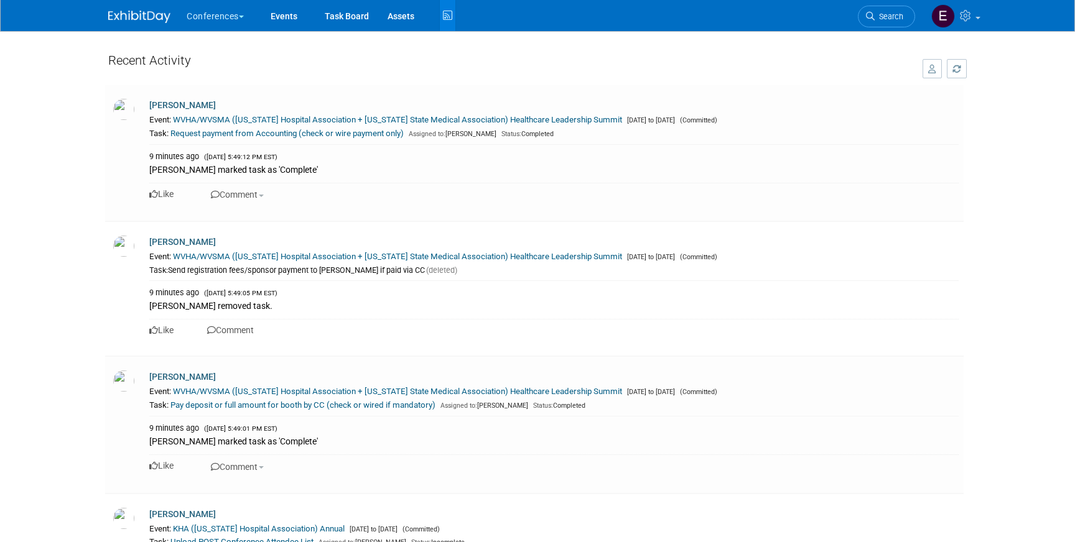
click at [957, 73] on button "button" at bounding box center [957, 68] width 21 height 19
